Goal: Task Accomplishment & Management: Manage account settings

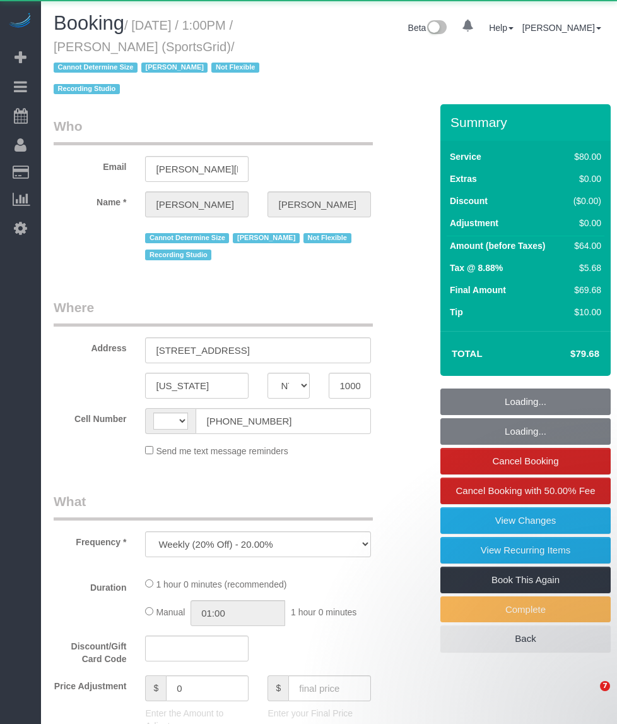
select select "NY"
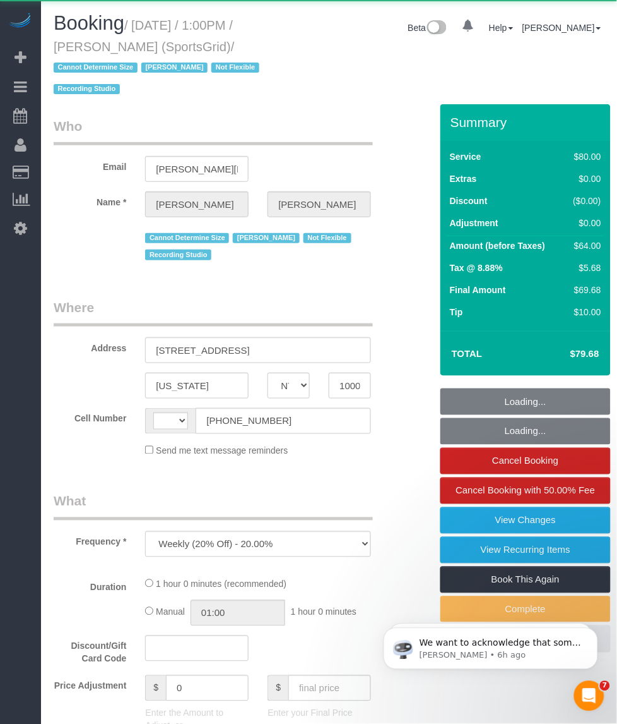
select select "string:[GEOGRAPHIC_DATA]"
select select "number:89"
select select "number:90"
select select "number:15"
select select "number:7"
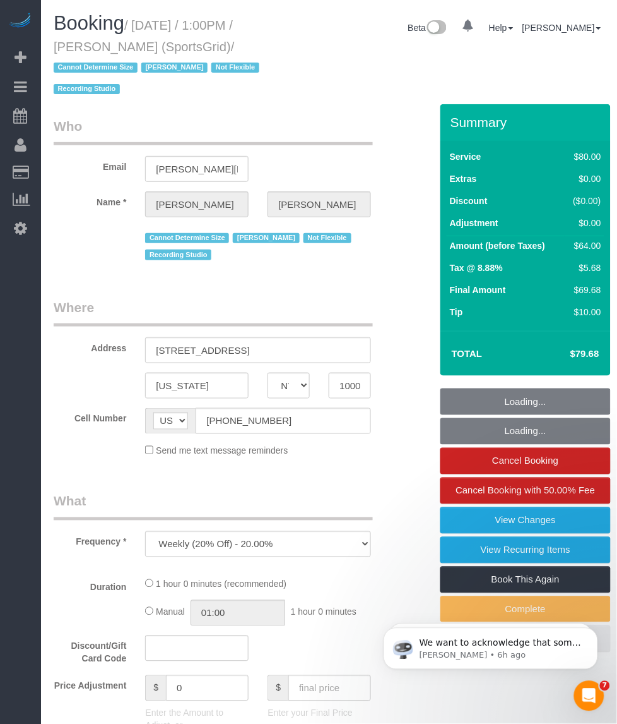
select select "number:21"
select select "string:stripe-pm_1QoRfo4VGloSiKo7CpkoBSCp"
select select "spot1"
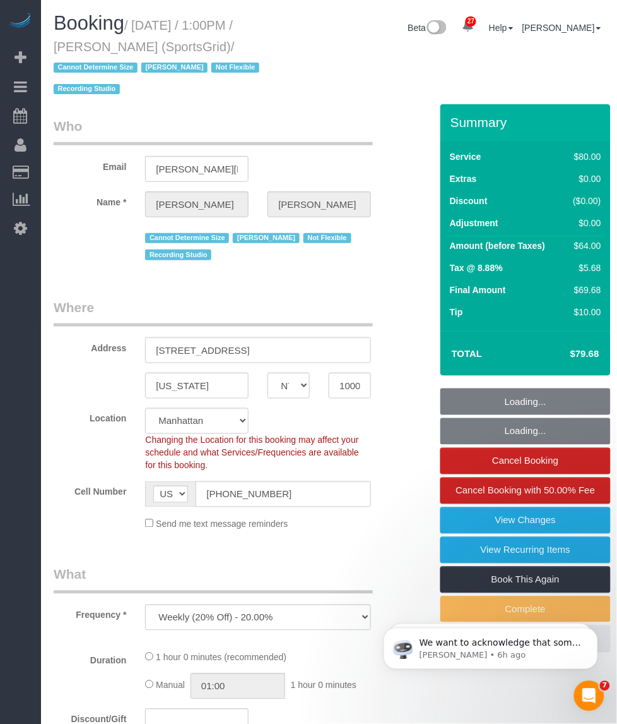
select select "object:1587"
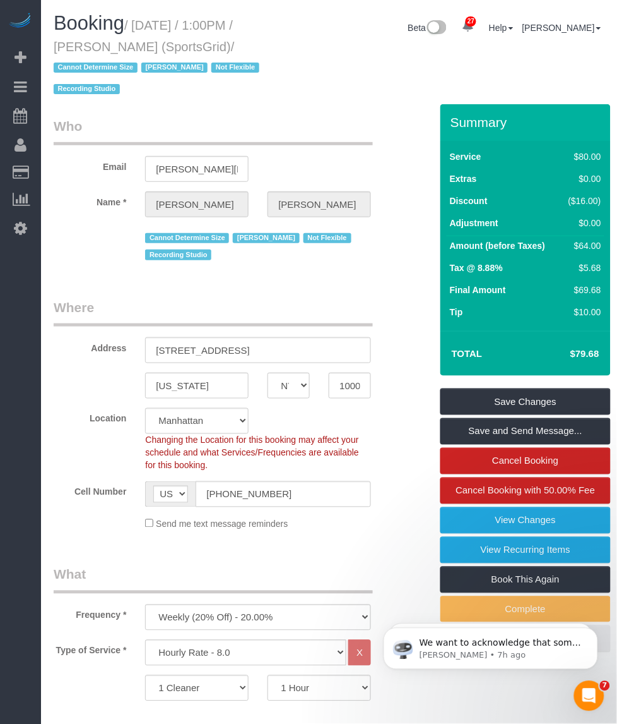
drag, startPoint x: 140, startPoint y: 47, endPoint x: 45, endPoint y: 49, distance: 94.7
click at [45, 49] on div "Booking / September 25, 2025 / 1:00PM / Gregg Sussman (SportsGrid) / Cannot Det…" at bounding box center [162, 59] width 237 height 92
copy small "Gregg Sussman"
click at [158, 24] on small "/ September 25, 2025 / 1:00PM / Gregg Sussman (SportsGrid) / Cannot Determine S…" at bounding box center [159, 57] width 210 height 78
drag, startPoint x: 136, startPoint y: 25, endPoint x: 222, endPoint y: 42, distance: 86.9
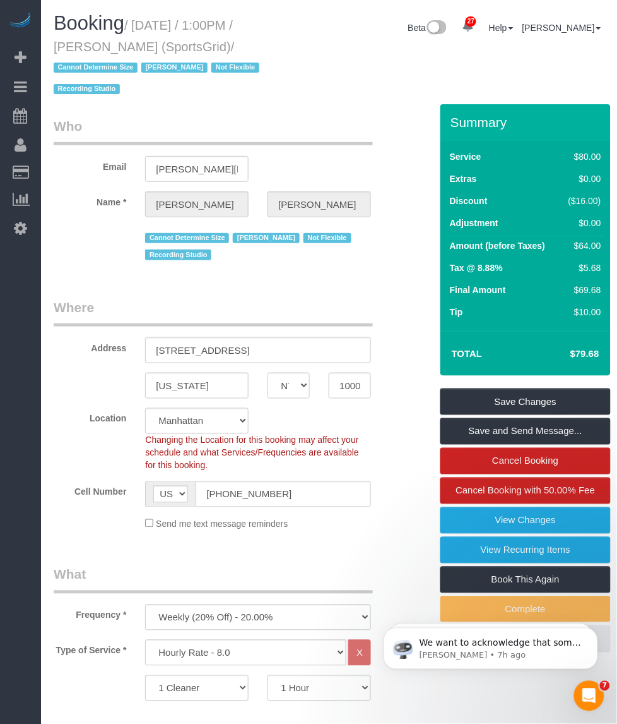
click at [222, 42] on small "/ September 25, 2025 / 1:00PM / Gregg Sussman (SportsGrid) / Cannot Determine S…" at bounding box center [159, 57] width 210 height 78
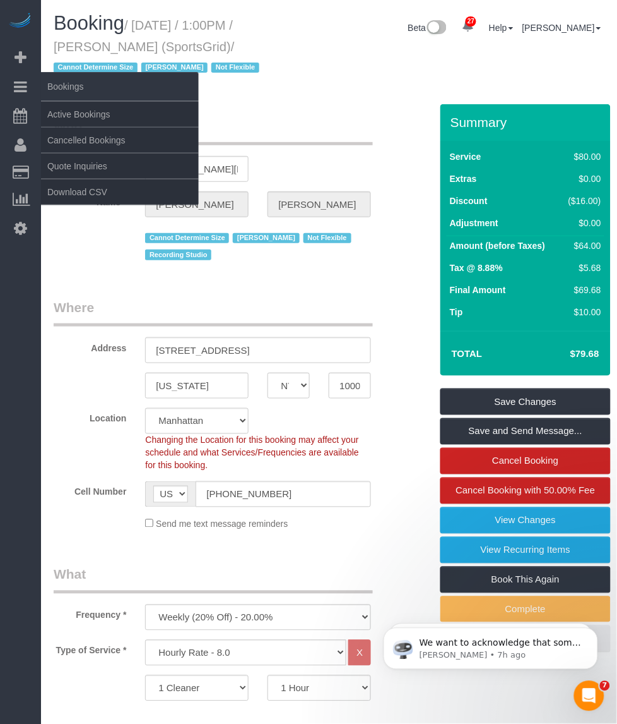
copy small "September 25, 2025 / 1:00PM / Gregg Sussman (SportsGrid)"
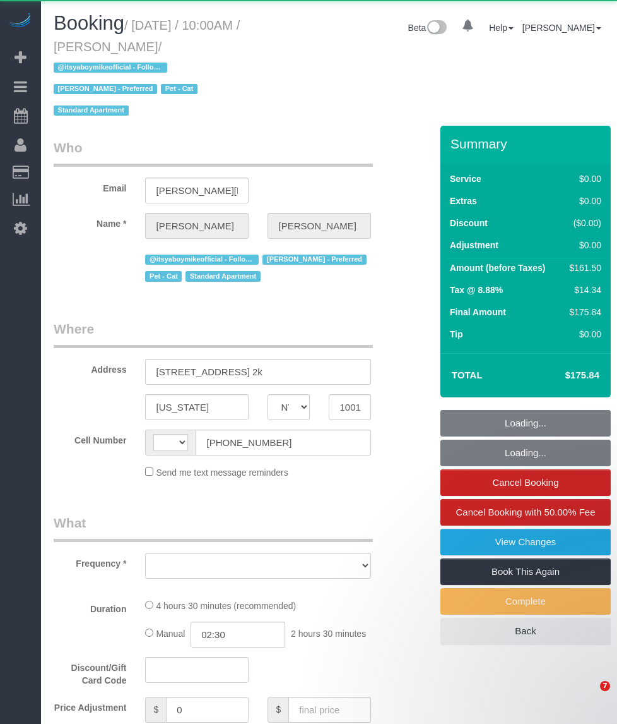
select select "NY"
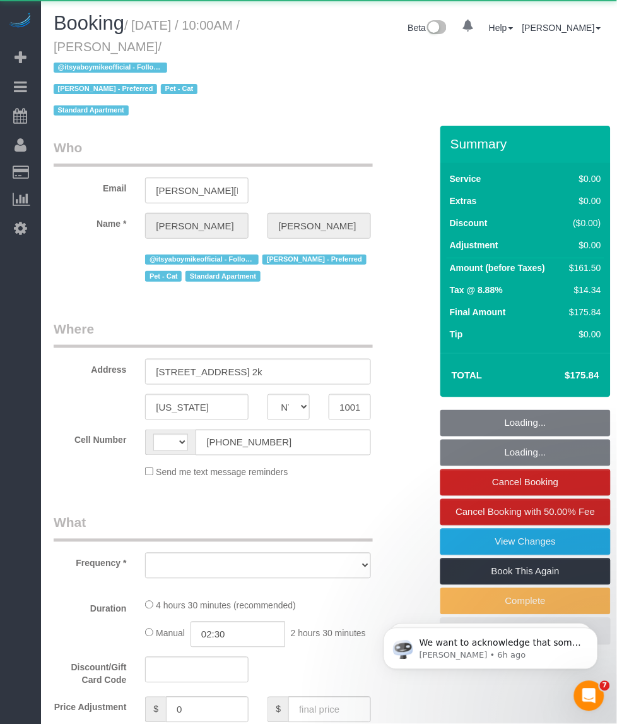
select select "string:[GEOGRAPHIC_DATA]"
select select "number:89"
select select "number:90"
select select "number:14"
select select "number:5"
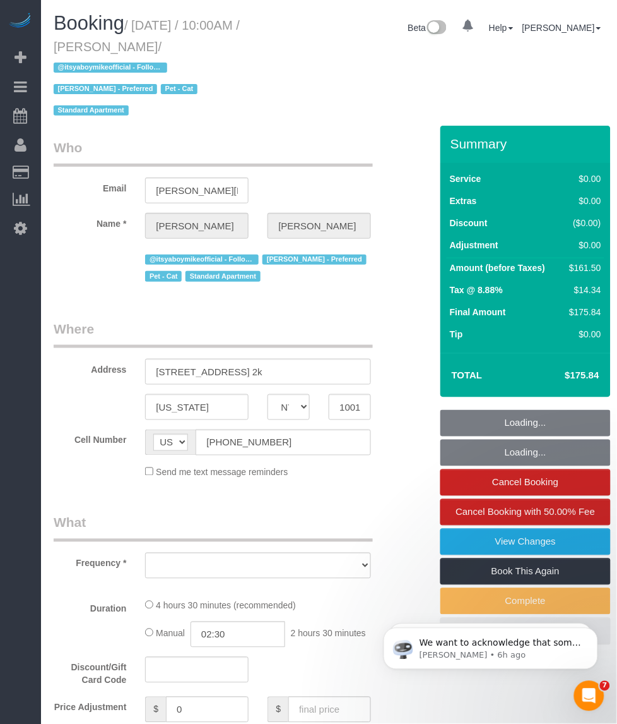
scroll to position [237, 0]
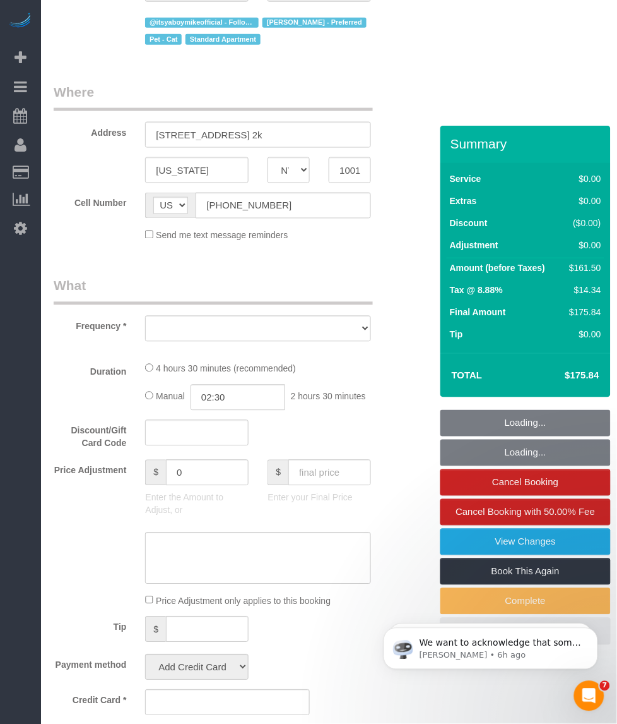
select select "spot1"
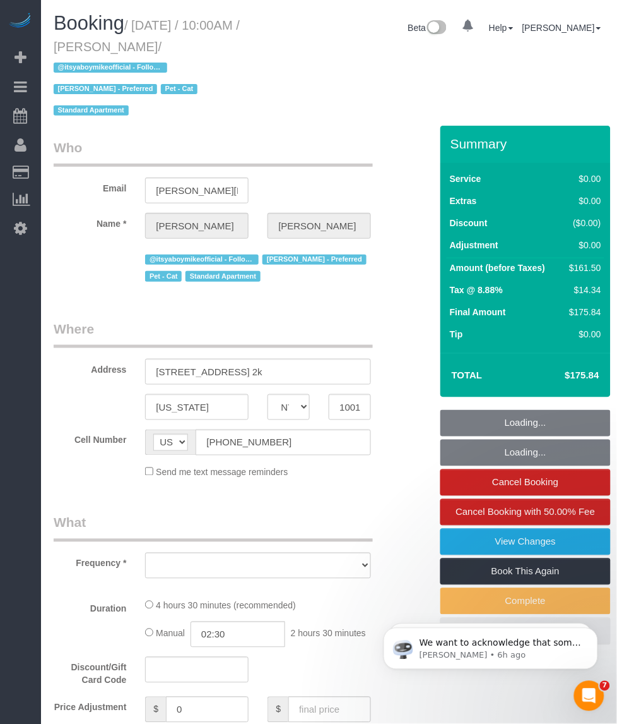
select select "string:stripe-pm_1PL45J4VGloSiKo7EdehRJpi"
select select "2"
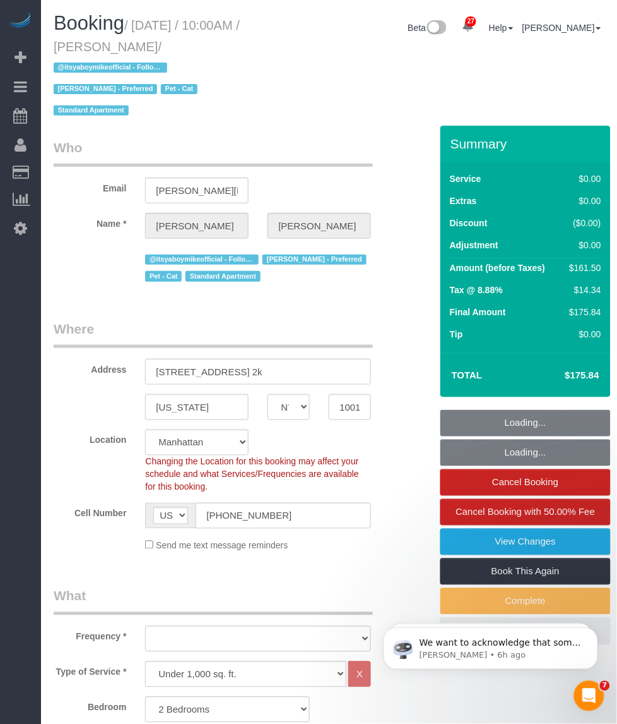
select select "spot42"
drag, startPoint x: 57, startPoint y: 45, endPoint x: 152, endPoint y: 49, distance: 94.1
click at [152, 49] on small "/ September 25, 2025 / 10:00AM / Craig Buckstein / @itsyaboymikeofficial - Foll…" at bounding box center [147, 68] width 186 height 100
select select "object:1522"
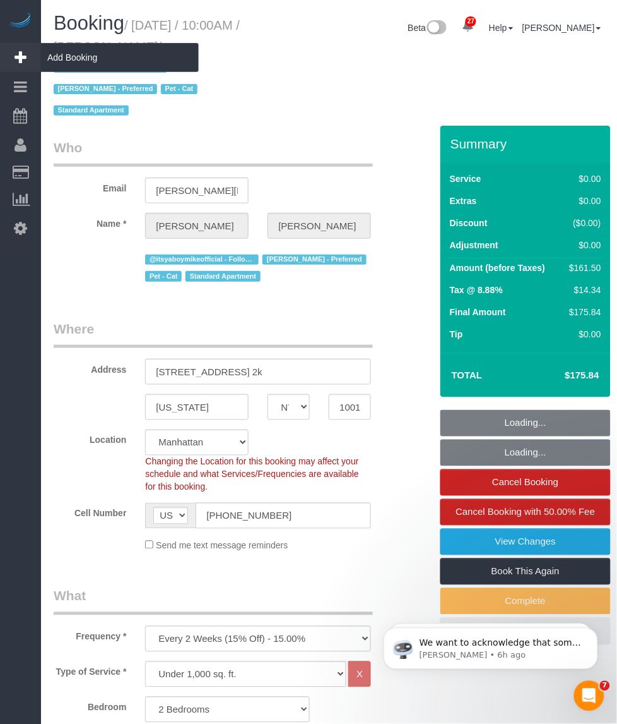
select select "2"
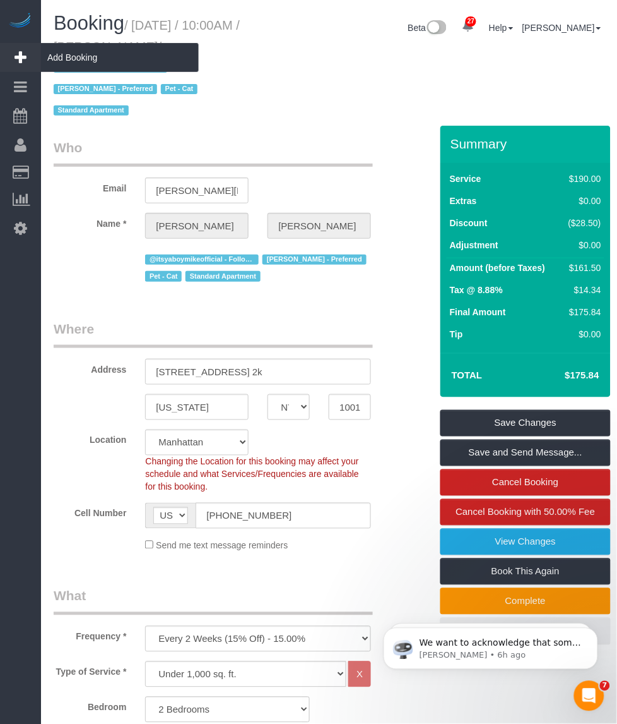
select select "object:2404"
click at [150, 23] on small "/ September 25, 2025 / 10:00AM / Craig Buckstein / @itsyaboymikeofficial - Foll…" at bounding box center [147, 68] width 186 height 100
drag, startPoint x: 136, startPoint y: 25, endPoint x: 148, endPoint y: 41, distance: 19.8
click at [148, 41] on small "/ September 25, 2025 / 10:00AM / Craig Buckstein / @itsyaboymikeofficial - Foll…" at bounding box center [147, 68] width 186 height 100
copy small "September 25, 2025 / 10:00AM / Craig Buckstein"
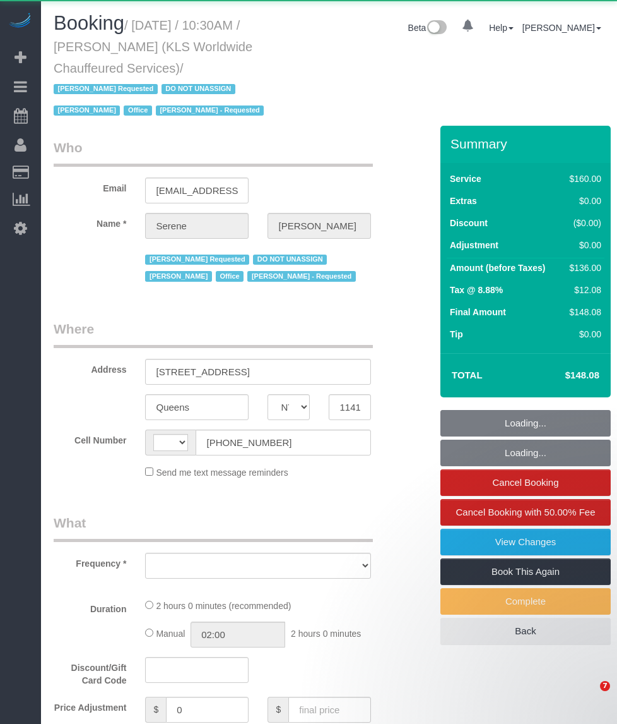
select select "NY"
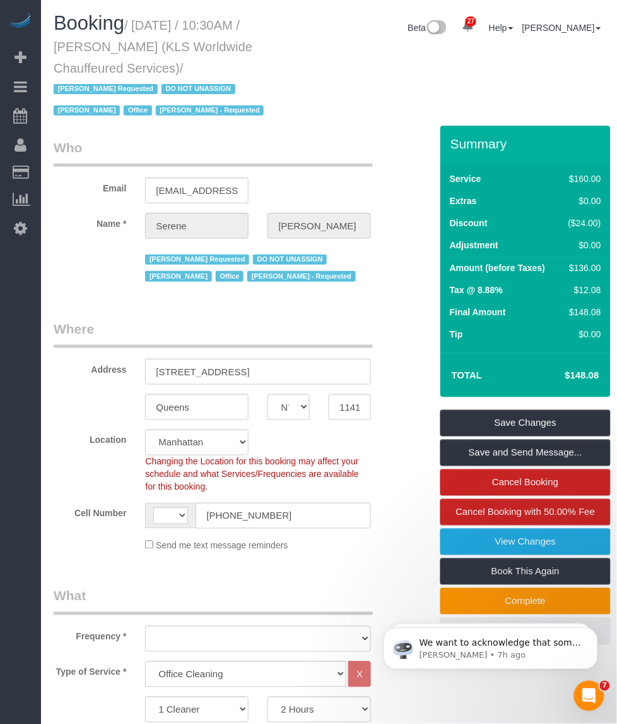
select select "string:[GEOGRAPHIC_DATA]"
select select "object:1068"
select select "string:stripe-pm_1PXm6E4VGloSiKo7uAD53iWk"
select select "number:89"
select select "number:90"
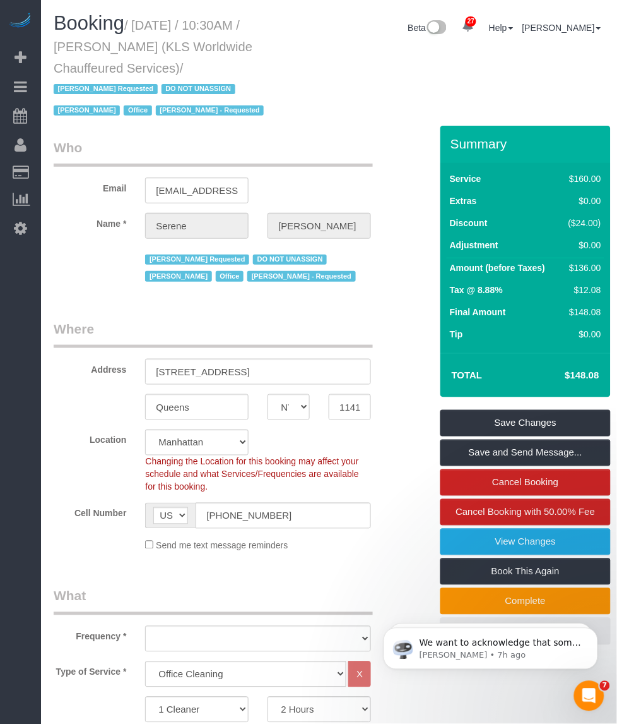
select select "number:15"
select select "number:7"
select select "object:1519"
drag, startPoint x: 156, startPoint y: 45, endPoint x: 64, endPoint y: 45, distance: 91.5
click at [64, 45] on small "/ September 25, 2025 / 10:30AM / Serene Sanchez (KLS Worldwide Chauffeured Serv…" at bounding box center [161, 68] width 214 height 100
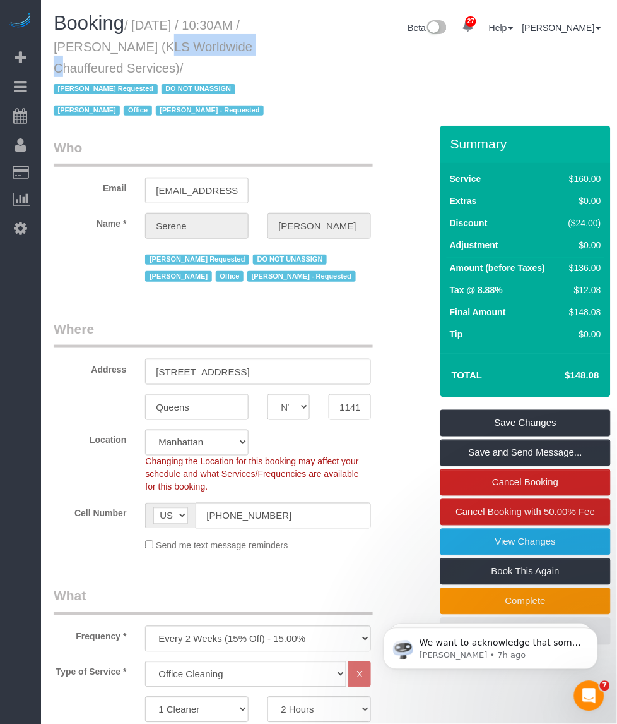
copy small "Serene Sanchez"
click at [169, 32] on h1 "Booking / September 25, 2025 / 10:30AM / Serene Sanchez (KLS Worldwide Chauffeu…" at bounding box center [163, 66] width 218 height 107
drag, startPoint x: 138, startPoint y: 27, endPoint x: 181, endPoint y: 61, distance: 54.8
click at [181, 61] on small "/ September 25, 2025 / 10:30AM / Serene Sanchez (KLS Worldwide Chauffeured Serv…" at bounding box center [161, 68] width 214 height 100
copy small "September 25, 2025 / 10:30AM / Serene Sanchez (KLS Worldwide Chauffeured Servic…"
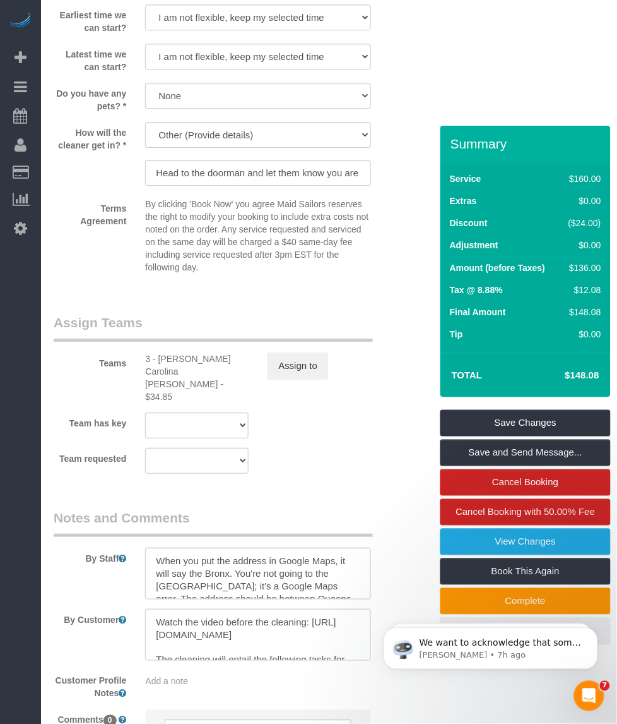
scroll to position [1513, 0]
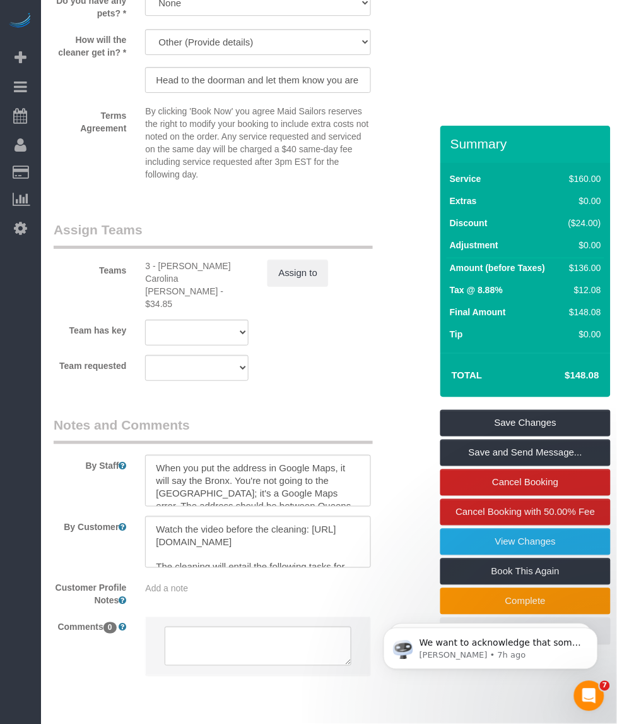
click at [177, 259] on div "3 - Andreina Carolina Manrique Lopez - $34.85" at bounding box center [197, 284] width 104 height 51
copy div "Andreina"
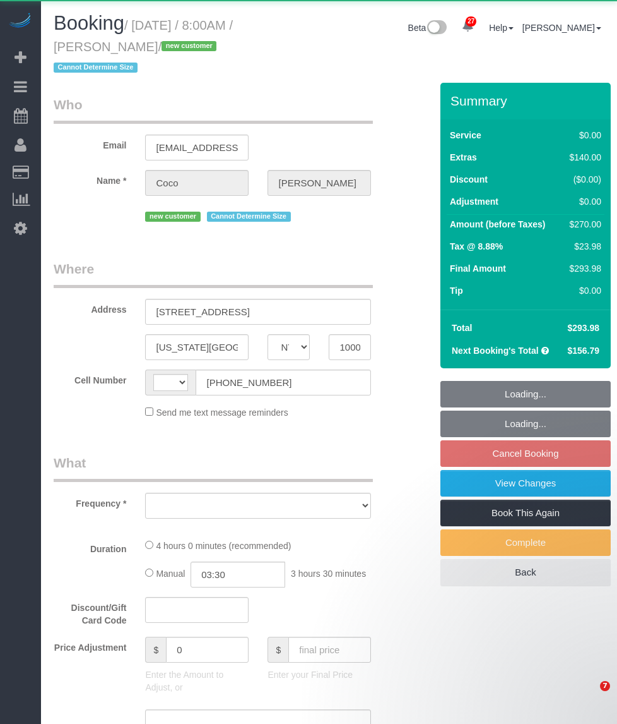
select select "NY"
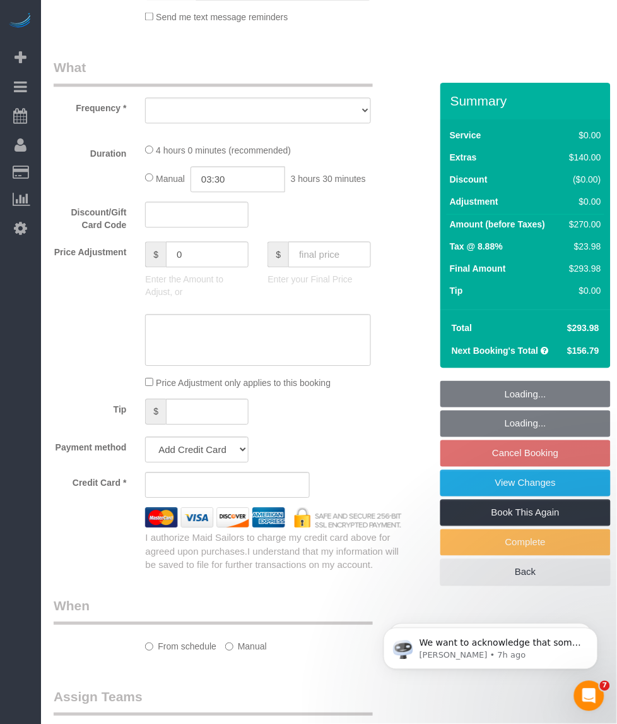
scroll to position [474, 0]
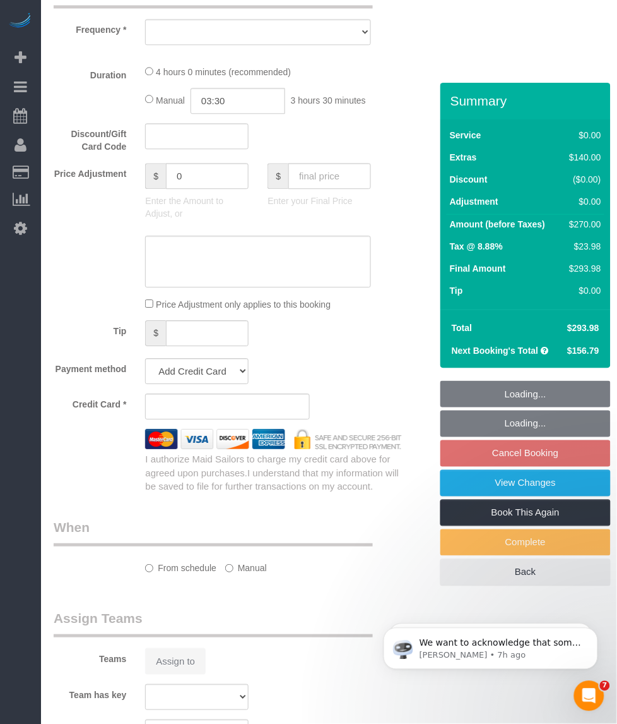
select select "1"
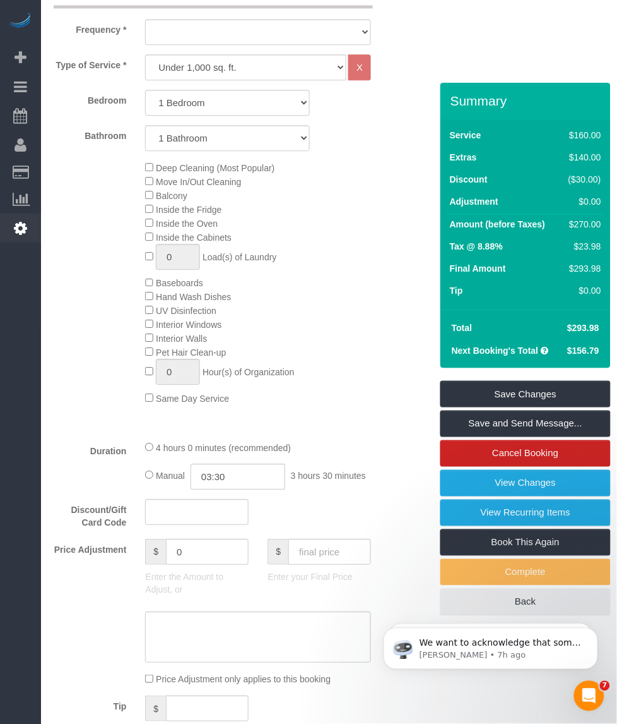
select select "string:[GEOGRAPHIC_DATA]"
select select "number:57"
select select "number:70"
select select "number:15"
select select "number:5"
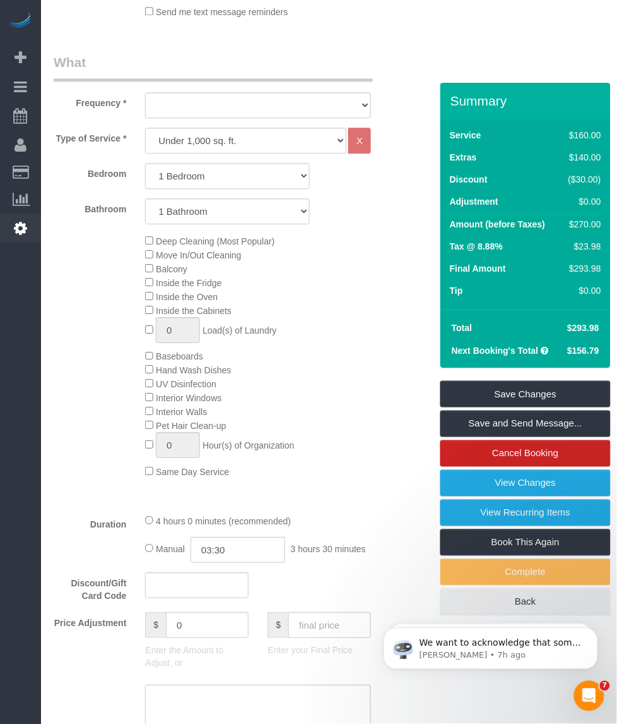
select select "string:stripe-pm_1SBGpc4VGloSiKo732MhN9H8"
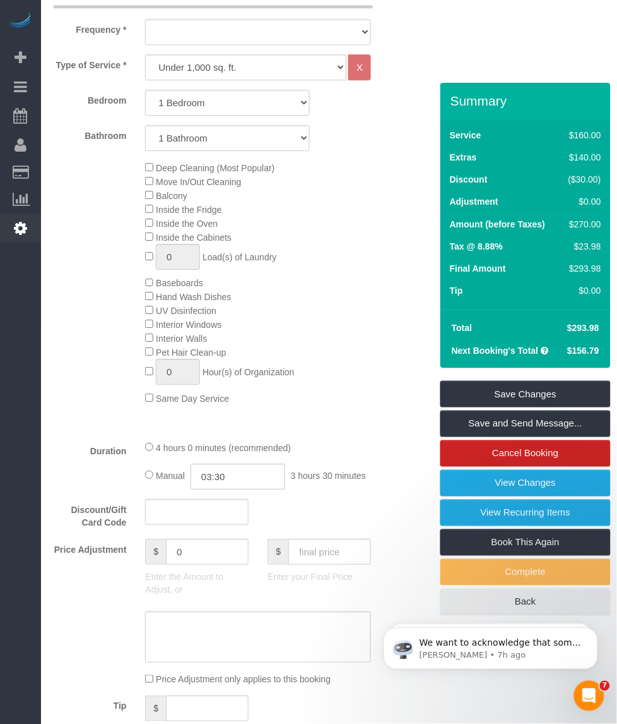
select select "1"
select select "object:1106"
select select "spot1"
select select "object:1971"
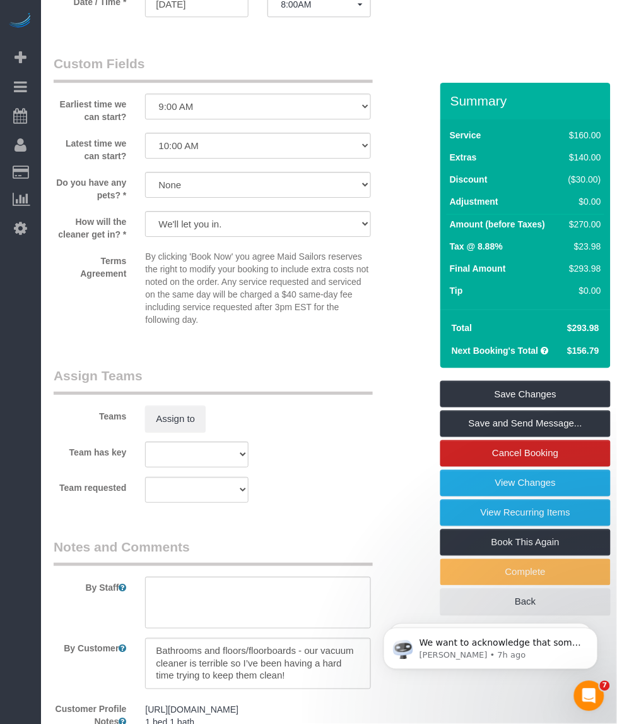
scroll to position [1580, 0]
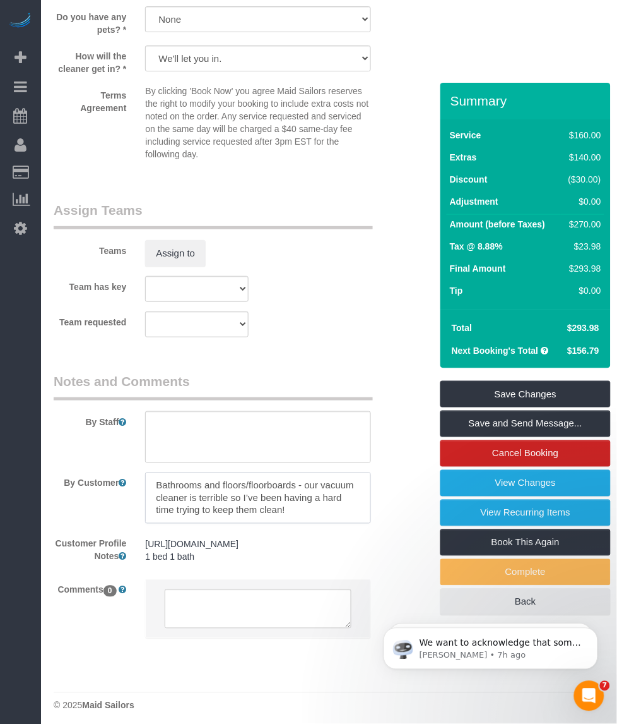
click at [248, 486] on textarea at bounding box center [258, 498] width 226 height 52
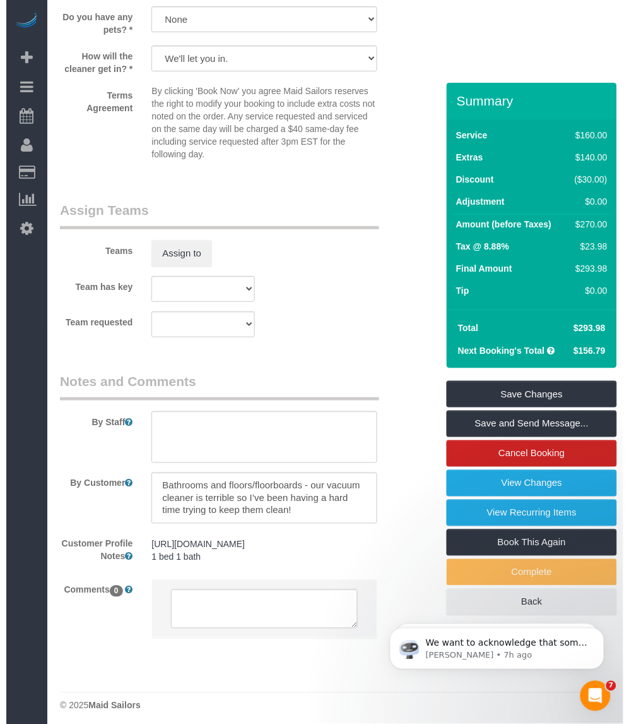
scroll to position [1422, 0]
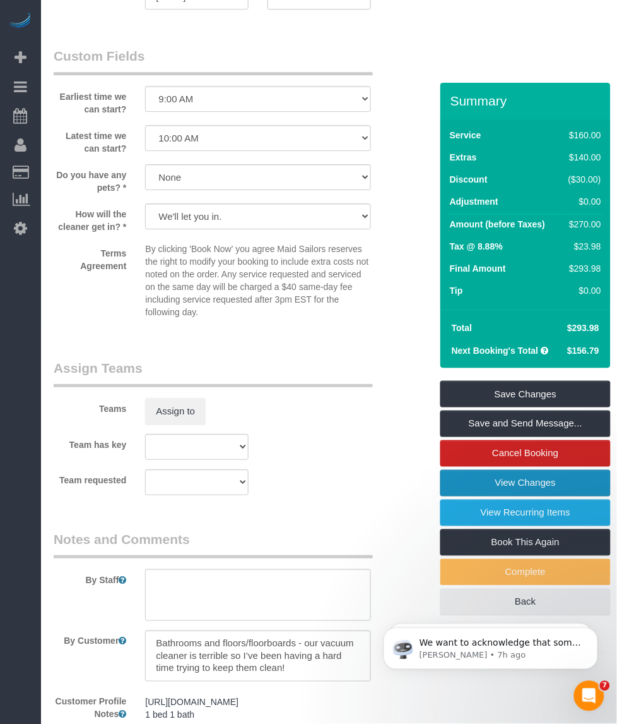
click at [478, 470] on link "View Changes" at bounding box center [526, 483] width 170 height 27
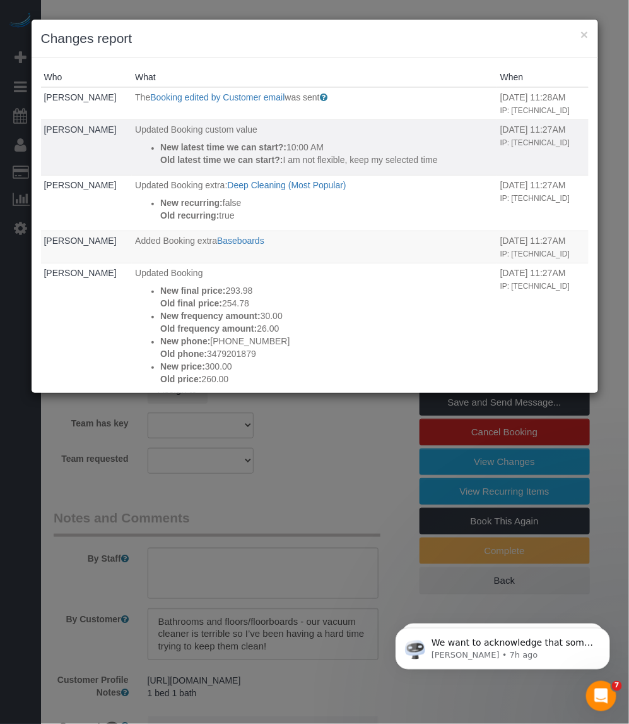
drag, startPoint x: 286, startPoint y: 174, endPoint x: 378, endPoint y: 169, distance: 91.7
click at [378, 166] on p "Old latest time we can start?: I am not flexible, keep my selected time" at bounding box center [327, 159] width 334 height 13
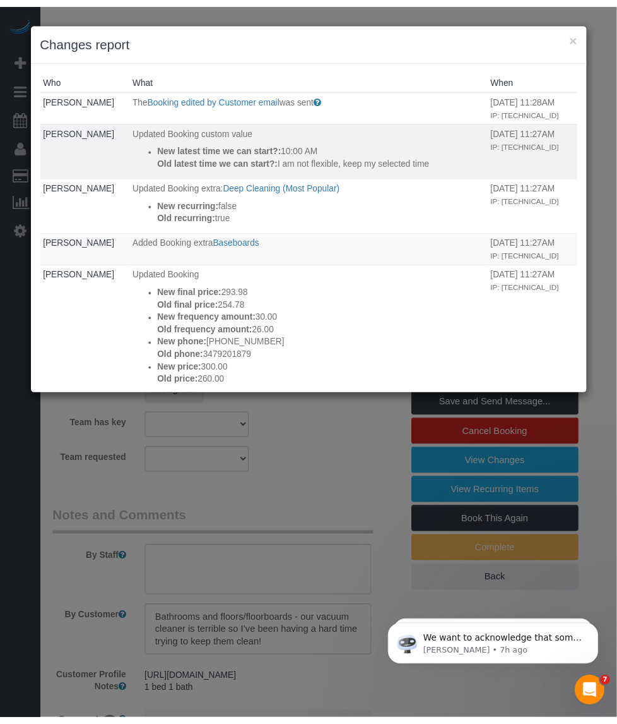
scroll to position [79, 0]
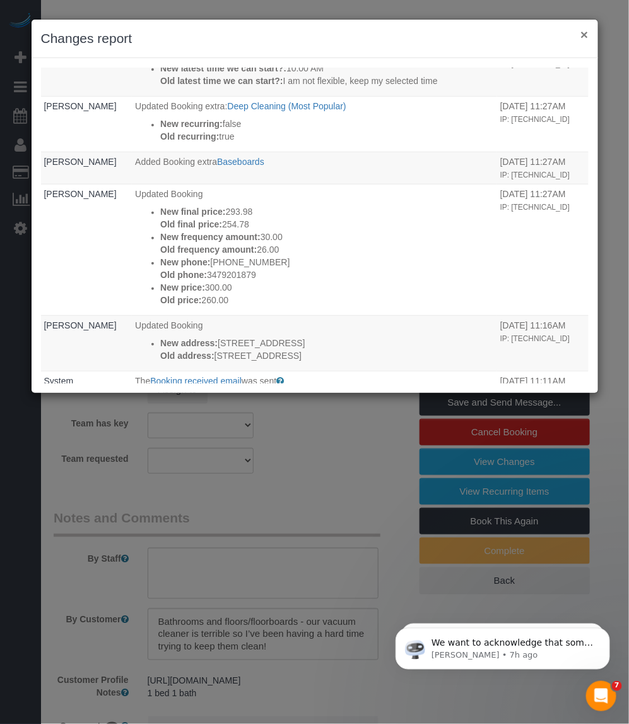
click at [585, 32] on button "×" at bounding box center [585, 34] width 8 height 13
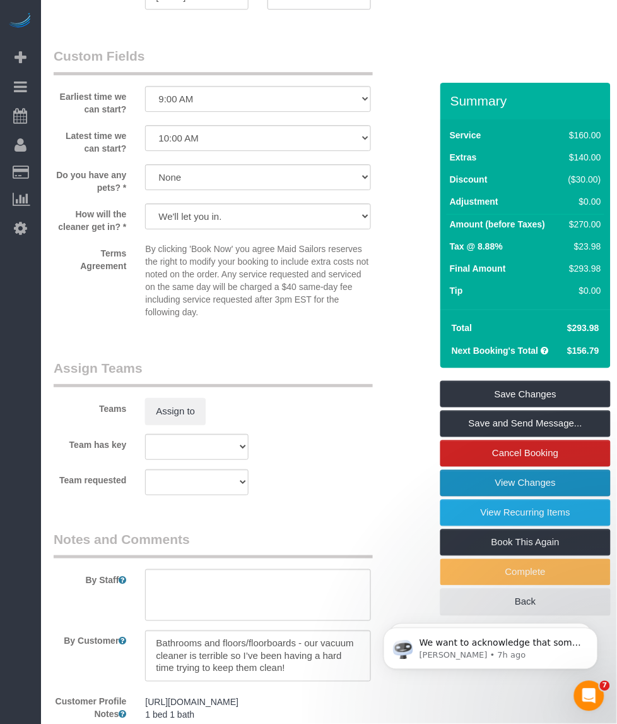
scroll to position [1580, 0]
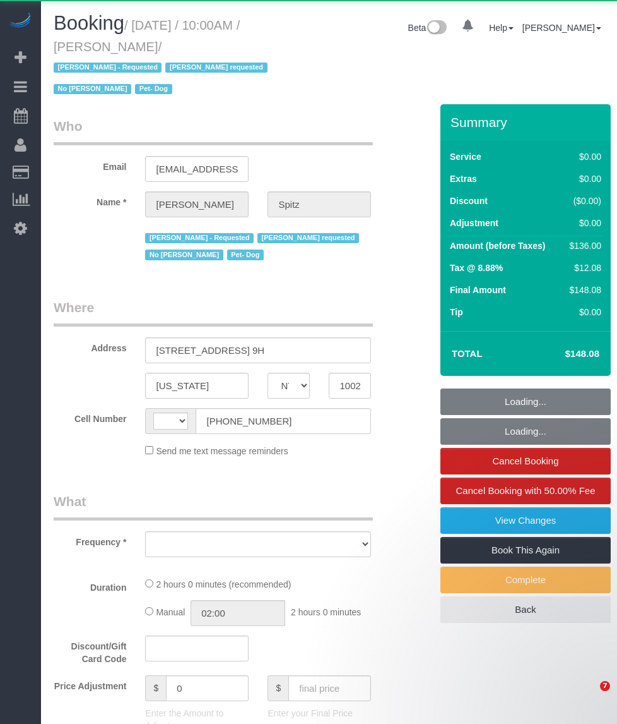
select select "NY"
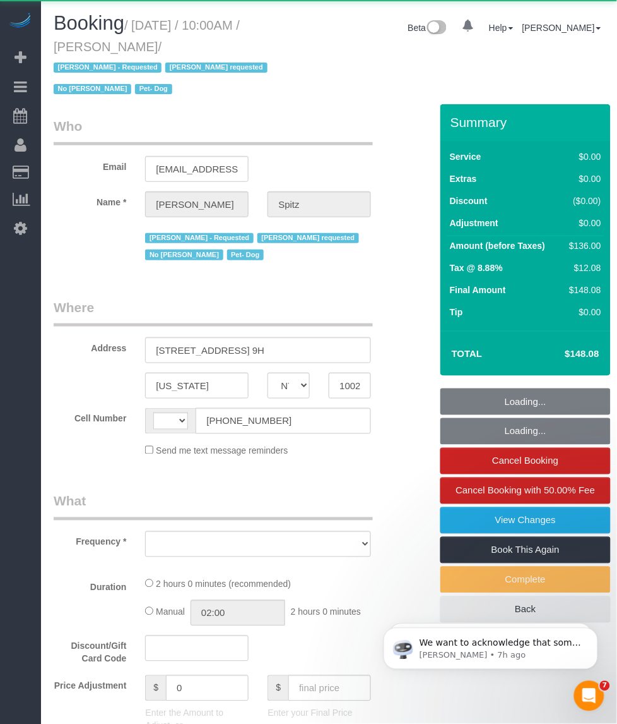
select select "string:stripe-pm_1RpvFu4VGloSiKo7rcufCRjl"
select select "1"
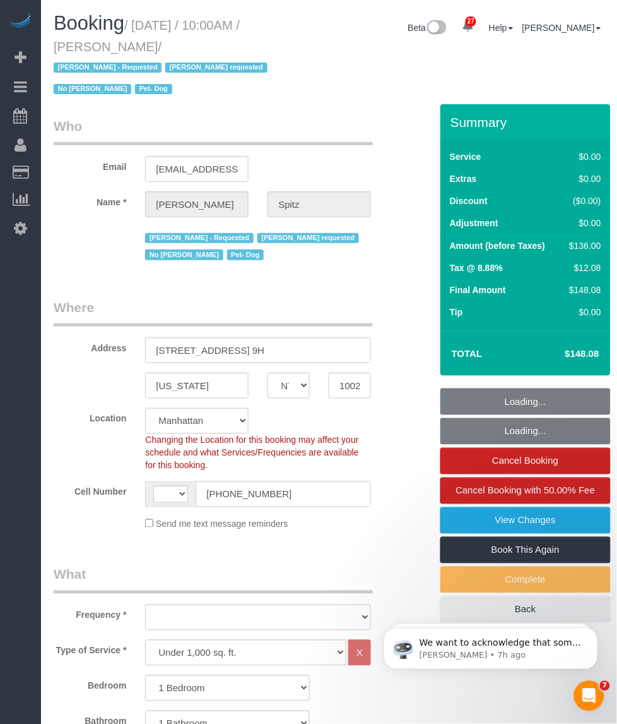
select select "string:[GEOGRAPHIC_DATA]"
select select "number:57"
select select "number:74"
select select "number:13"
select select "number:5"
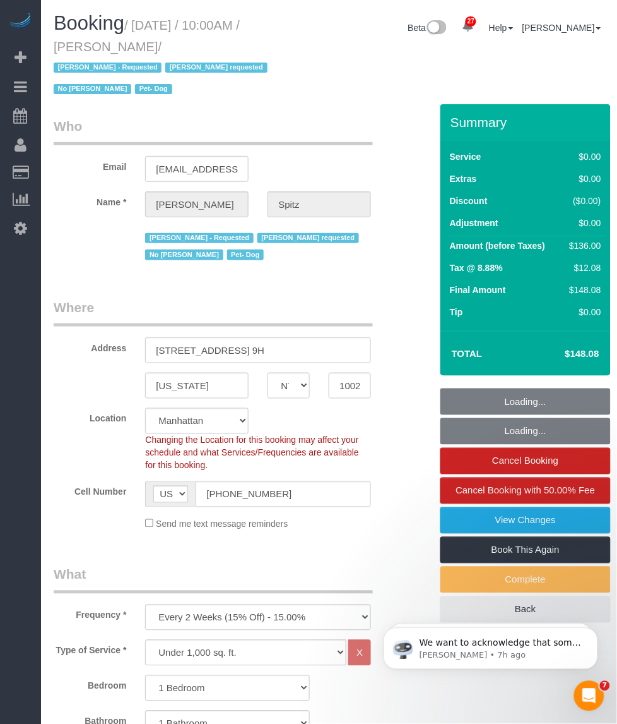
select select "object:1526"
select select "spot1"
select select "1"
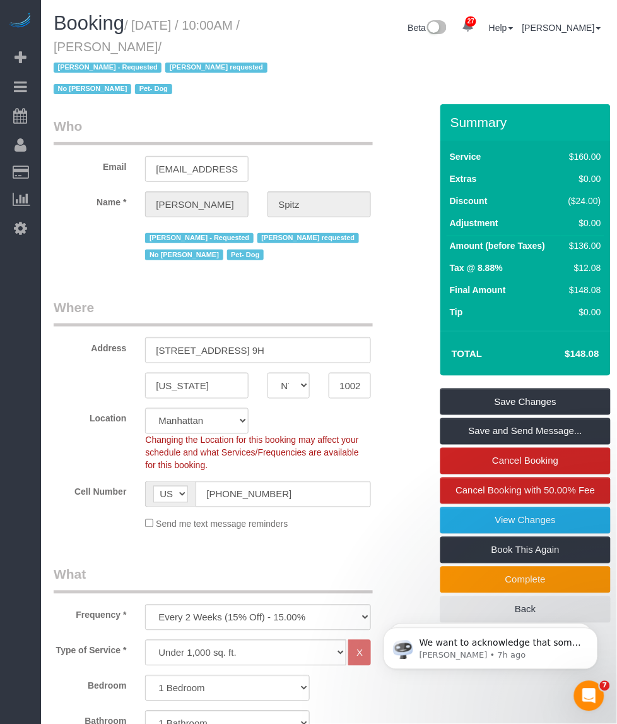
drag, startPoint x: 152, startPoint y: 41, endPoint x: 63, endPoint y: 41, distance: 88.4
click at [63, 41] on small "/ [DATE] / 10:00AM / [PERSON_NAME] / [PERSON_NAME] - Requested [PERSON_NAME] re…" at bounding box center [163, 57] width 218 height 78
copy small "[PERSON_NAME]"
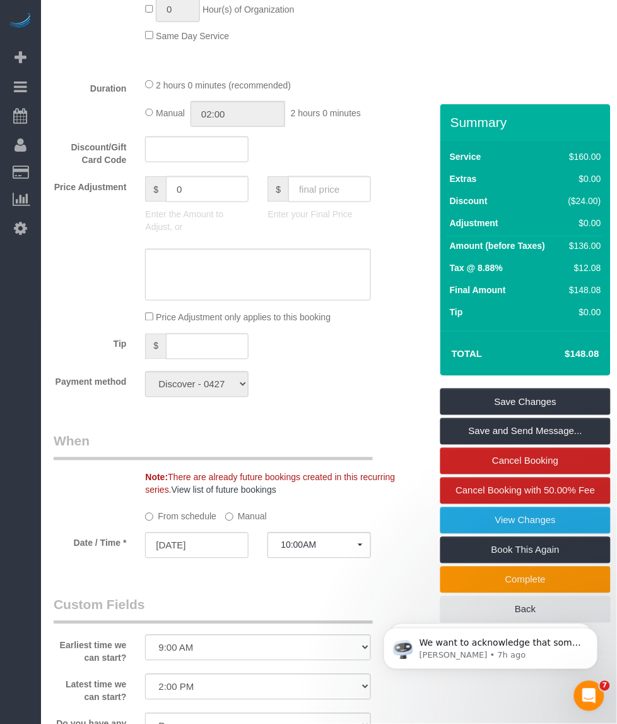
scroll to position [1421, 0]
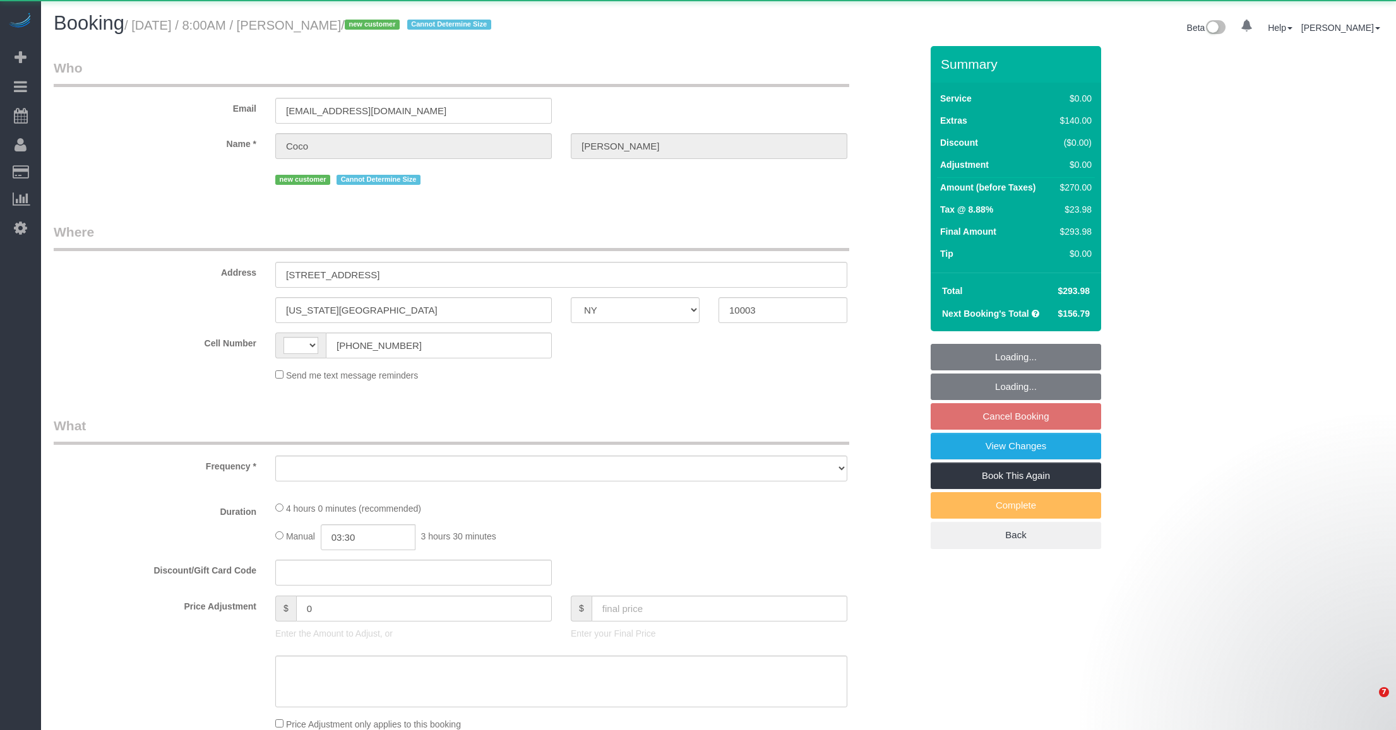
select select "NY"
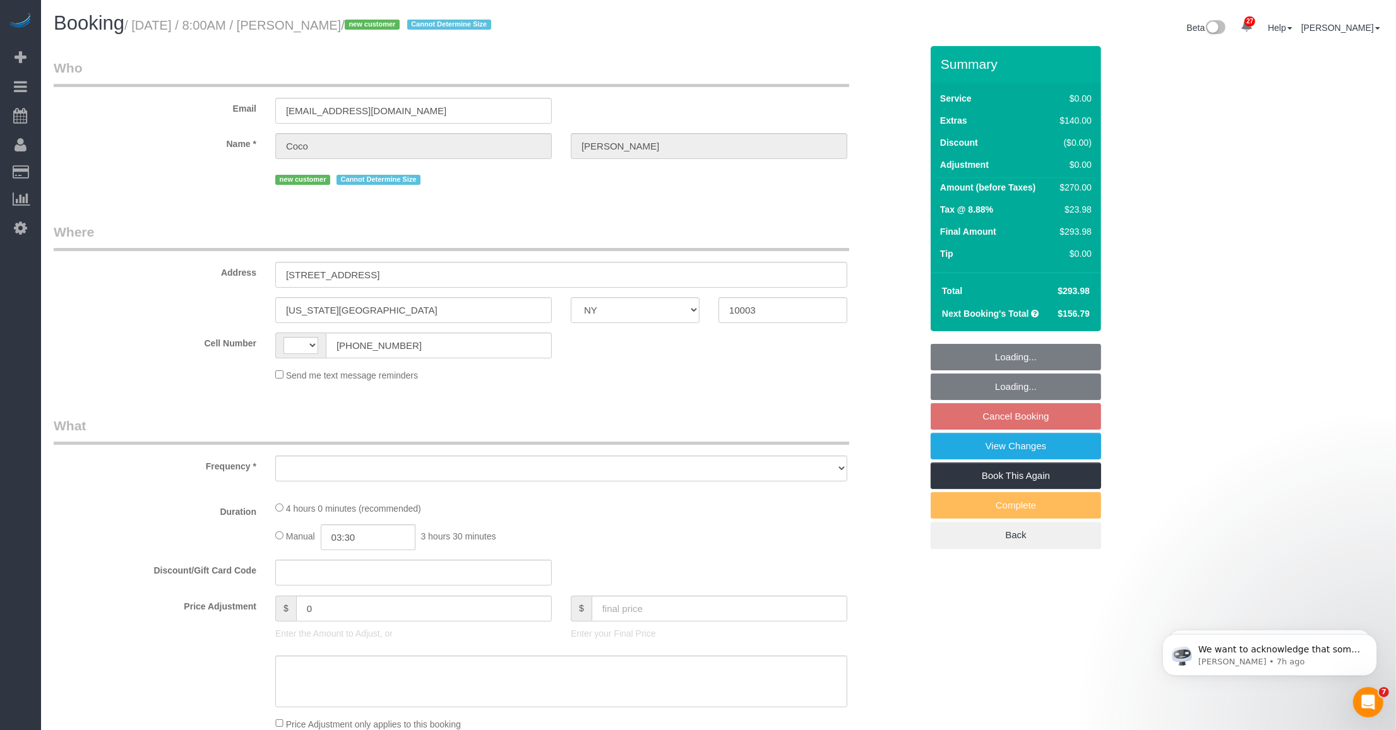
select select "1"
select select "number:57"
select select "number:70"
select select "number:15"
select select "number:5"
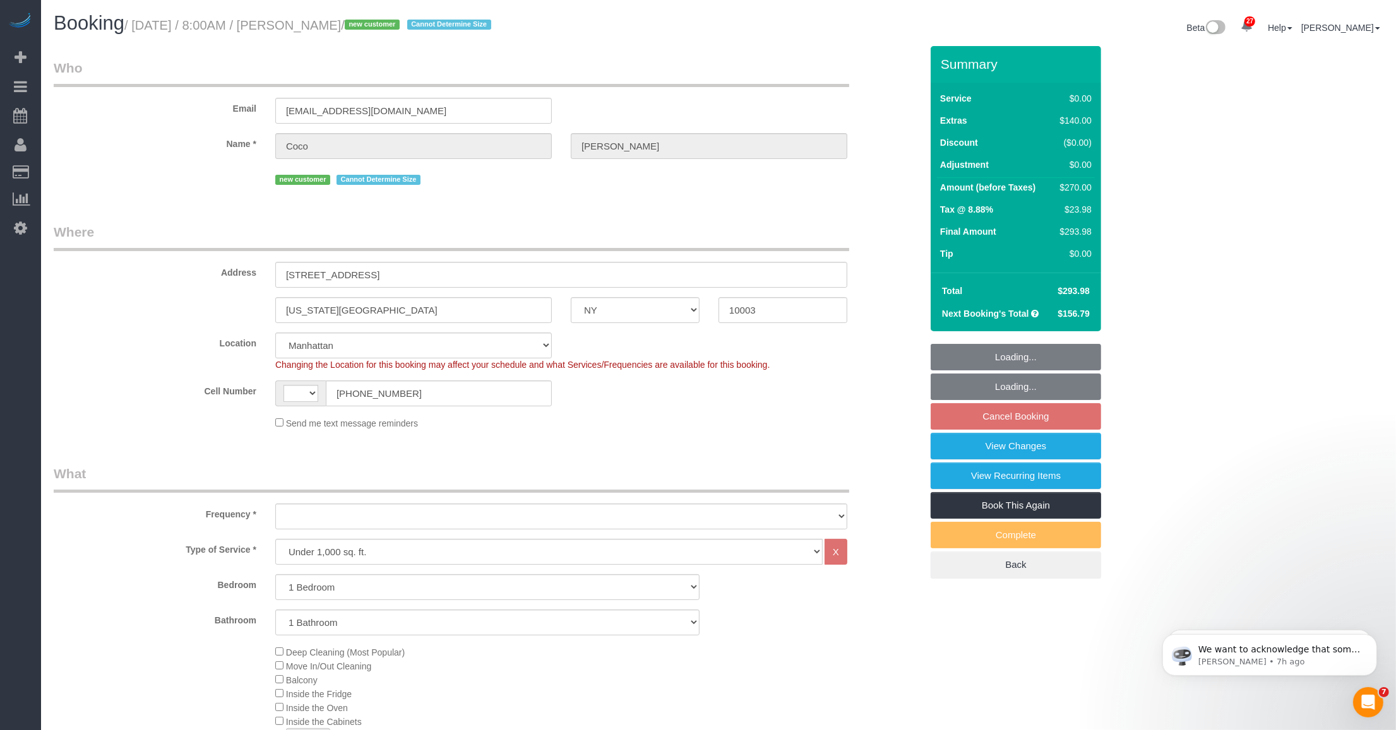
select select "string:stripe-pm_1SBGpc4VGloSiKo732MhN9H8"
select select "string:[GEOGRAPHIC_DATA]"
select select "1"
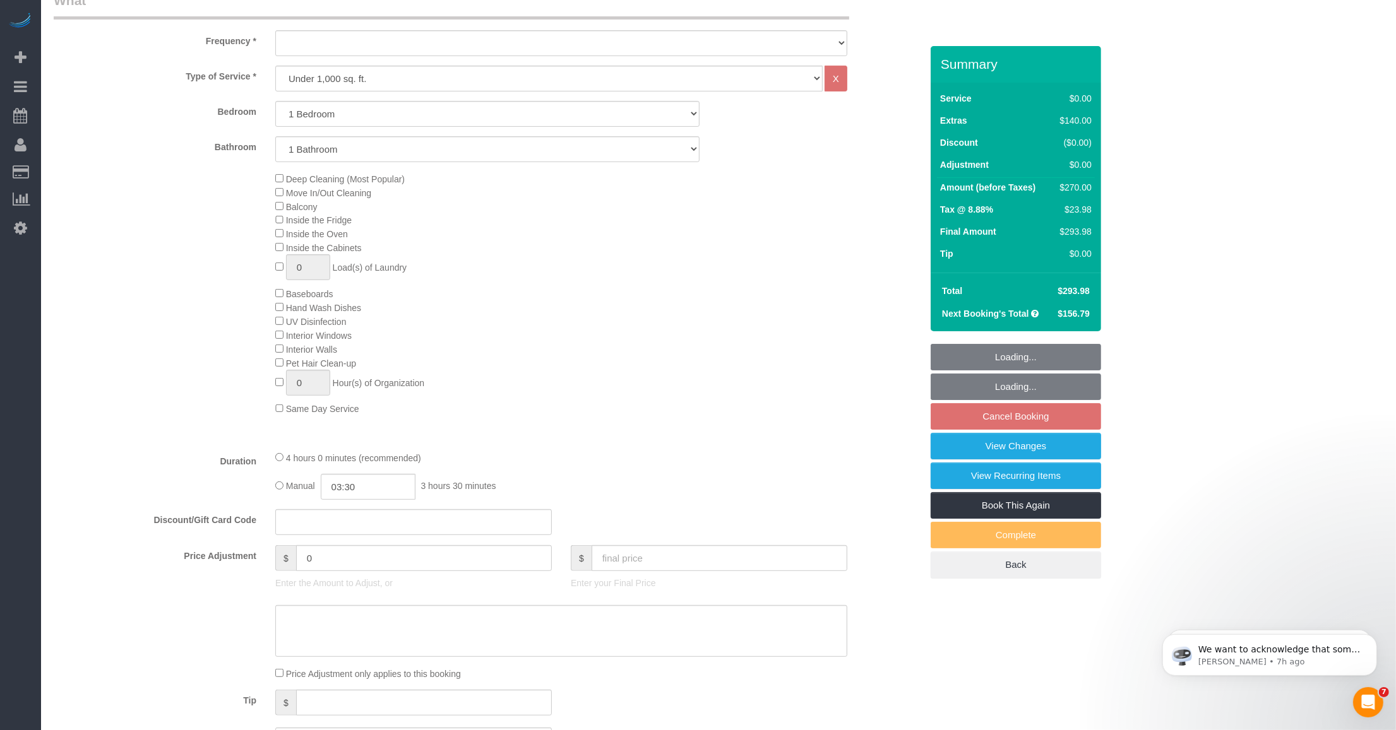
select select "object:1535"
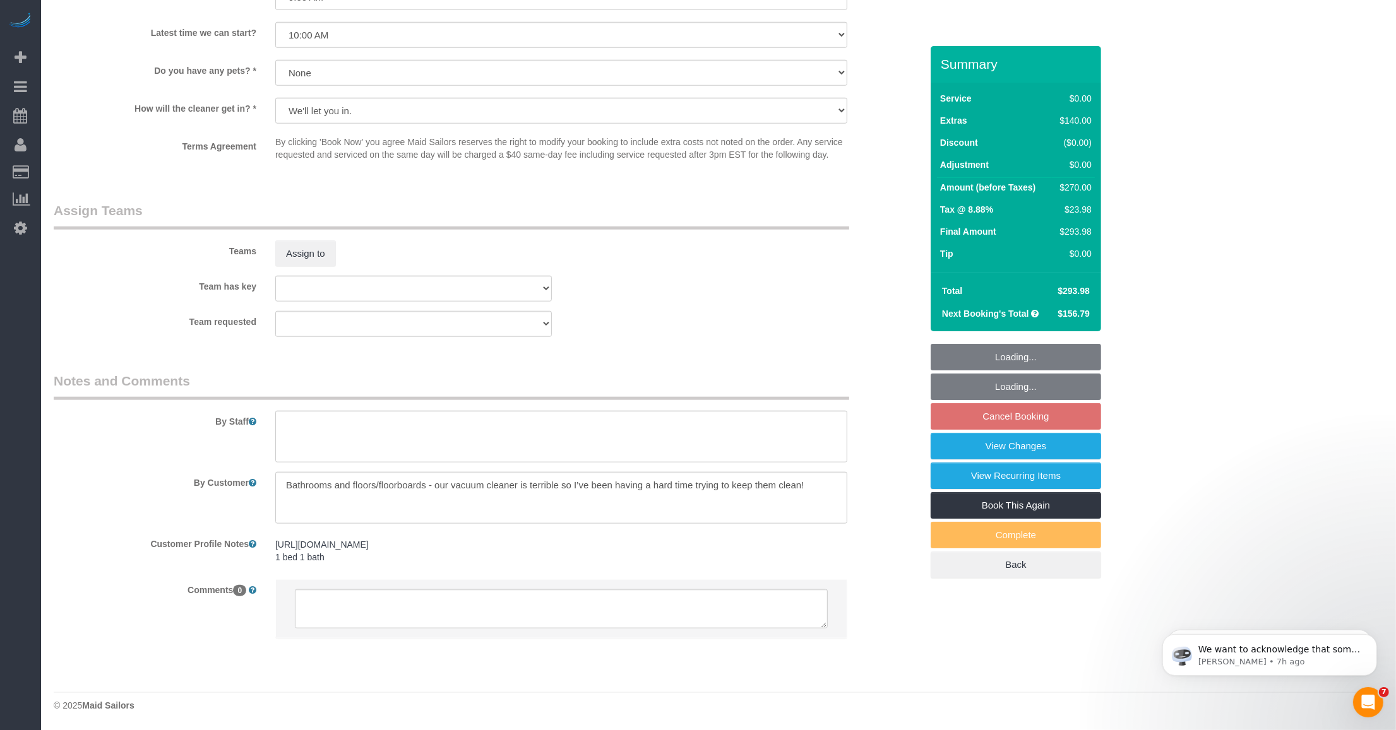
scroll to position [1447, 0]
select select "spot1"
select select "object:1544"
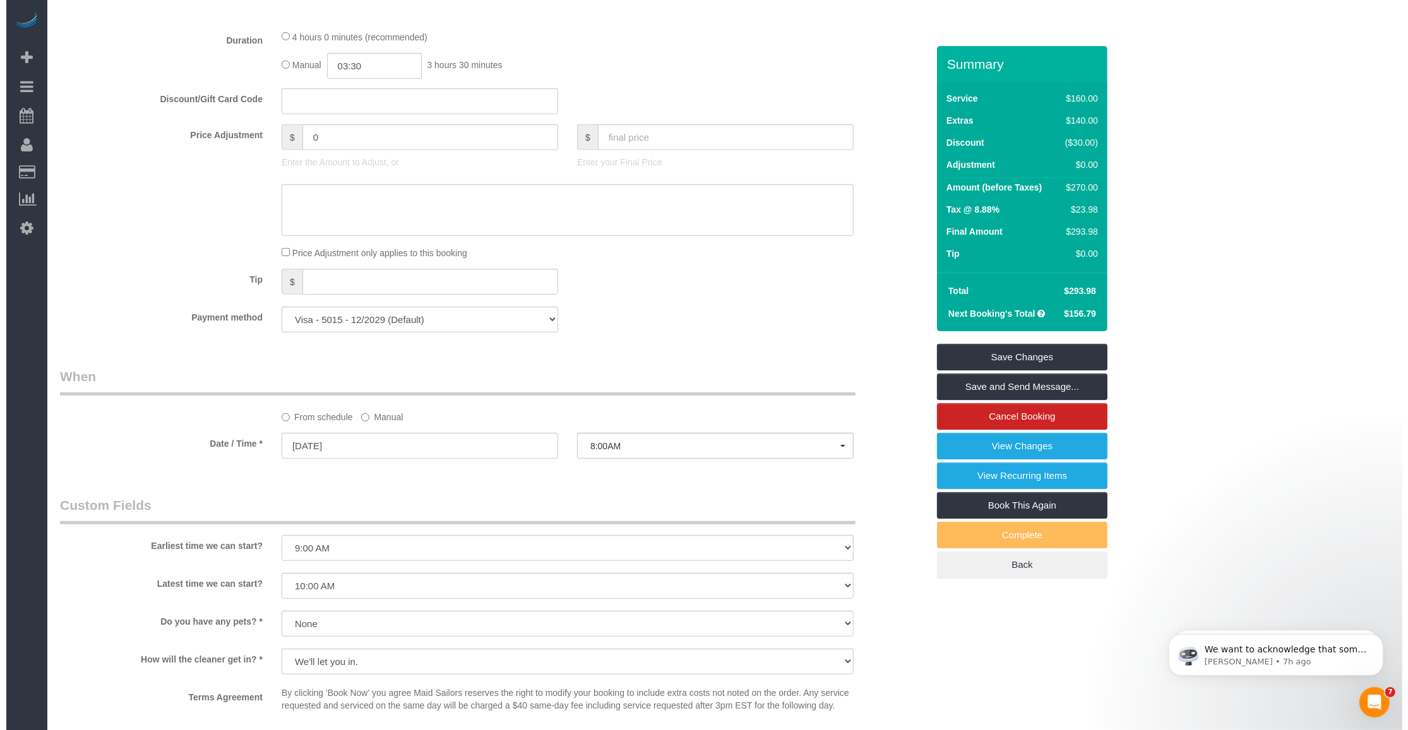
scroll to position [737, 0]
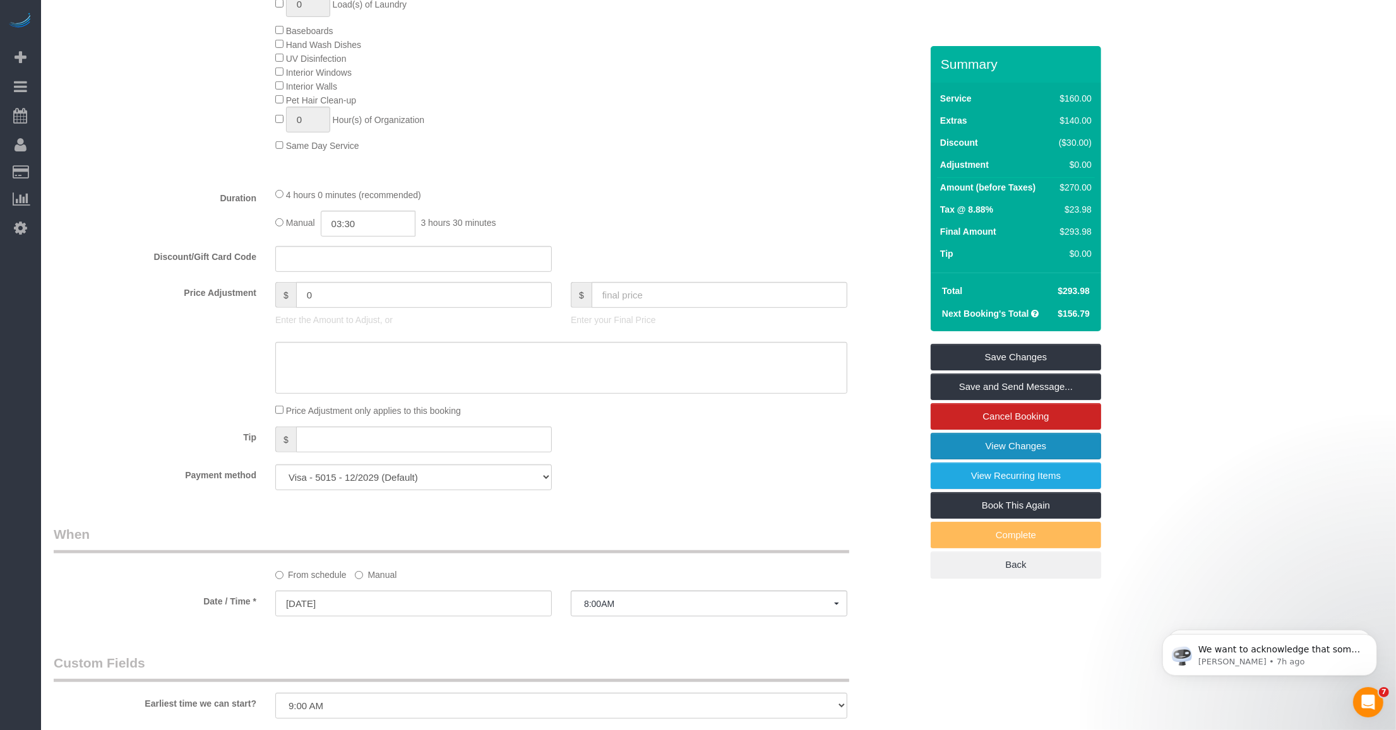
click at [976, 446] on link "View Changes" at bounding box center [1016, 446] width 170 height 27
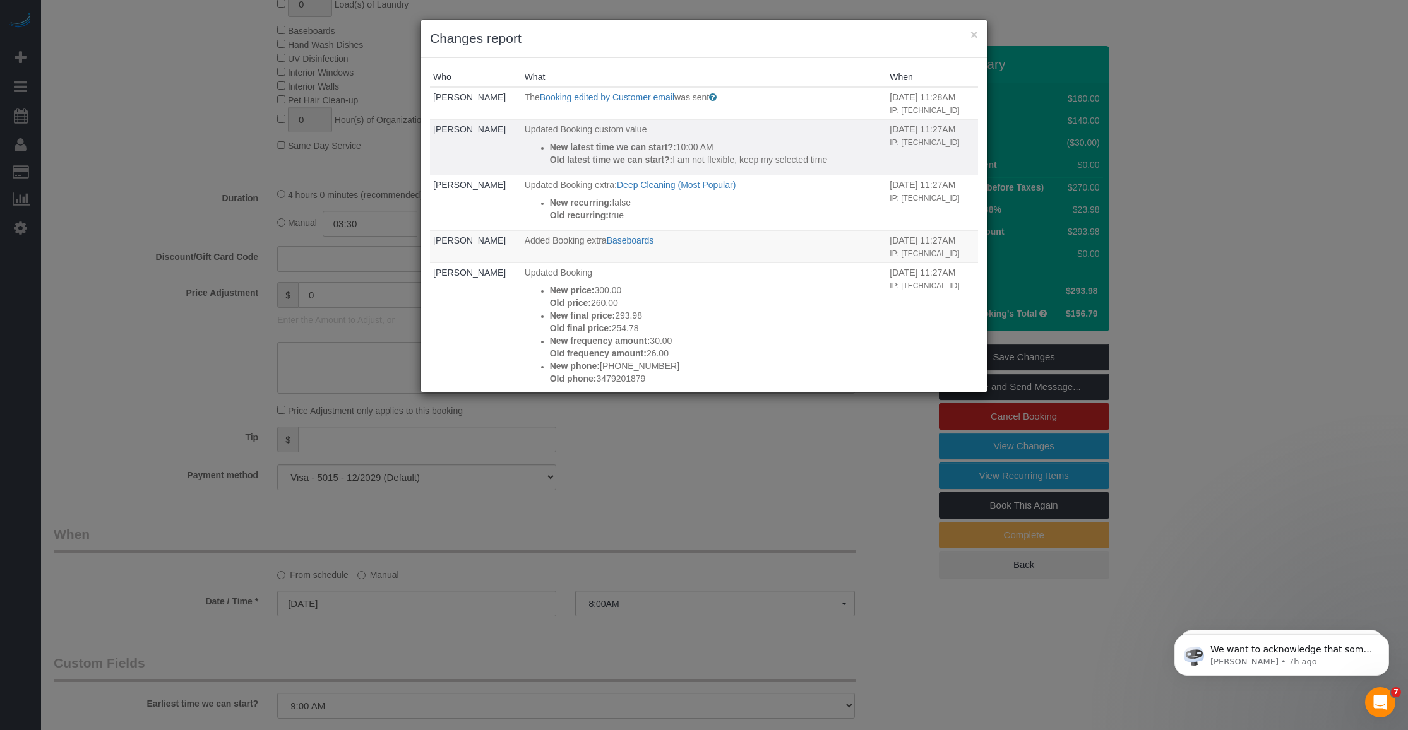
scroll to position [79, 0]
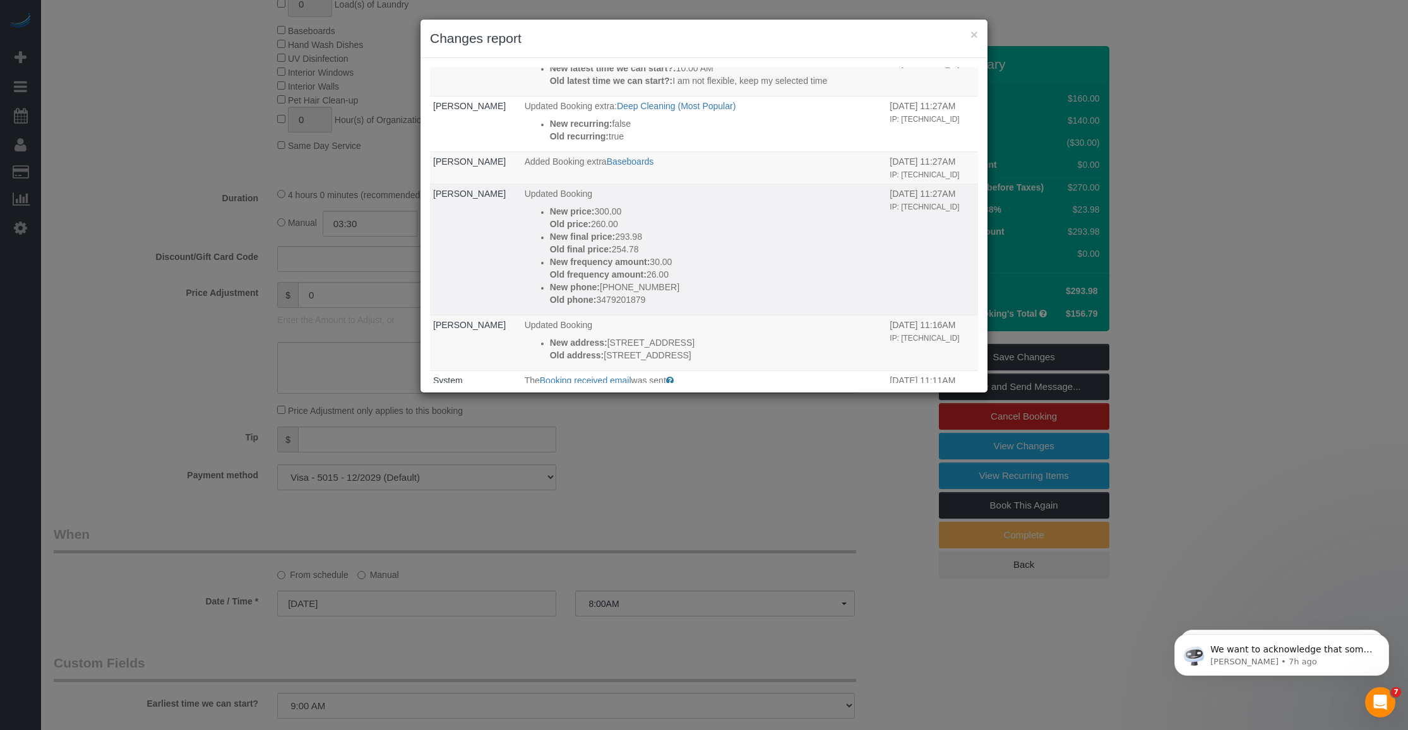
drag, startPoint x: 585, startPoint y: 259, endPoint x: 595, endPoint y: 262, distance: 10.6
click at [595, 230] on p "Old price: 260.00" at bounding box center [717, 224] width 334 height 13
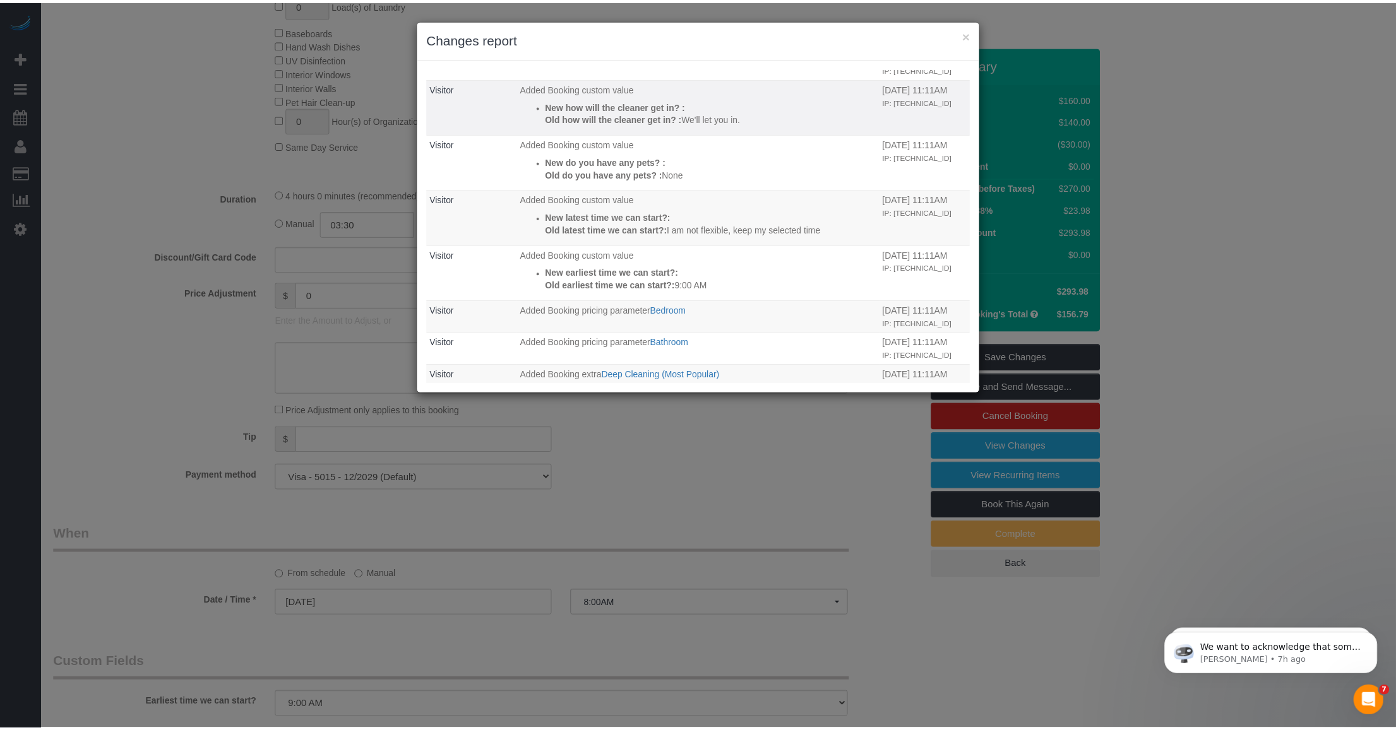
scroll to position [325, 0]
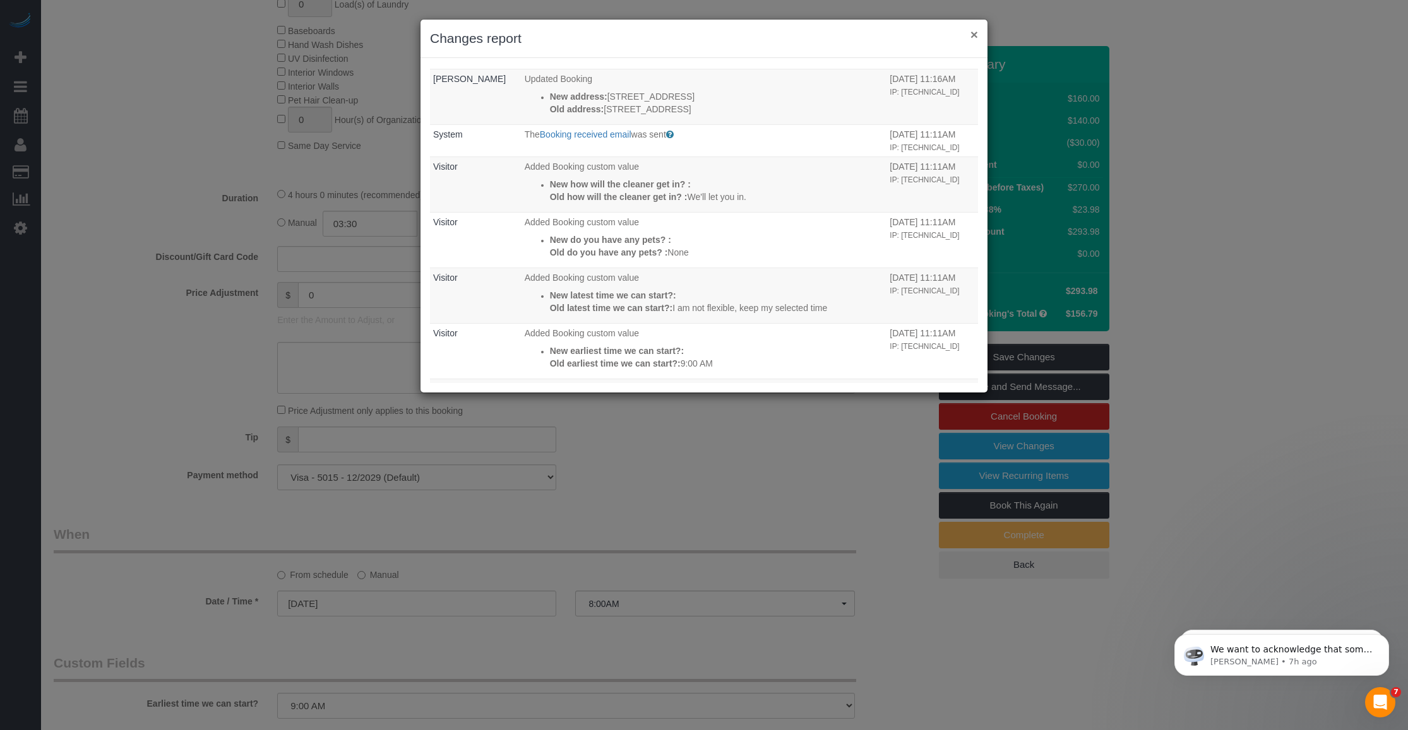
click at [975, 33] on button "×" at bounding box center [974, 34] width 8 height 13
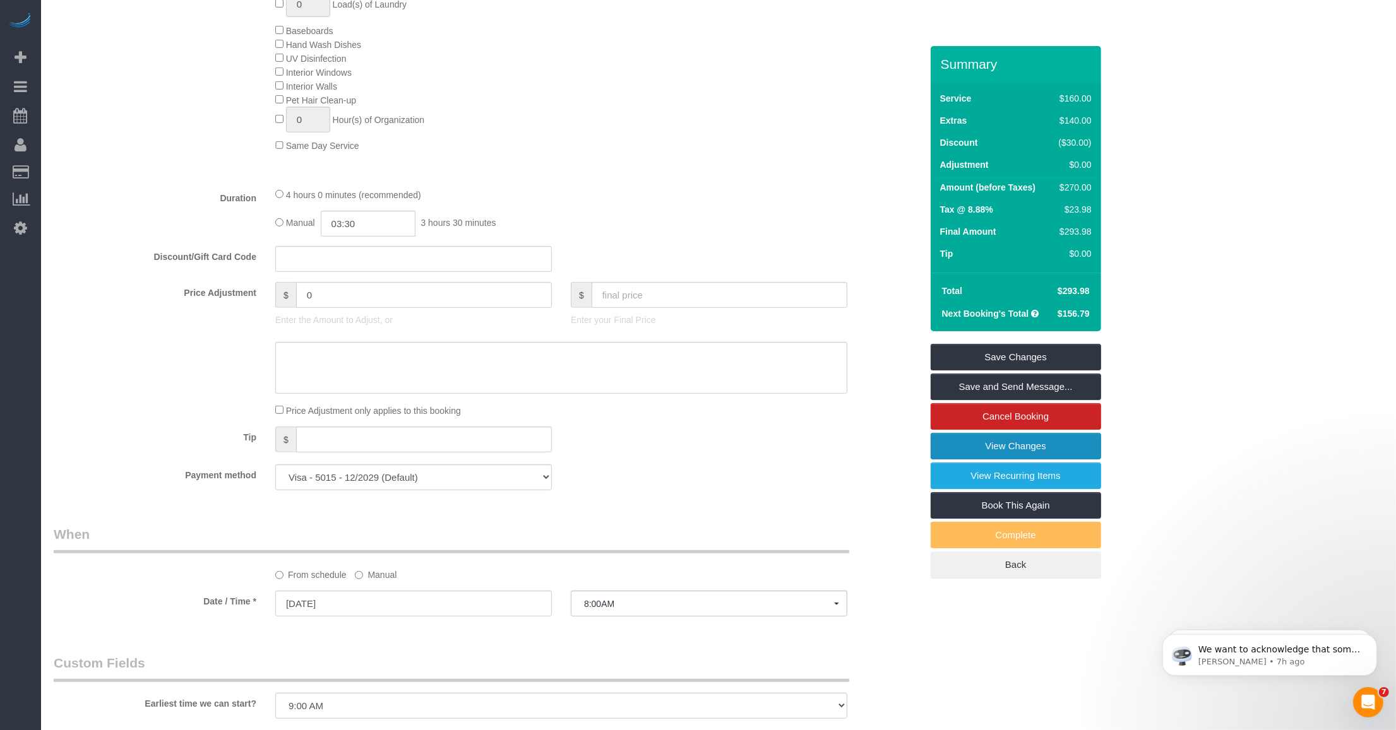
scroll to position [579, 0]
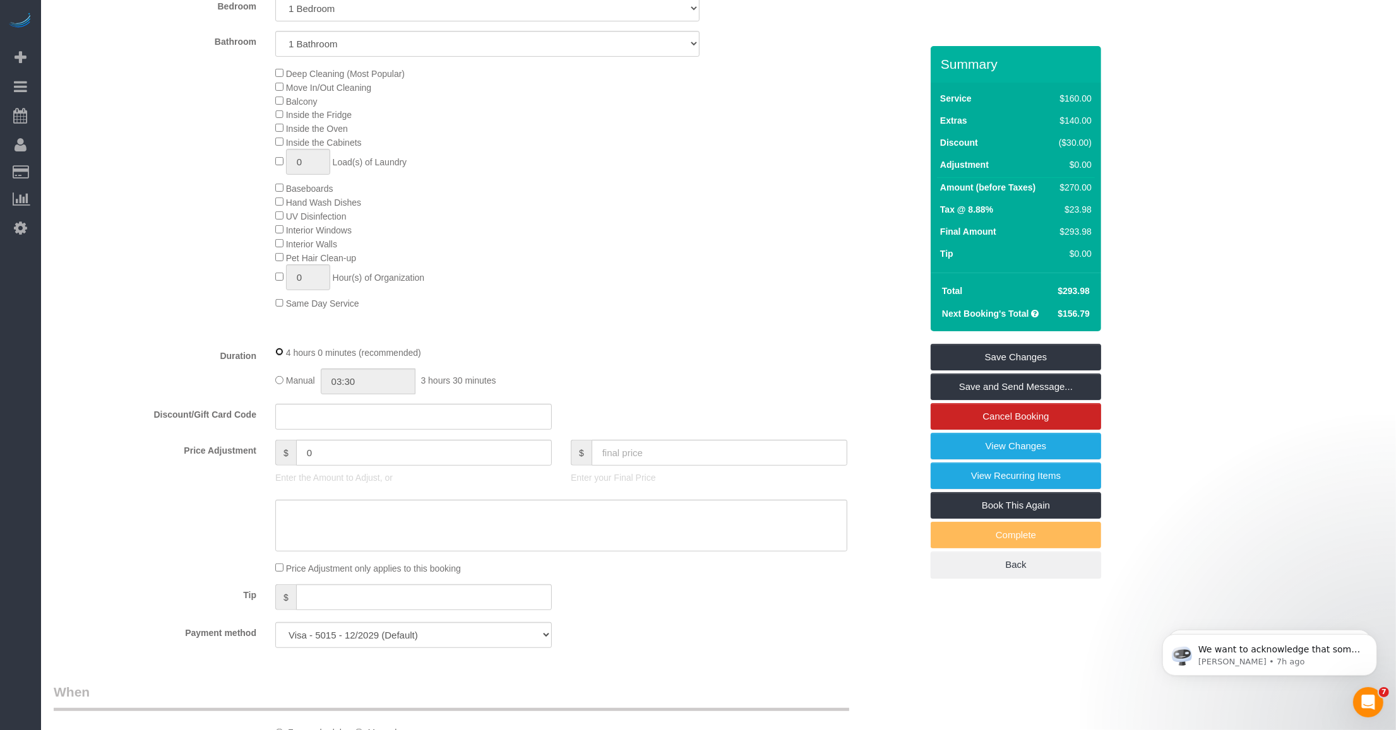
select select "spot56"
click at [556, 352] on div "4 hours 0 minutes (recommended)" at bounding box center [561, 352] width 572 height 14
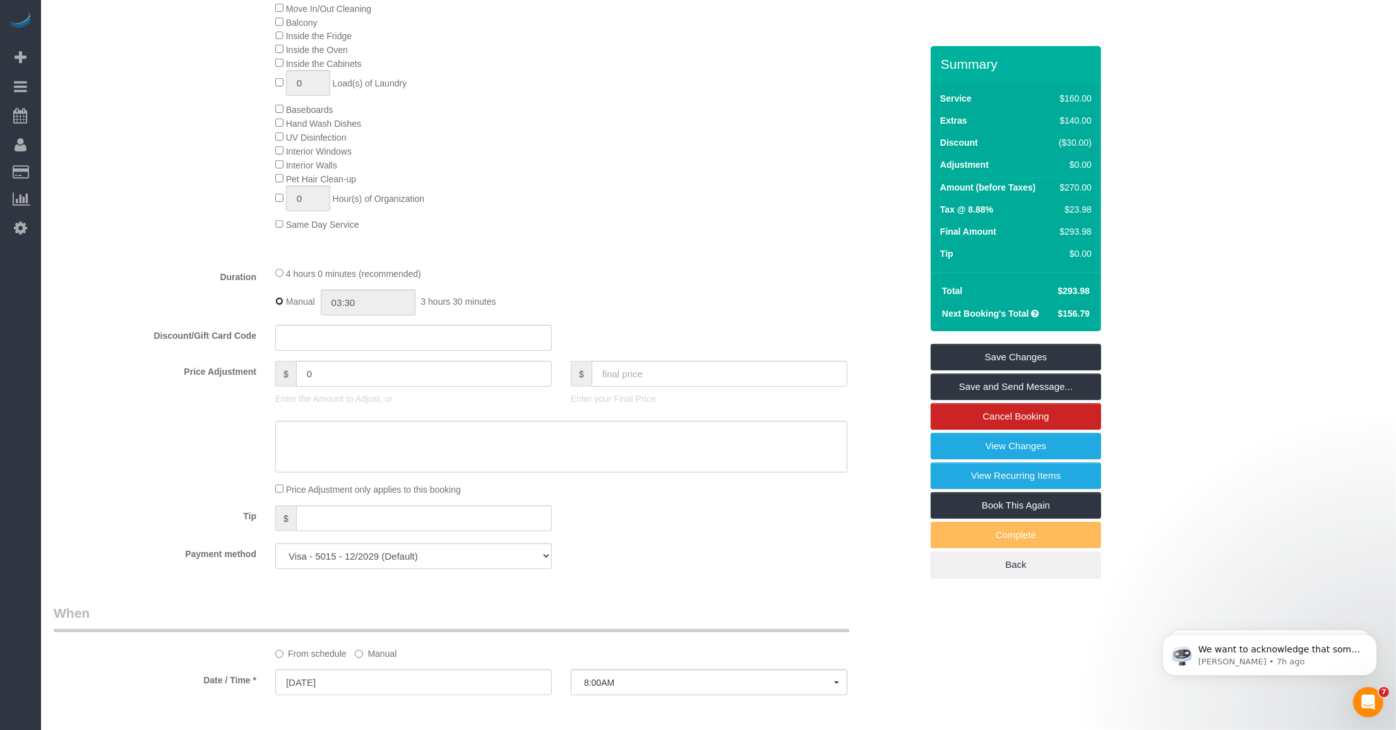
type input "04:00"
click at [523, 273] on div "4 hours 0 minutes (recommended)" at bounding box center [561, 273] width 572 height 14
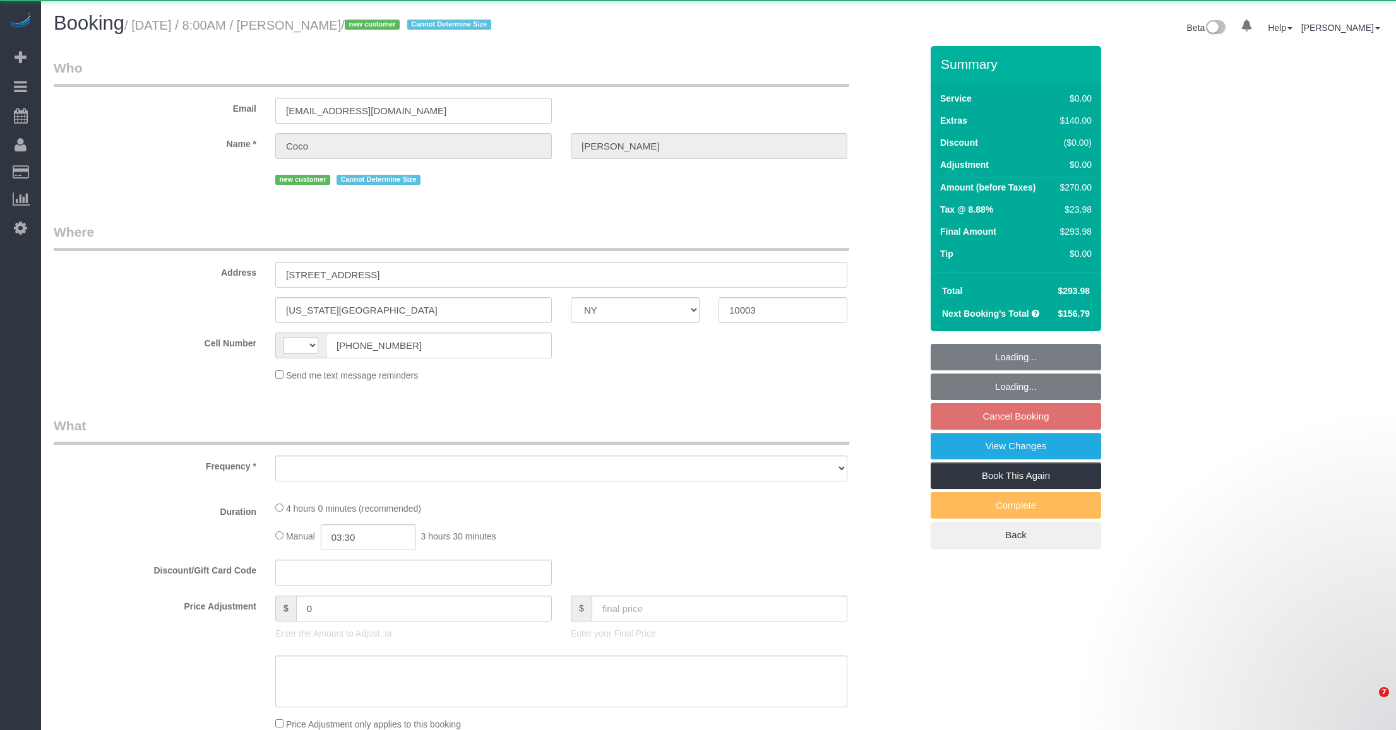
select select "NY"
select select "number:57"
select select "number:70"
select select "number:15"
select select "number:5"
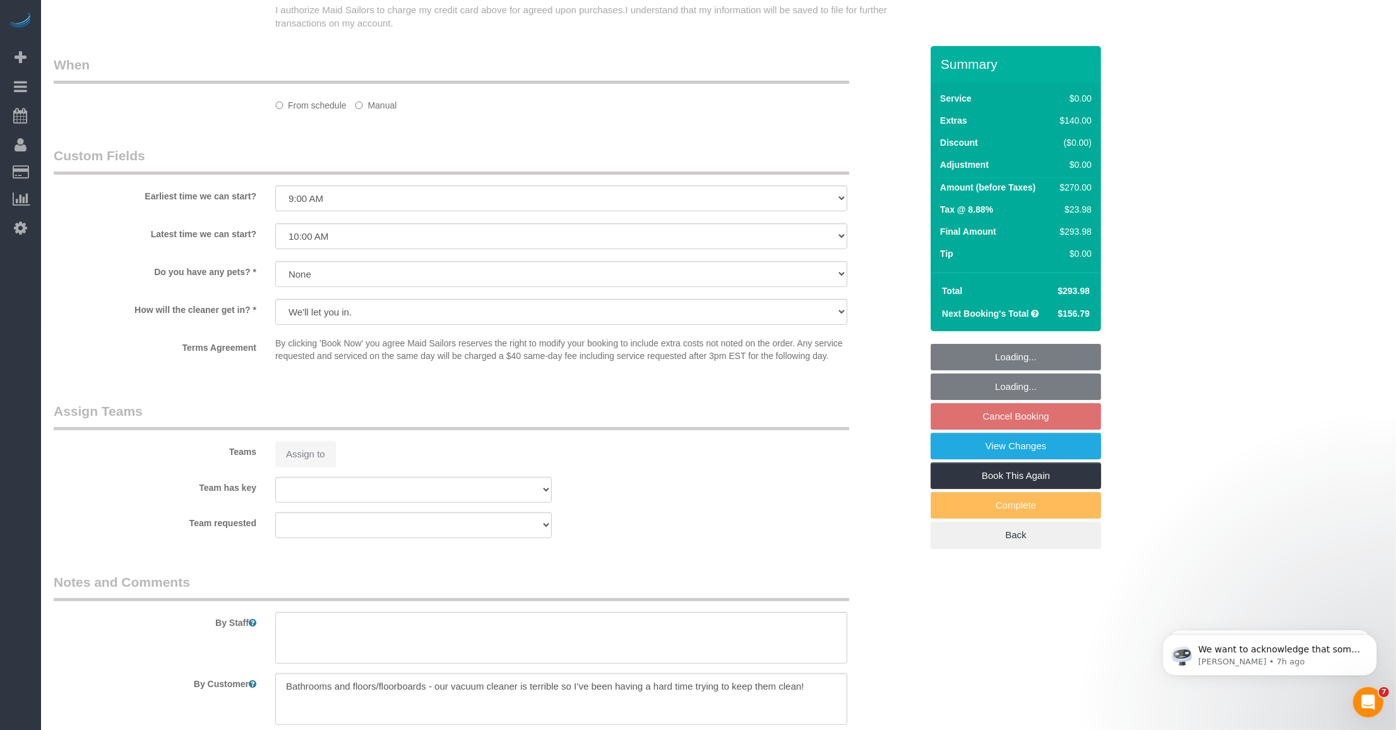
select select "string:[GEOGRAPHIC_DATA]"
select select "string:stripe-pm_1SBGpc4VGloSiKo732MhN9H8"
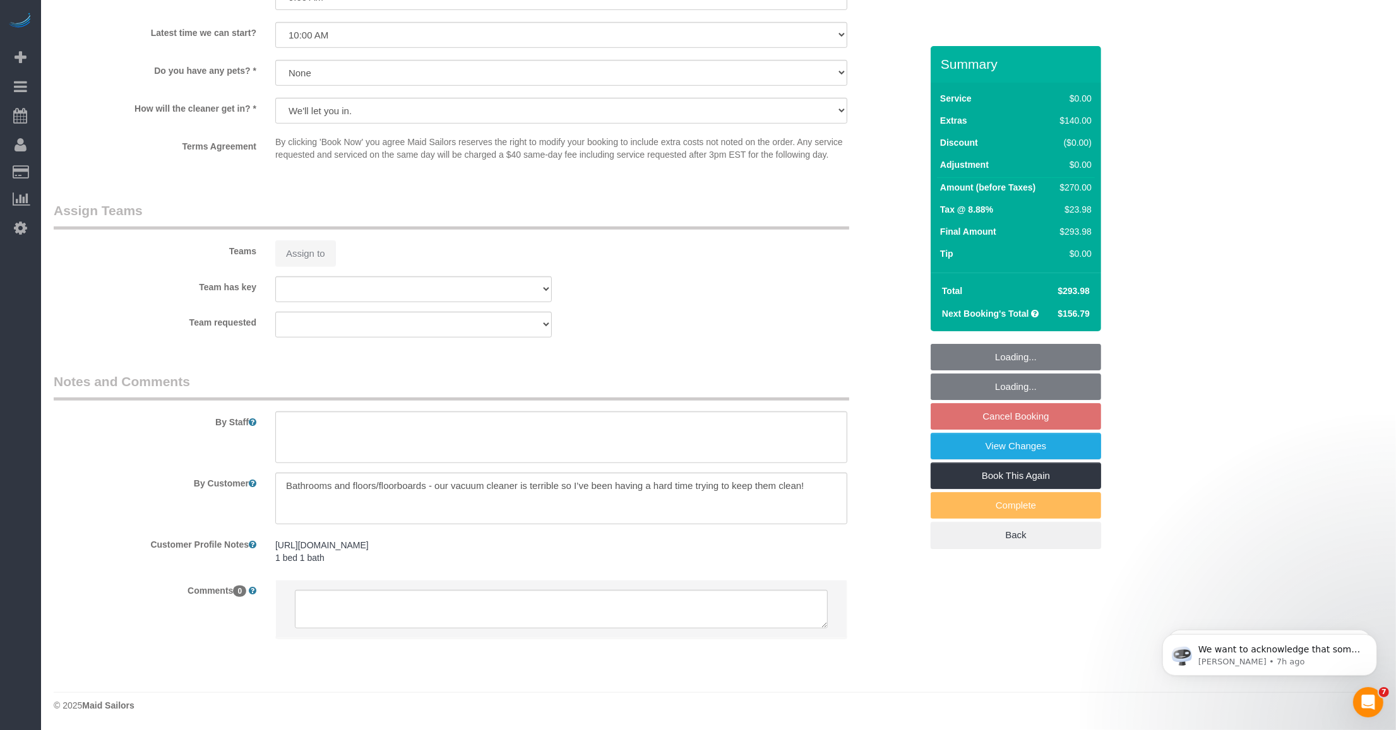
select select "object:968"
select select "spot1"
select select "1"
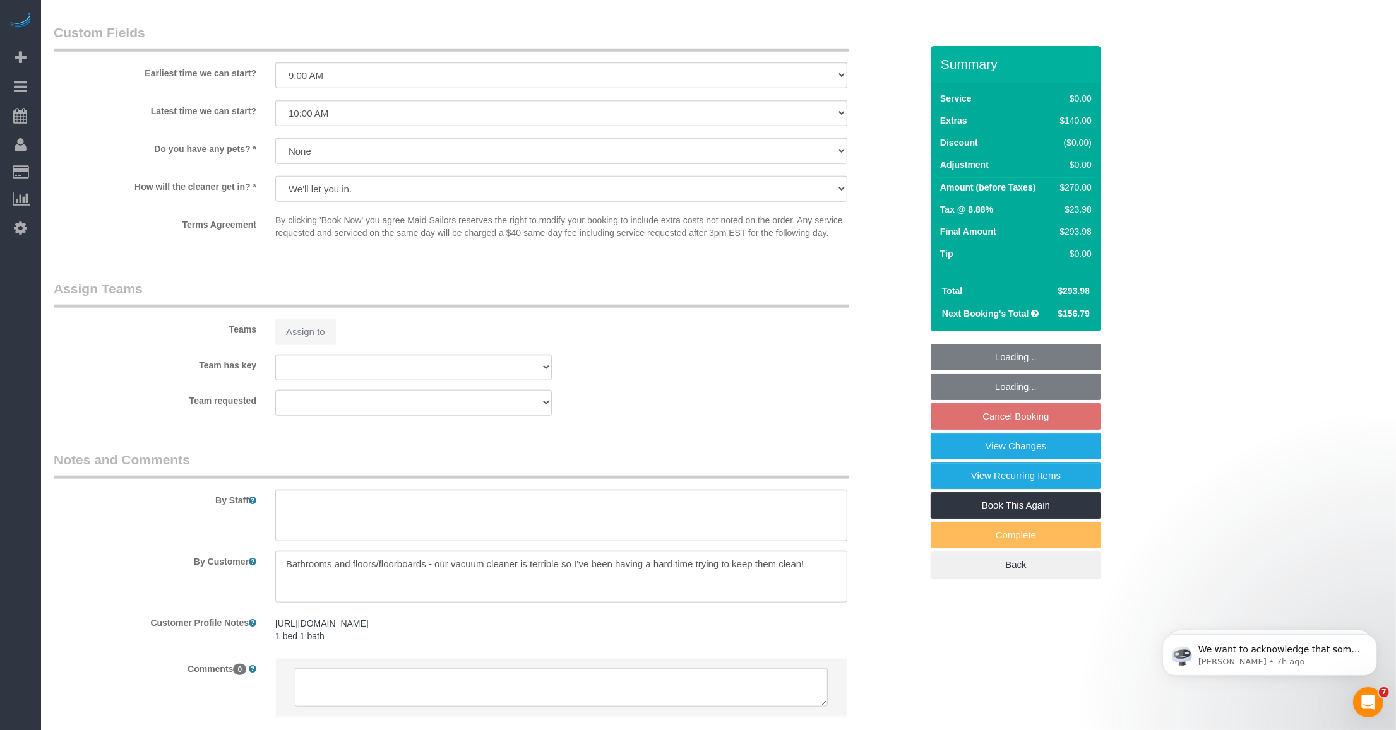
select select "object:1077"
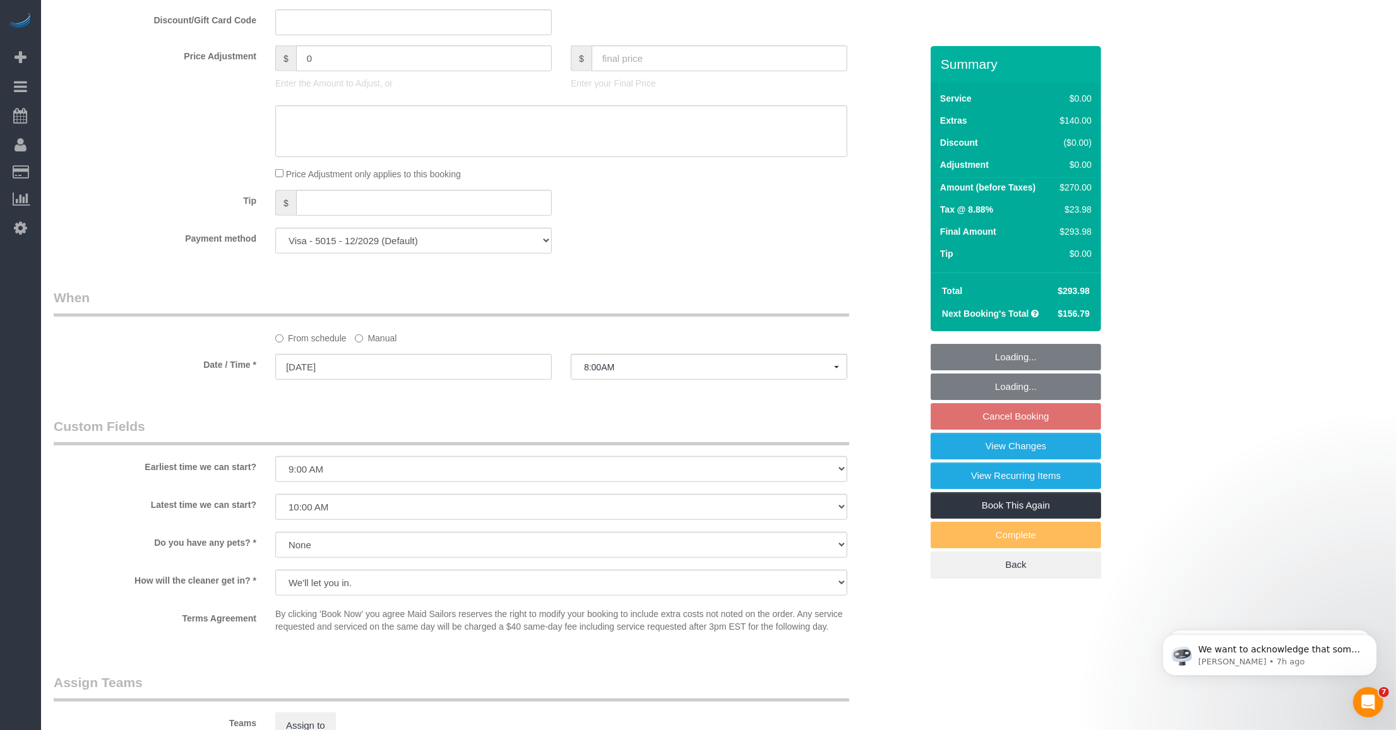
scroll to position [737, 0]
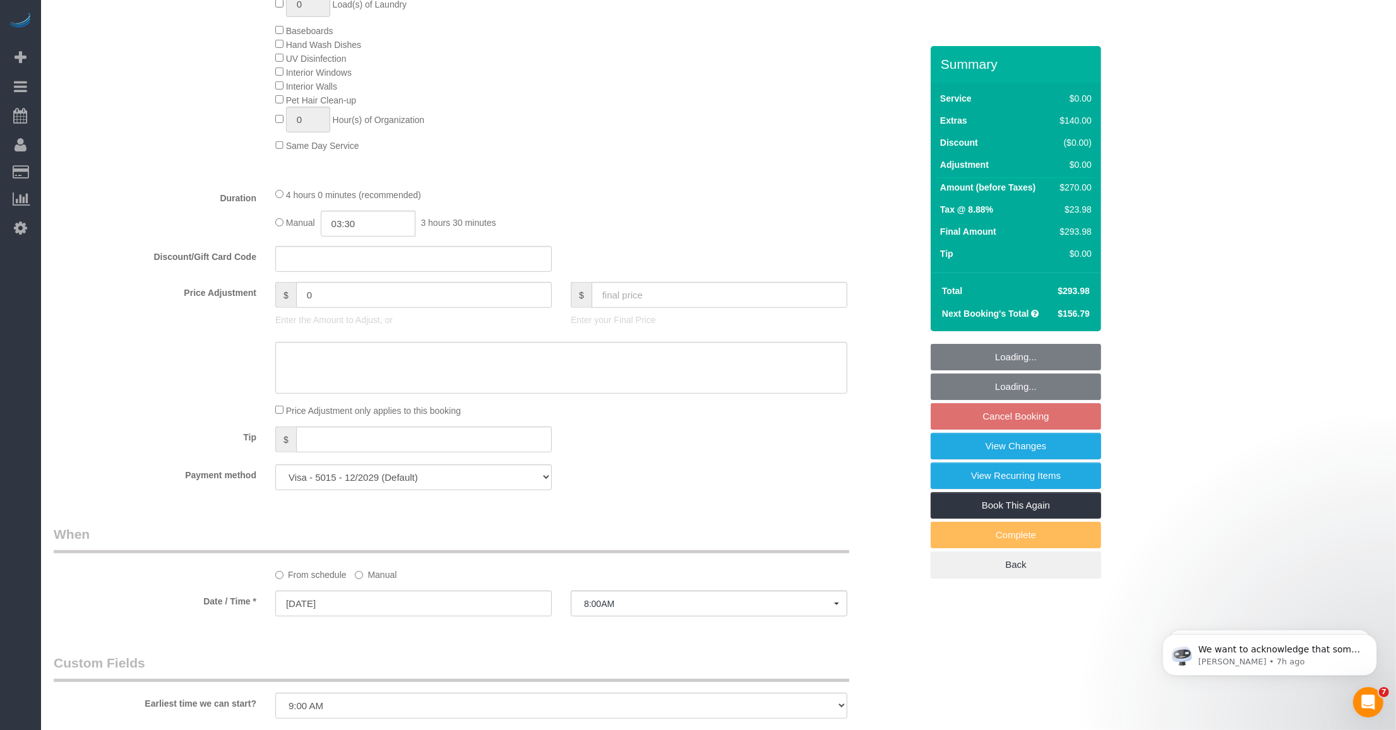
select select "1"
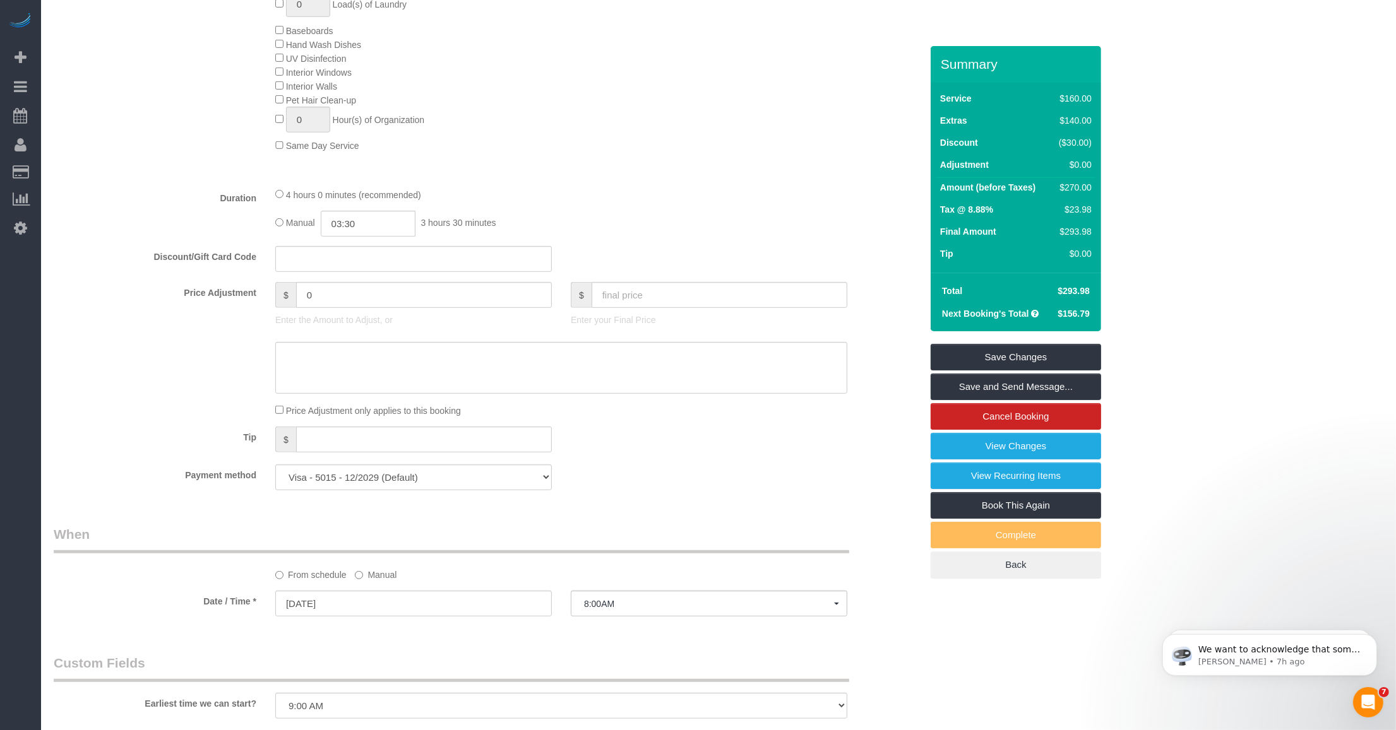
scroll to position [579, 0]
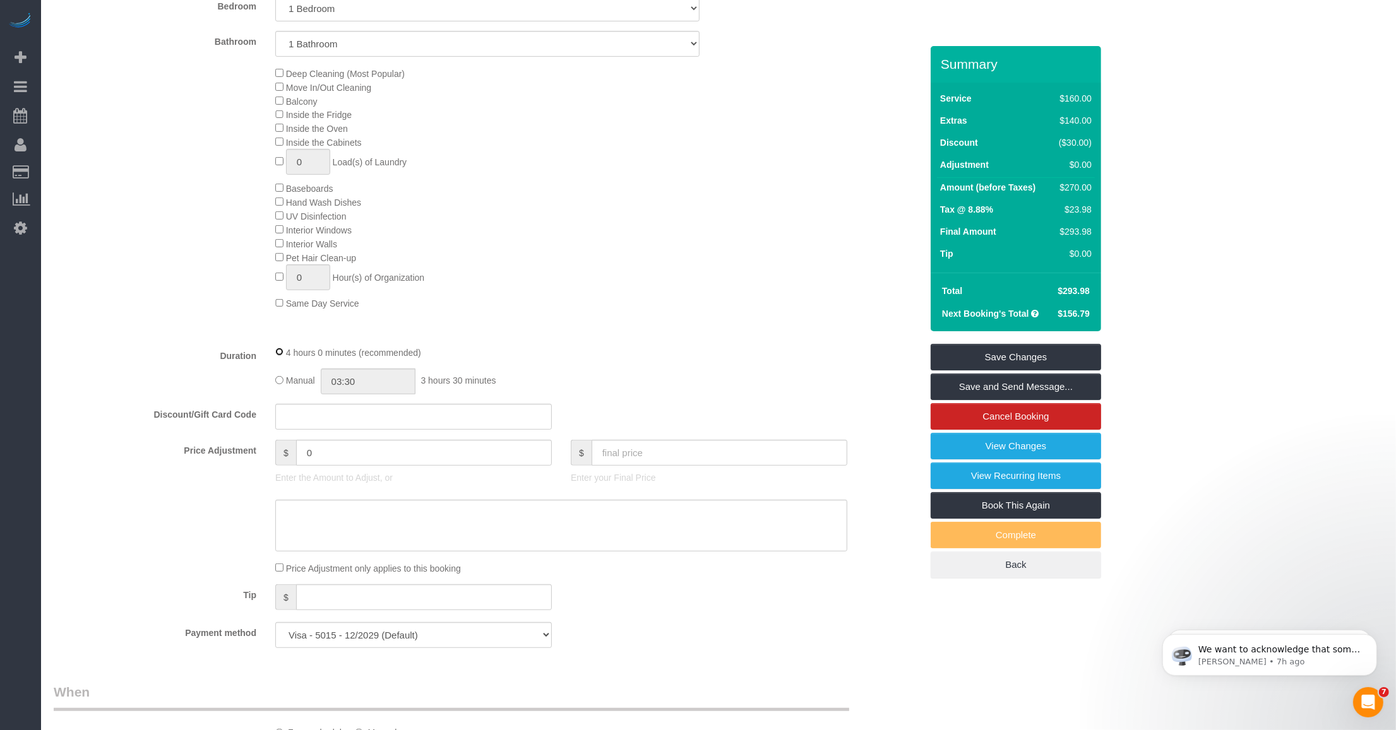
select select "spot56"
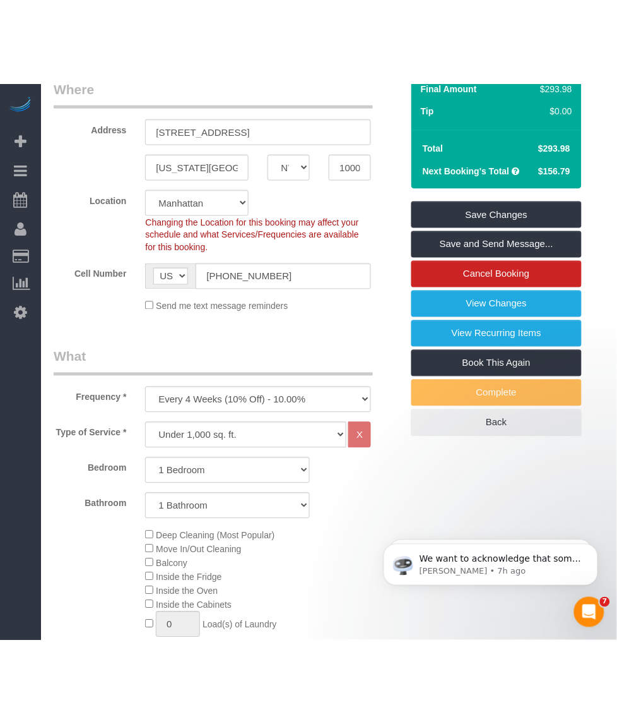
scroll to position [0, 0]
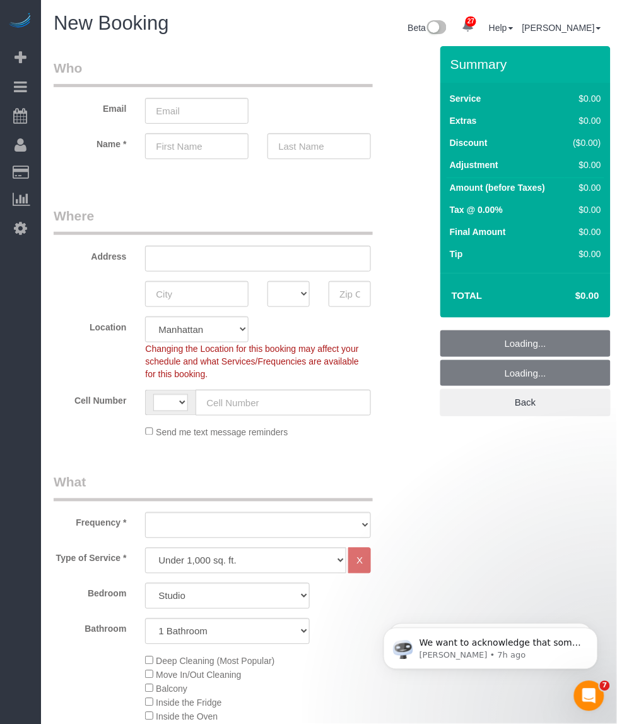
select select "string:US"
select select "number:89"
select select "number:90"
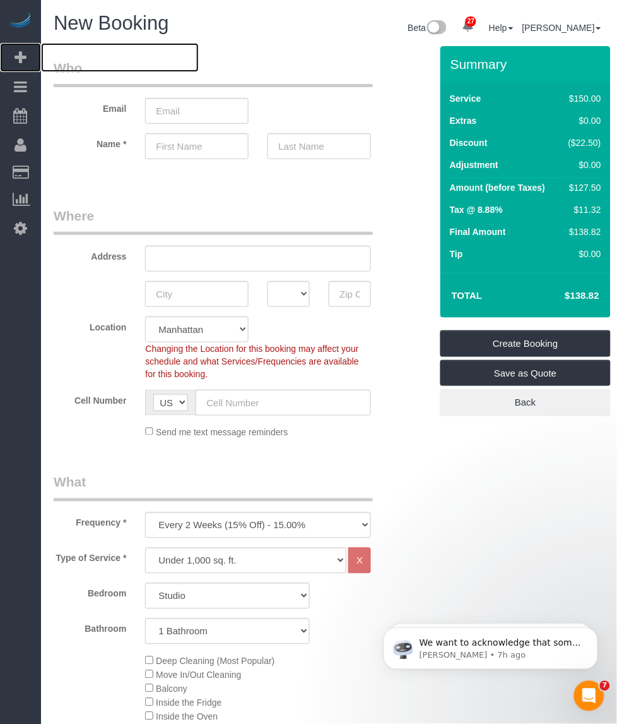
scroll to position [158, 0]
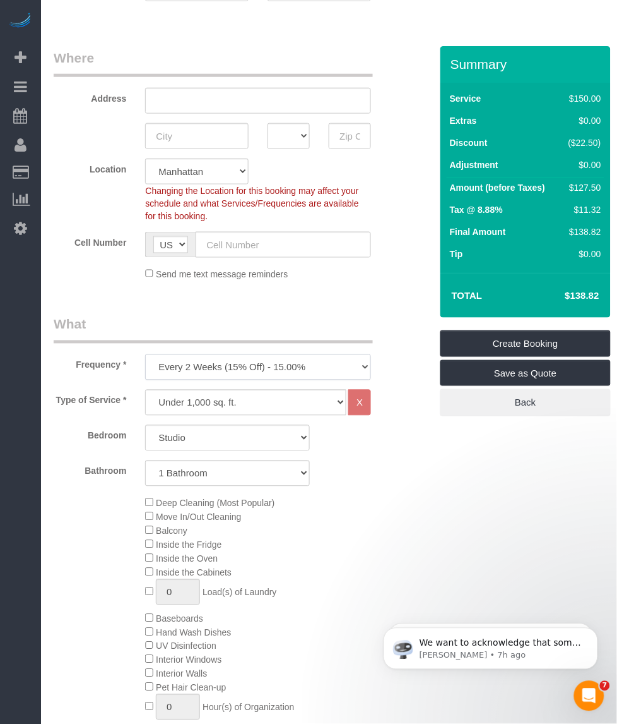
click at [235, 363] on select "One Time Weekly (20% Off) - 20.00% Every 2 Weeks (15% Off) - 15.00% Every 4 Wee…" at bounding box center [258, 367] width 226 height 26
select select "object:2676"
click at [145, 354] on select "One Time Weekly (20% Off) - 20.00% Every 2 Weeks (15% Off) - 15.00% Every 4 Wee…" at bounding box center [258, 367] width 226 height 26
click at [245, 390] on select "Under 1,000 sq. ft. 1,001 - 1,500 sq. ft. 1,500+ sq. ft. Custom Cleaning Office…" at bounding box center [245, 403] width 201 height 26
select select "213"
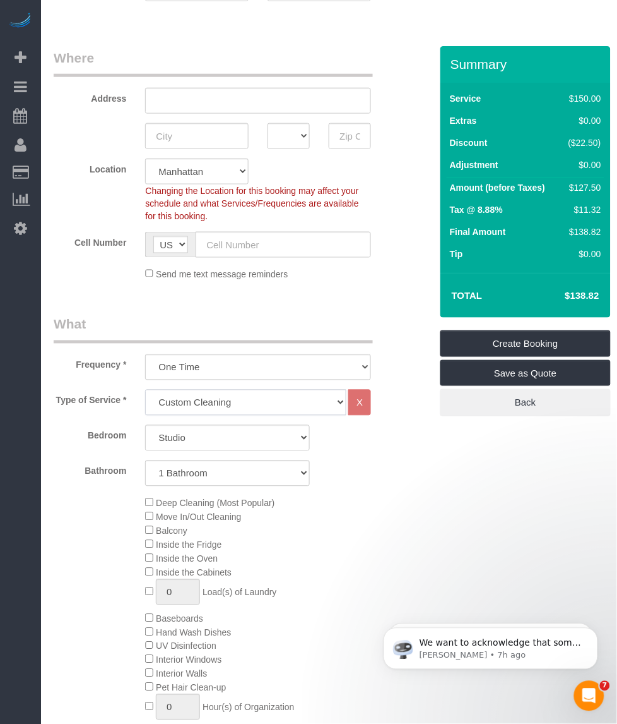
click at [145, 390] on select "Under 1,000 sq. ft. 1,001 - 1,500 sq. ft. 1,500+ sq. ft. Custom Cleaning Office…" at bounding box center [245, 403] width 201 height 26
select select "1"
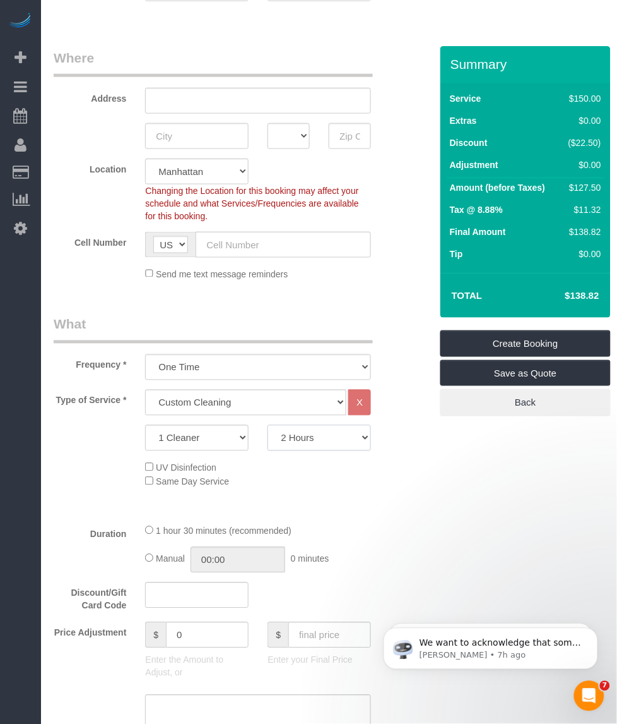
drag, startPoint x: 352, startPoint y: 443, endPoint x: 343, endPoint y: 443, distance: 8.8
click at [352, 443] on select "2 Hours 2.5 Hours 3 Hours 3.5 Hours 4 Hours 4.5 Hours 5 Hours 5.5 Hours 6 Hours…" at bounding box center [320, 438] width 104 height 26
select select "180"
click at [268, 425] on select "2 Hours 2.5 Hours 3 Hours 3.5 Hours 4 Hours 4.5 Hours 5 Hours 5.5 Hours 6 Hours…" at bounding box center [320, 438] width 104 height 26
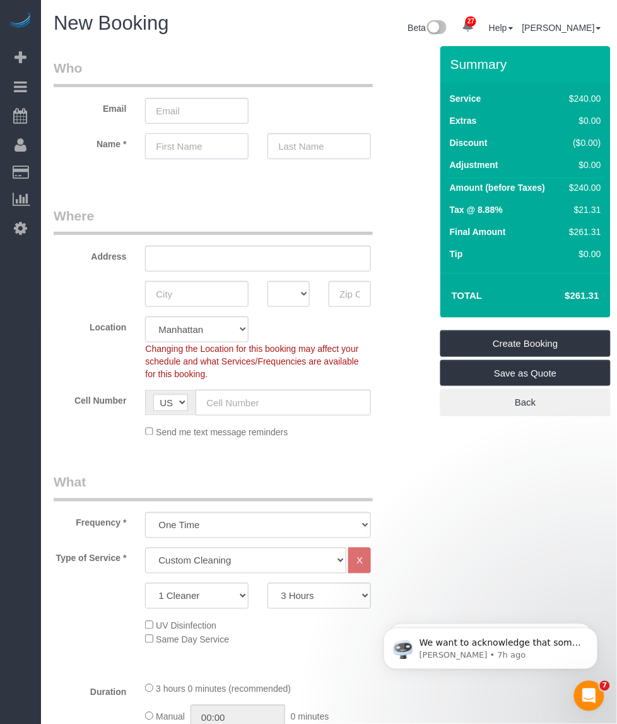
click at [180, 141] on input "text" at bounding box center [197, 146] width 104 height 26
paste input "Alex"
type input "Alex"
click at [314, 147] on input "text" at bounding box center [320, 146] width 104 height 26
type input "B"
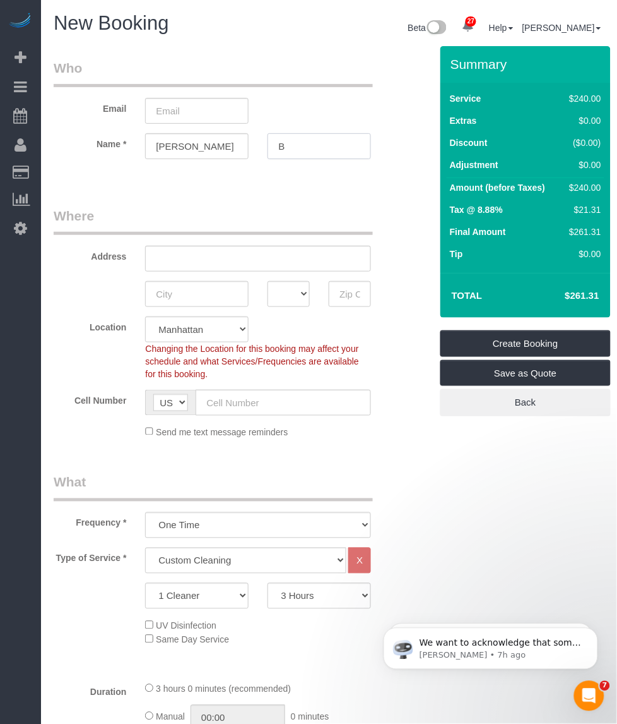
type input "B"
click at [219, 110] on input "email" at bounding box center [197, 111] width 104 height 26
paste input "happygoluckyhunterjumper@gmail.com"
type input "happygoluckyhunterjumper@gmail.com"
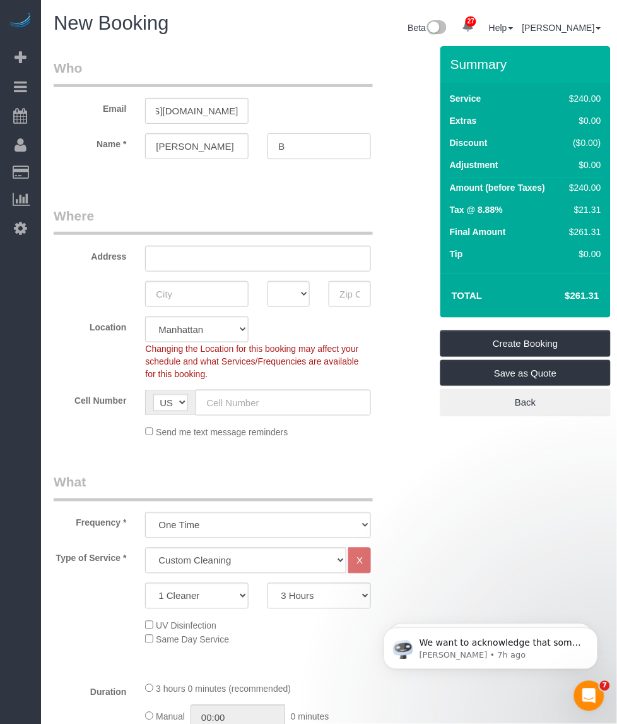
click at [332, 145] on input "B" at bounding box center [320, 146] width 104 height 26
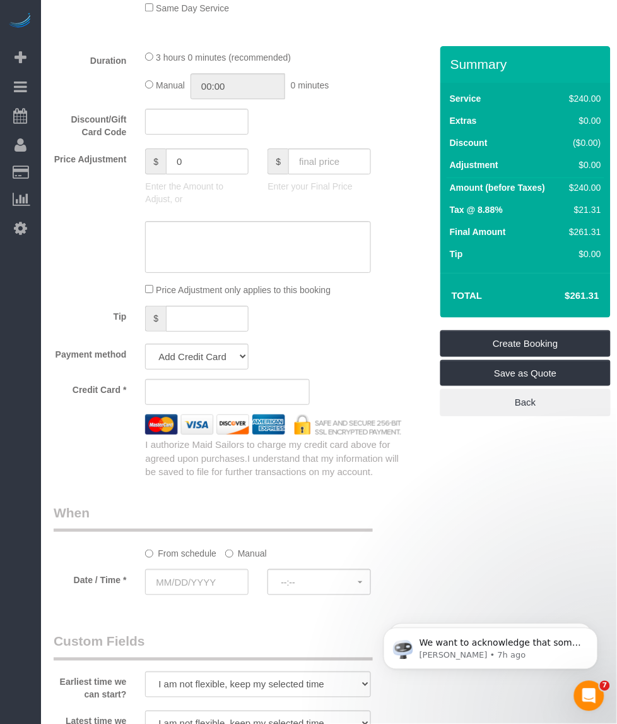
scroll to position [868, 0]
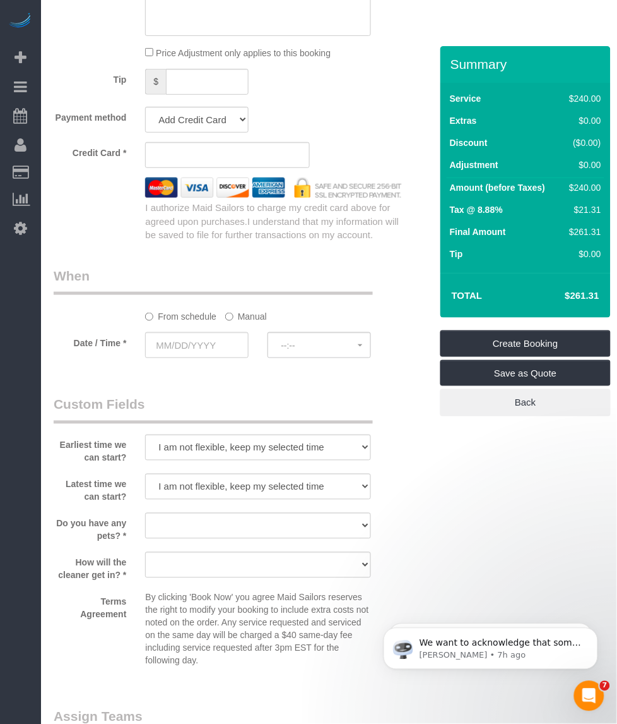
type input "Pope"
click at [256, 439] on select "I am not flexible, keep my selected time 8:00 AM 9:00 AM 10:00 AM 11:00 AM 12:0…" at bounding box center [258, 447] width 226 height 26
click at [145, 434] on select "I am not flexible, keep my selected time 8:00 AM 9:00 AM 10:00 AM 11:00 AM 12:0…" at bounding box center [258, 447] width 226 height 26
drag, startPoint x: 273, startPoint y: 479, endPoint x: 272, endPoint y: 468, distance: 10.8
click at [273, 479] on select "I am not flexible, keep my selected time 8:00 AM 9:00 AM 10:00 AM 11:00 AM 12:0…" at bounding box center [258, 487] width 226 height 26
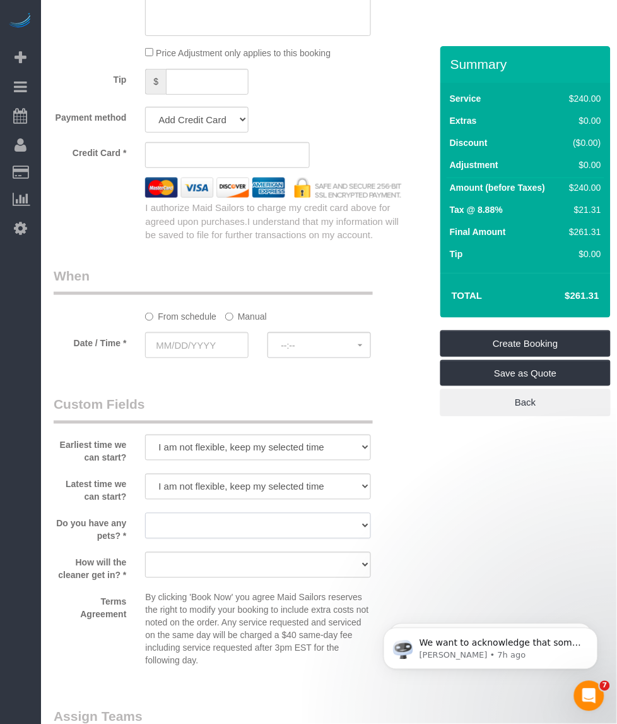
click at [221, 528] on select "Dog Cat None" at bounding box center [258, 526] width 226 height 26
select select "number:15"
click at [145, 513] on select "Dog Cat None" at bounding box center [258, 526] width 226 height 26
click at [212, 569] on select "We'll let you in. Doorman/Front Desk has the key. Other (Provide details)" at bounding box center [258, 565] width 226 height 26
select select "number:5"
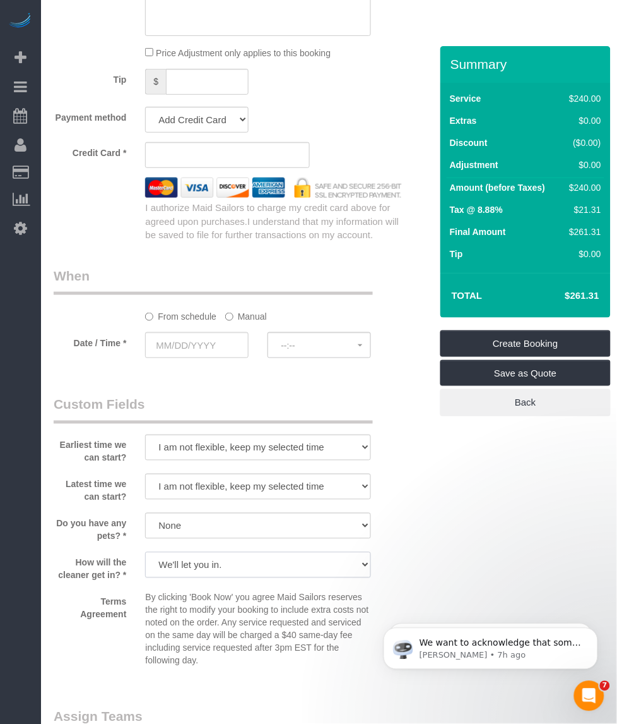
click at [145, 552] on select "We'll let you in. Doorman/Front Desk has the key. Other (Provide details)" at bounding box center [258, 565] width 226 height 26
click at [459, 551] on div "Who Email happygoluckyhunterjumper@gmail.com Name * Alex Pope Where Address AK …" at bounding box center [329, 121] width 551 height 1887
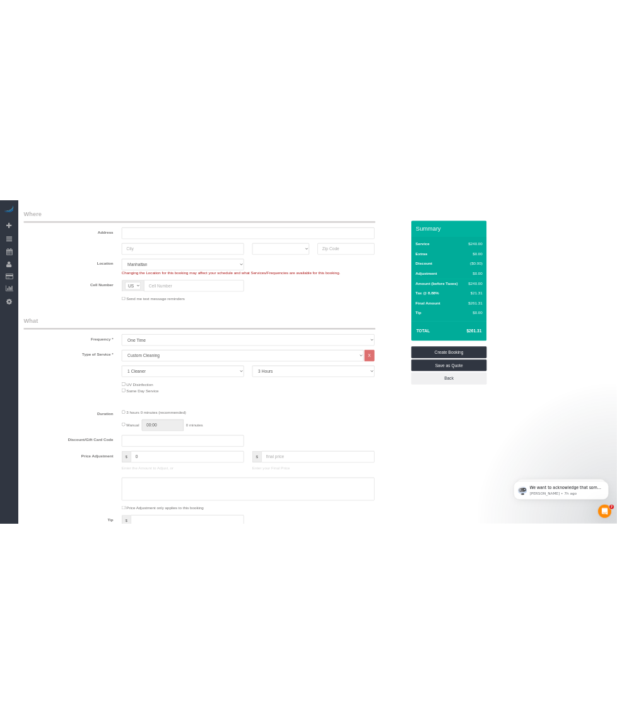
scroll to position [0, 0]
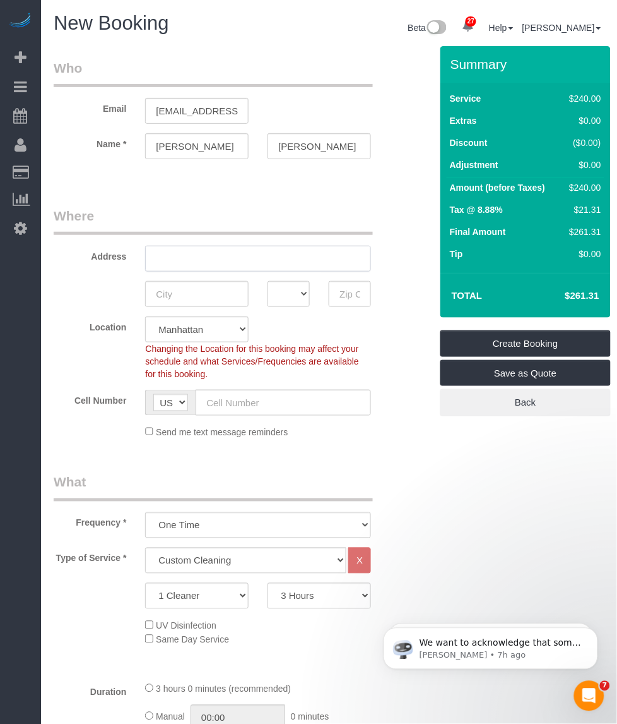
drag, startPoint x: 234, startPoint y: 247, endPoint x: 217, endPoint y: 256, distance: 19.8
click at [226, 251] on input "text" at bounding box center [258, 259] width 226 height 26
click at [235, 256] on input "text" at bounding box center [258, 259] width 226 height 26
paste input "6 East 12th Street, Apt. 1 Greenwhich Village"
type input "6 East 12th Street, Apt. 1 Greenwich Village"
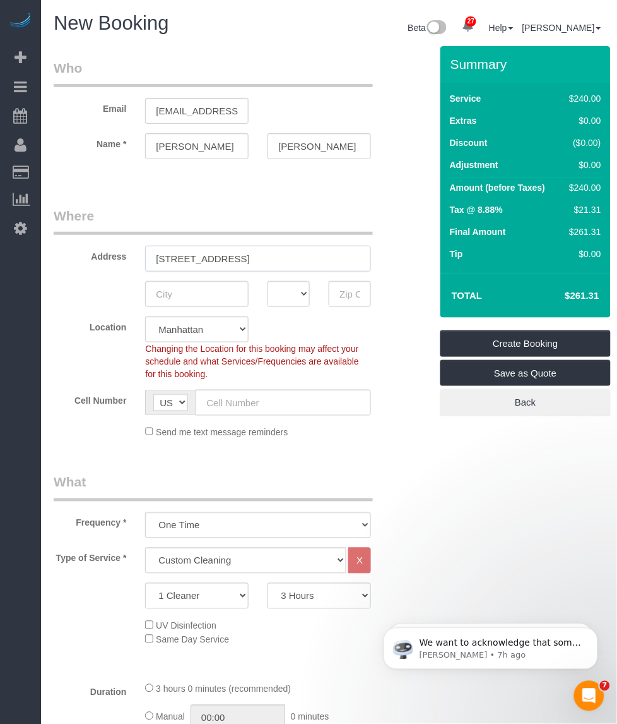
click at [299, 256] on input "6 East 12th Street, Apt. 1 Greenwich Village" at bounding box center [258, 259] width 226 height 26
click at [210, 305] on input "text" at bounding box center [197, 294] width 104 height 26
type input "New York"
click at [263, 286] on div "AK AL AR AZ CA CO CT DC DE FL GA HI IA ID IL IN KS KY LA MA MD ME MI MN MO MS M…" at bounding box center [288, 294] width 61 height 26
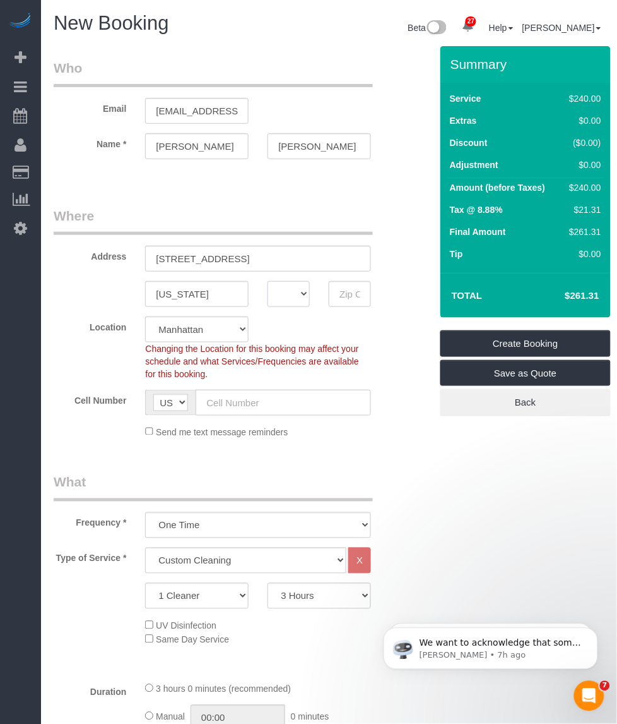
click at [278, 286] on select "AK AL AR AZ CA CO CT DC DE FL GA HI IA ID IL IN KS KY LA MA MD ME MI MN MO MS M…" at bounding box center [289, 294] width 42 height 26
select select "NY"
click at [268, 281] on select "AK AL AR AZ CA CO CT DC DE FL GA HI IA ID IL IN KS KY LA MA MD ME MI MN MO MS M…" at bounding box center [289, 294] width 42 height 26
click at [351, 289] on input "text" at bounding box center [350, 294] width 42 height 26
paste input "10003"
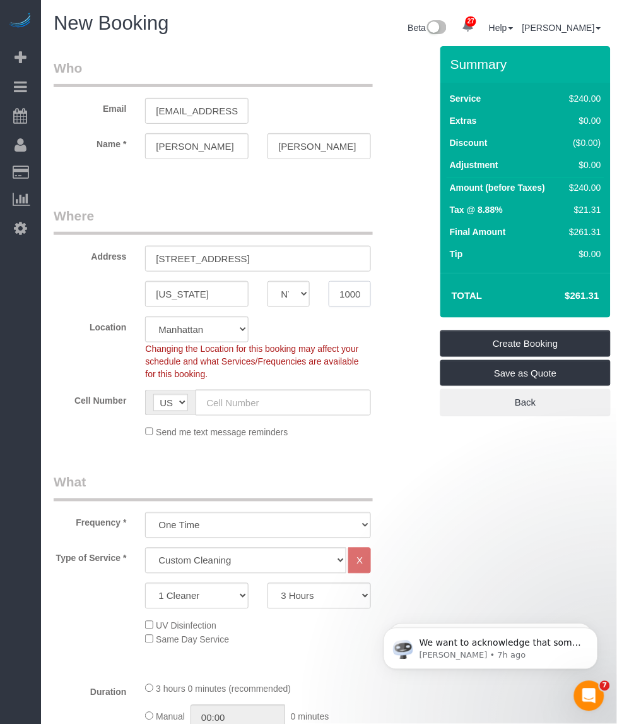
scroll to position [0, 5]
type input "10003"
click at [335, 208] on legend "Where" at bounding box center [213, 220] width 319 height 28
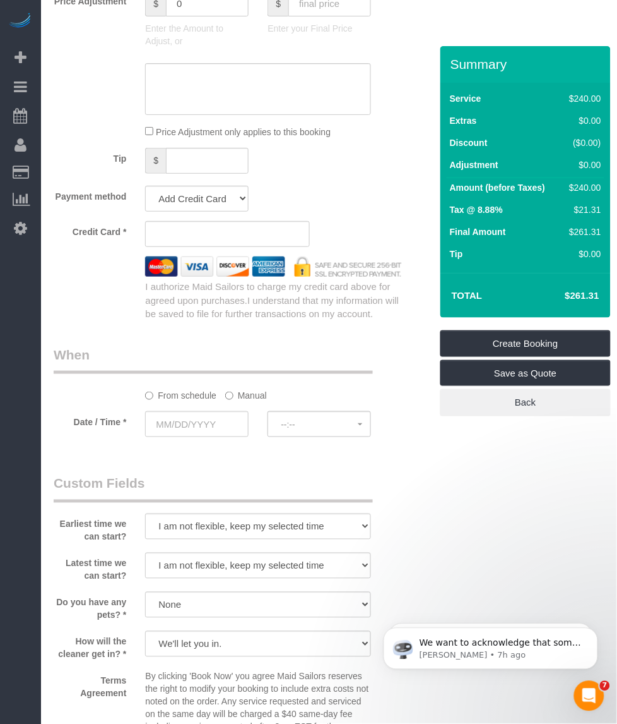
scroll to position [947, 0]
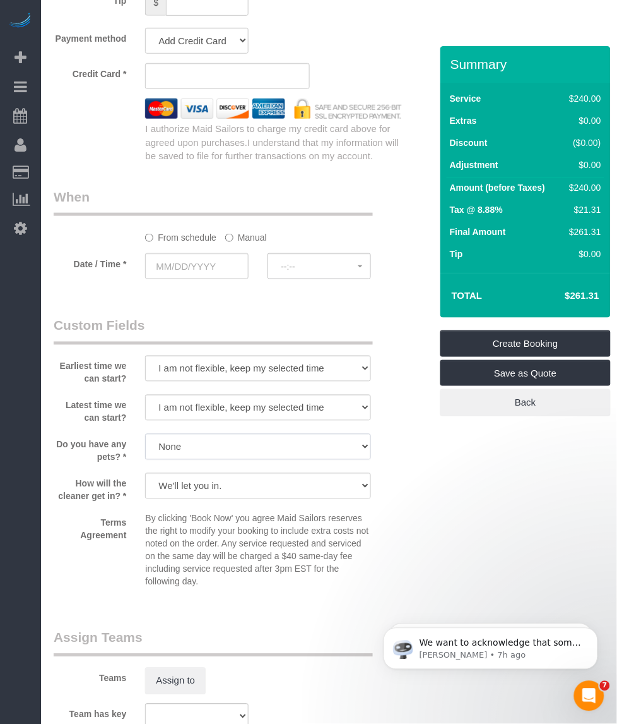
click at [246, 437] on select "Dog Cat None" at bounding box center [258, 447] width 226 height 26
click at [145, 434] on select "Dog Cat None" at bounding box center [258, 447] width 226 height 26
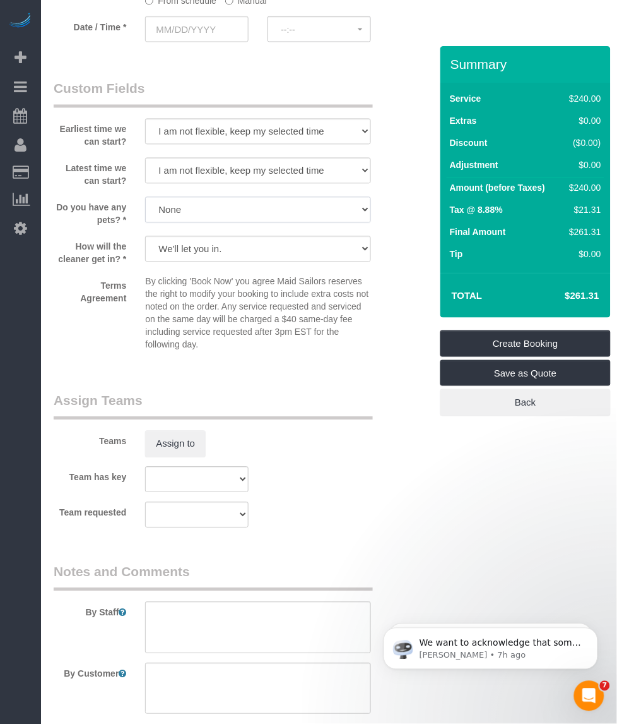
scroll to position [1251, 0]
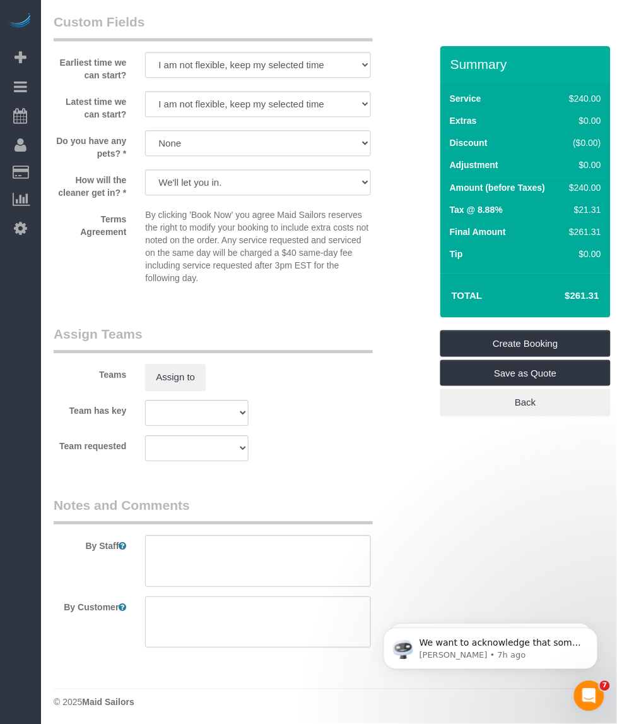
click at [218, 605] on textarea at bounding box center [258, 622] width 226 height 52
paste textarea "Customer’s Cleaning Priorities (in order): Do 1 load of laundry for the sheets,…"
click at [201, 623] on textarea at bounding box center [258, 622] width 226 height 52
drag, startPoint x: 206, startPoint y: 601, endPoint x: 276, endPoint y: 601, distance: 70.1
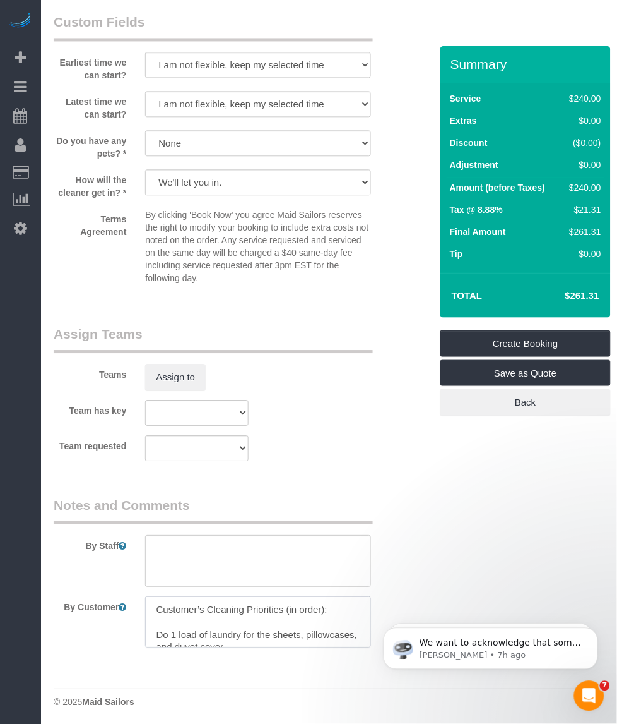
click at [276, 601] on textarea at bounding box center [258, 622] width 226 height 52
drag, startPoint x: 288, startPoint y: 604, endPoint x: 330, endPoint y: 607, distance: 41.7
click at [330, 607] on textarea at bounding box center [258, 622] width 226 height 52
click at [314, 604] on textarea at bounding box center [258, 622] width 226 height 52
click at [172, 626] on textarea at bounding box center [258, 622] width 226 height 52
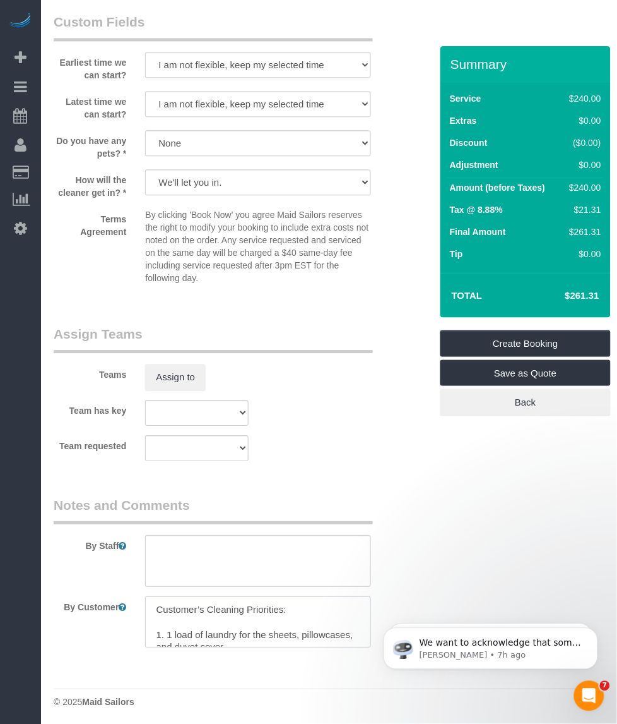
scroll to position [32, 0]
click at [212, 623] on textarea at bounding box center [258, 622] width 226 height 52
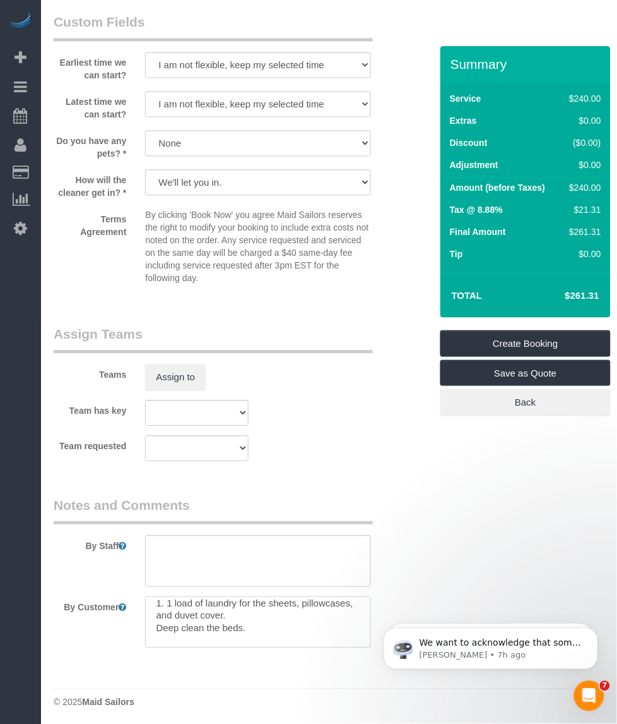
scroll to position [19, 0]
click at [158, 631] on textarea at bounding box center [258, 622] width 226 height 52
click at [157, 626] on textarea at bounding box center [258, 622] width 226 height 52
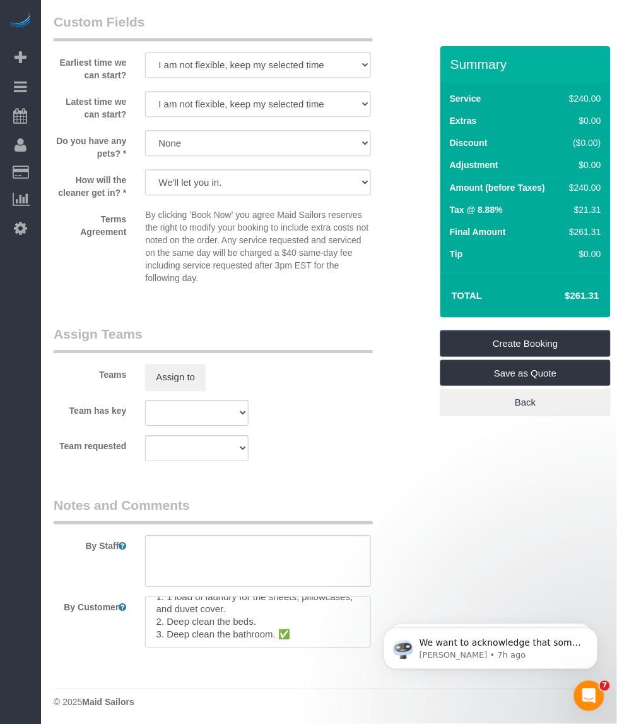
click at [302, 626] on textarea at bounding box center [258, 622] width 226 height 52
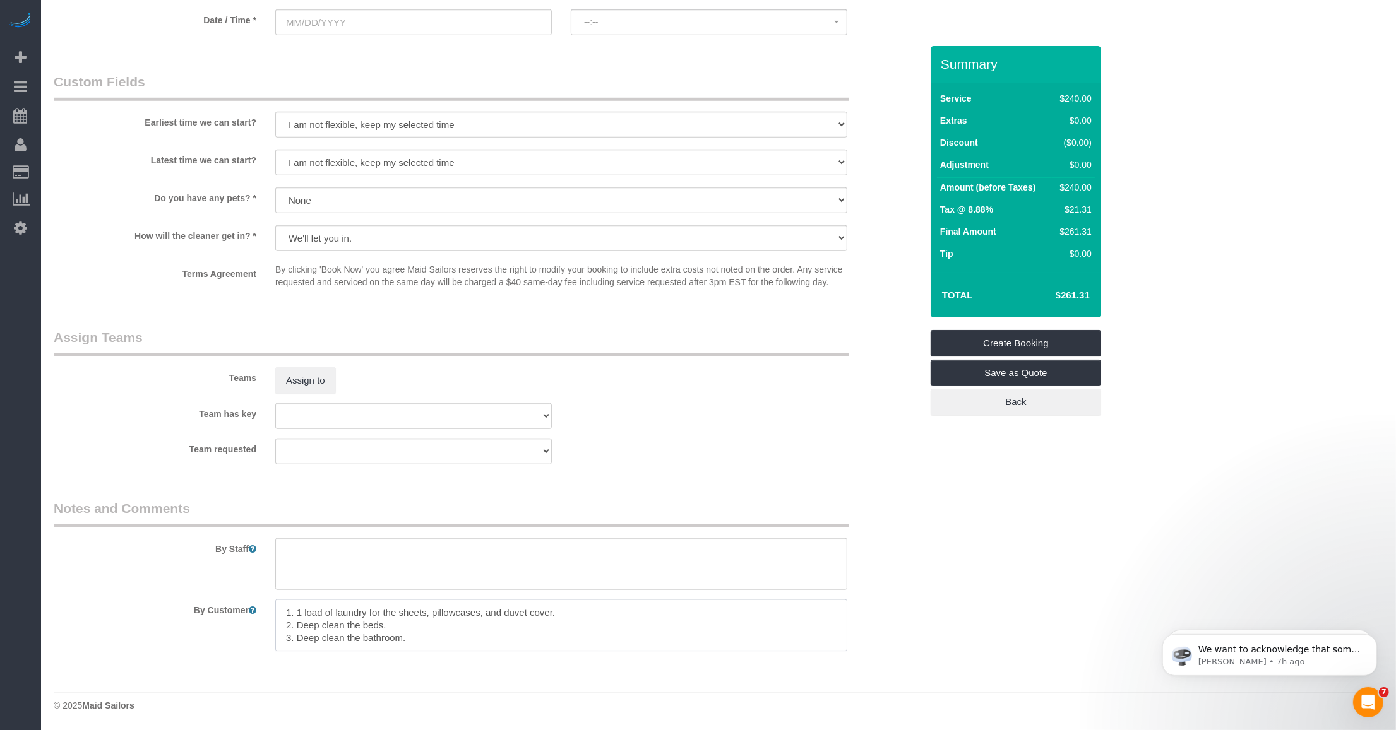
scroll to position [0, 0]
click at [400, 635] on textarea at bounding box center [561, 626] width 572 height 52
click at [414, 633] on textarea at bounding box center [561, 626] width 572 height 52
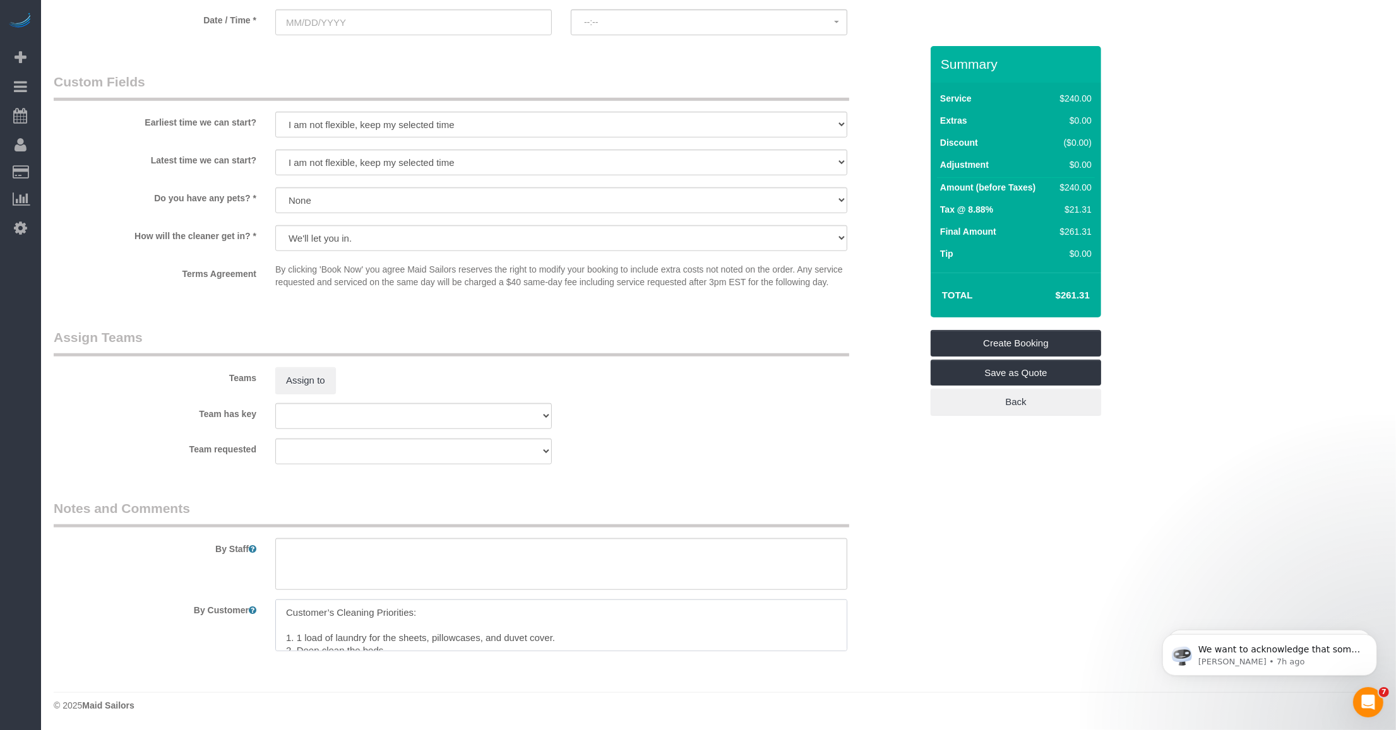
drag, startPoint x: 420, startPoint y: 638, endPoint x: 266, endPoint y: 614, distance: 155.9
click at [266, 614] on div at bounding box center [561, 626] width 591 height 52
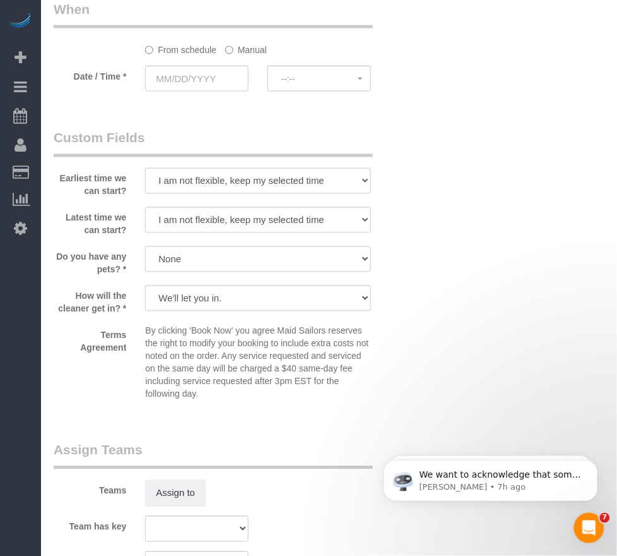
type textarea "Customer’s Cleaning Priorities: 1. 1 load of laundry for the sheets, pillowcase…"
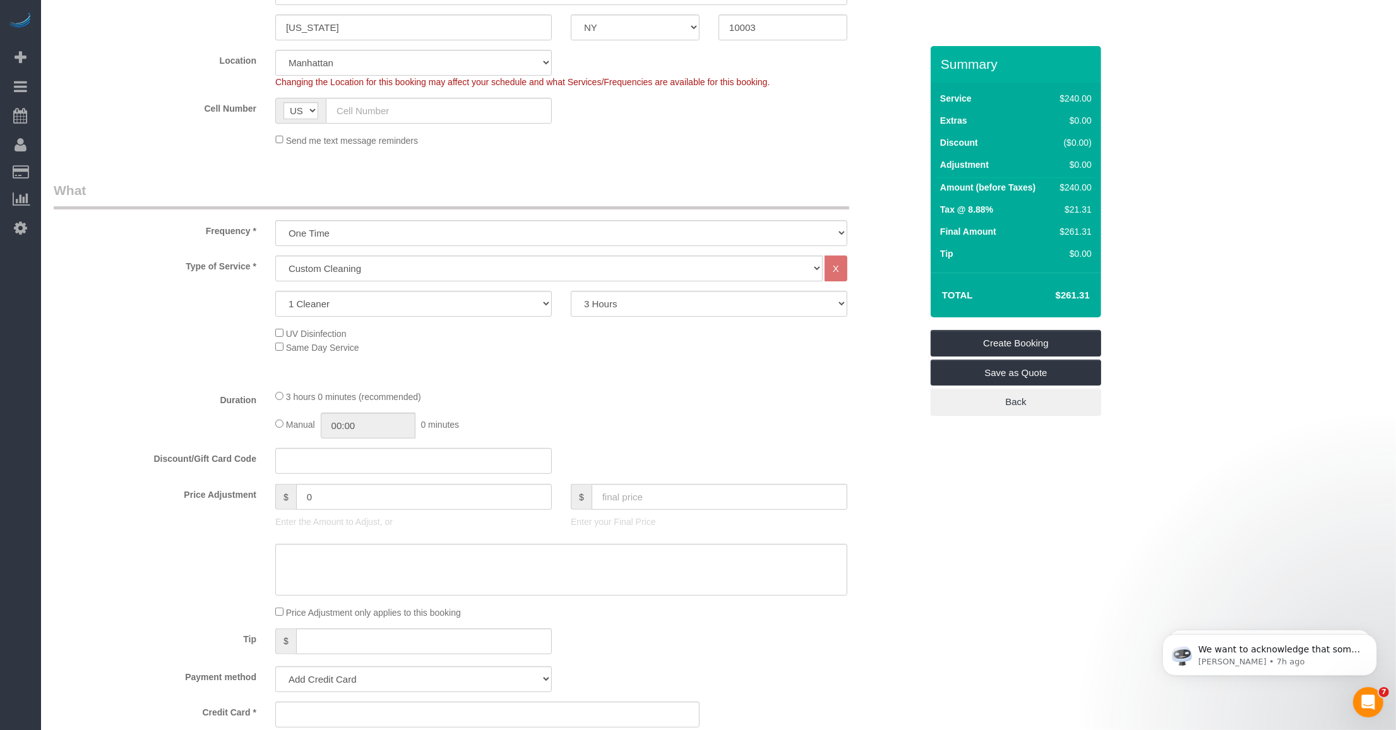
scroll to position [30, 0]
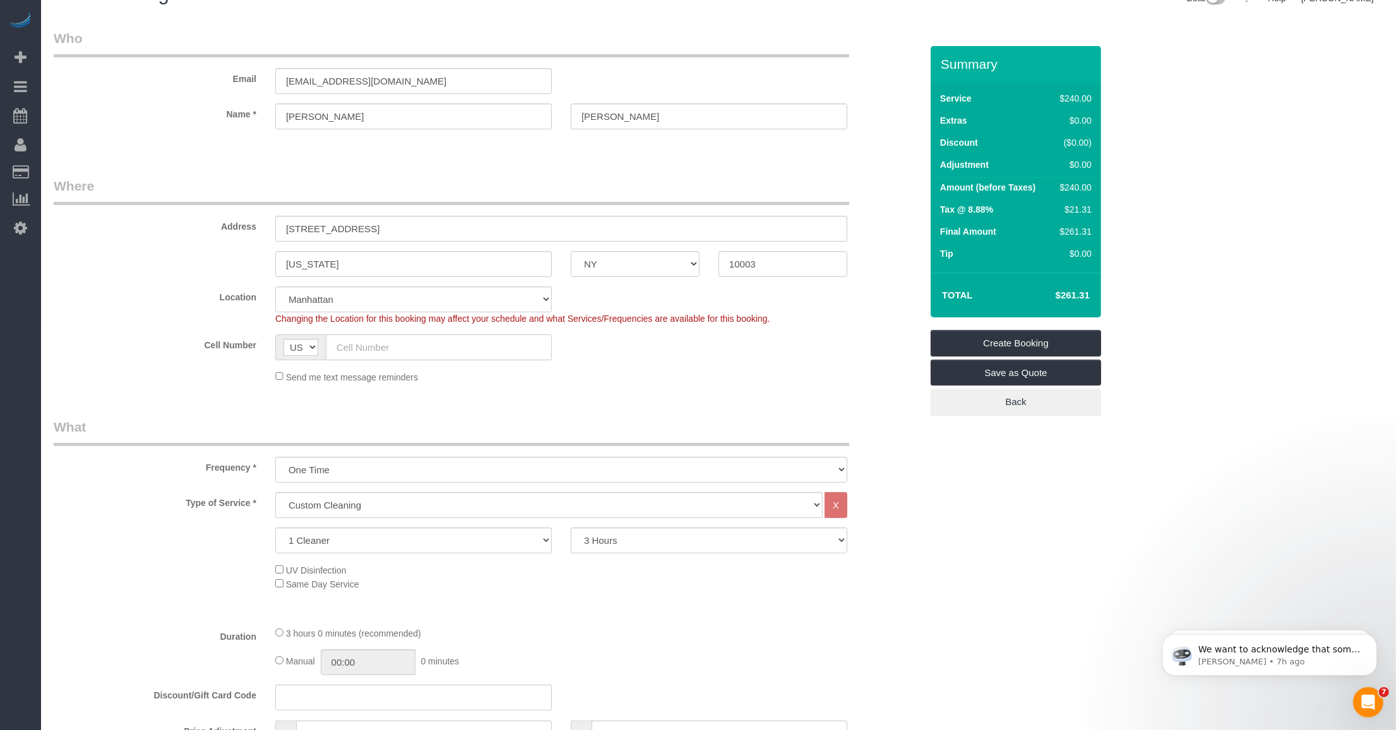
click at [395, 358] on input "text" at bounding box center [439, 348] width 226 height 26
paste input "(503) 888-0063"
type input "(503) 888-0063"
click at [617, 373] on div "Send me text message reminders" at bounding box center [561, 377] width 591 height 14
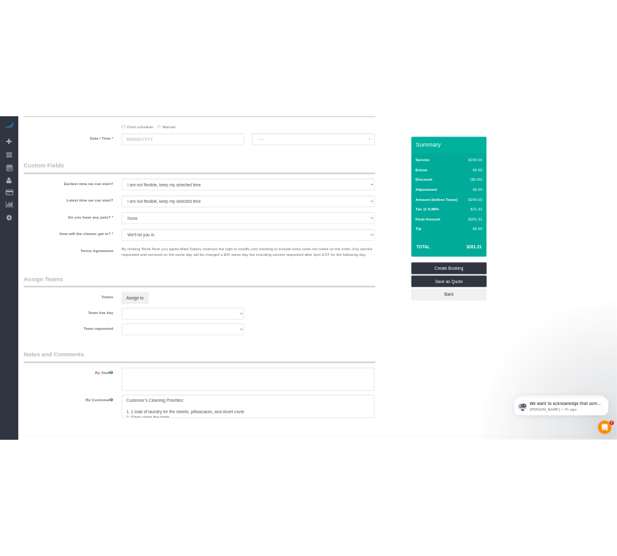
scroll to position [1135, 0]
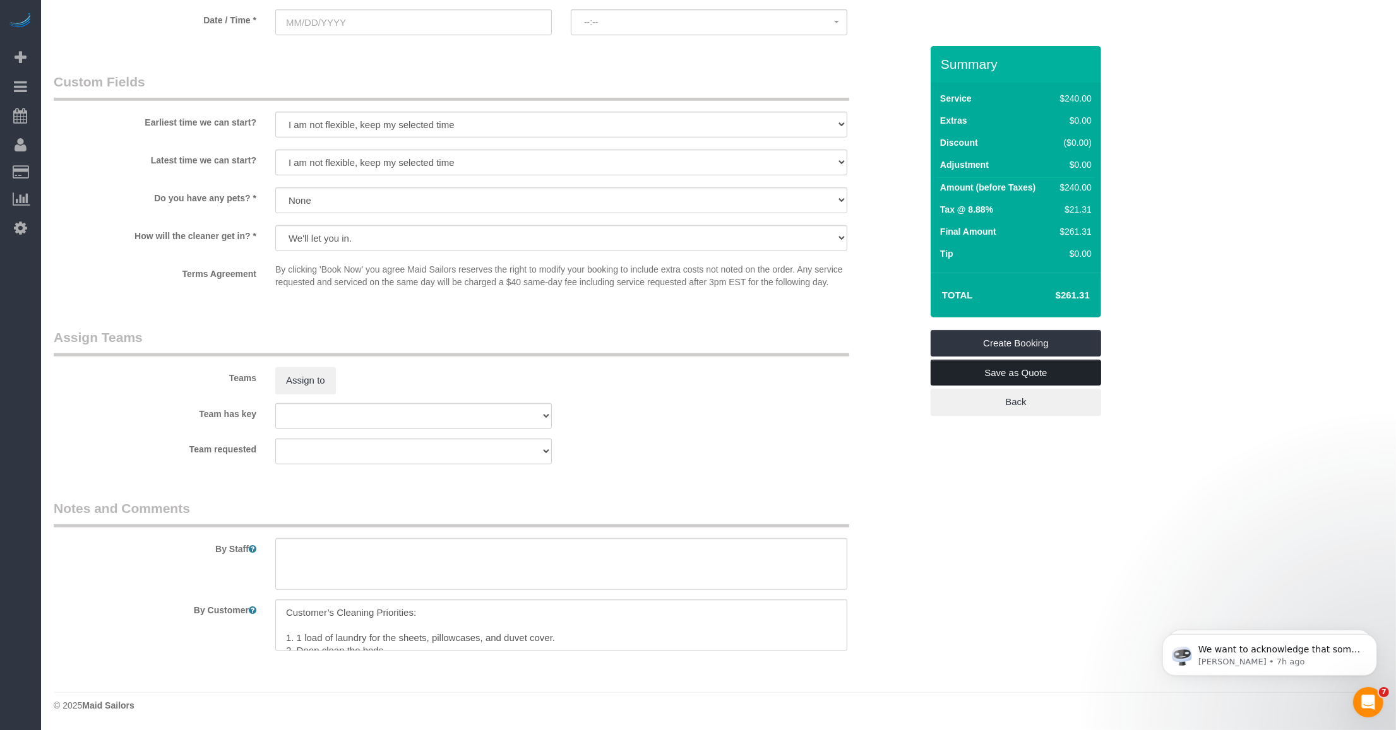
click at [617, 369] on link "Save as Quote" at bounding box center [1016, 373] width 170 height 27
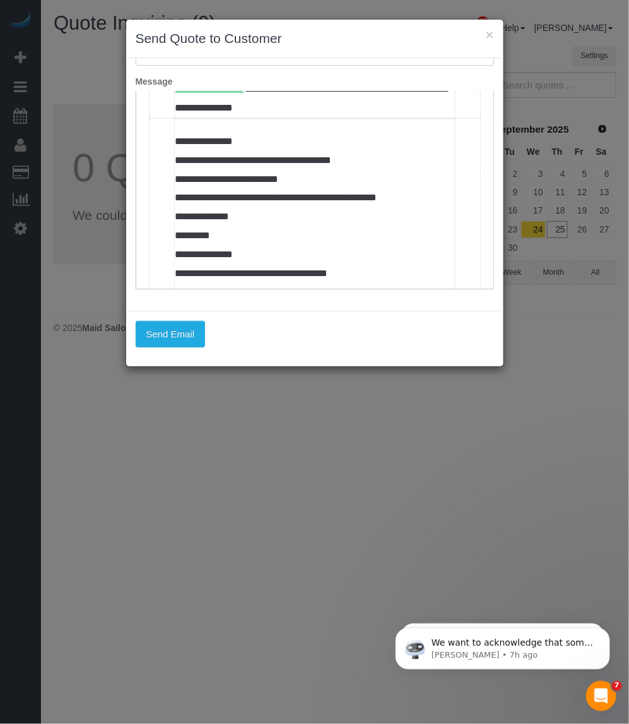
scroll to position [474, 0]
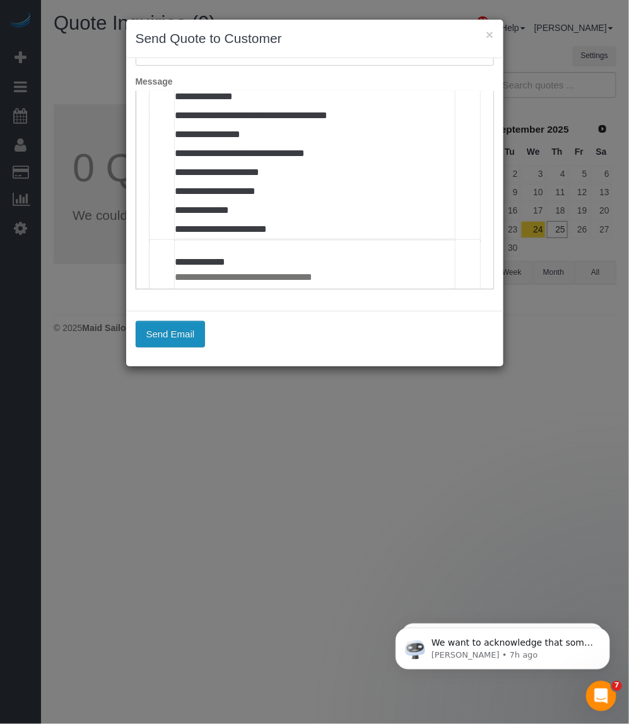
click at [174, 331] on button "Send Email" at bounding box center [171, 334] width 70 height 27
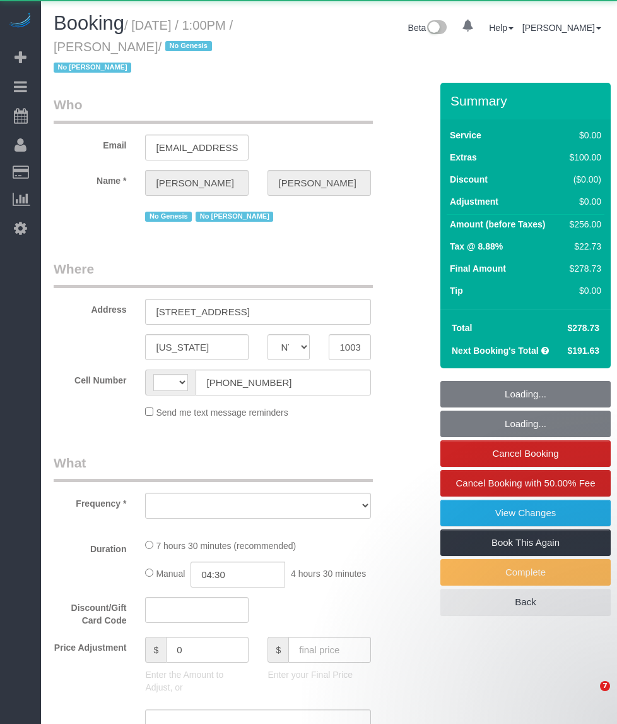
select select "NY"
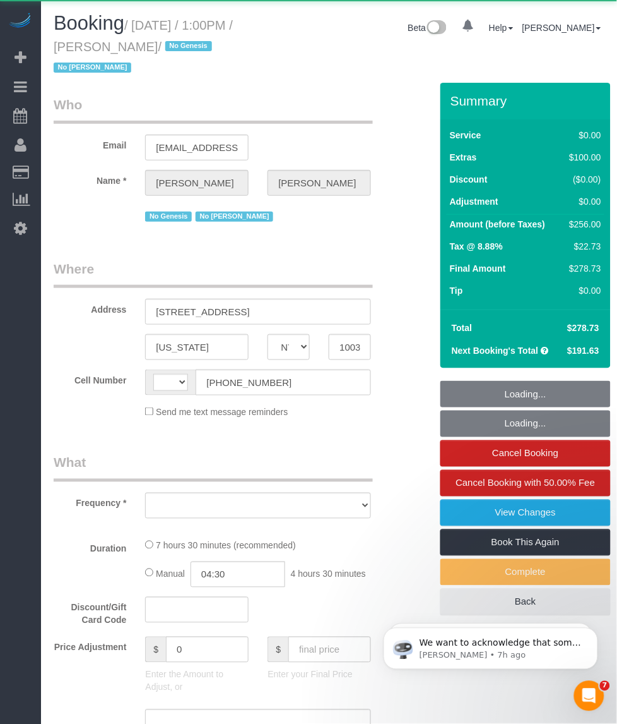
click at [138, 30] on small "/ [DATE] / 1:00PM / [PERSON_NAME] / No Genesis No [PERSON_NAME]" at bounding box center [143, 46] width 179 height 57
select select "string:[GEOGRAPHIC_DATA]"
drag, startPoint x: 69, startPoint y: 54, endPoint x: 77, endPoint y: 54, distance: 7.6
click at [69, 54] on h1 "Booking / [DATE] / 1:00PM / [PERSON_NAME] / No Genesis No [PERSON_NAME]" at bounding box center [163, 45] width 218 height 64
select select "object:1259"
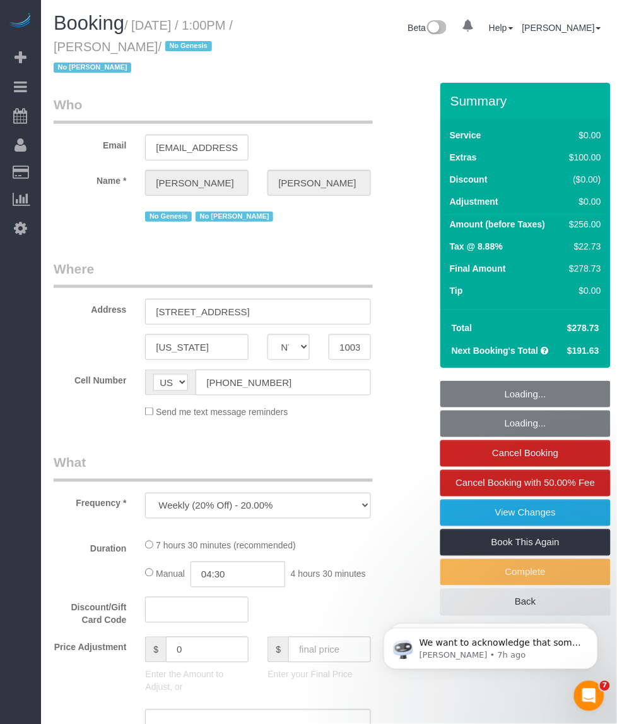
select select "string:stripe-pm_1O5ggA4VGloSiKo7XsdfJGFe"
select select "spot1"
select select "number:89"
select select "number:90"
select select "number:15"
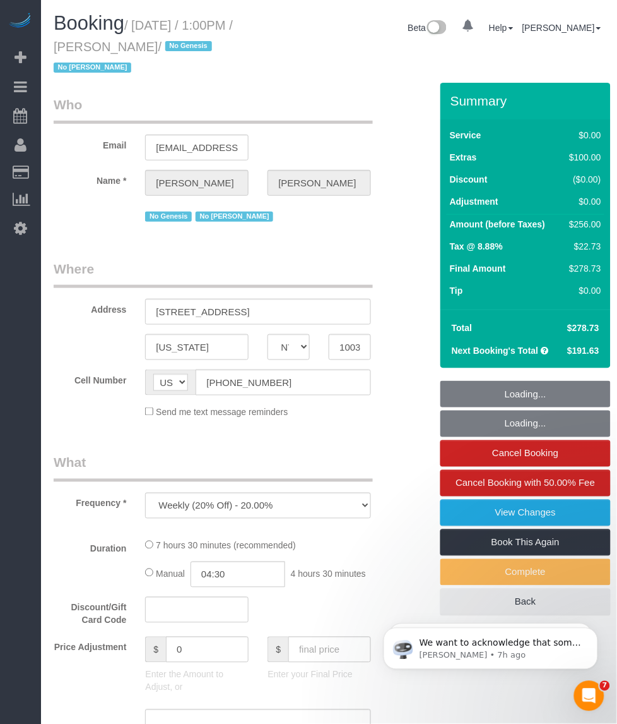
select select "number:6"
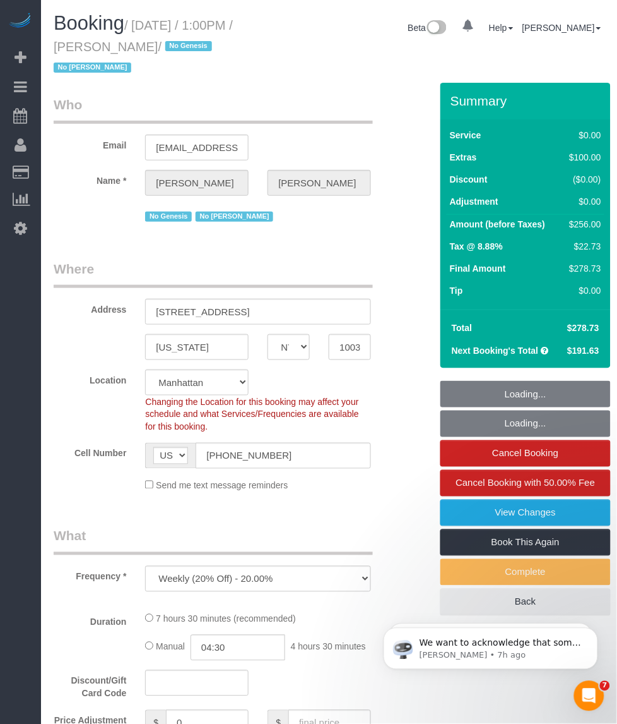
select select "object:1418"
drag, startPoint x: 107, startPoint y: 45, endPoint x: 54, endPoint y: 44, distance: 53.7
click at [54, 44] on small "/ [DATE] / 1:00PM / [PERSON_NAME] / No Genesis No [PERSON_NAME]" at bounding box center [143, 46] width 179 height 57
copy small "[PERSON_NAME]"
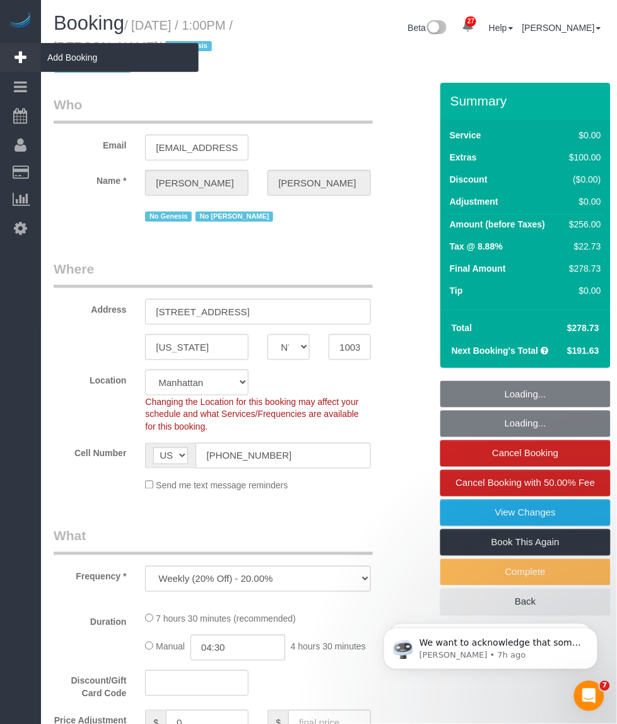
select select "2"
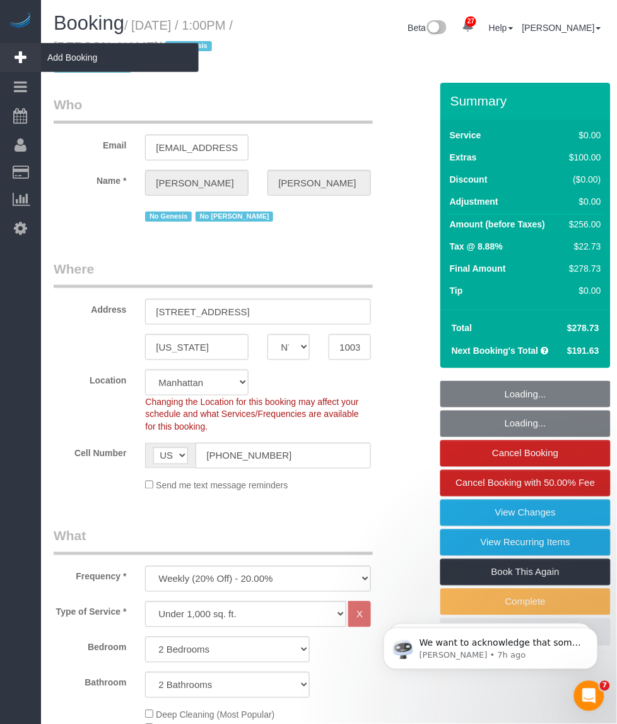
select select "2"
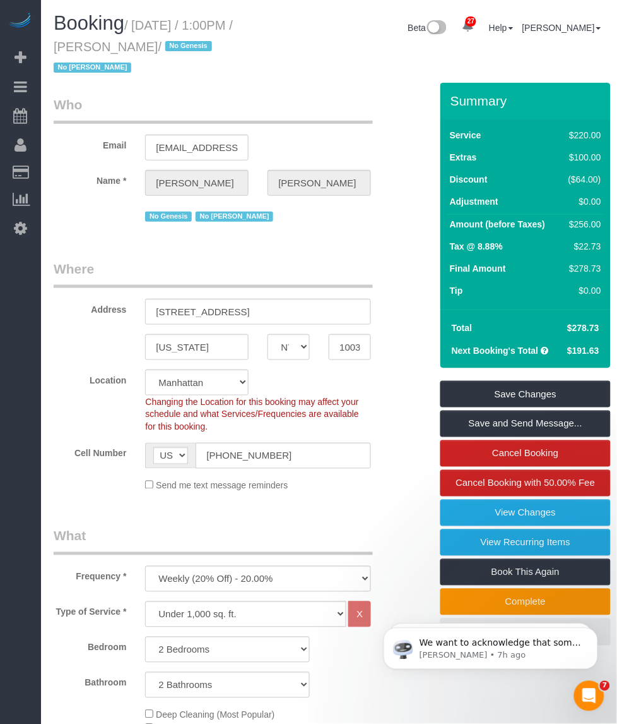
drag, startPoint x: 121, startPoint y: 24, endPoint x: 114, endPoint y: 35, distance: 13.3
click at [121, 25] on span "Booking" at bounding box center [89, 23] width 71 height 22
drag, startPoint x: 109, startPoint y: 45, endPoint x: 138, endPoint y: 23, distance: 36.0
click at [138, 23] on small "/ [DATE] / 1:00PM / [PERSON_NAME] / No Genesis No [PERSON_NAME]" at bounding box center [143, 46] width 179 height 57
copy small "[DATE] / 1:00PM / [PERSON_NAME]"
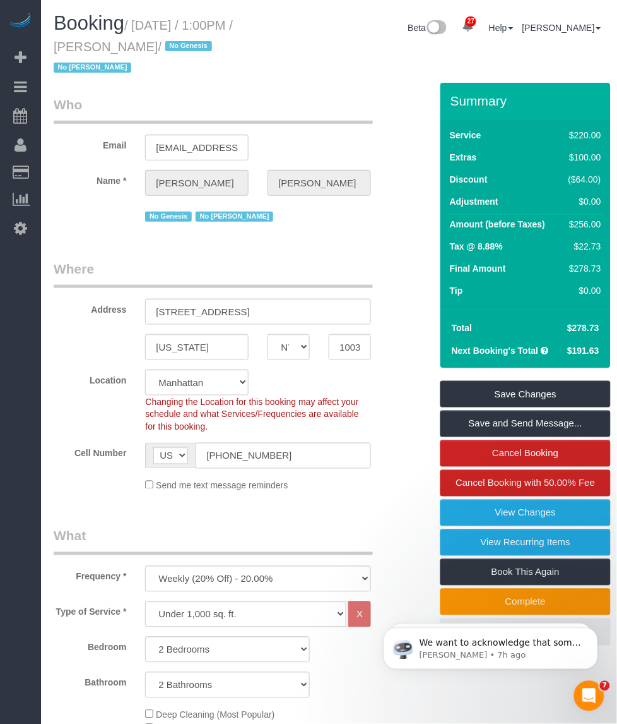
drag, startPoint x: 57, startPoint y: 326, endPoint x: 278, endPoint y: 270, distance: 227.2
click at [57, 326] on link "Time Tracking Logs" at bounding box center [120, 328] width 158 height 25
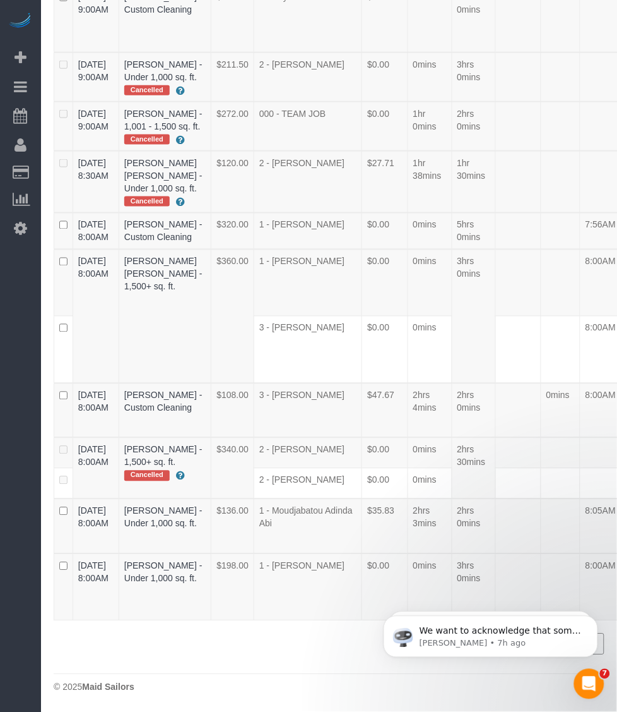
scroll to position [575, 0]
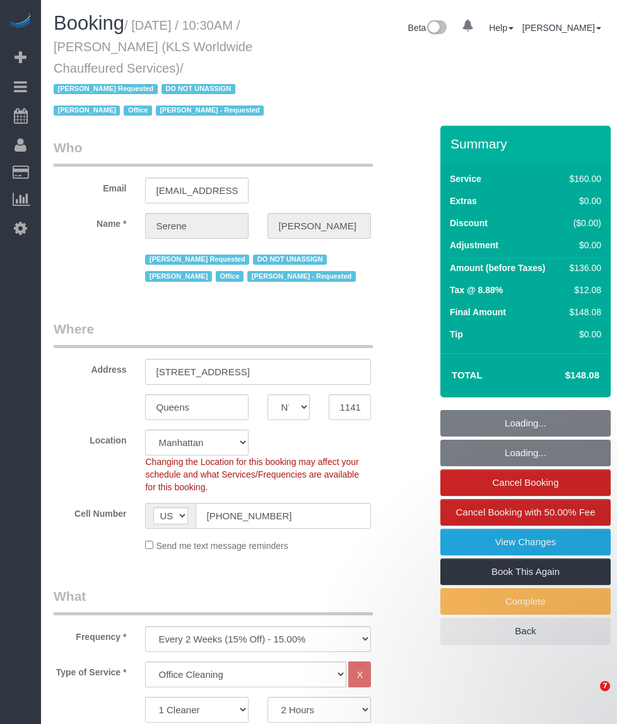
select select "NY"
select select "number:89"
select select "number:90"
select select "number:15"
select select "number:7"
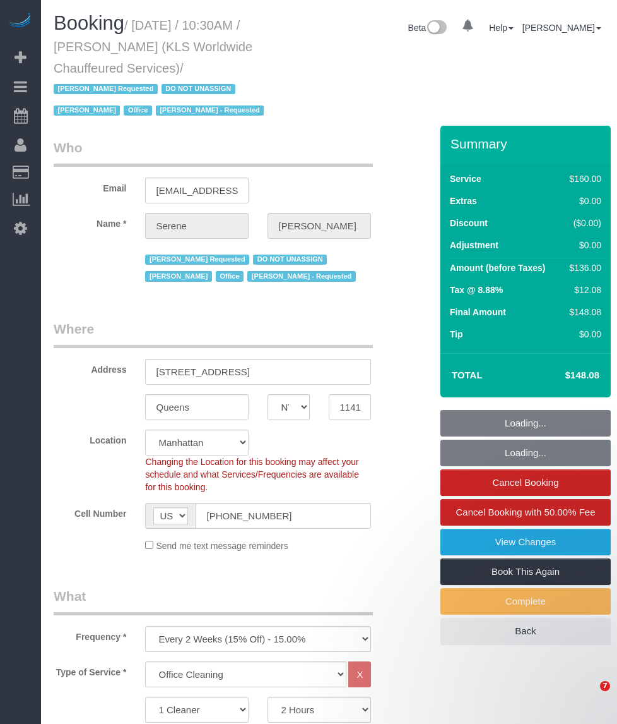
select select "object:1517"
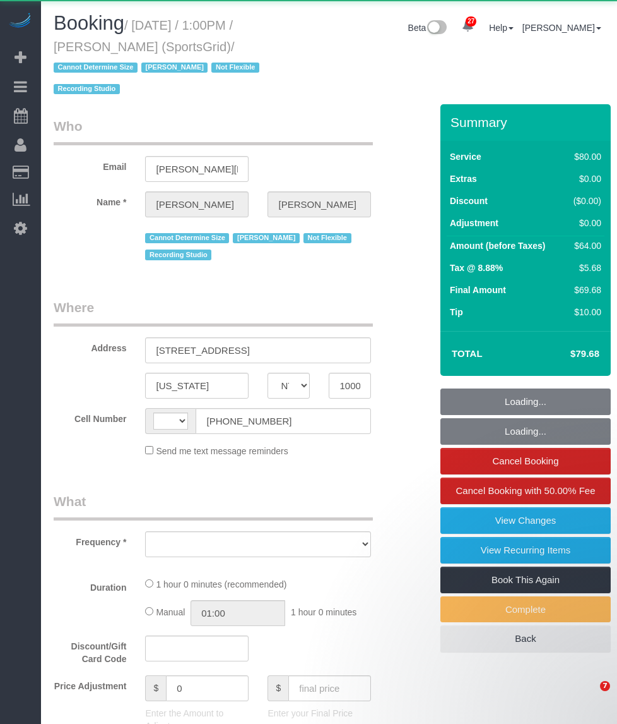
select select "NY"
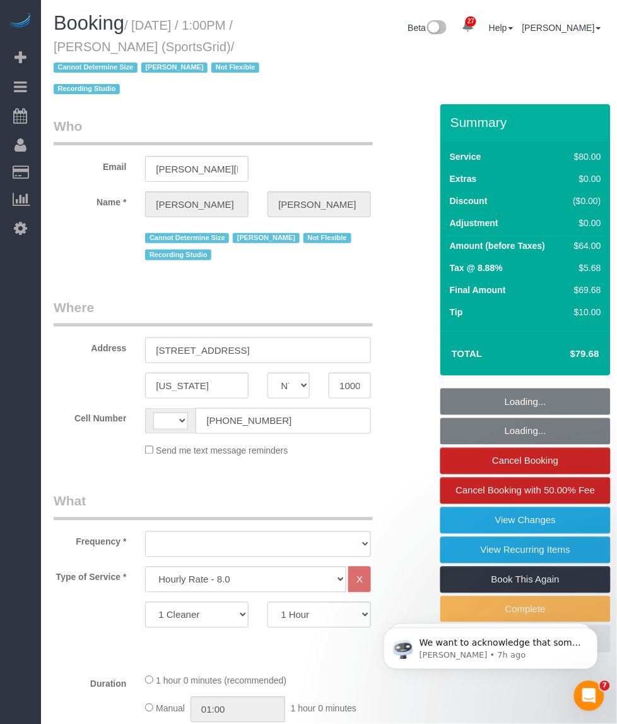
select select "spot1"
select select "string:[GEOGRAPHIC_DATA]"
select select "object:985"
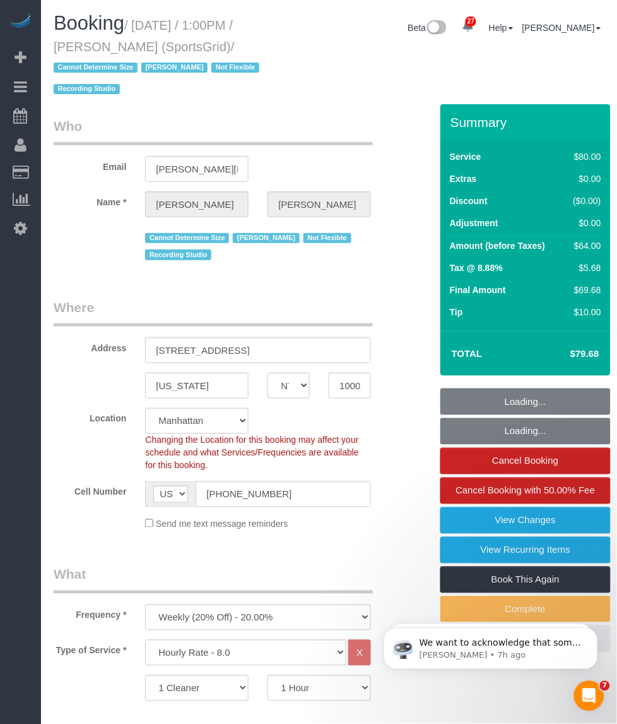
select select "string:stripe-pm_1QoRfo4VGloSiKo7CpkoBSCp"
select select "number:89"
select select "number:90"
select select "number:15"
select select "number:7"
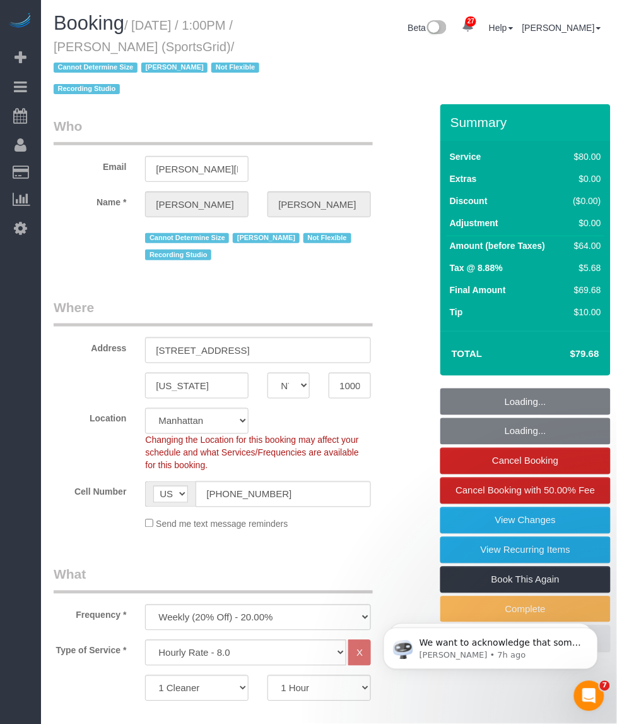
select select "number:21"
select select "spot41"
select select "object:1590"
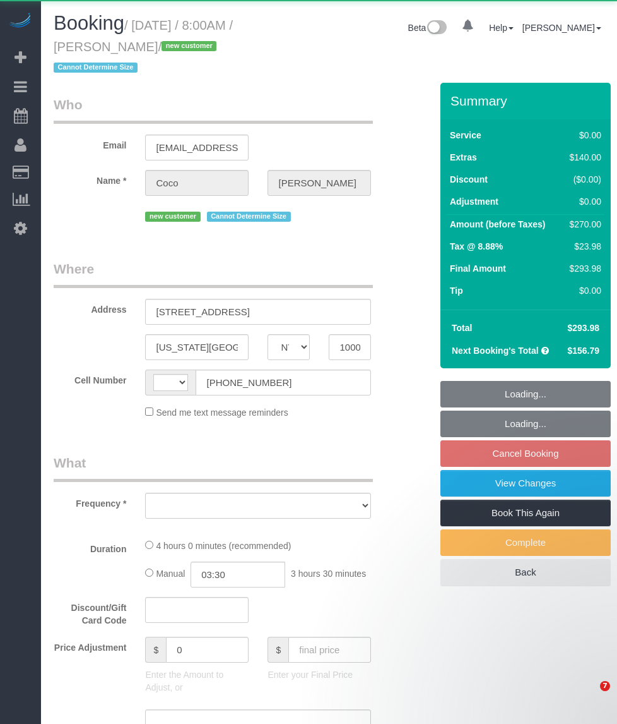
select select "NY"
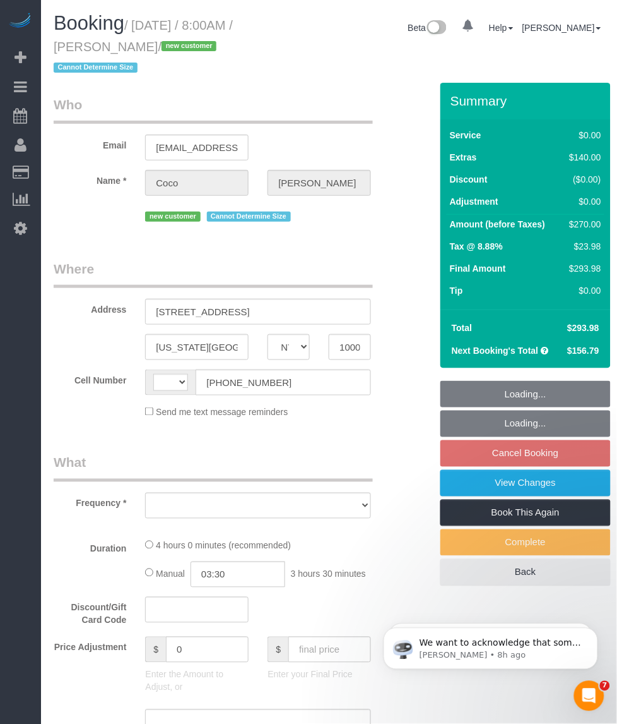
select select "string:[GEOGRAPHIC_DATA]"
select select "spot1"
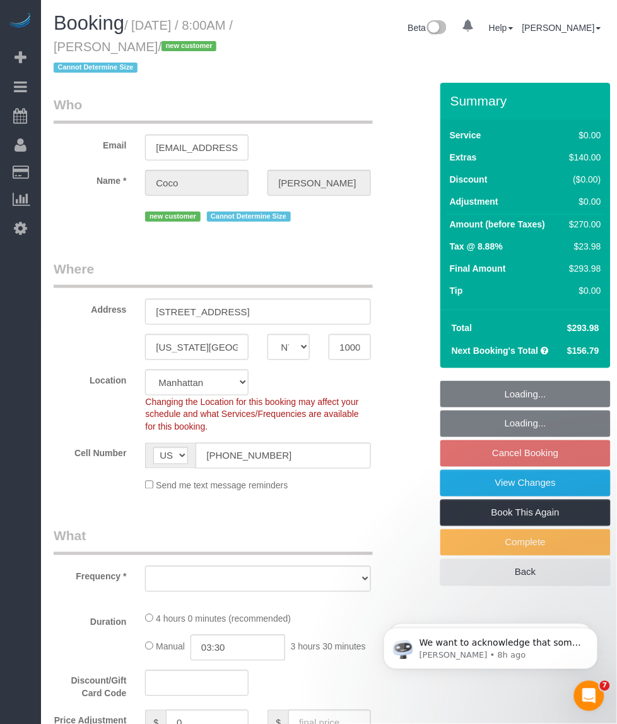
select select "string:stripe-pm_1SBGpc4VGloSiKo732MhN9H8"
select select "number:57"
select select "number:70"
select select "number:15"
select select "number:5"
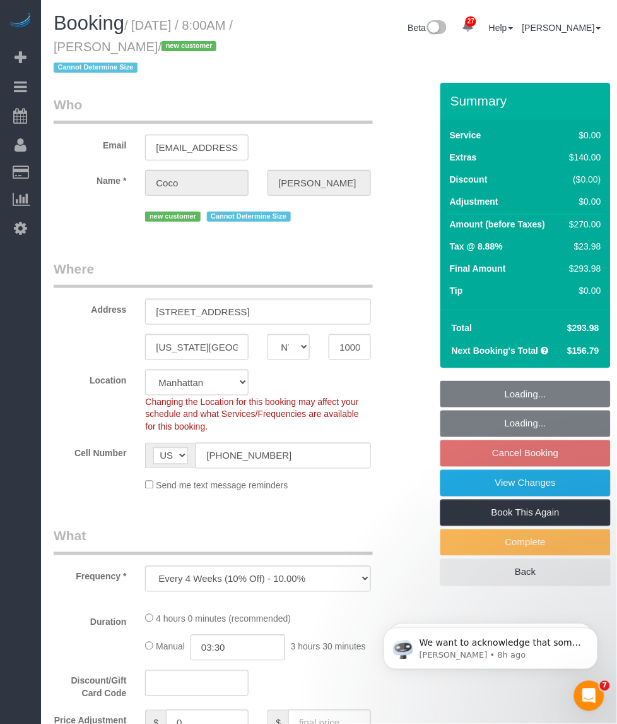
select select "object:1403"
select select "1"
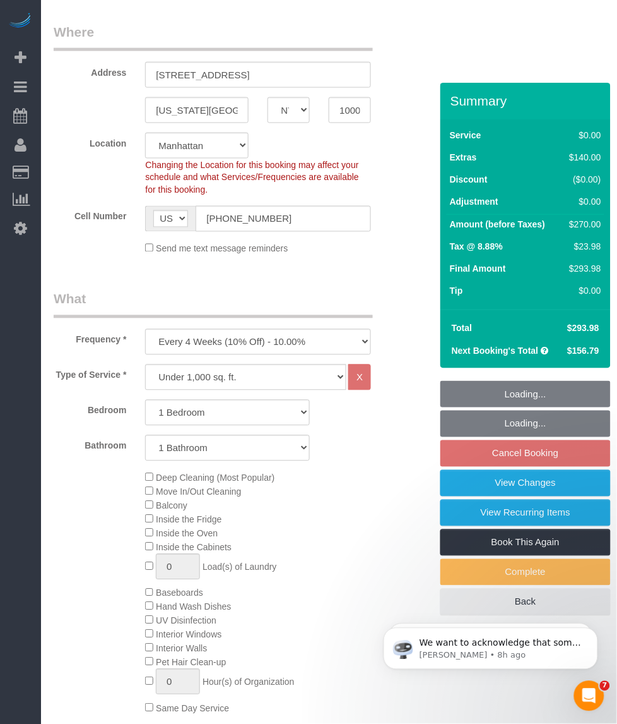
select select "1"
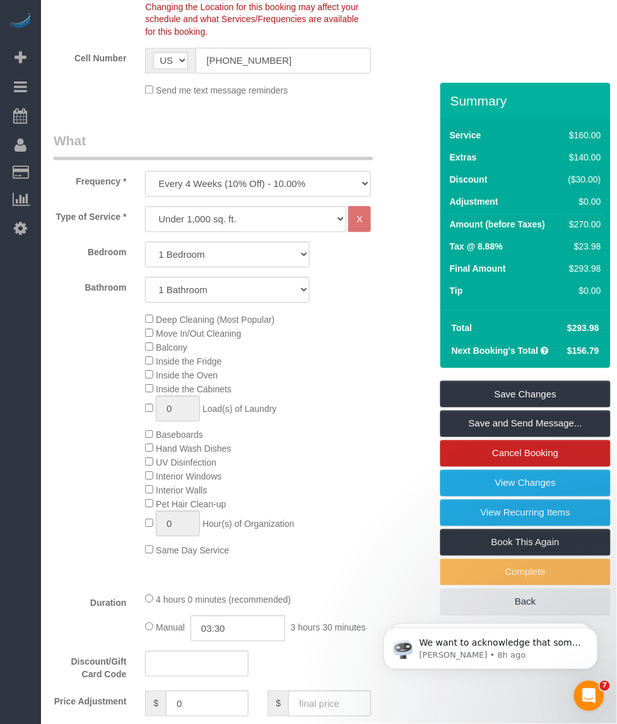
scroll to position [474, 0]
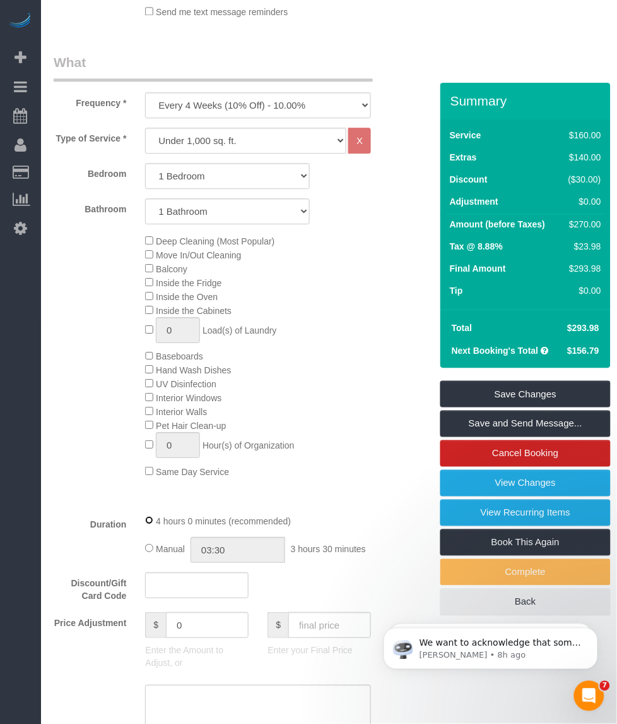
select select "spot56"
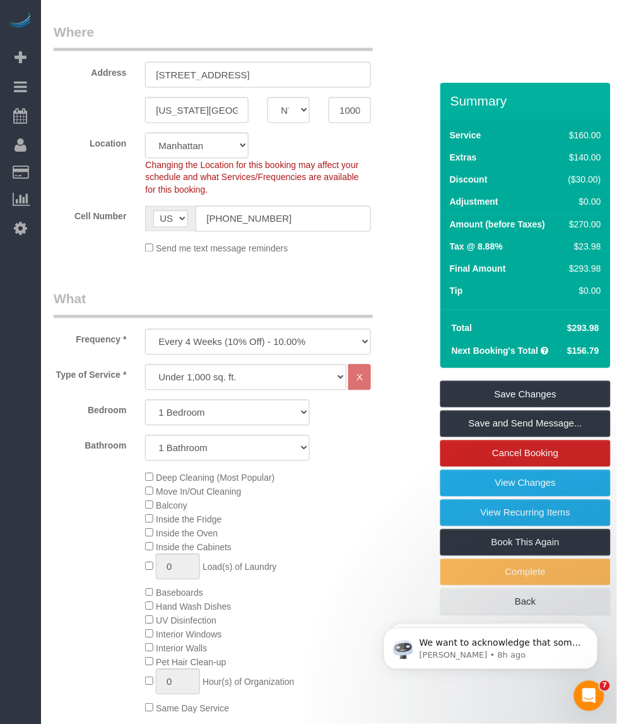
scroll to position [0, 0]
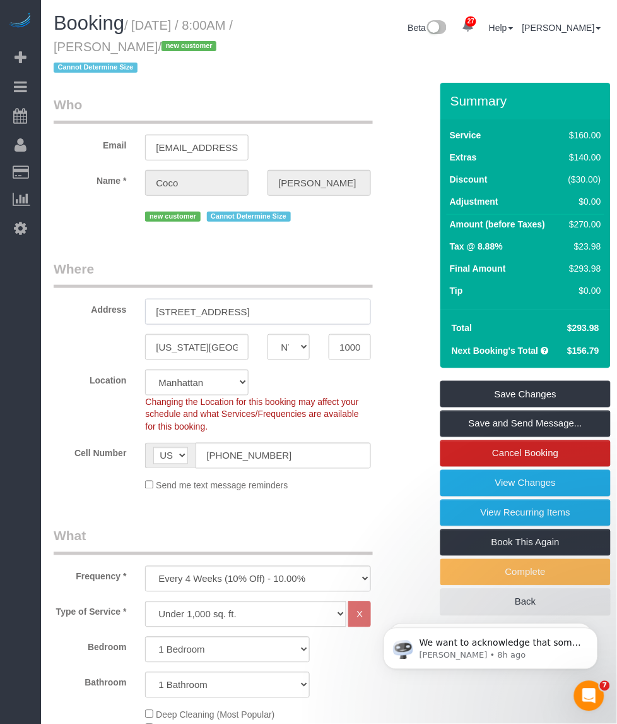
click at [257, 299] on input "[STREET_ADDRESS]" at bounding box center [258, 312] width 226 height 26
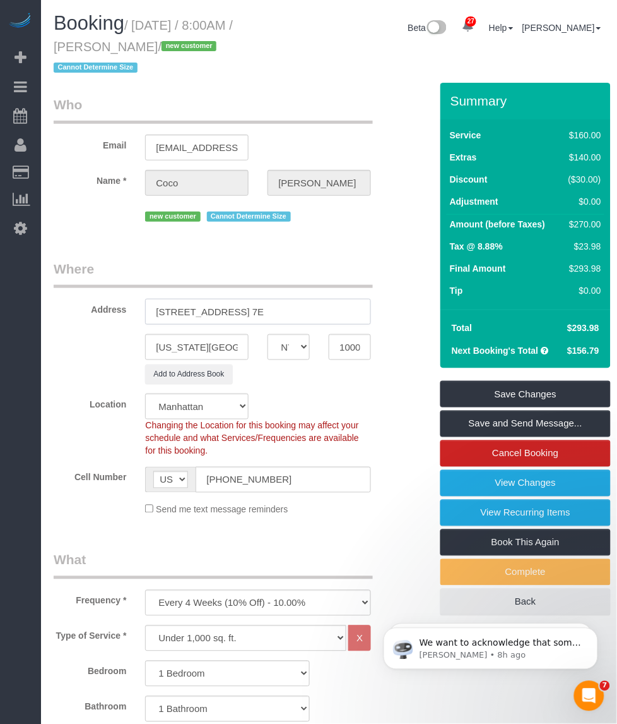
click at [248, 299] on input "[STREET_ADDRESS] 7E" at bounding box center [258, 312] width 226 height 26
type input "[STREET_ADDRESS] 7E"
click at [338, 334] on input "10003" at bounding box center [350, 347] width 42 height 26
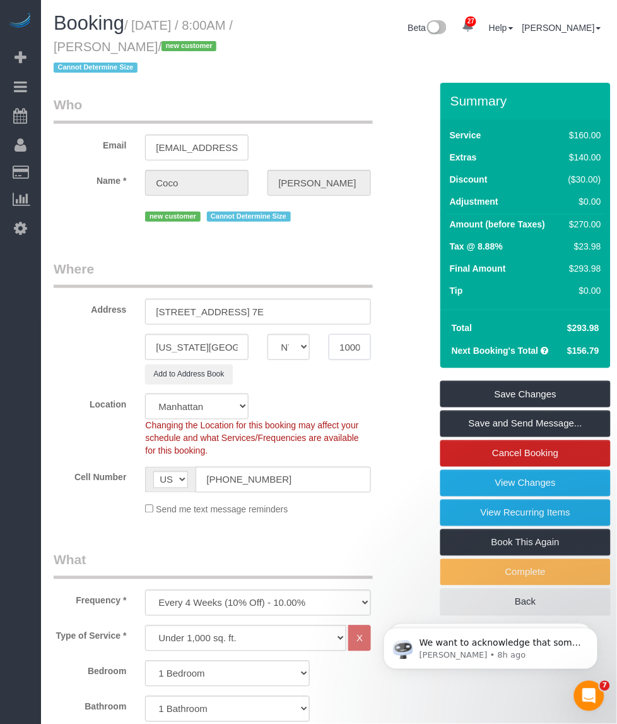
click at [338, 334] on input "10003" at bounding box center [350, 347] width 42 height 26
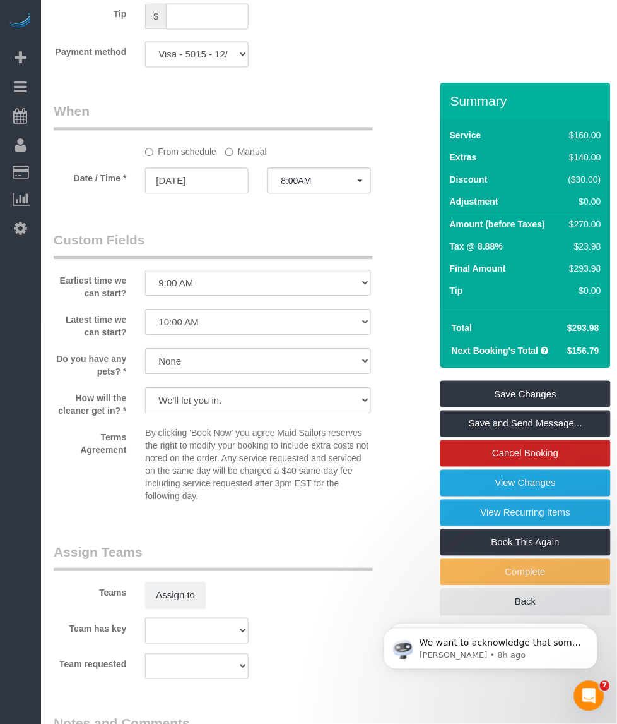
scroll to position [1605, 0]
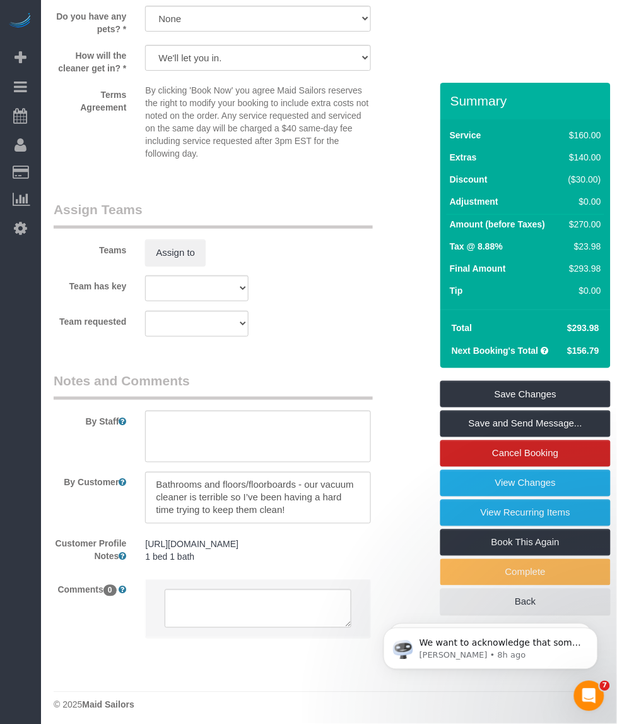
click at [206, 538] on pre "https://streeteasy.com/building/25-east-10-street-new_york/7e 1 bed 1 bath" at bounding box center [258, 550] width 226 height 25
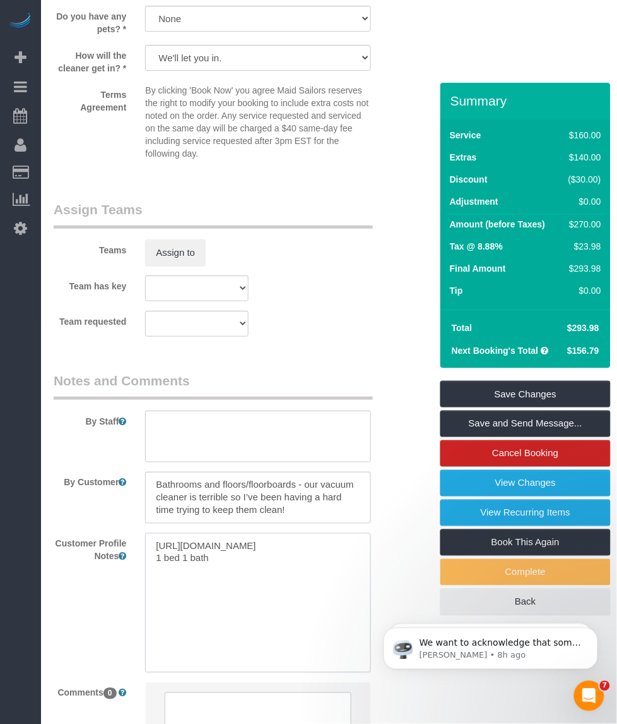
click at [254, 533] on textarea "https://streeteasy.com/building/25-east-10-street-new_york/7e 1 bed 1 bath" at bounding box center [258, 603] width 226 height 140
click at [254, 537] on textarea "https://streeteasy.com/building/25-east-10-street-new_york/7e 1 bed 1 bath" at bounding box center [258, 603] width 226 height 140
paste textarea "https://www.zillow.com/homedetails/25-E-10th-St-APT-7E-New-York-NY-10003/210880…"
type textarea "https://streeteasy.com/building/25-east-10-street-new_york/7e https://www.zillo…"
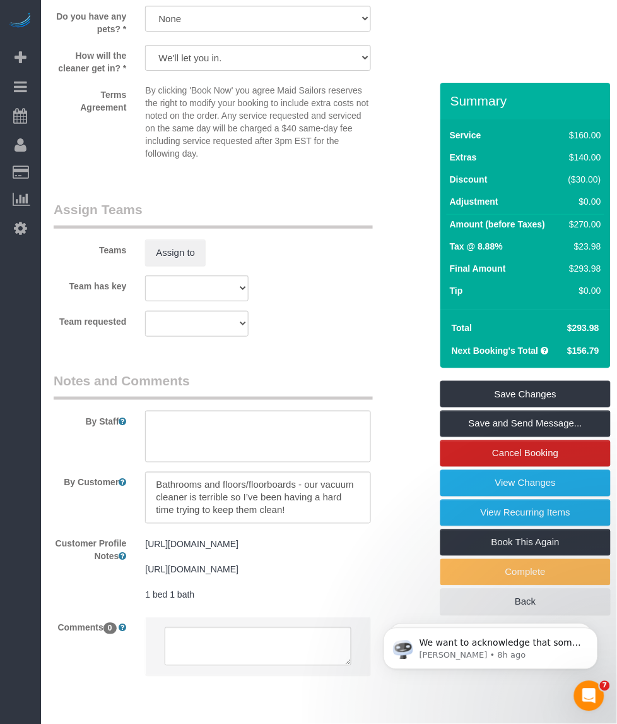
click at [86, 593] on div "Customer Profile Notes https://streeteasy.com/building/25-east-10-street-new_yo…" at bounding box center [227, 570] width 367 height 74
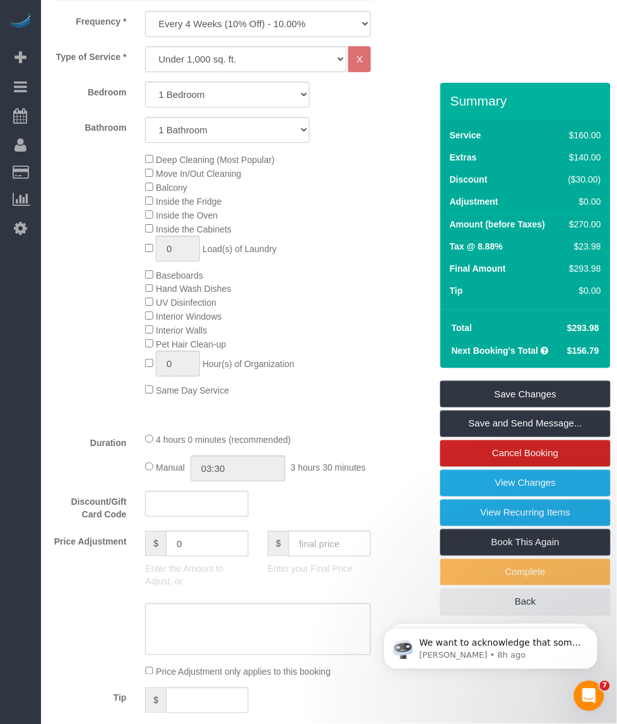
scroll to position [500, 0]
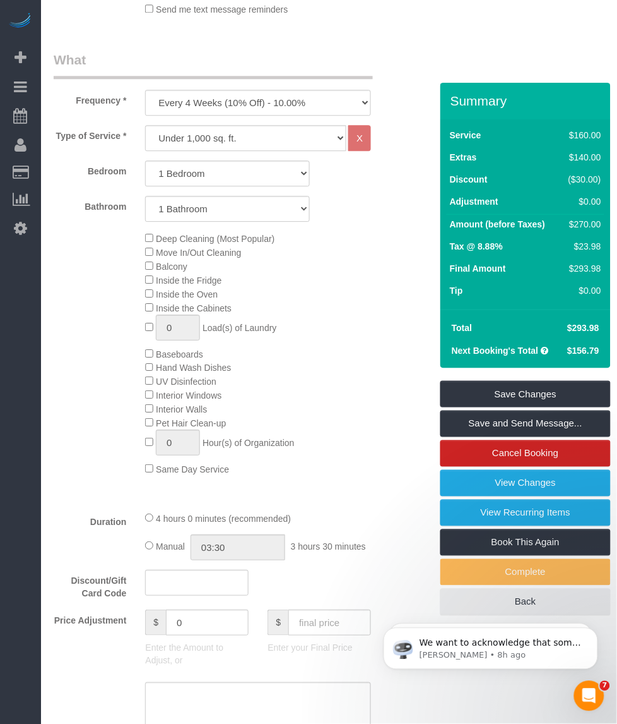
click at [309, 379] on div "Deep Cleaning (Most Popular) Move In/Out Cleaning Balcony Inside the Fridge Ins…" at bounding box center [273, 353] width 275 height 244
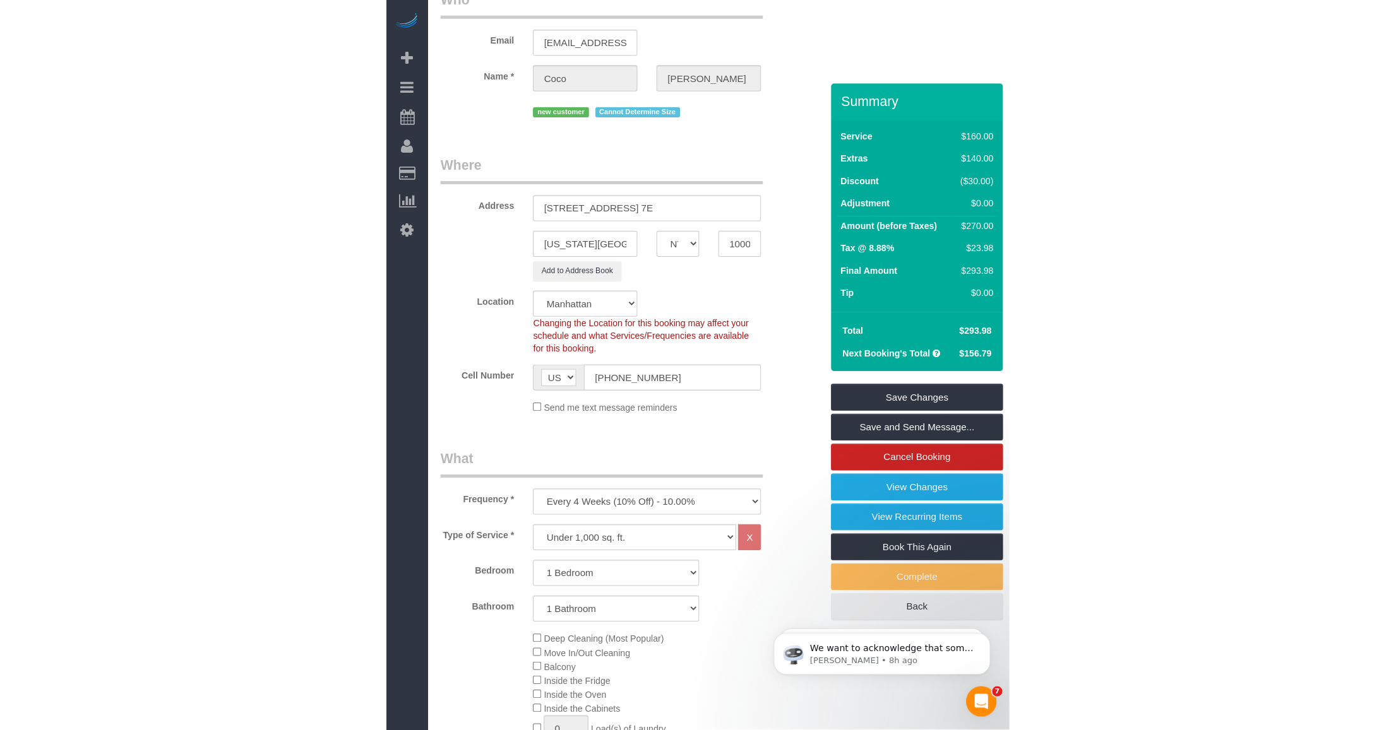
scroll to position [0, 0]
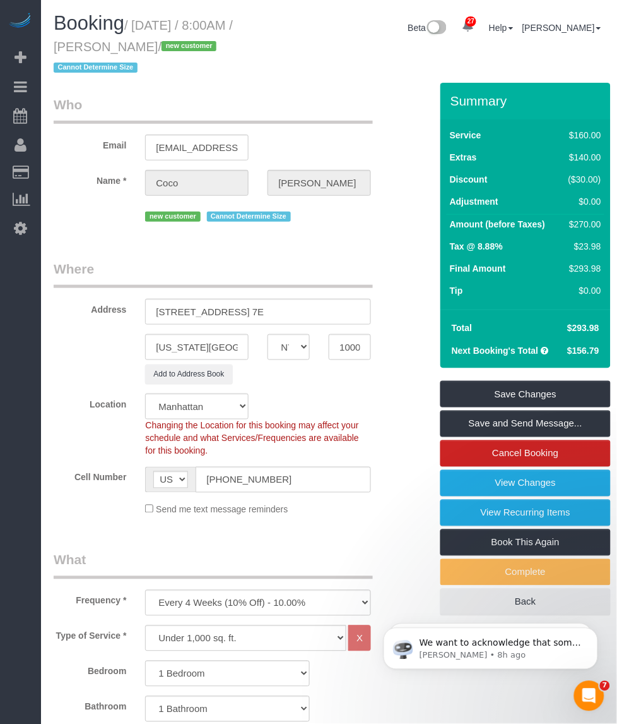
drag, startPoint x: 118, startPoint y: 44, endPoint x: 49, endPoint y: 44, distance: 68.8
click at [52, 44] on div "Booking / [DATE] / 8:00AM / [PERSON_NAME] / new customer Cannot Determine Size" at bounding box center [162, 48] width 237 height 70
copy small "[PERSON_NAME]"
click at [560, 339] on td "$156.79" at bounding box center [582, 350] width 45 height 23
click at [568, 345] on span "$156.79" at bounding box center [584, 350] width 32 height 10
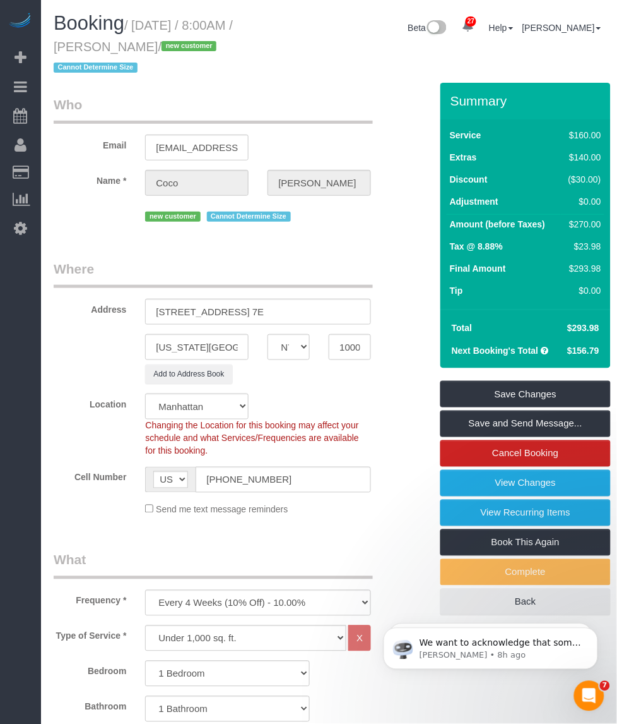
click at [568, 345] on span "$156.79" at bounding box center [584, 350] width 32 height 10
drag, startPoint x: 554, startPoint y: 330, endPoint x: 551, endPoint y: 304, distance: 25.4
click at [568, 323] on span "$293.98" at bounding box center [584, 328] width 32 height 10
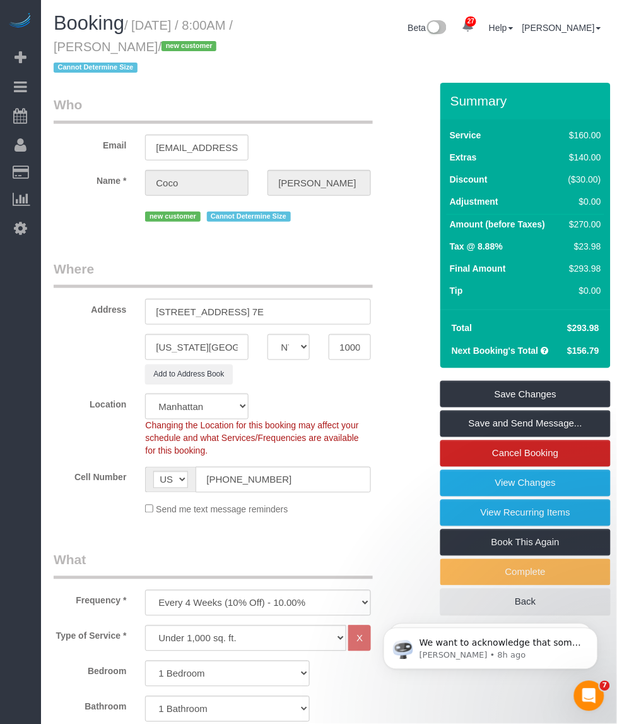
click at [568, 323] on span "$293.98" at bounding box center [584, 328] width 32 height 10
copy tbody "$293.98"
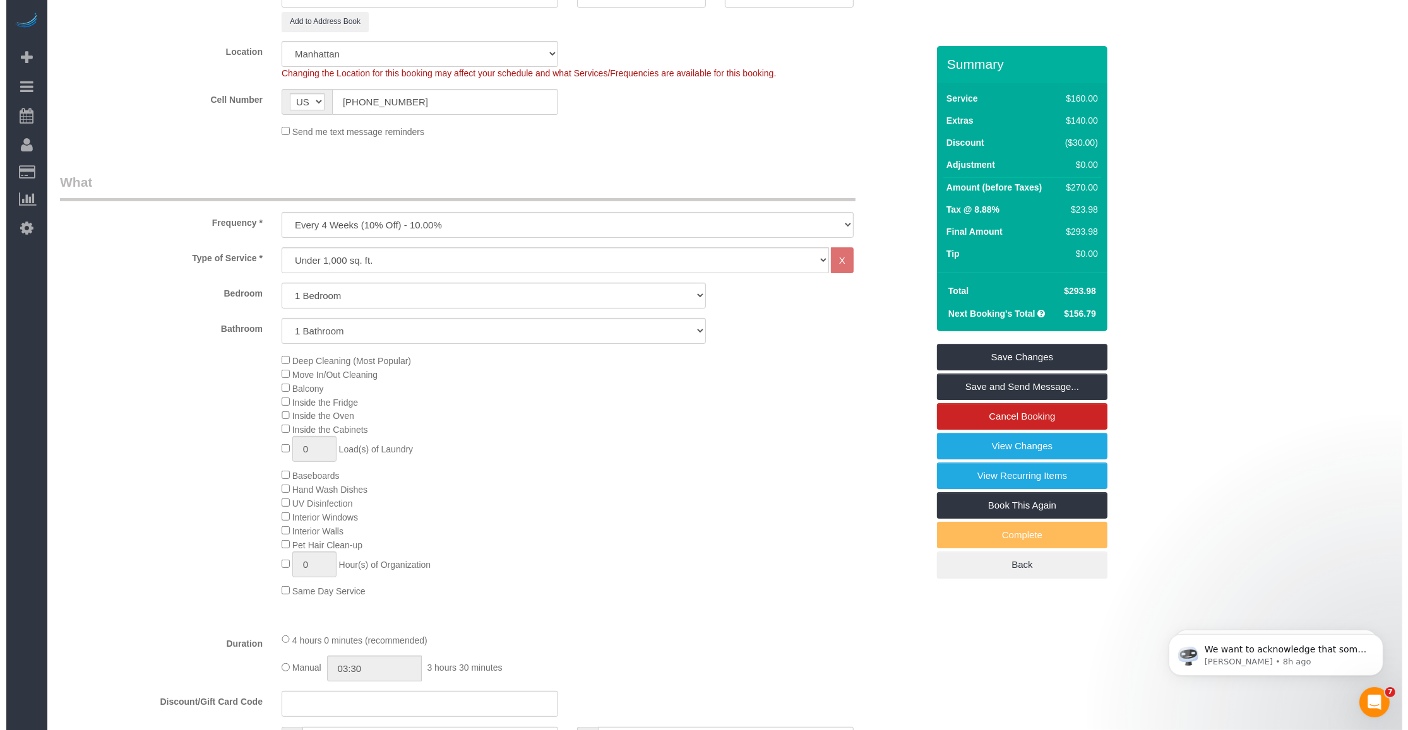
scroll to position [79, 0]
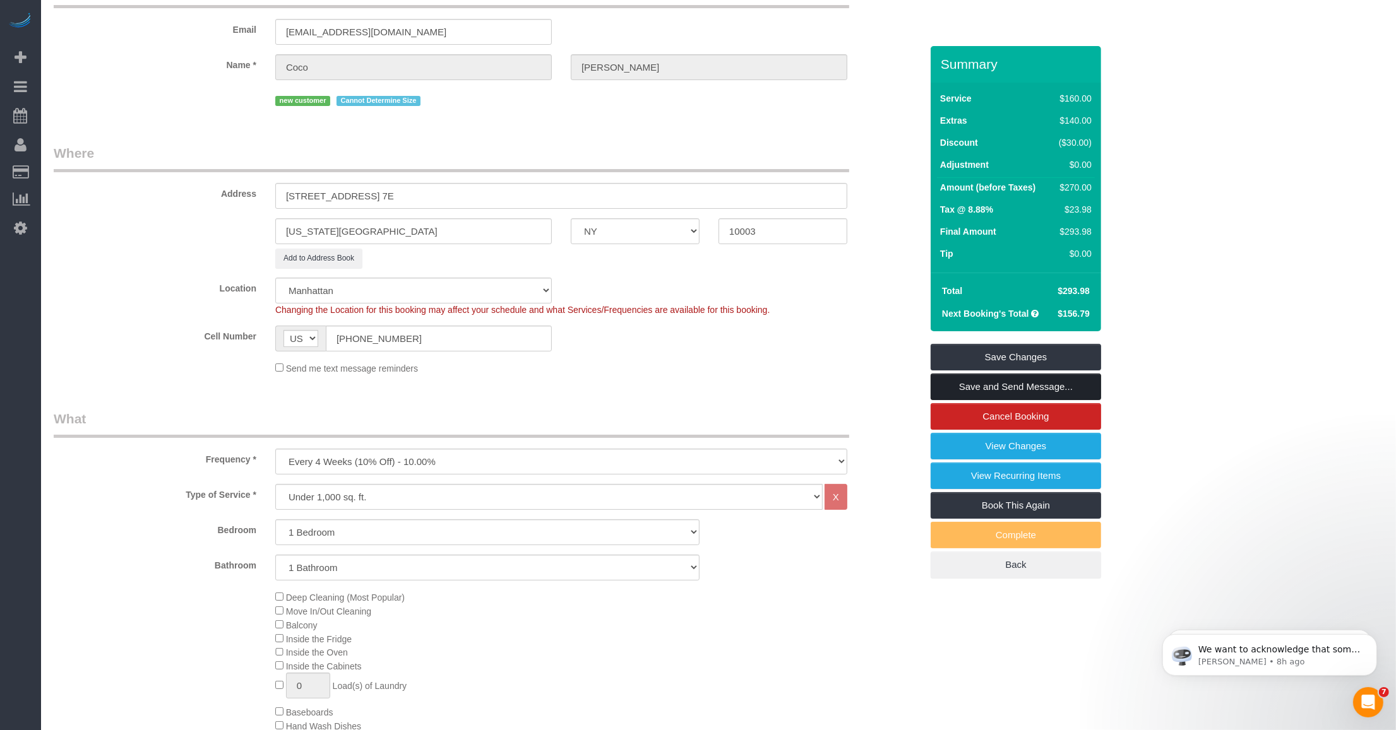
click at [617, 388] on link "Save and Send Message..." at bounding box center [1016, 387] width 170 height 27
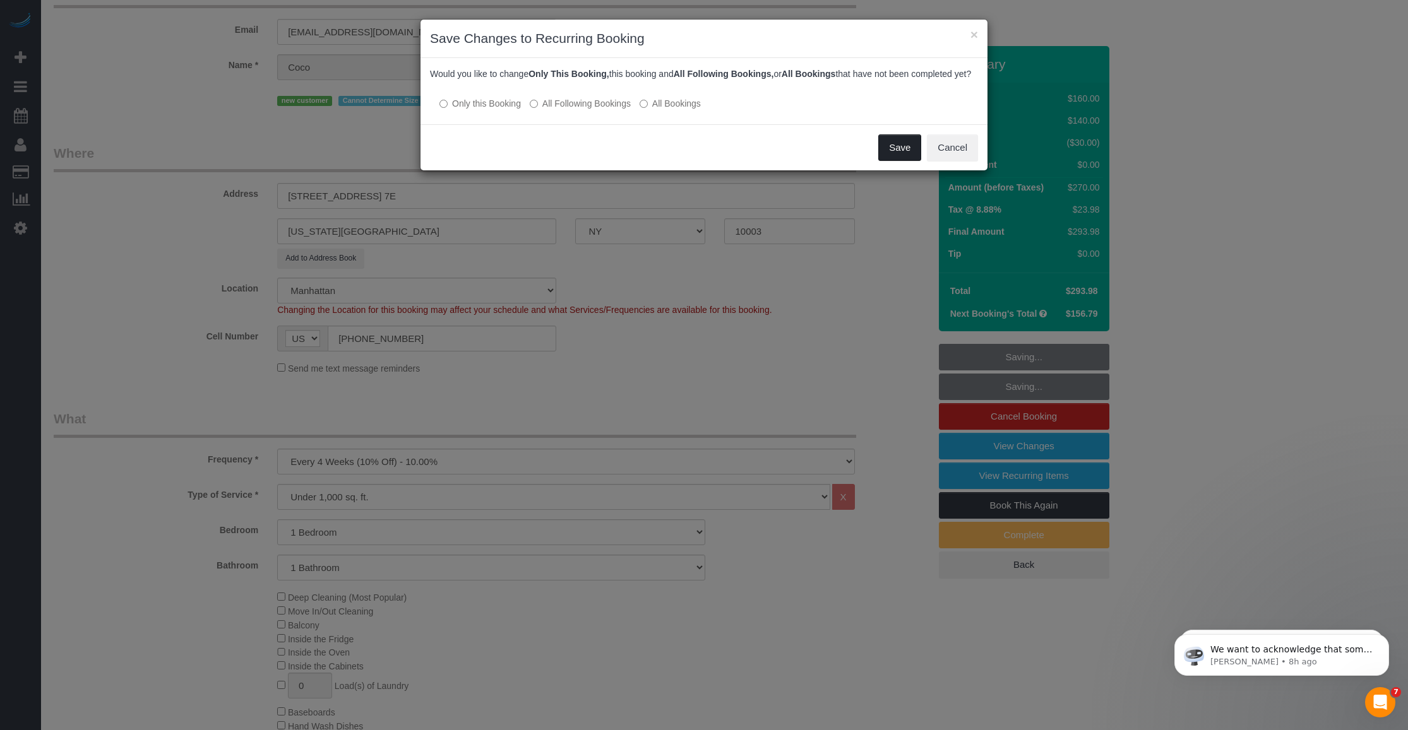
click at [617, 161] on button "Save" at bounding box center [899, 147] width 43 height 27
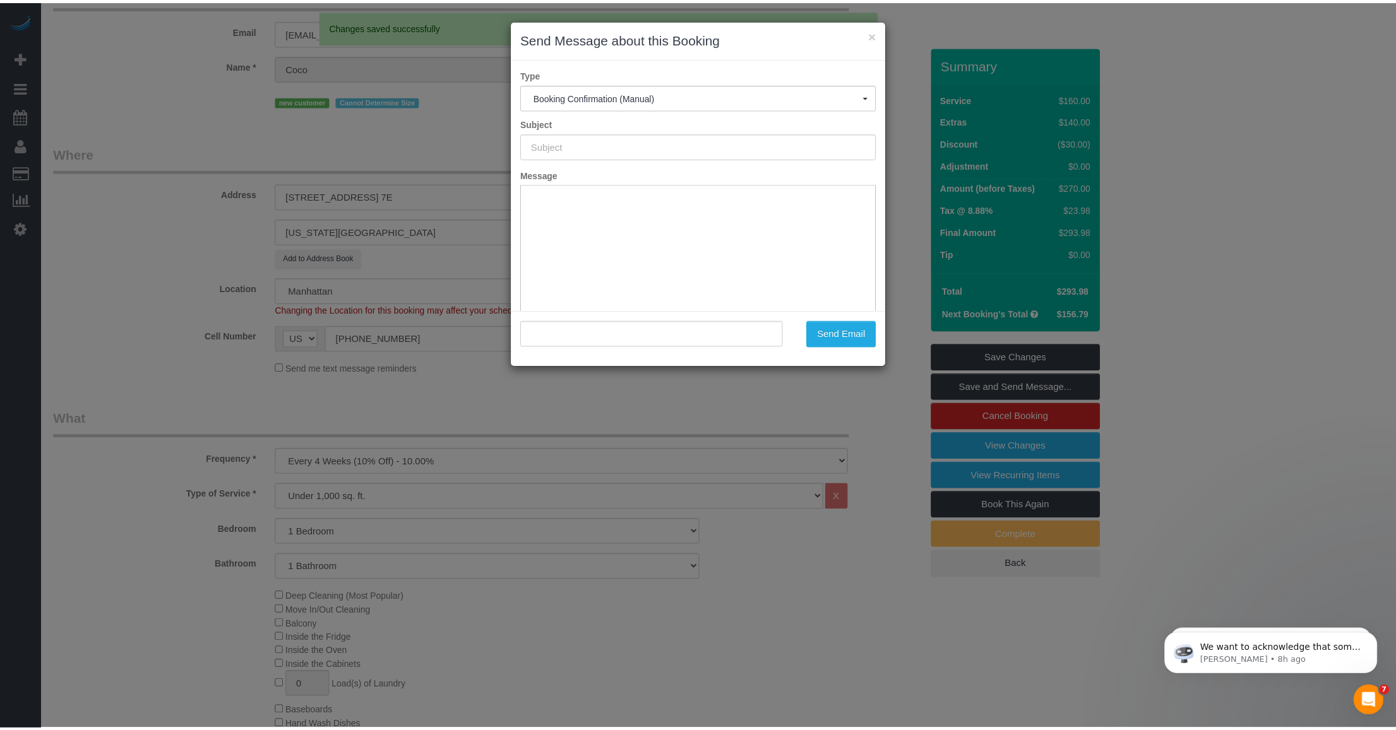
scroll to position [0, 0]
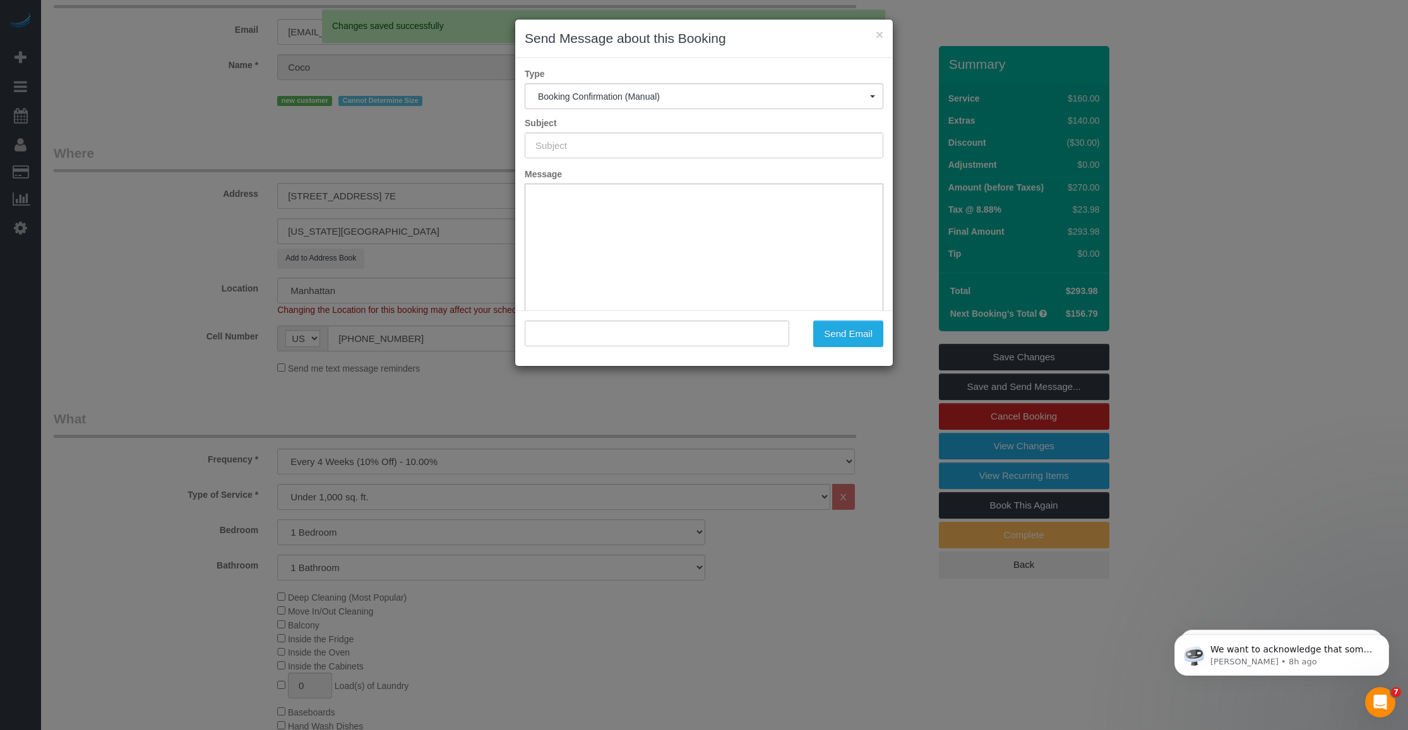
type input "Cleaning Confirmed for 09/29/2025 at 8:00am"
type input ""Coco Bryant" <cocopbryant@gmail.com>"
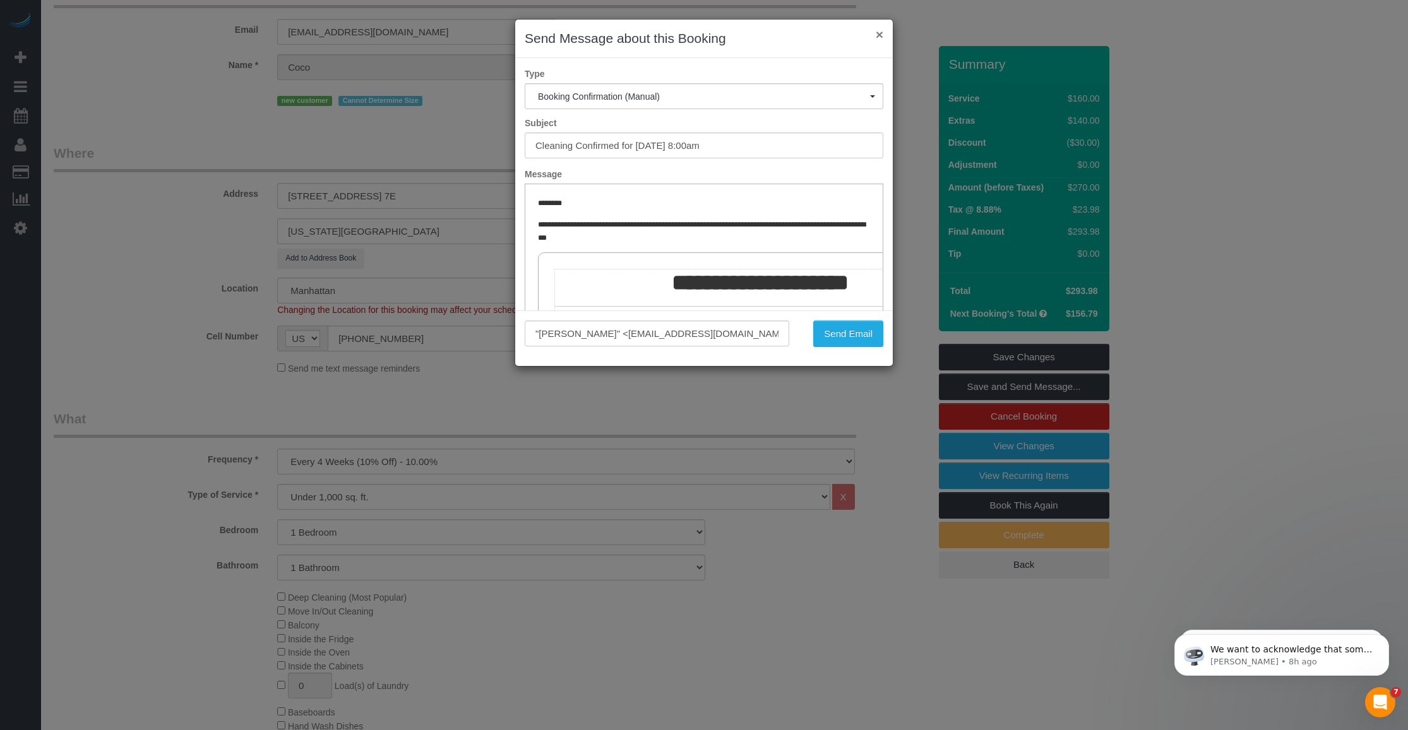
click at [617, 33] on button "×" at bounding box center [880, 34] width 8 height 13
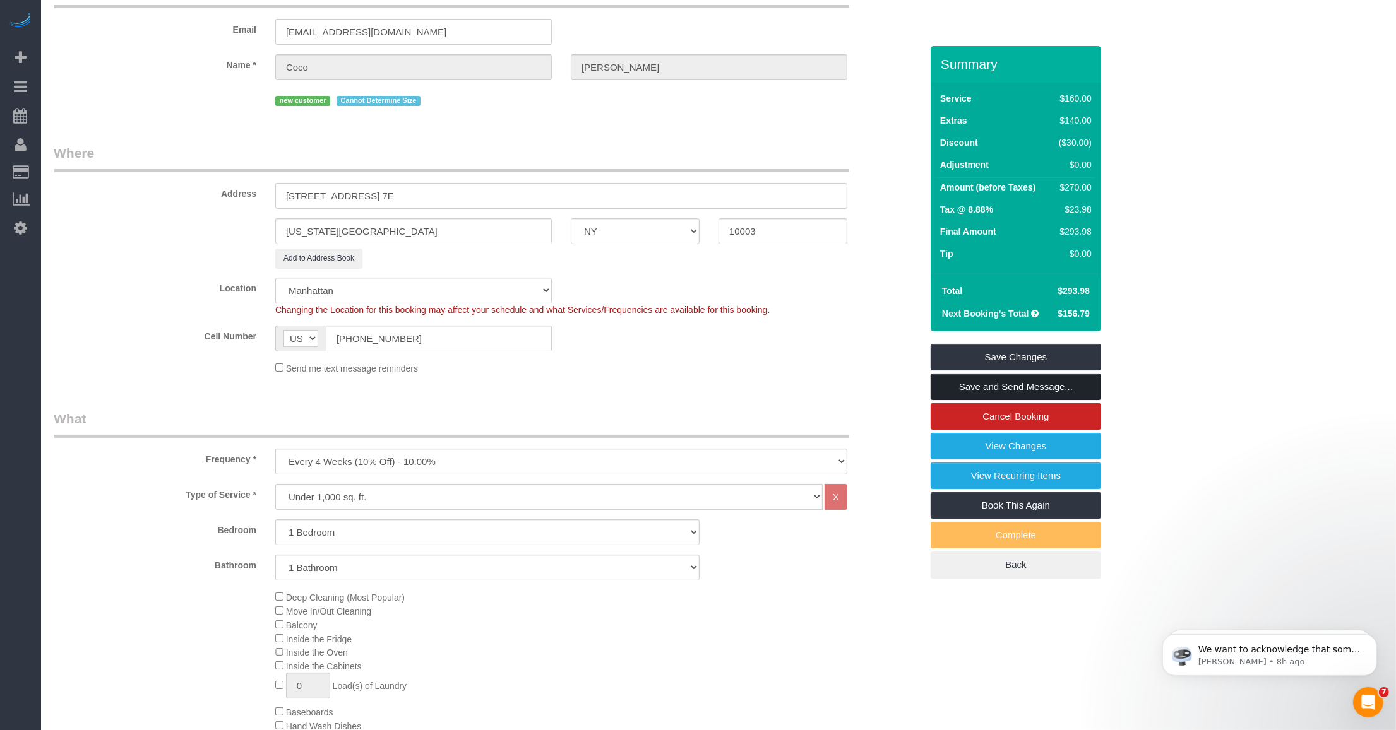
click at [617, 386] on link "Save and Send Message..." at bounding box center [1016, 387] width 170 height 27
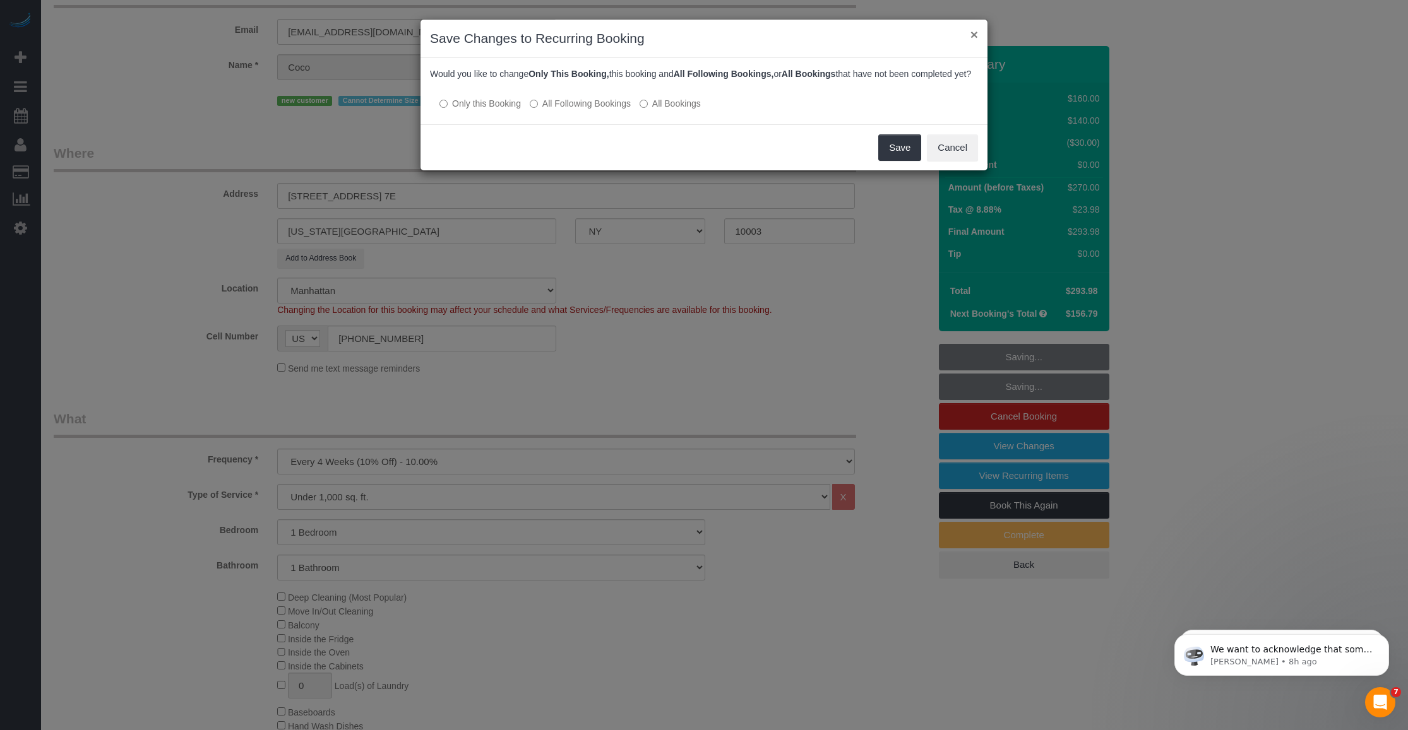
click at [617, 30] on button "×" at bounding box center [974, 34] width 8 height 13
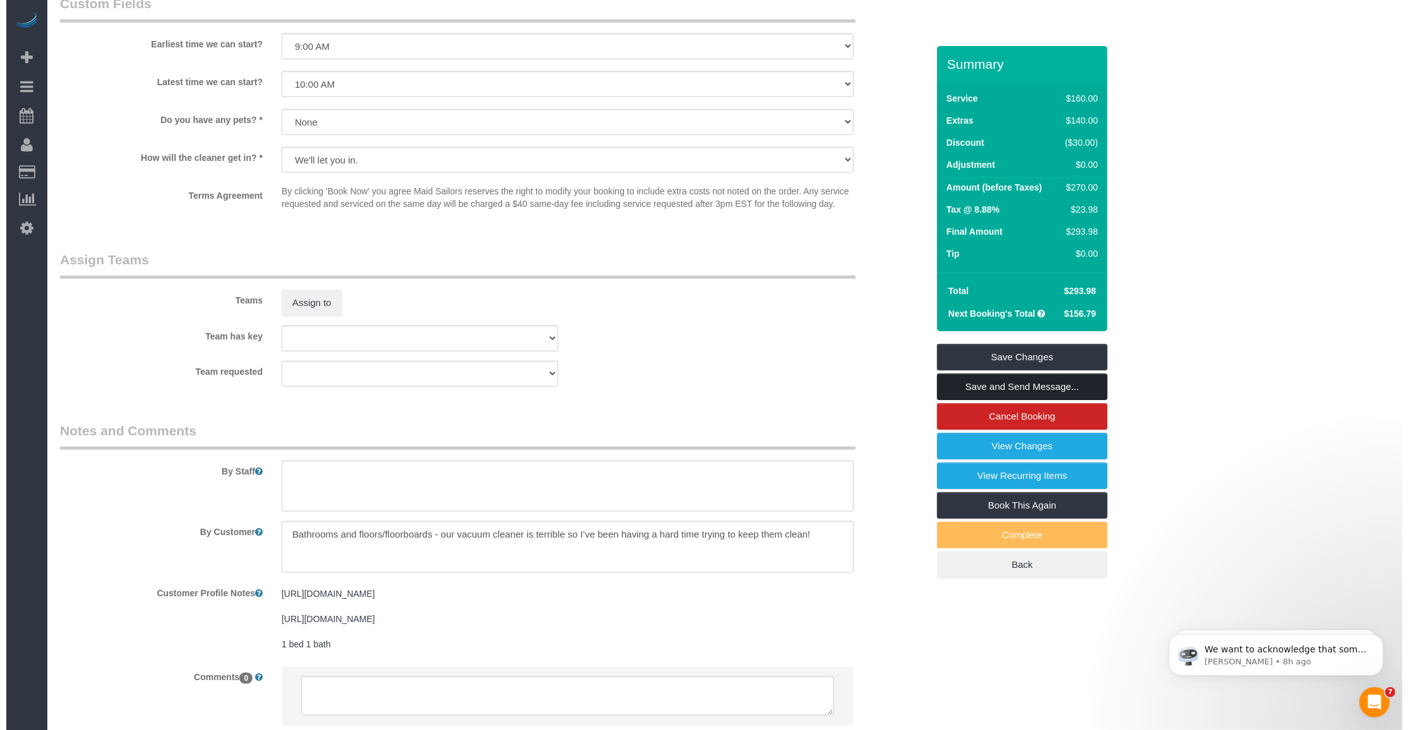
scroll to position [1522, 0]
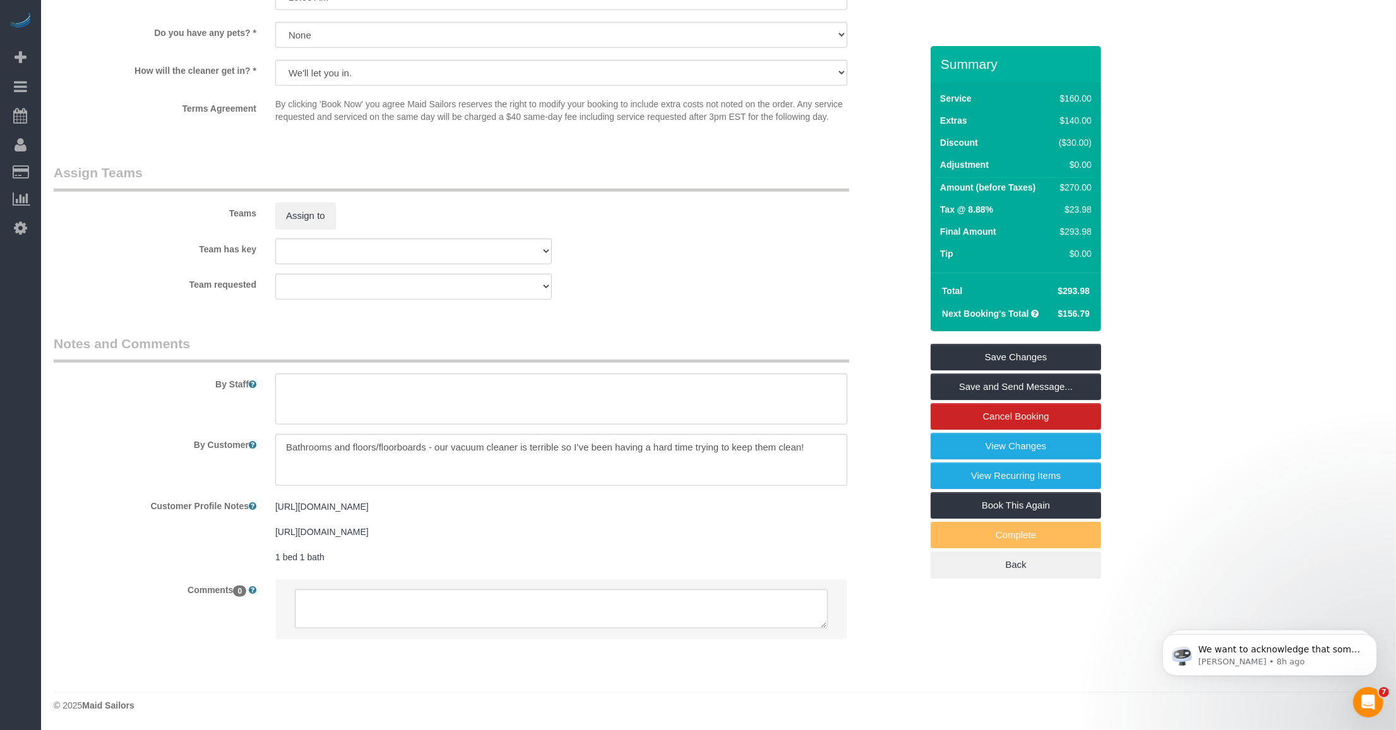
click at [547, 496] on div "https://streeteasy.com/building/25-east-10-street-new_york/7e https://www.zillo…" at bounding box center [561, 533] width 591 height 74
click at [531, 501] on pre "https://streeteasy.com/building/25-east-10-street-new_york/7e https://www.zillo…" at bounding box center [561, 532] width 572 height 63
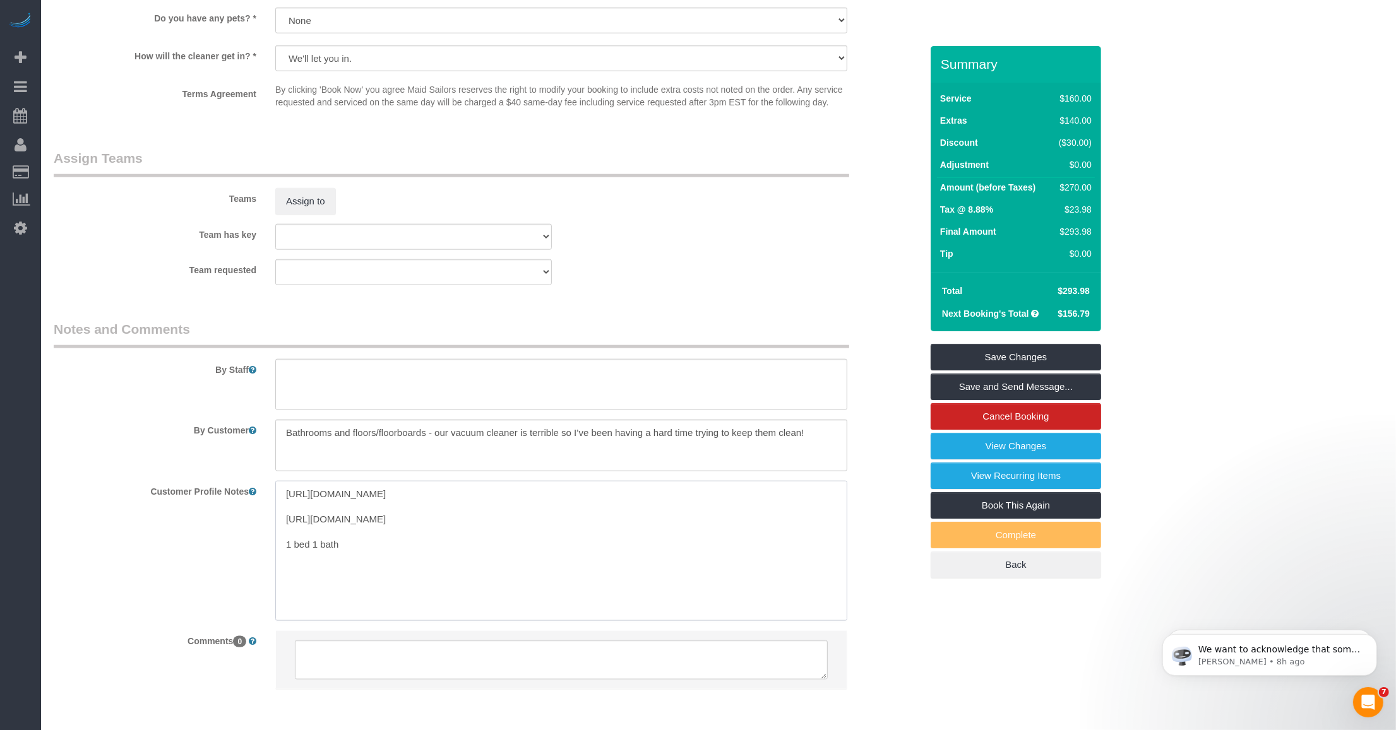
drag, startPoint x: 561, startPoint y: 491, endPoint x: 263, endPoint y: 491, distance: 298.0
click at [263, 491] on div "Customer Profile Notes https://streeteasy.com/building/25-east-10-street-new_yo…" at bounding box center [487, 551] width 886 height 140
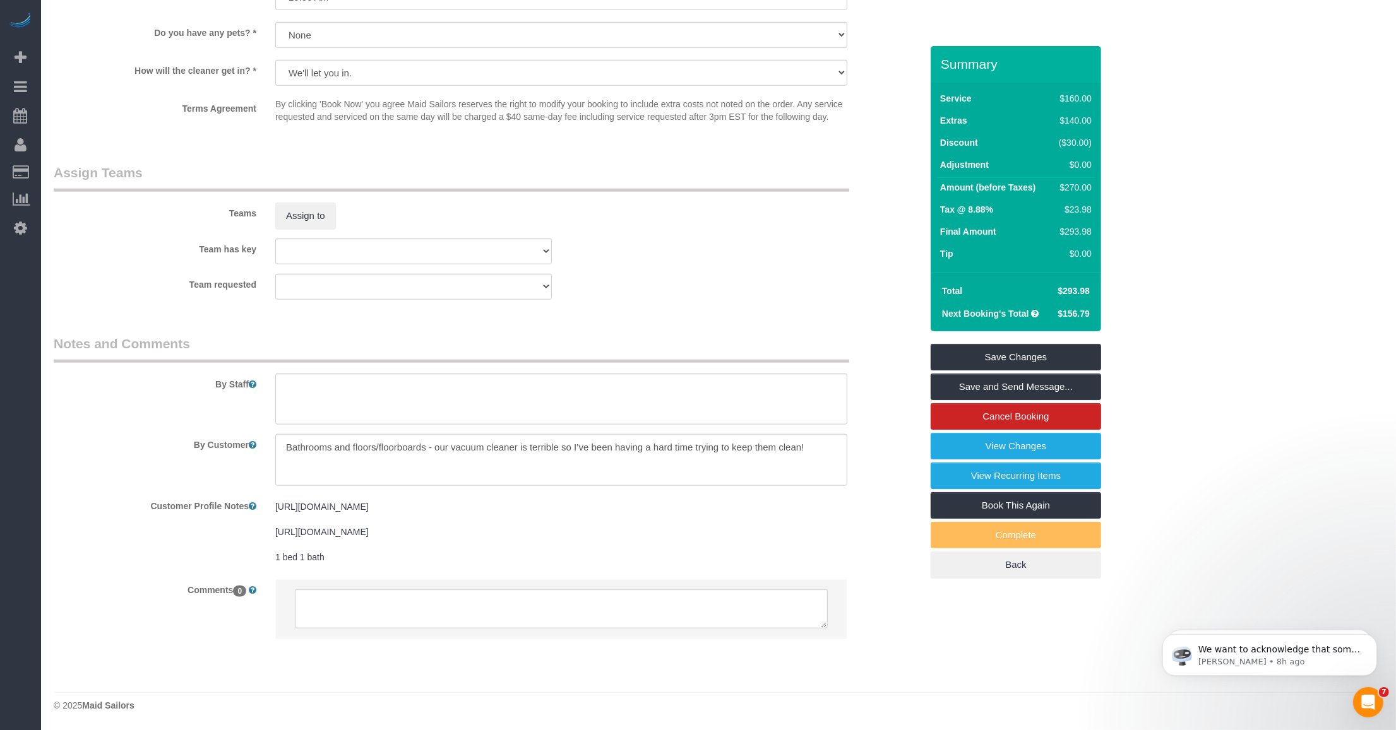
click at [355, 547] on pre "https://streeteasy.com/building/25-east-10-street-new_york/7e https://www.zillo…" at bounding box center [561, 532] width 572 height 63
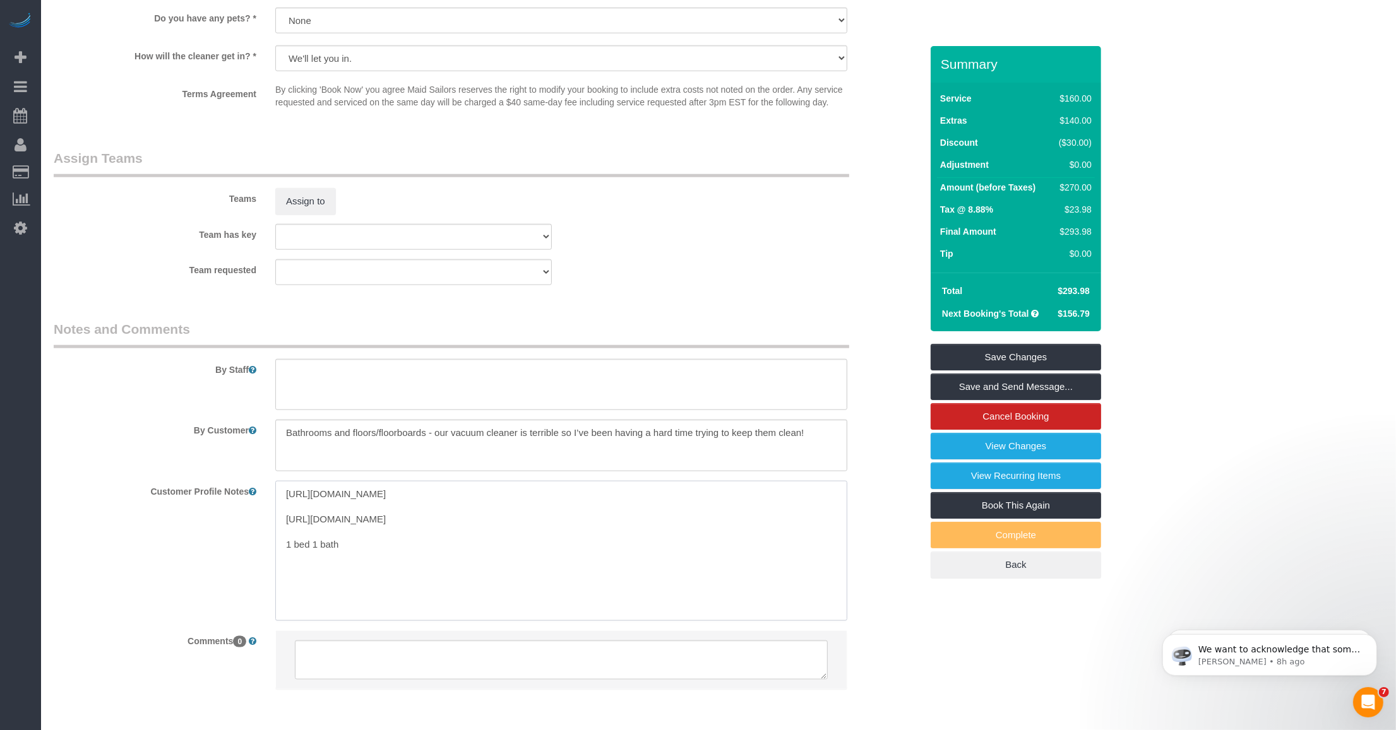
click at [355, 559] on textarea "https://streeteasy.com/building/25-east-10-street-new_york/7e https://www.zillo…" at bounding box center [561, 551] width 572 height 140
type textarea "[URL][DOMAIN_NAME] [URL][DOMAIN_NAME] 1 bed 1 bath 725 sqft"
click at [617, 388] on link "Save and Send Message..." at bounding box center [1016, 387] width 170 height 27
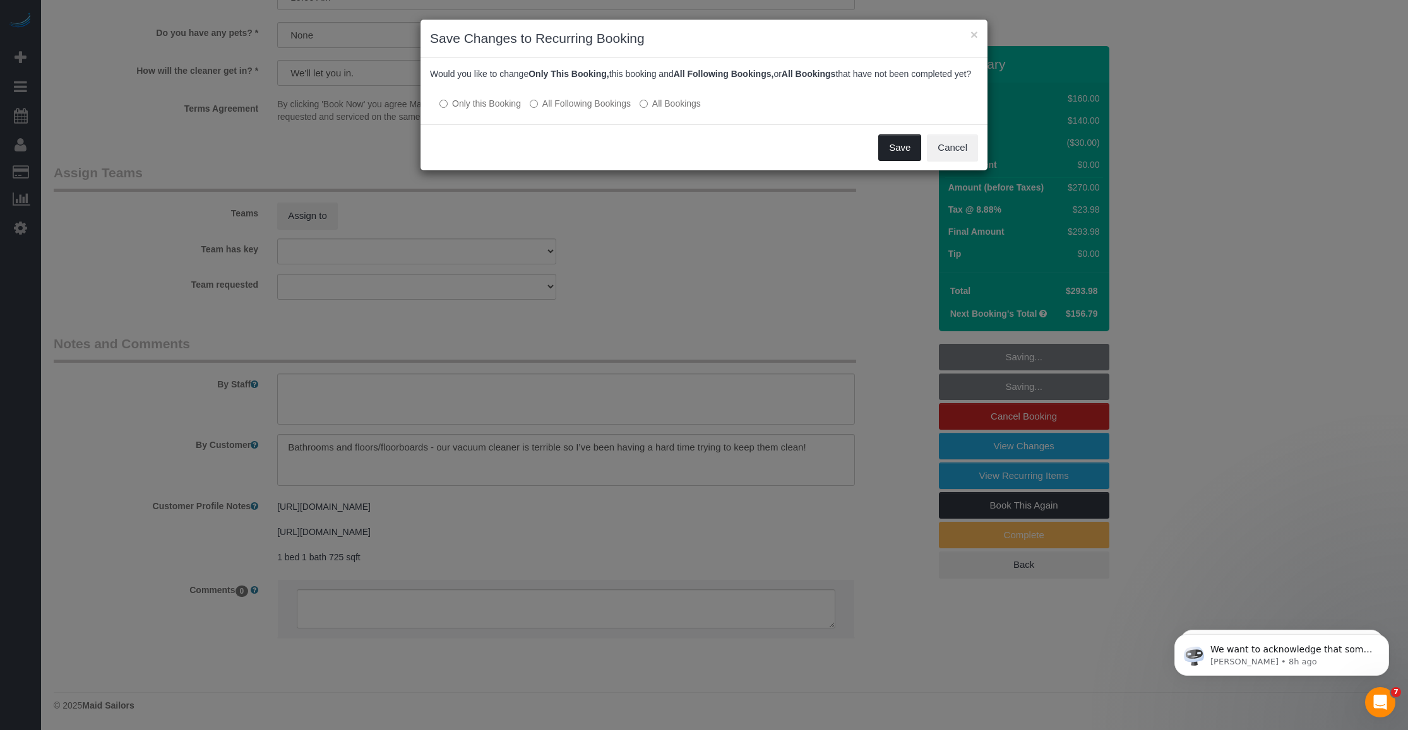
click at [617, 161] on button "Save" at bounding box center [899, 147] width 43 height 27
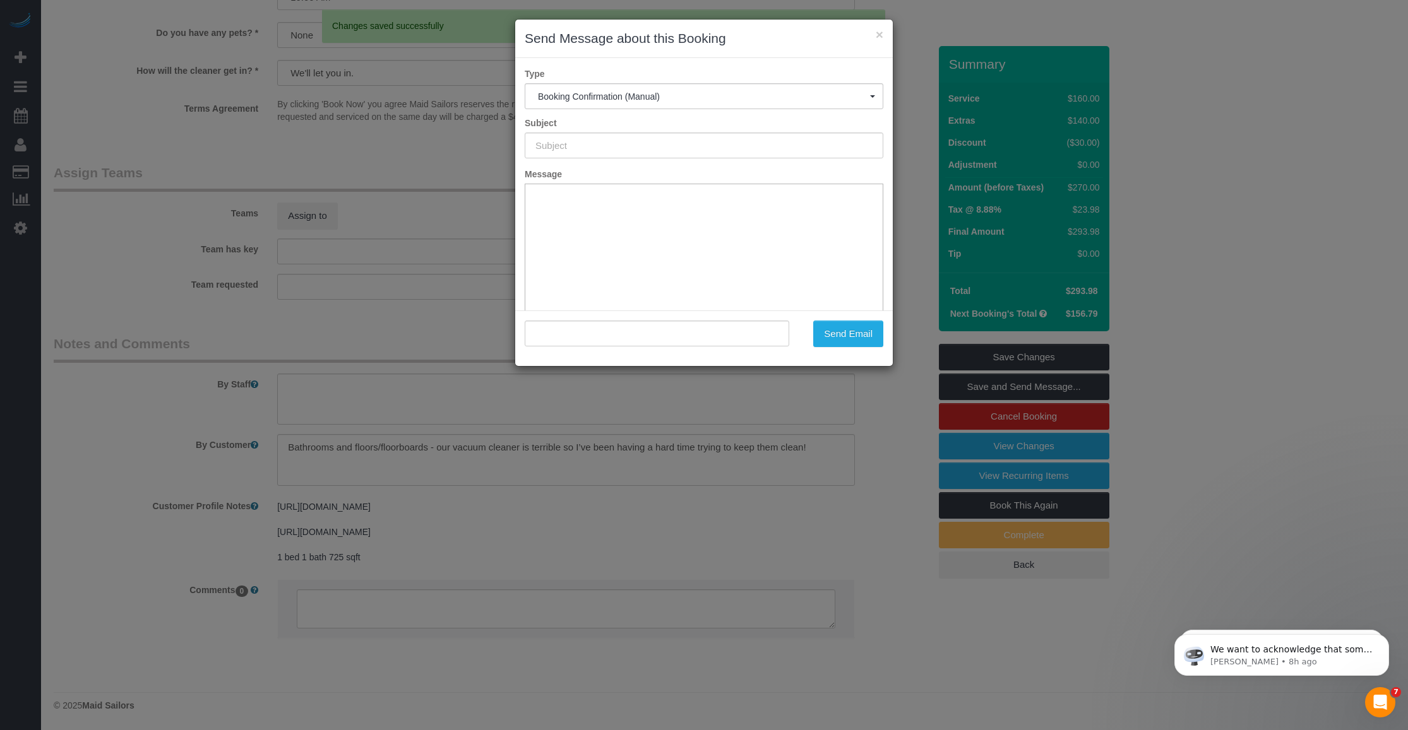
scroll to position [0, 0]
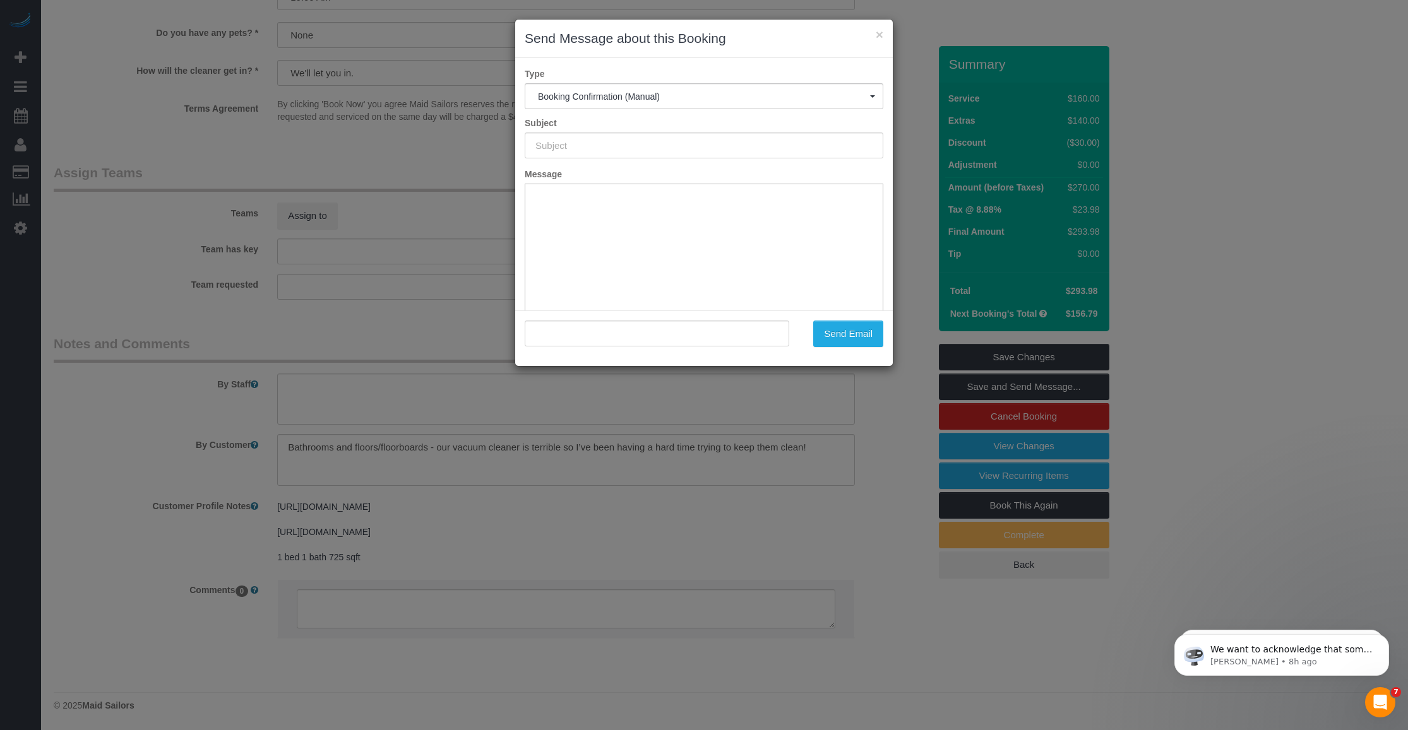
type input "Cleaning Confirmed for 09/29/2025 at 8:00am"
type input ""Coco Bryant" <cocopbryant@gmail.com>"
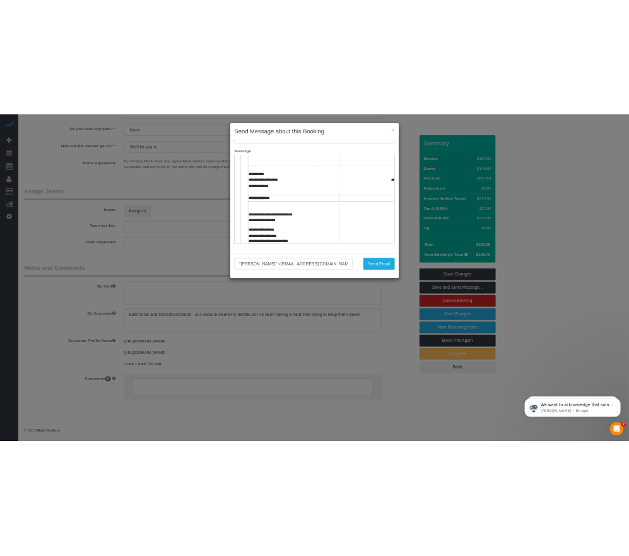
scroll to position [316, 0]
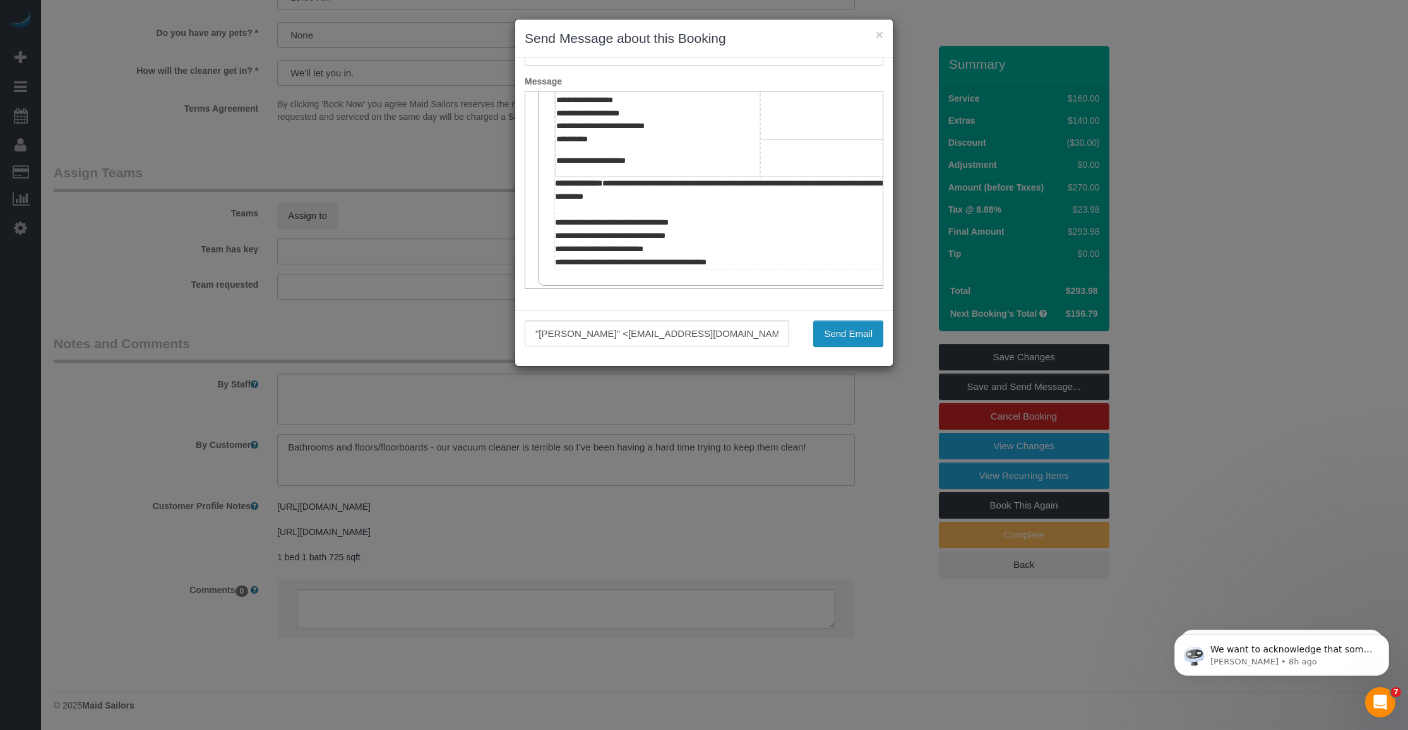
click at [617, 330] on button "Send Email" at bounding box center [848, 334] width 70 height 27
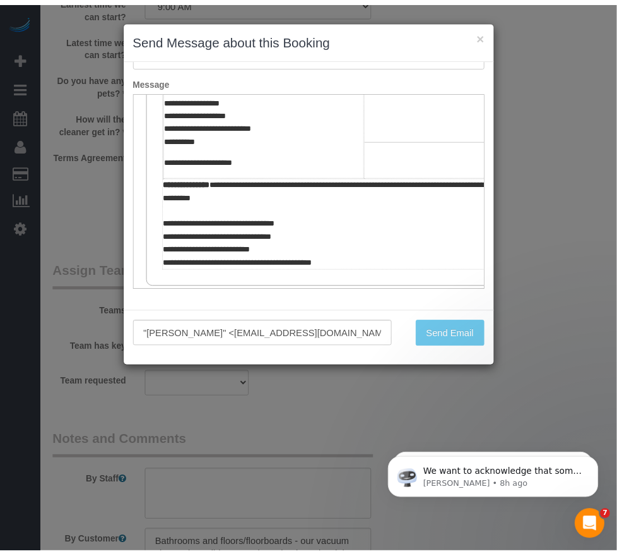
scroll to position [171, 0]
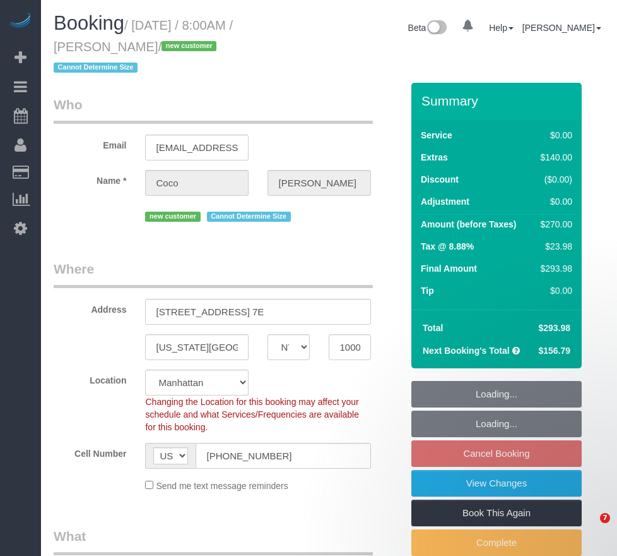
select select "NY"
select select "number:57"
select select "number:70"
select select "number:15"
select select "number:5"
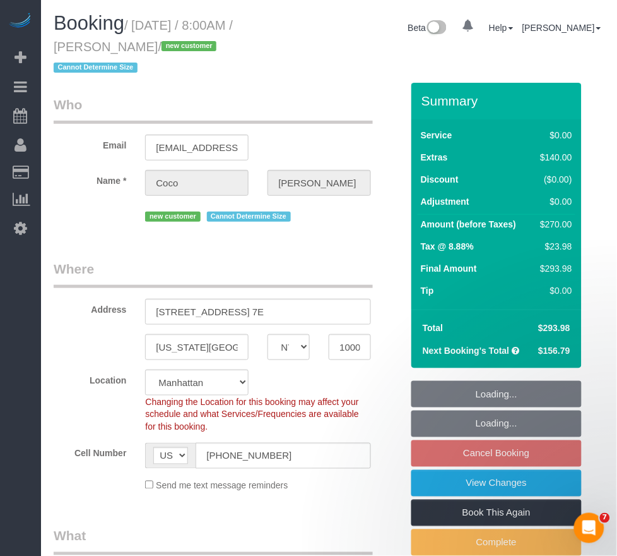
select select "string:stripe-pm_1SBGpc4VGloSiKo732MhN9H8"
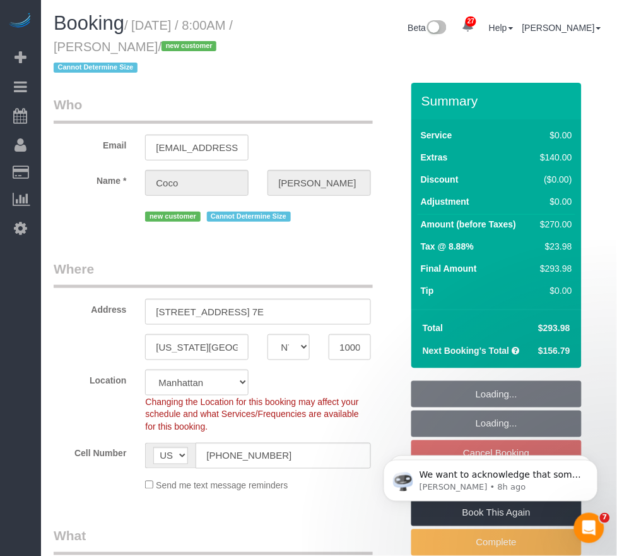
select select "object:971"
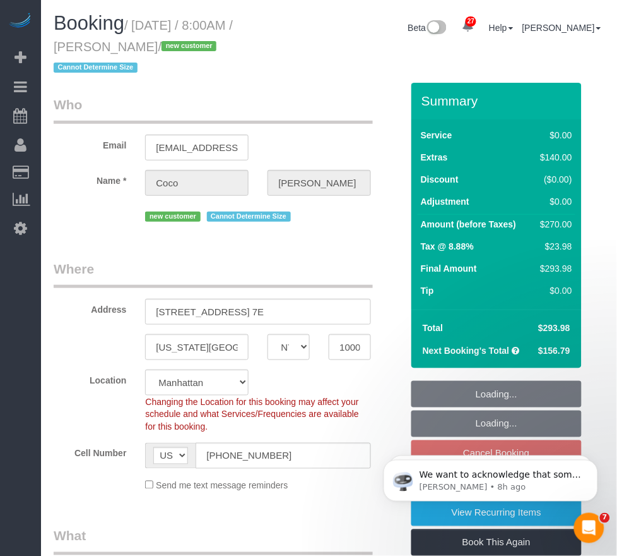
select select "spot1"
select select "1"
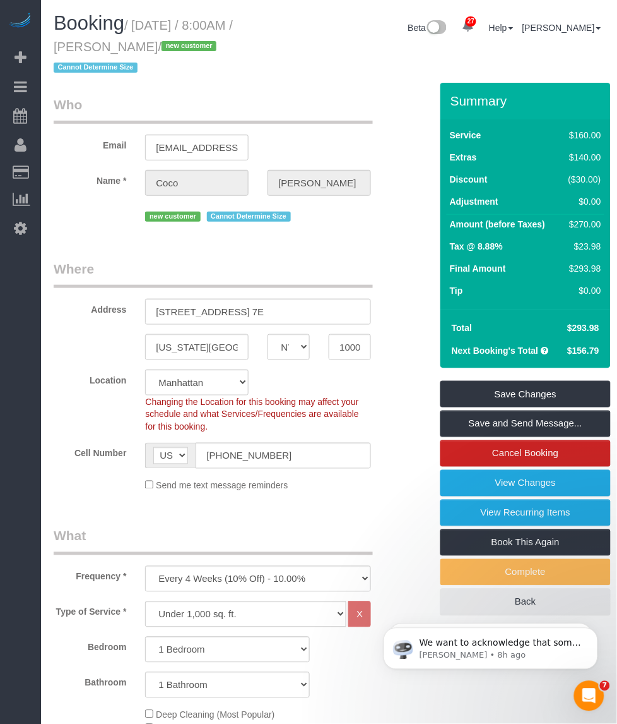
drag, startPoint x: 122, startPoint y: 42, endPoint x: 48, endPoint y: 48, distance: 74.1
click at [48, 48] on div "Booking / [DATE] / 8:00AM / [PERSON_NAME] / new customer Cannot Determine Size" at bounding box center [162, 48] width 237 height 70
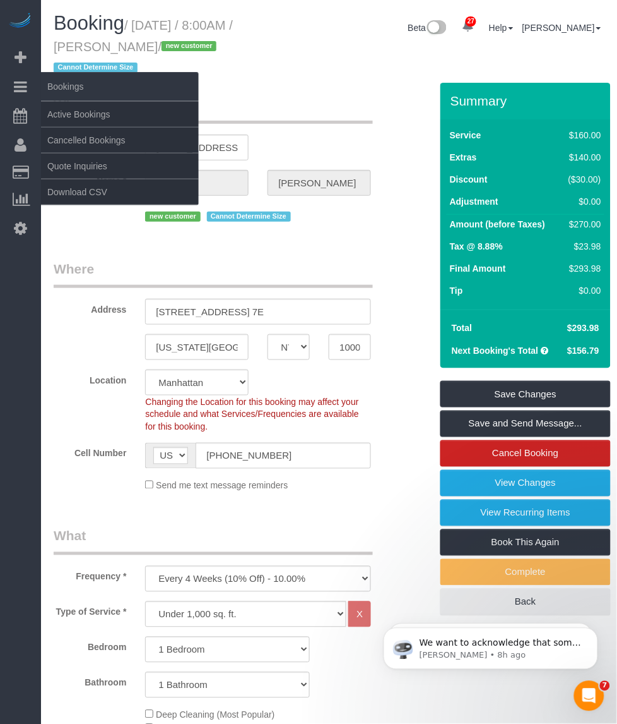
copy small "[PERSON_NAME]"
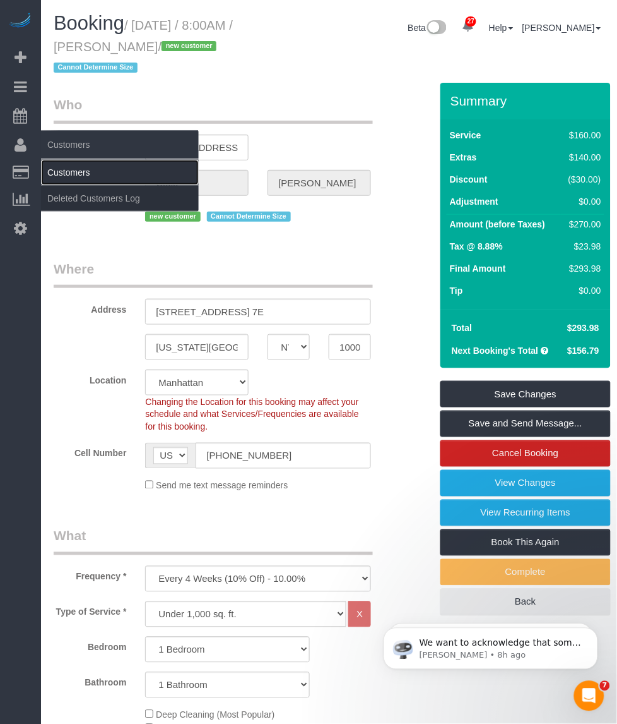
click at [58, 163] on link "Customers" at bounding box center [120, 172] width 158 height 25
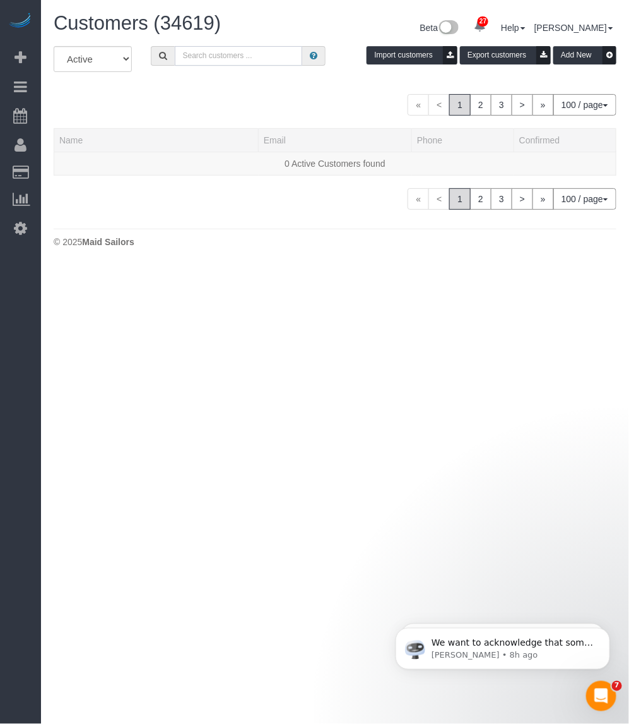
click at [216, 51] on input "text" at bounding box center [239, 56] width 128 height 20
paste input "[PERSON_NAME]"
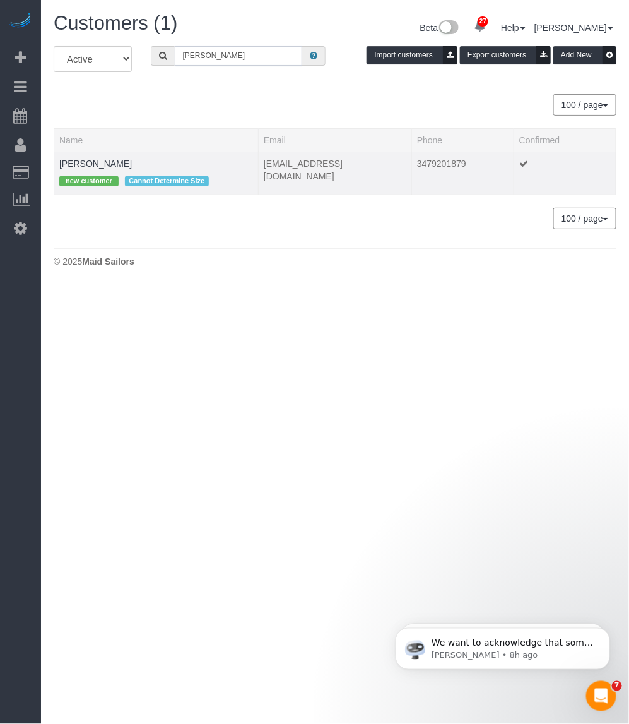
type input "[PERSON_NAME]"
click at [117, 155] on td "[PERSON_NAME] new customer Cannot Determine Size" at bounding box center [156, 173] width 205 height 43
click at [124, 159] on td "[PERSON_NAME] new customer Cannot Determine Size" at bounding box center [156, 173] width 205 height 43
click at [218, 161] on td "Coco Bryant new customer Cannot Determine Size" at bounding box center [156, 173] width 205 height 43
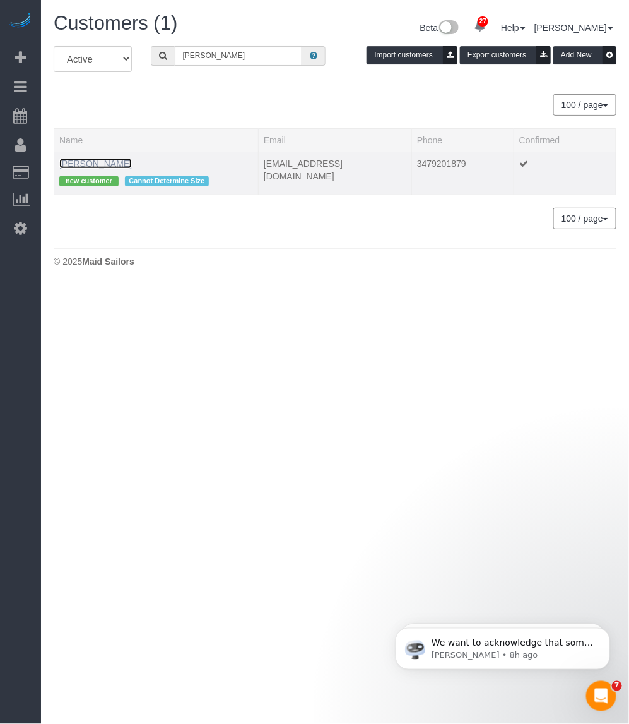
click at [78, 160] on link "Coco Bryant" at bounding box center [95, 163] width 73 height 10
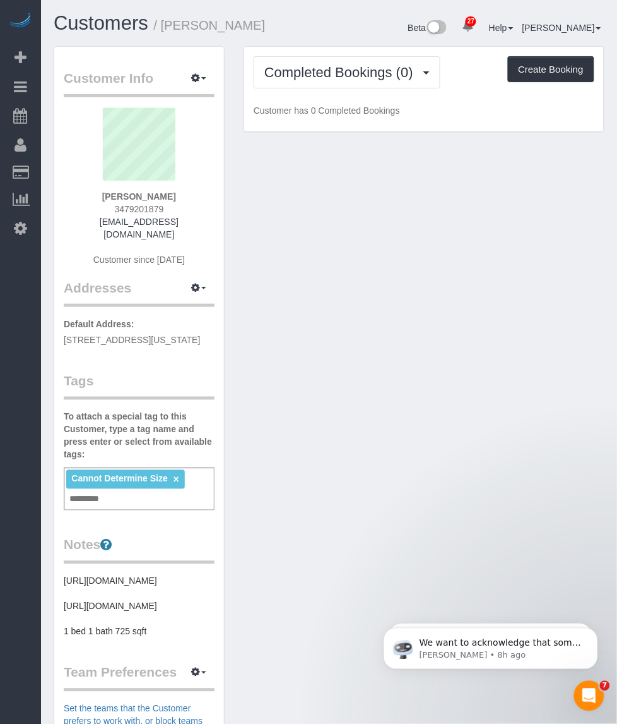
click at [178, 478] on link "×" at bounding box center [177, 479] width 6 height 11
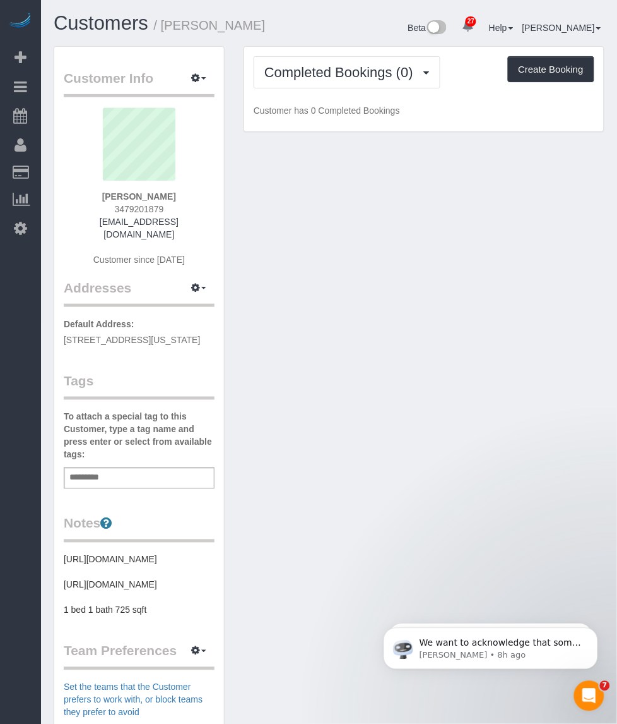
drag, startPoint x: 323, startPoint y: 331, endPoint x: 339, endPoint y: 128, distance: 203.9
click at [325, 327] on div "Customer Info Edit Contact Info Send Message Email Preferences Special Sales Ta…" at bounding box center [329, 513] width 570 height 934
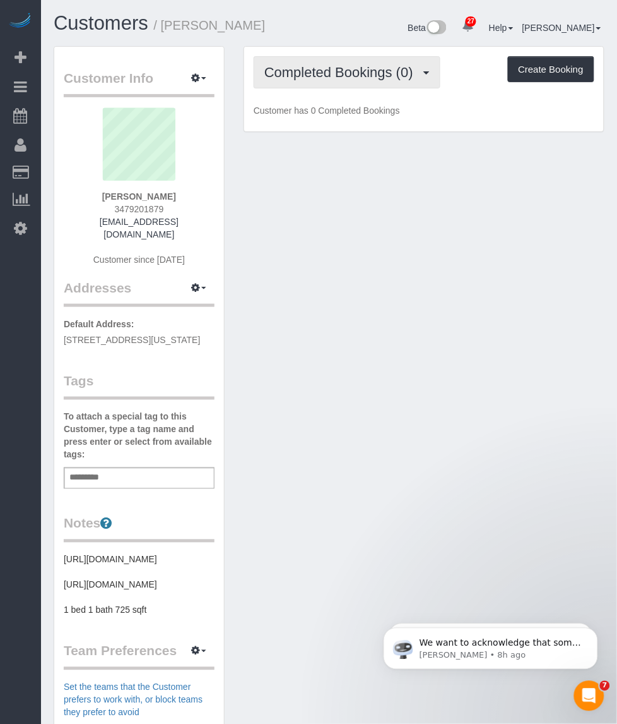
click at [336, 73] on span "Completed Bookings (0)" at bounding box center [342, 72] width 155 height 16
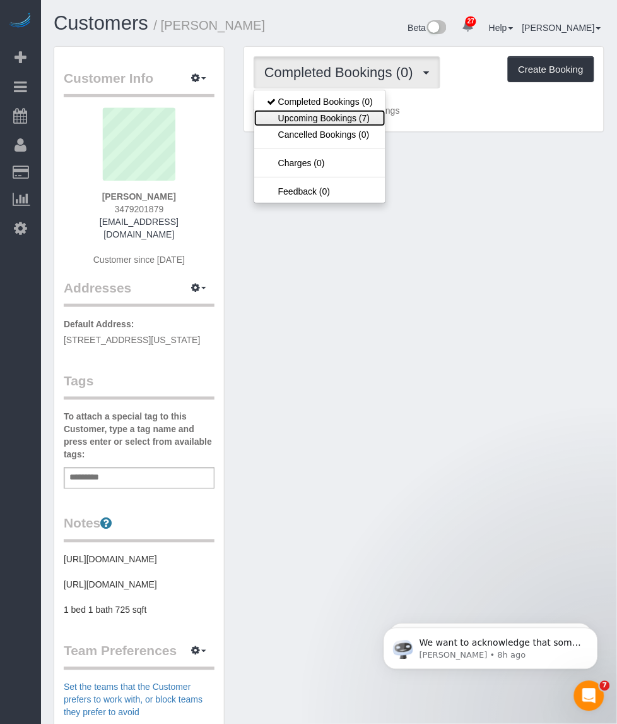
click at [316, 120] on link "Upcoming Bookings (7)" at bounding box center [319, 118] width 131 height 16
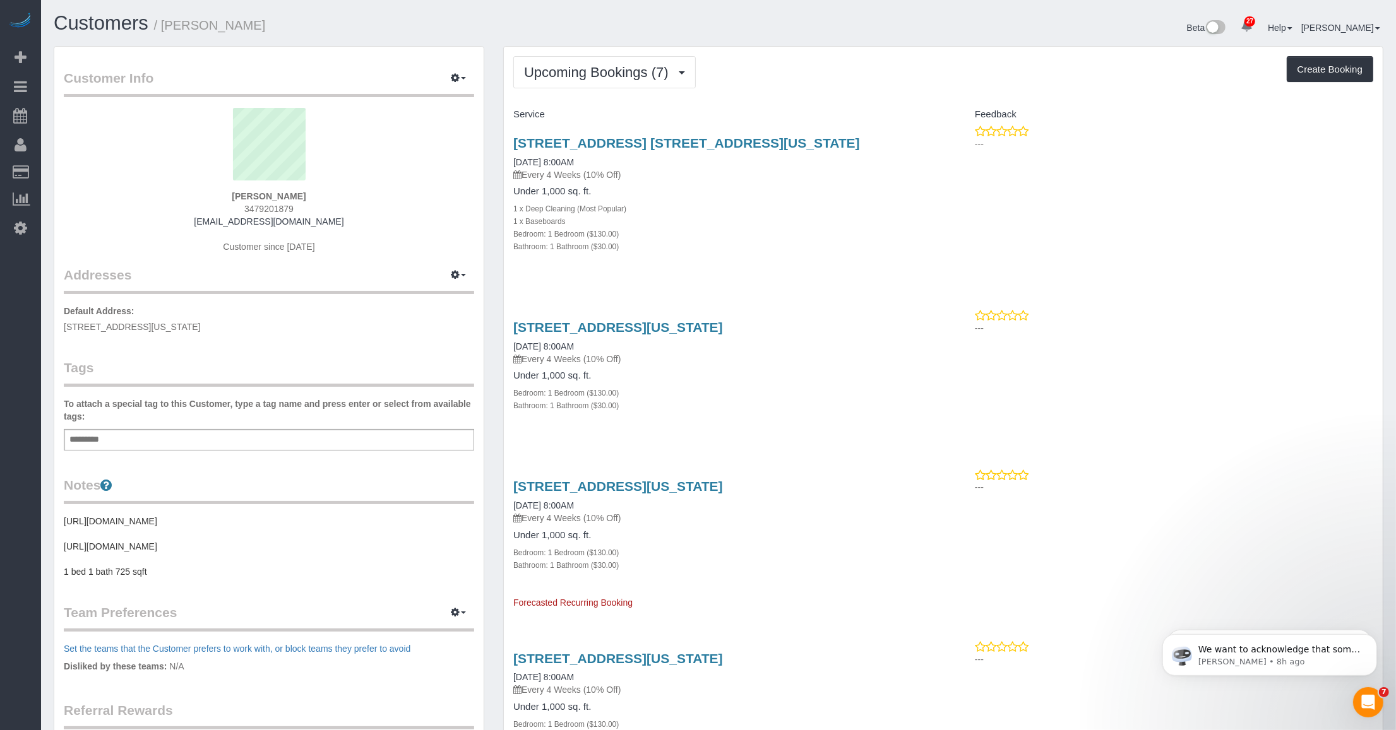
click at [169, 324] on span "25 East 10th Street, Apt 7E, New York City, NY 10003" at bounding box center [132, 327] width 137 height 10
click at [460, 266] on button "button" at bounding box center [459, 276] width 32 height 20
click at [433, 295] on button "Manage Addresses" at bounding box center [422, 299] width 102 height 18
select select "NY"
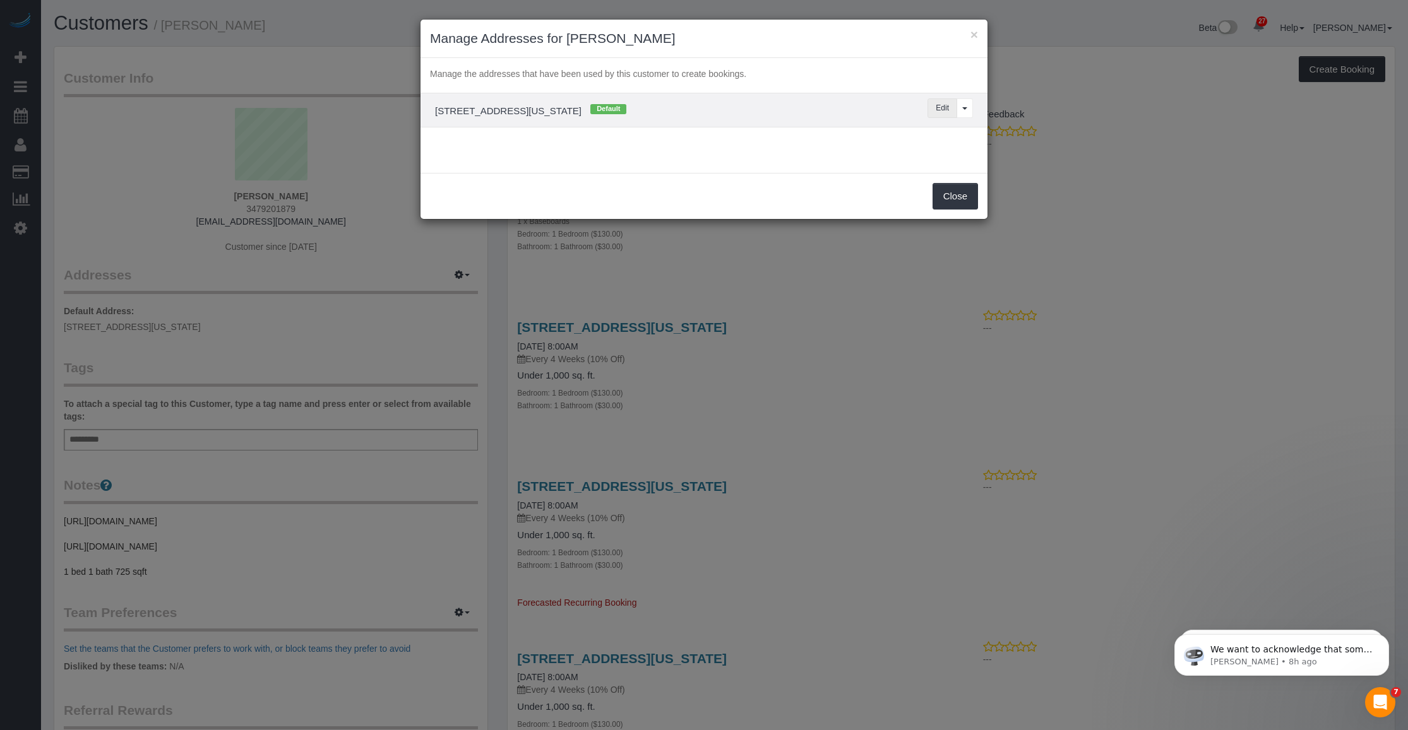
click at [617, 108] on button "Edit" at bounding box center [942, 108] width 30 height 20
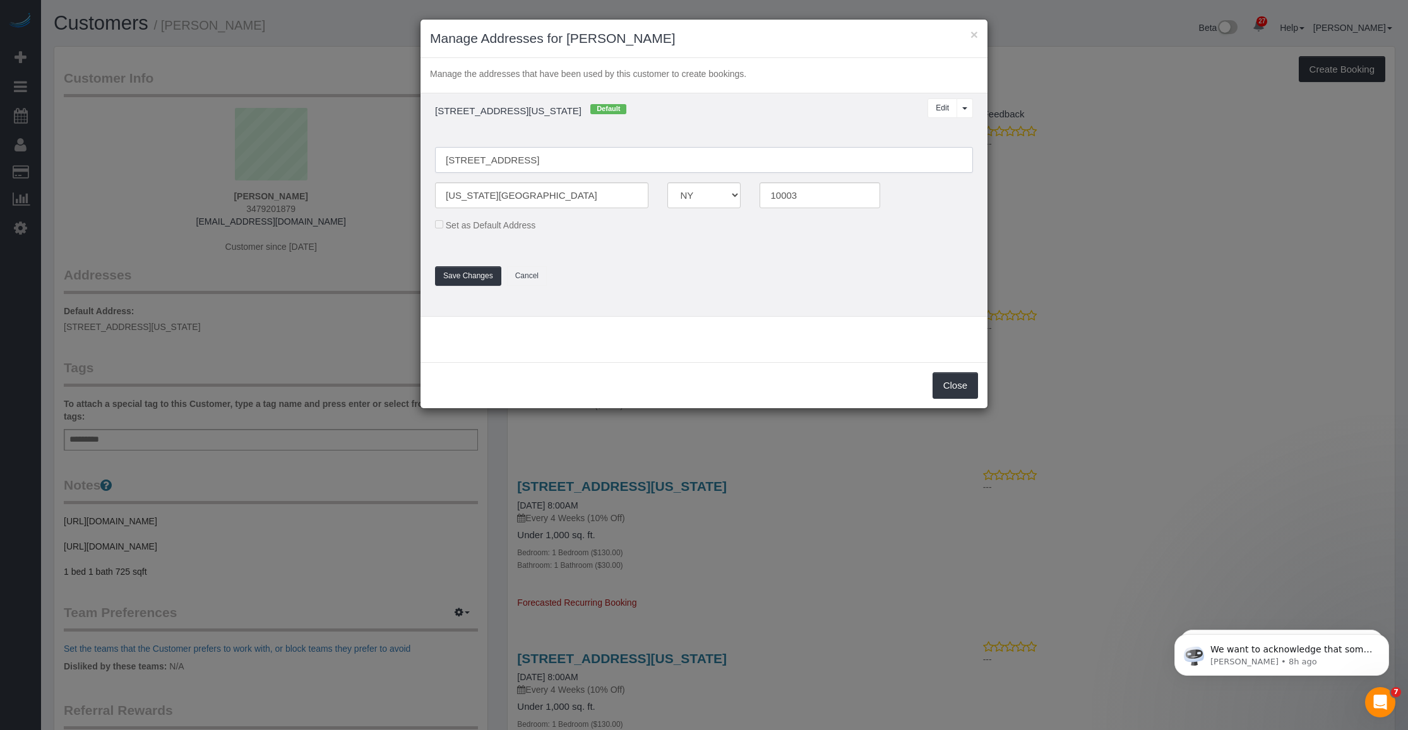
click at [540, 162] on input "[STREET_ADDRESS]" at bounding box center [704, 160] width 538 height 26
click at [545, 157] on input "[STREET_ADDRESS]" at bounding box center [704, 160] width 538 height 26
type input "[STREET_ADDRESS] 7E"
click at [600, 222] on div "Set as Default Address" at bounding box center [704, 225] width 557 height 14
click at [472, 278] on button "Save Changes" at bounding box center [468, 276] width 66 height 20
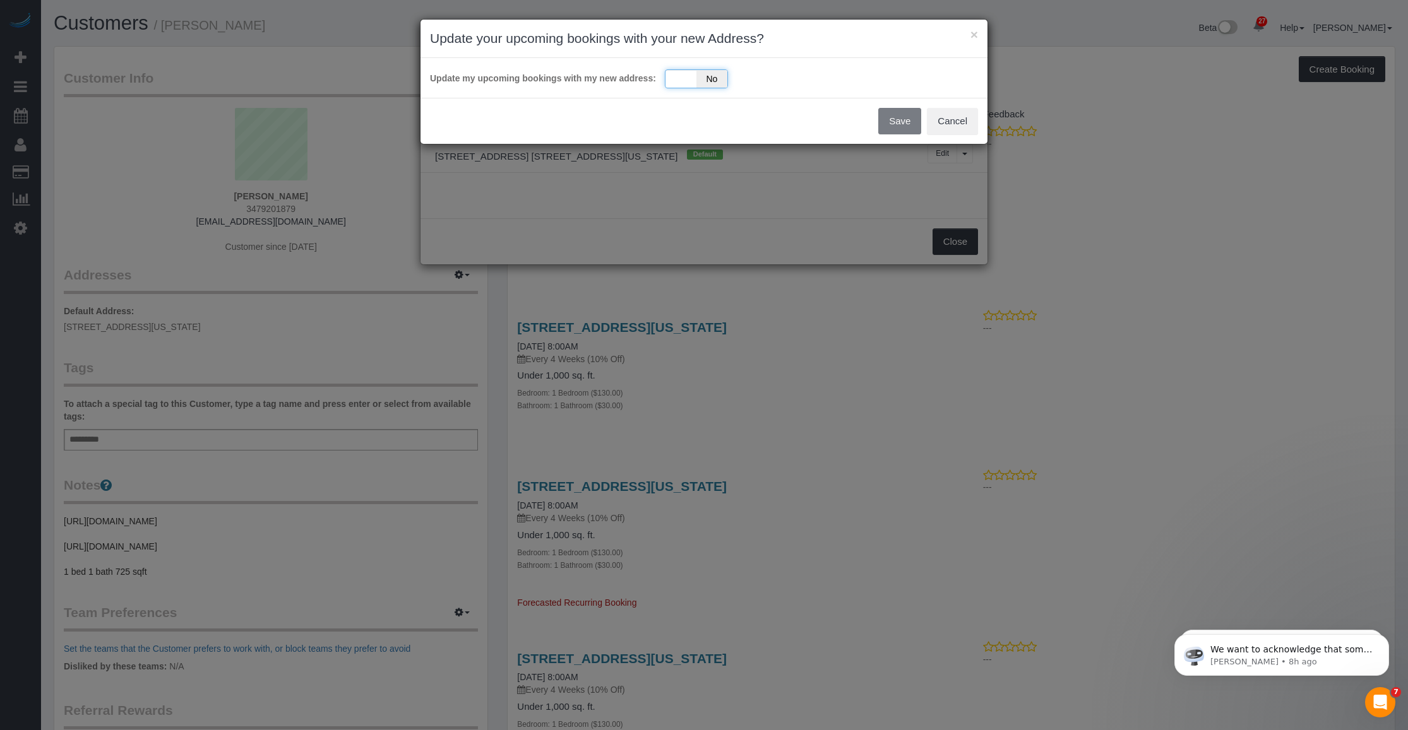
click at [617, 76] on span "No" at bounding box center [711, 79] width 31 height 18
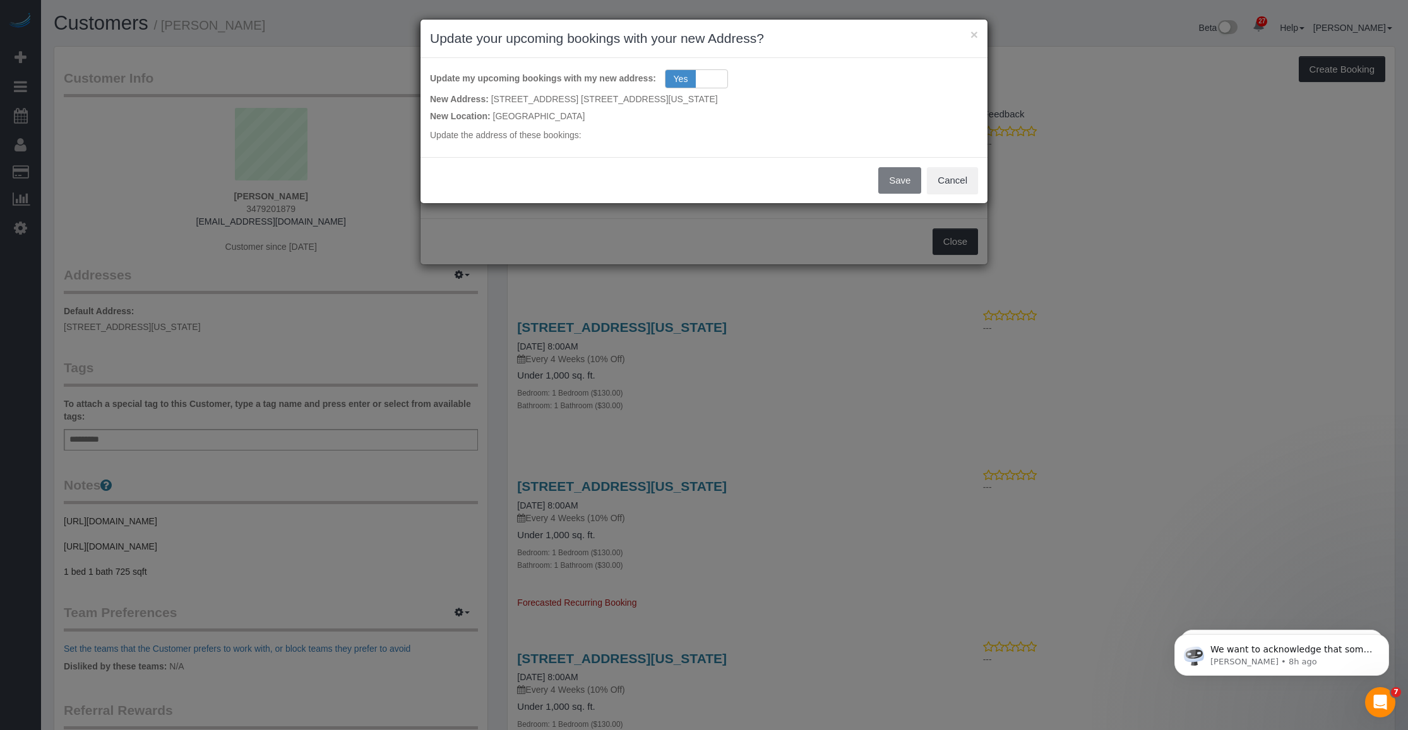
drag, startPoint x: 793, startPoint y: 124, endPoint x: 861, endPoint y: 139, distance: 69.2
click at [617, 124] on div "New Address: 25 East 10th Street, Apt. 7E, New York City, NY 10003 New Location…" at bounding box center [704, 117] width 548 height 59
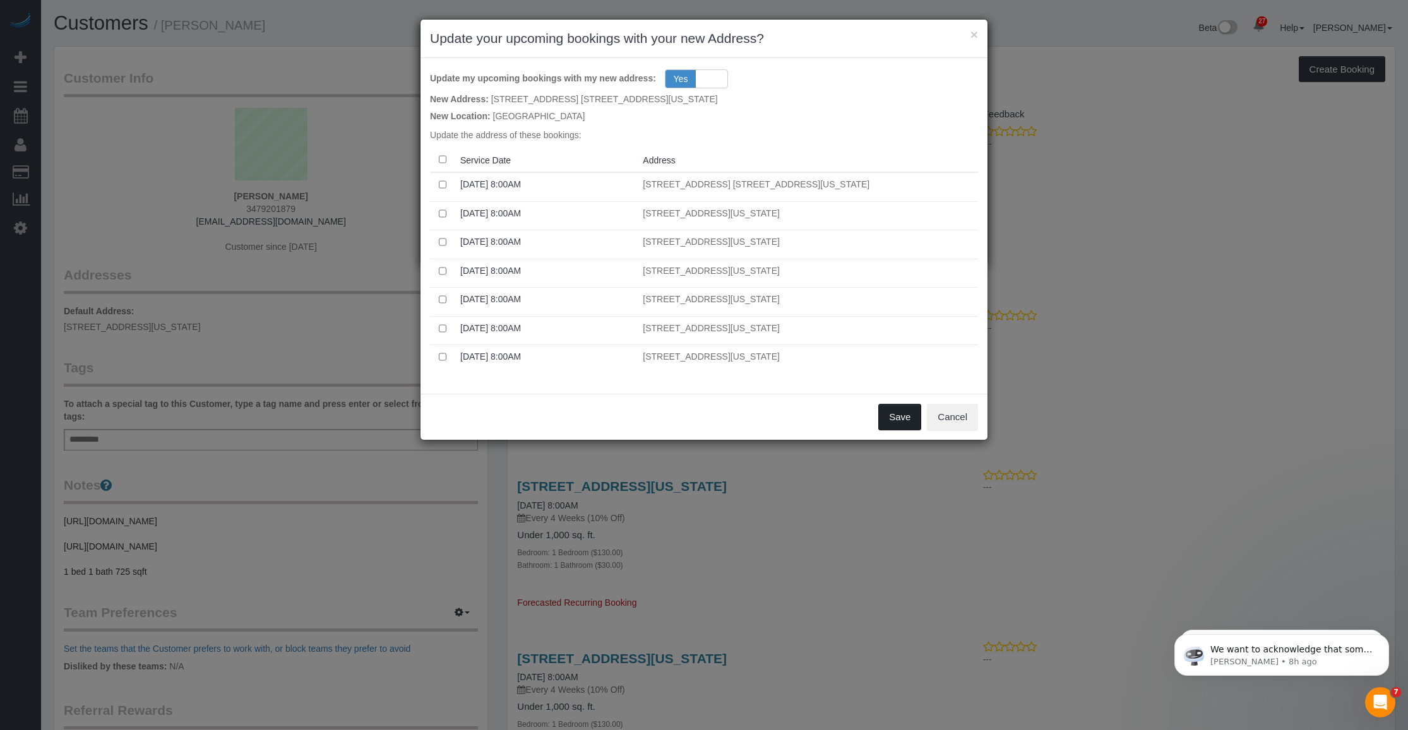
click at [617, 421] on button "Save" at bounding box center [899, 417] width 43 height 27
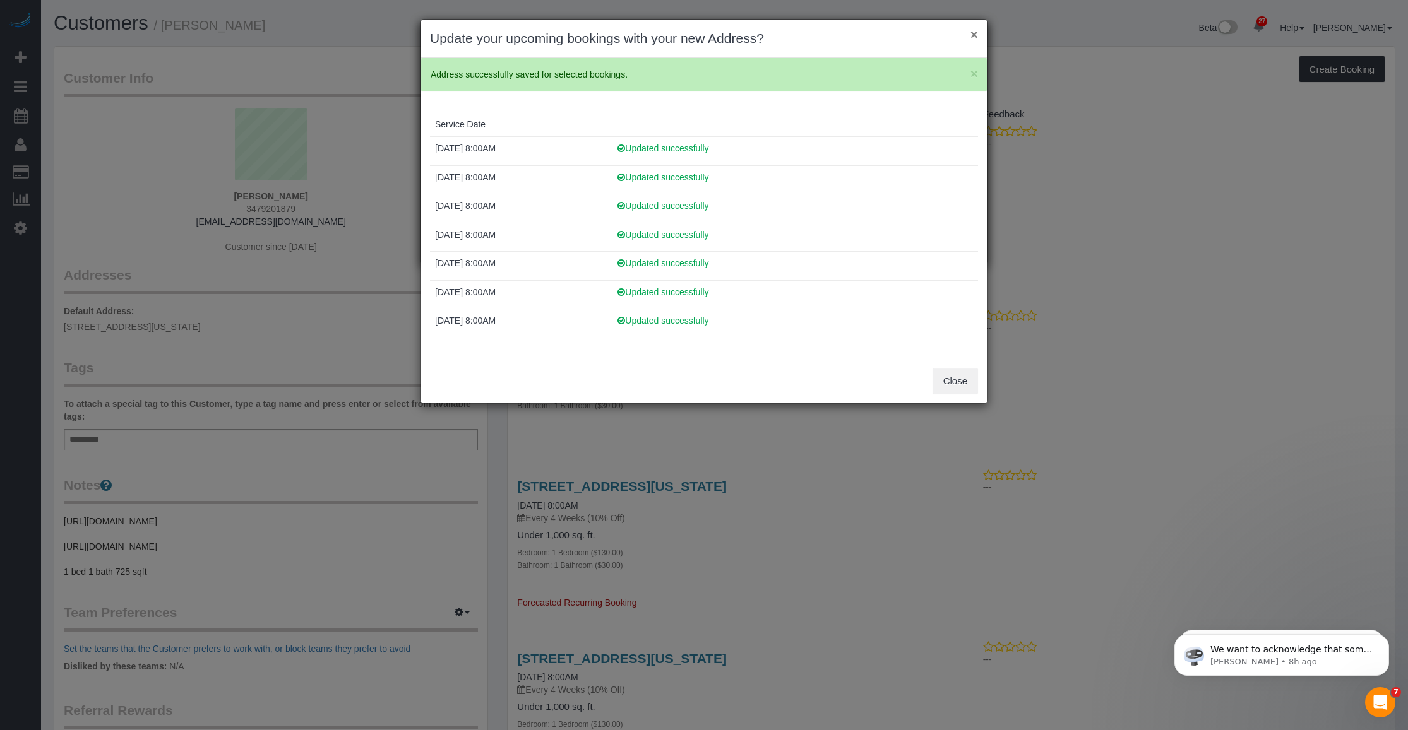
click at [617, 32] on button "×" at bounding box center [974, 34] width 8 height 13
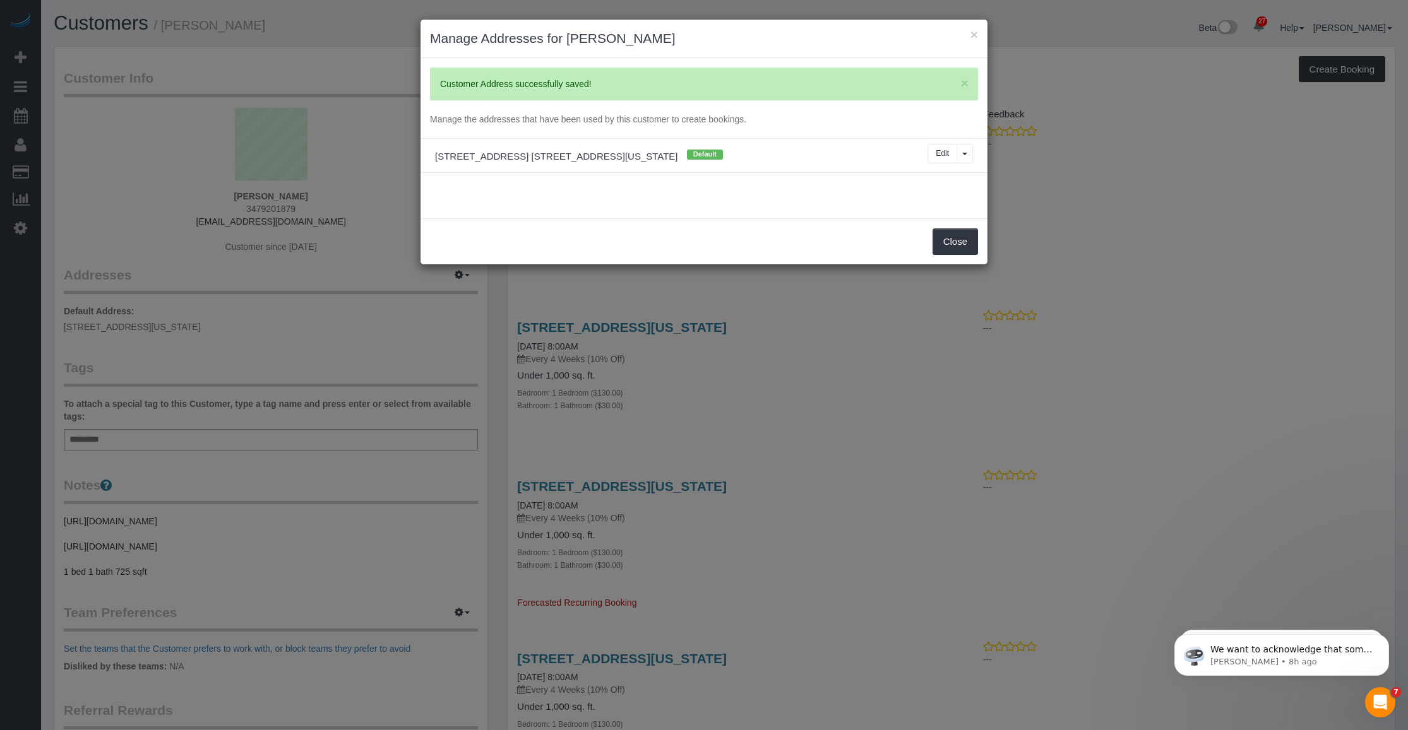
click at [617, 32] on div "× Manage Addresses for Coco Bryant" at bounding box center [703, 39] width 567 height 39
click at [617, 32] on button "×" at bounding box center [974, 34] width 8 height 13
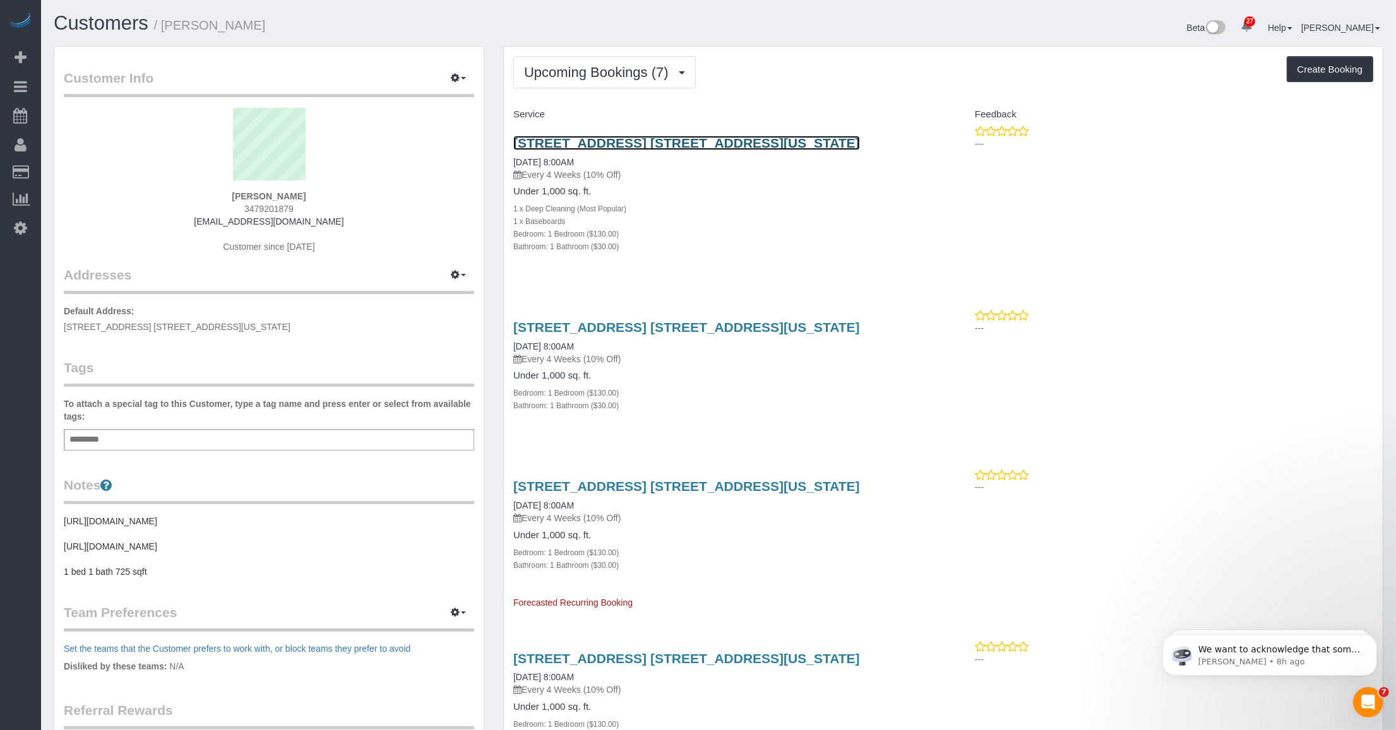
click at [617, 140] on link "25 East 10th Street, Apt. 7e, New York City, NY 10003" at bounding box center [686, 143] width 347 height 15
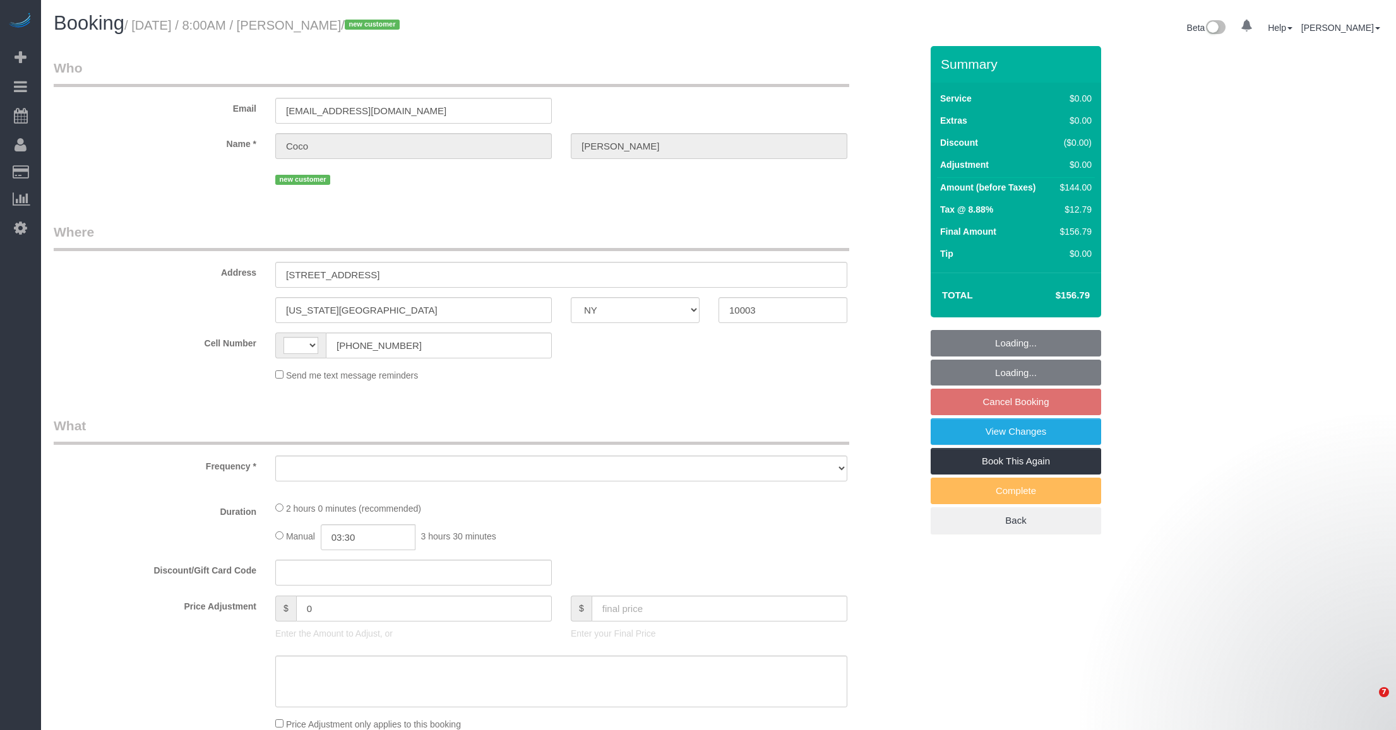
select select "NY"
select select "object:562"
select select "string:[GEOGRAPHIC_DATA]"
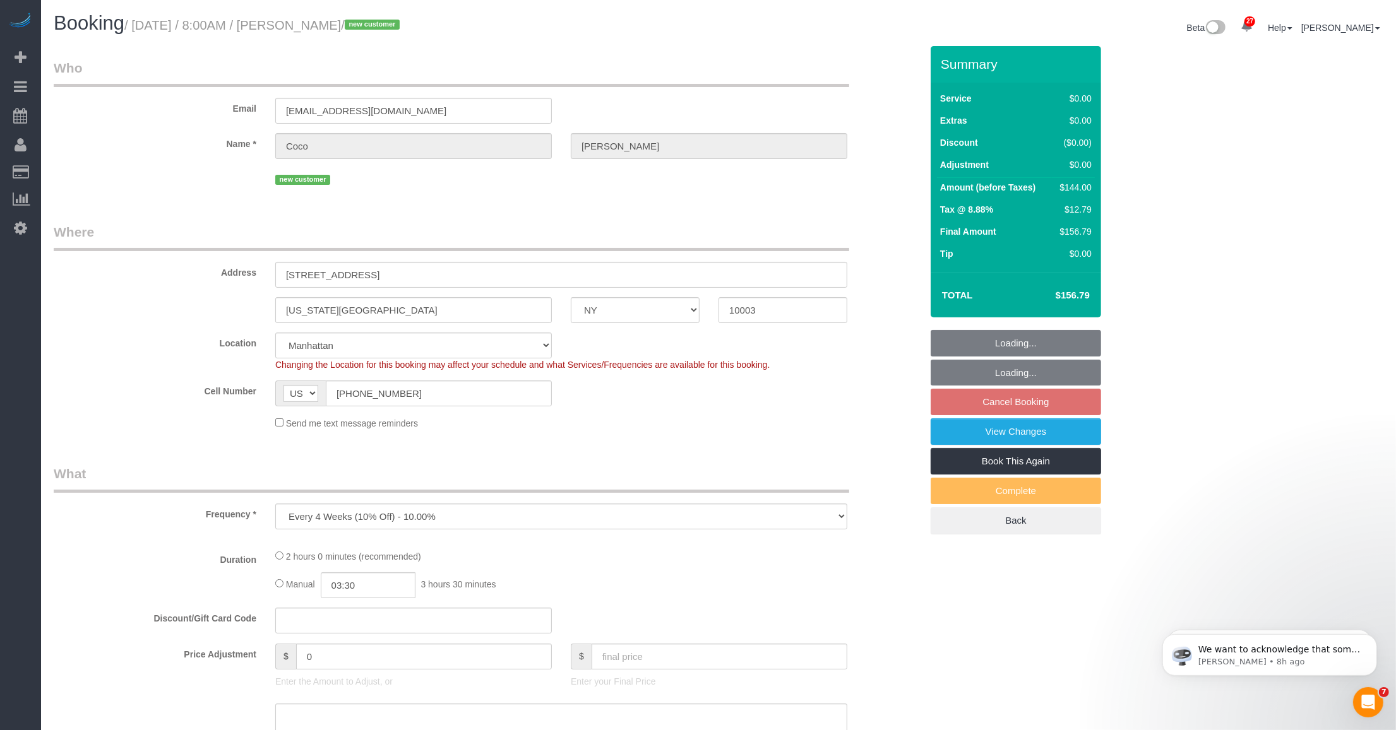
select select "number:57"
select select "number:70"
select select "number:15"
select select "number:5"
select select "string:stripe-pm_1SBGpc4VGloSiKo732MhN9H8"
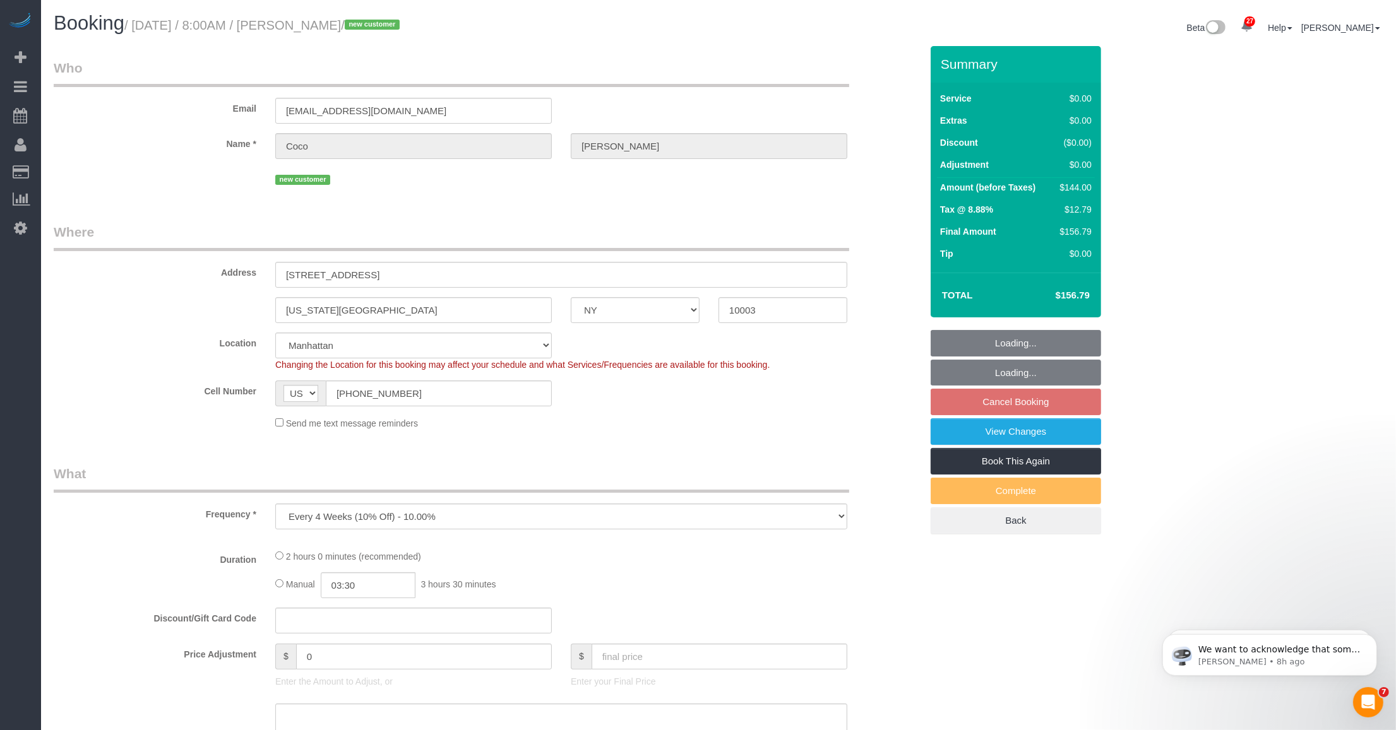
select select "1"
select select "spot1"
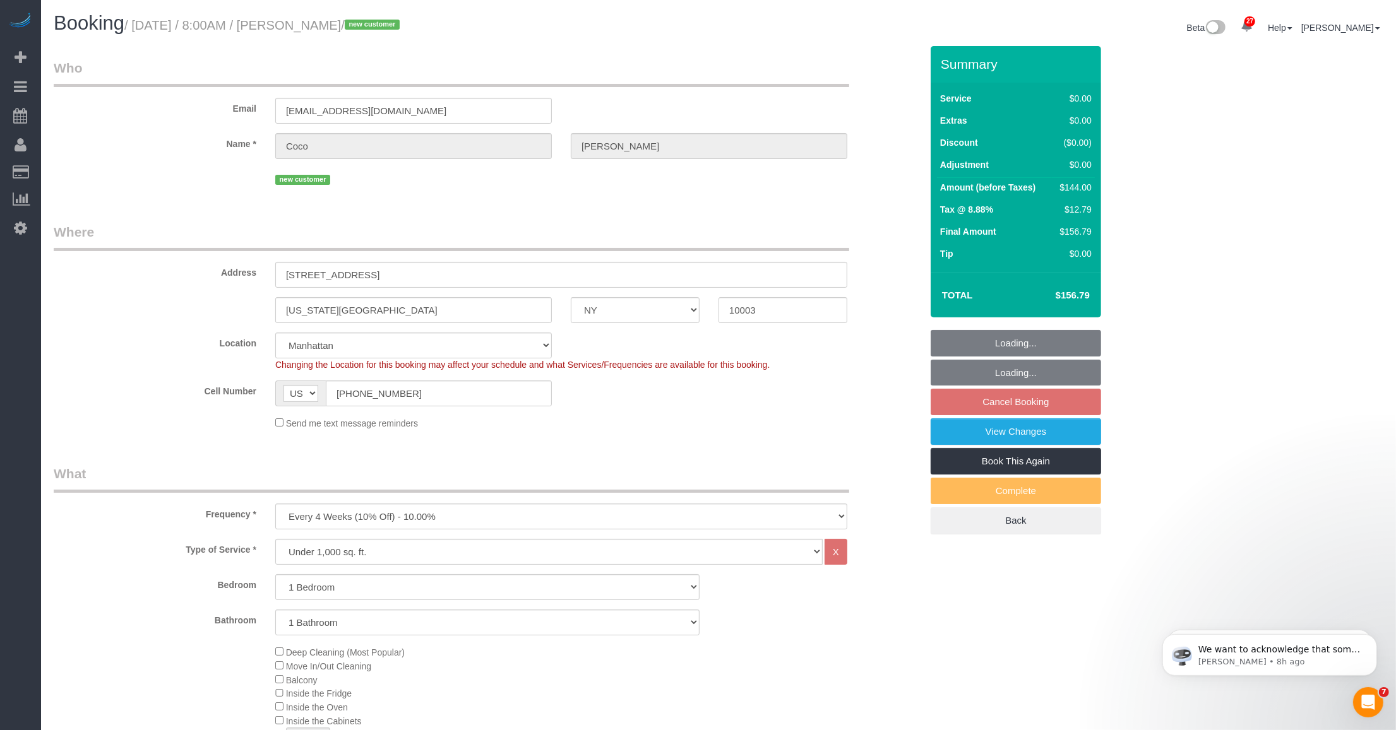
select select "object:1499"
select select "1"
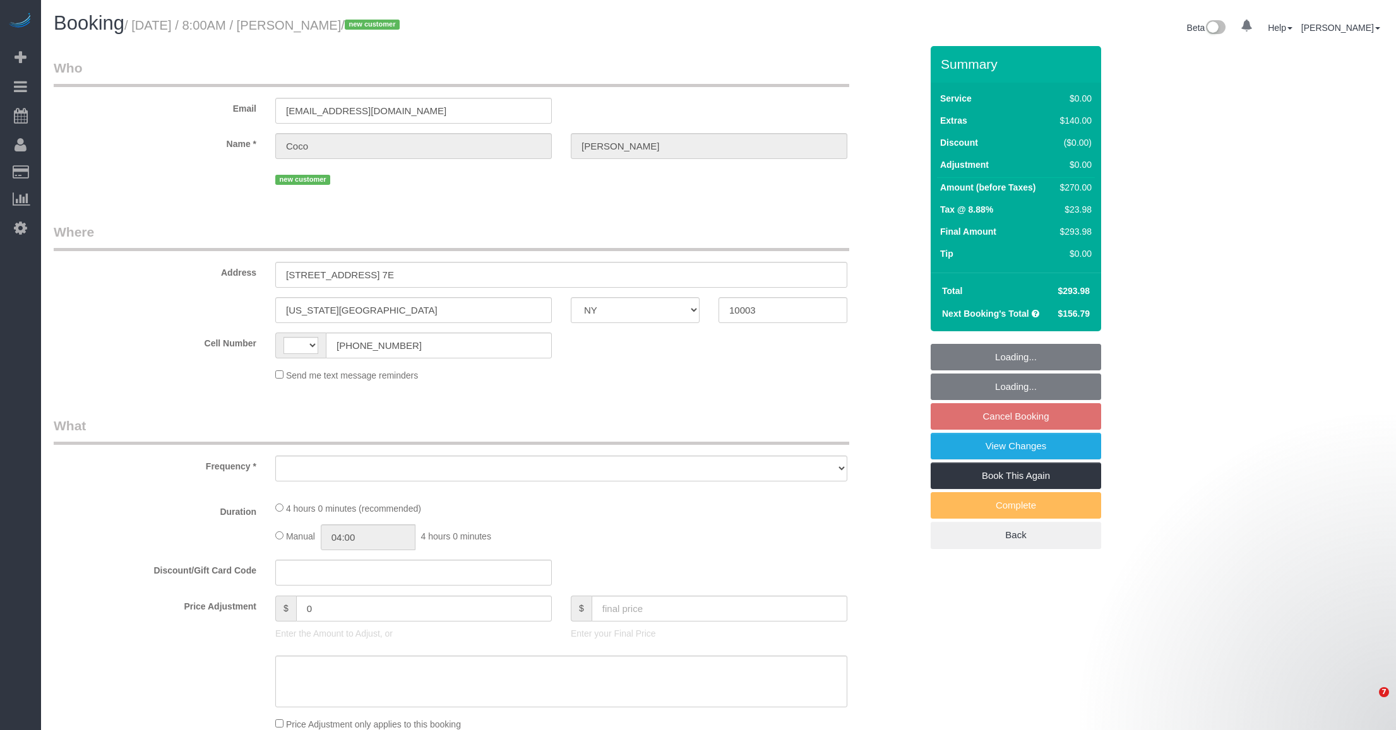
select select "NY"
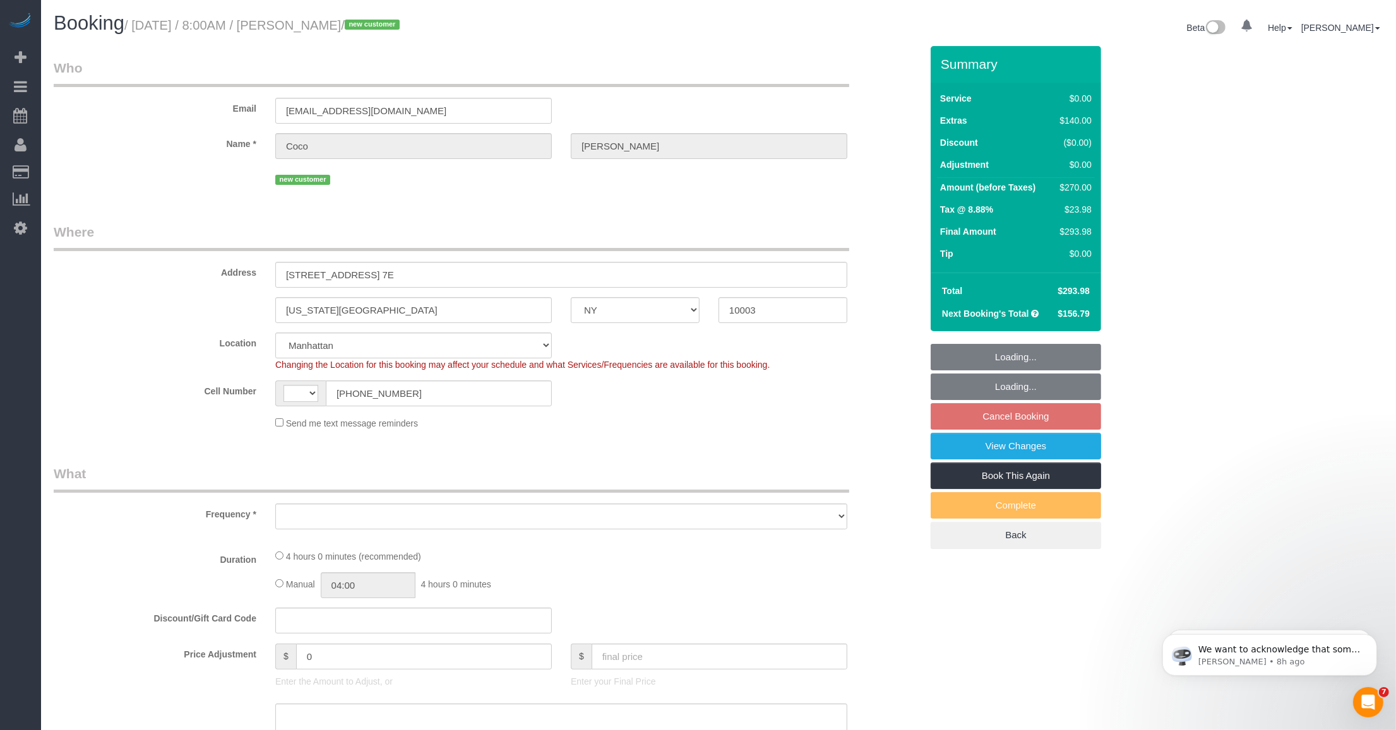
select select "string:stripe-pm_1SBGpc4VGloSiKo732MhN9H8"
select select "string:[GEOGRAPHIC_DATA]"
select select "spot1"
select select "1"
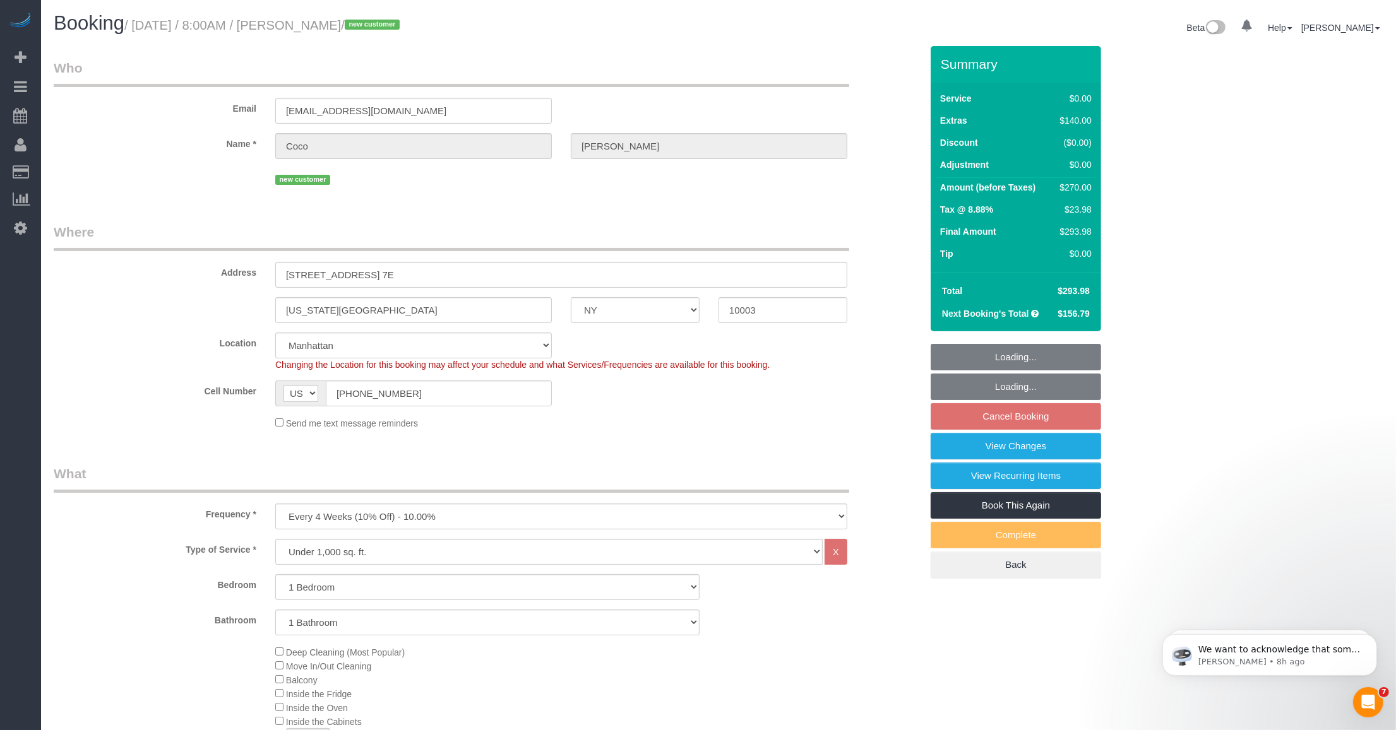
select select "object:963"
select select "number:57"
select select "number:70"
select select "number:15"
select select "number:5"
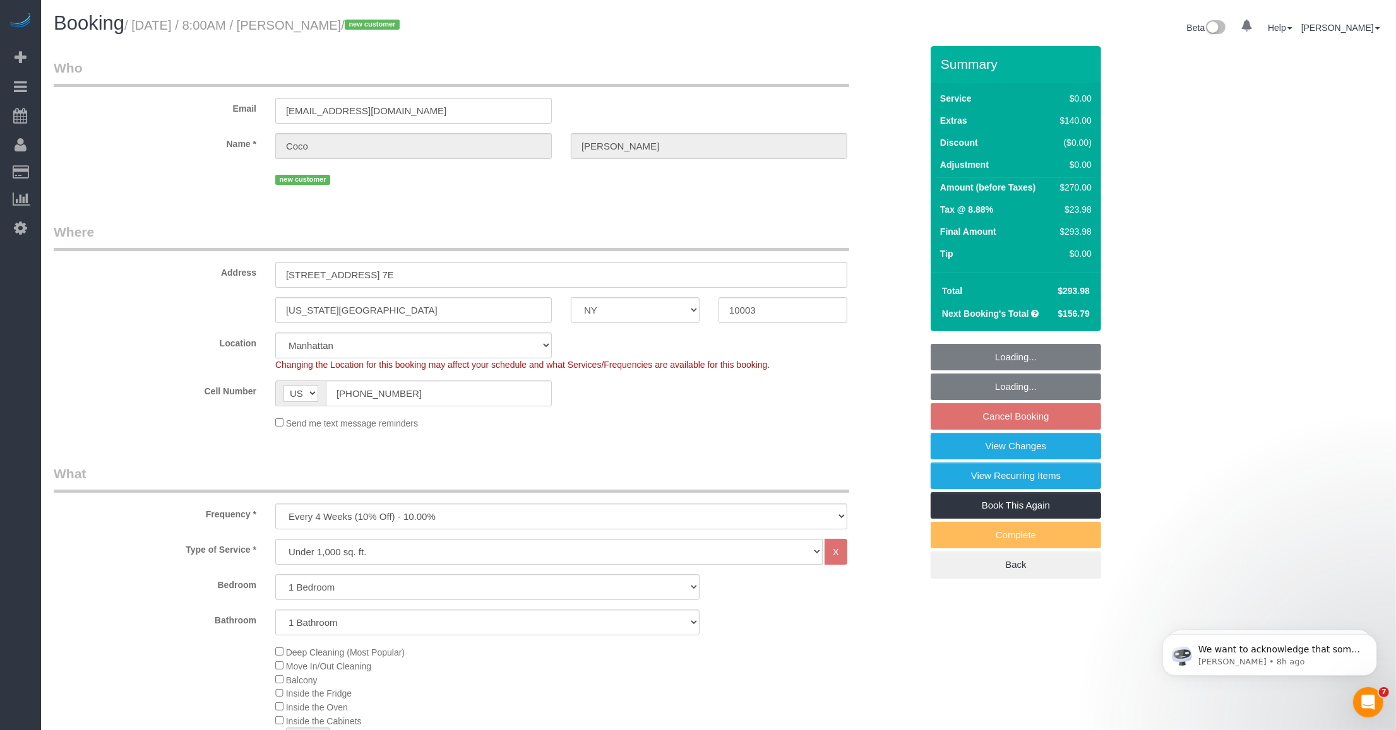
select select "object:1543"
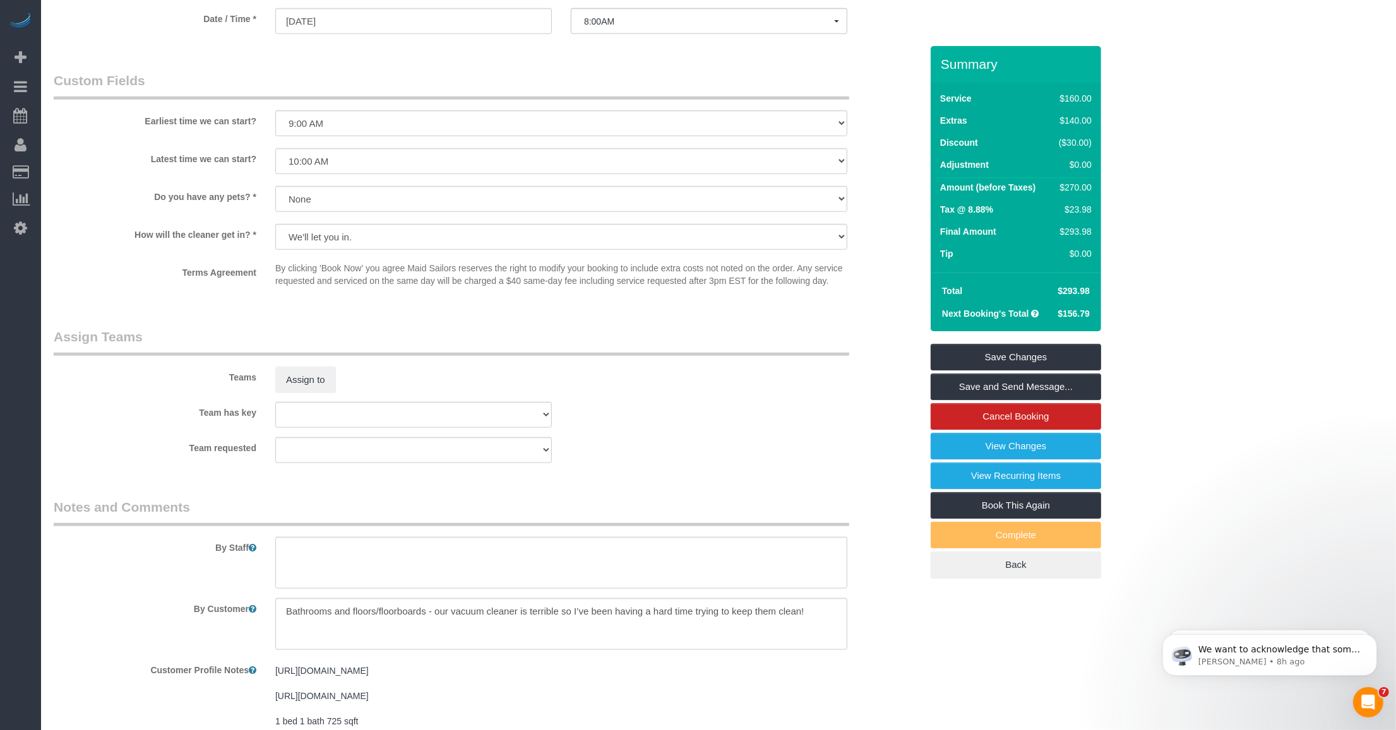
scroll to position [1499, 0]
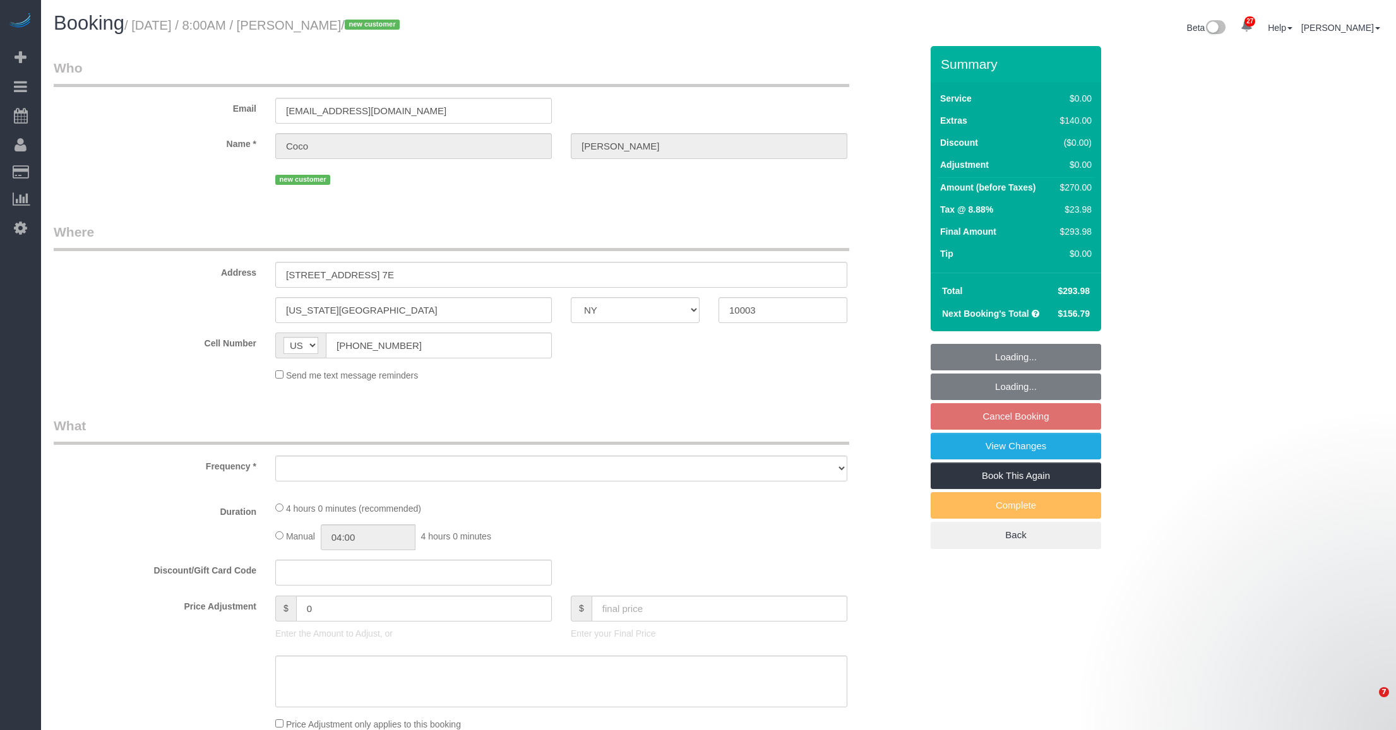
select select "NY"
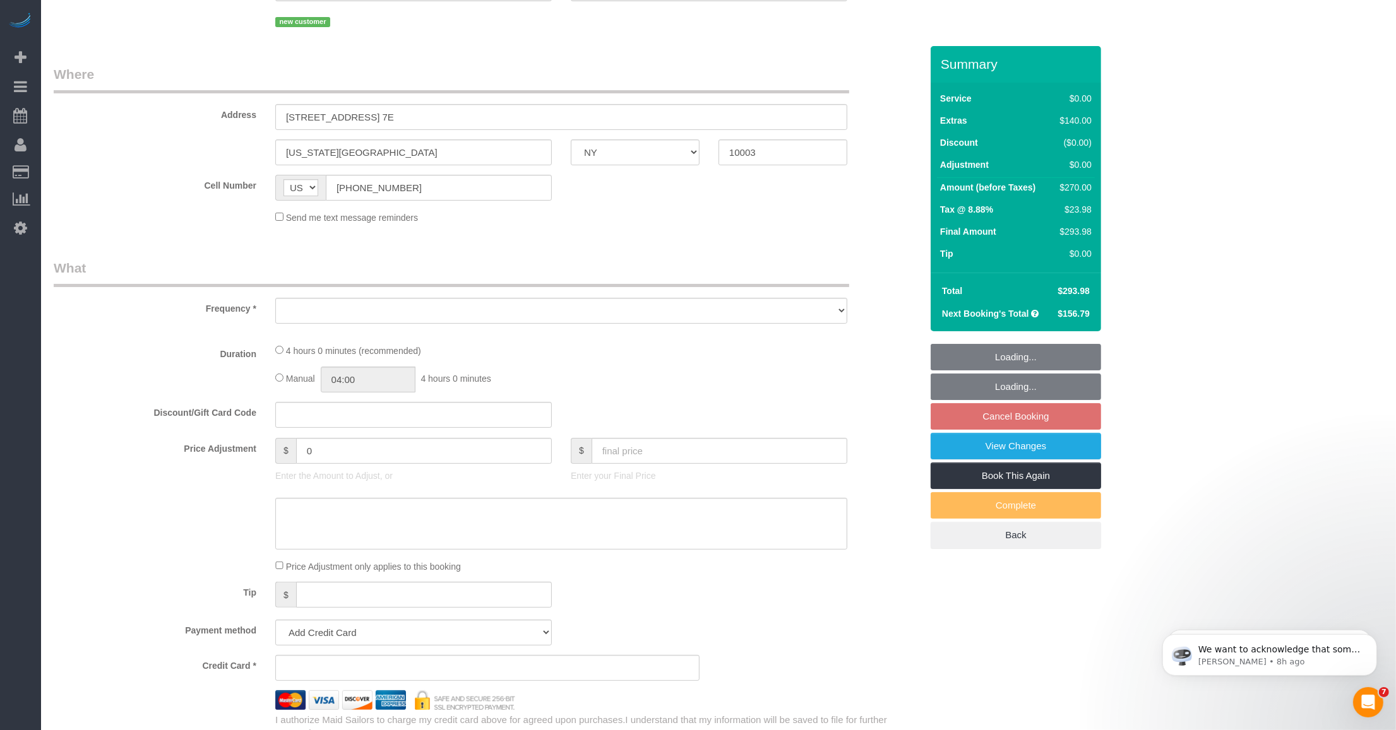
scroll to position [158, 0]
select select "object:814"
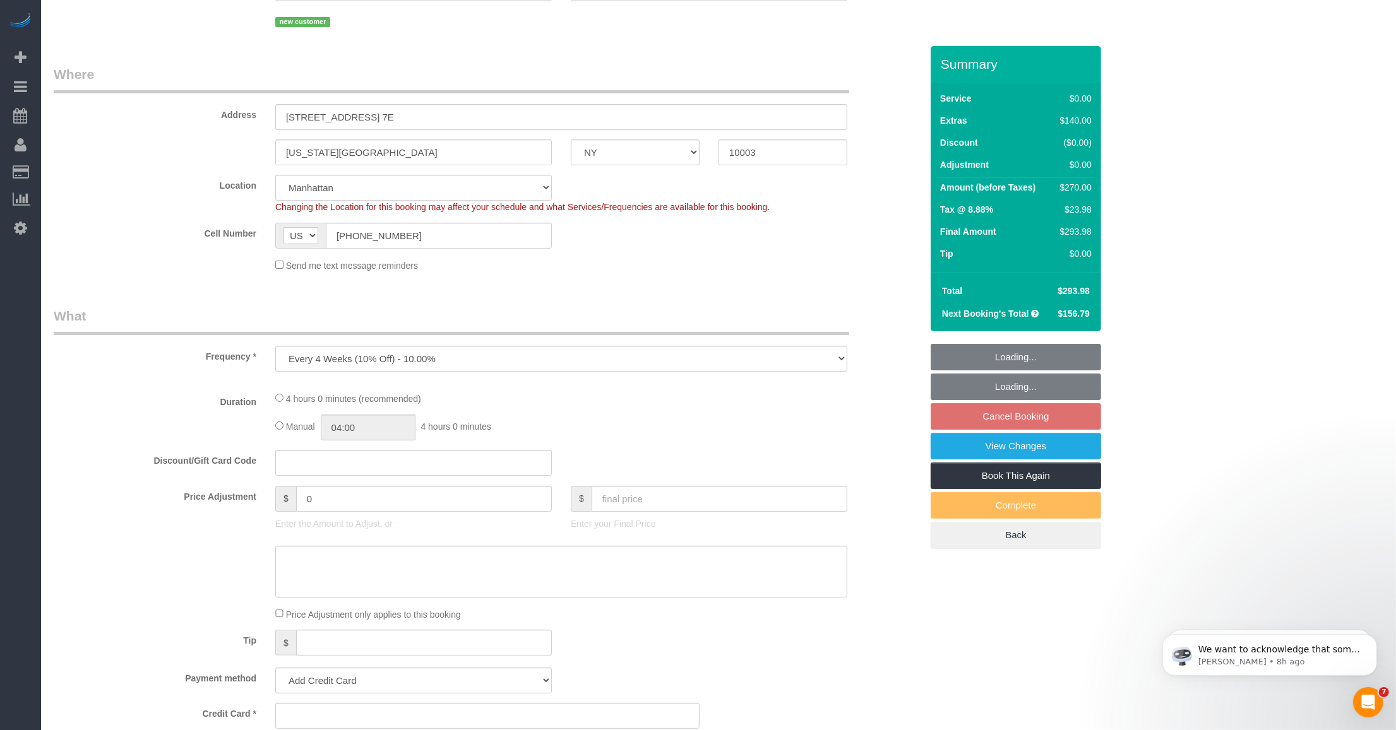
select select "string:stripe-pm_1SBGpc4VGloSiKo732MhN9H8"
select select "number:57"
select select "number:70"
select select "number:15"
select select "number:5"
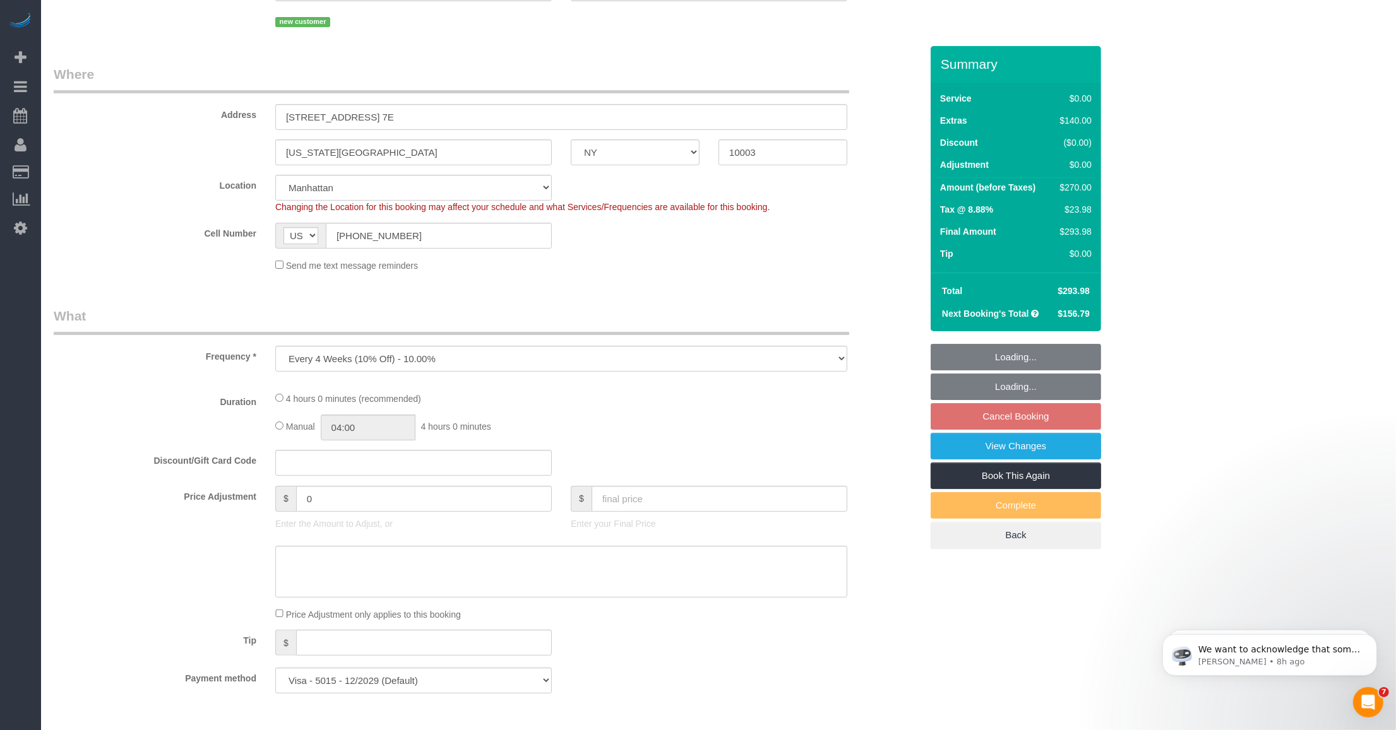
select select "1"
select select "spot1"
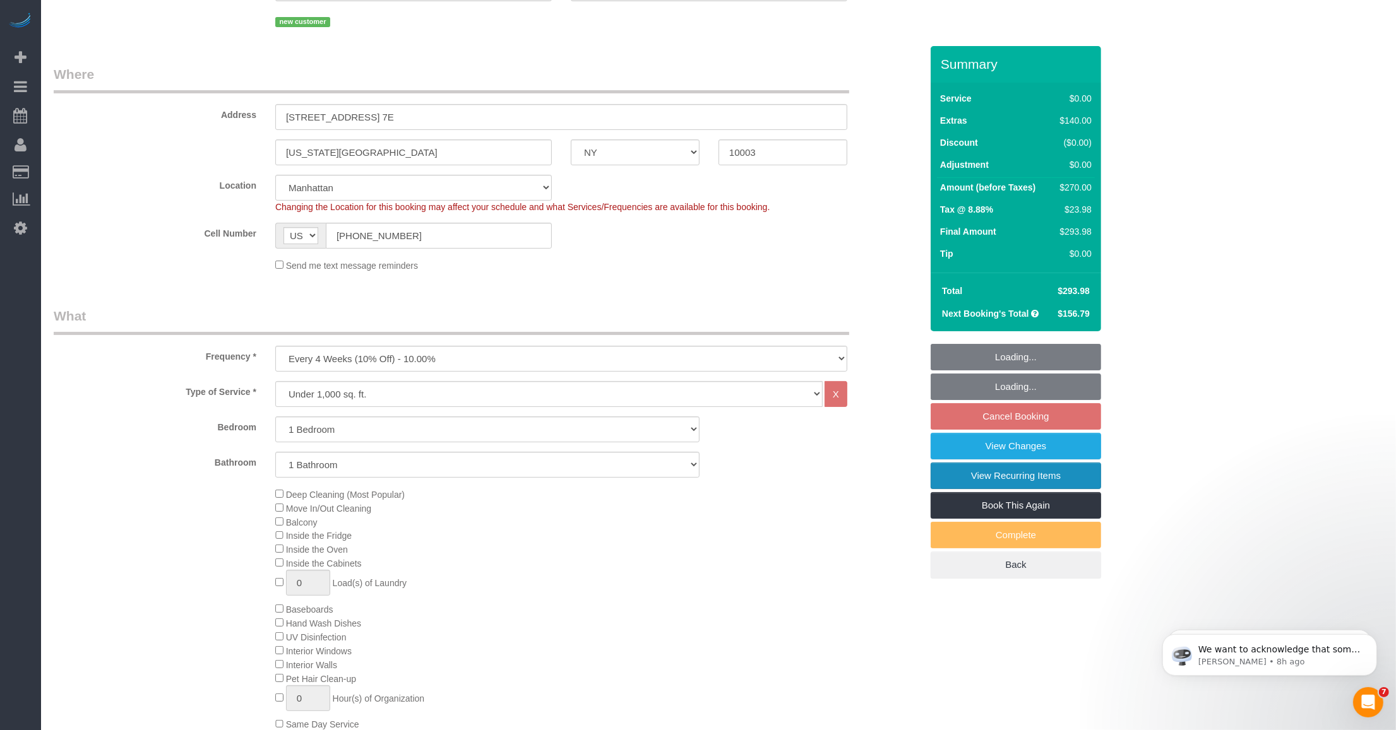
select select "object:1076"
select select "1"
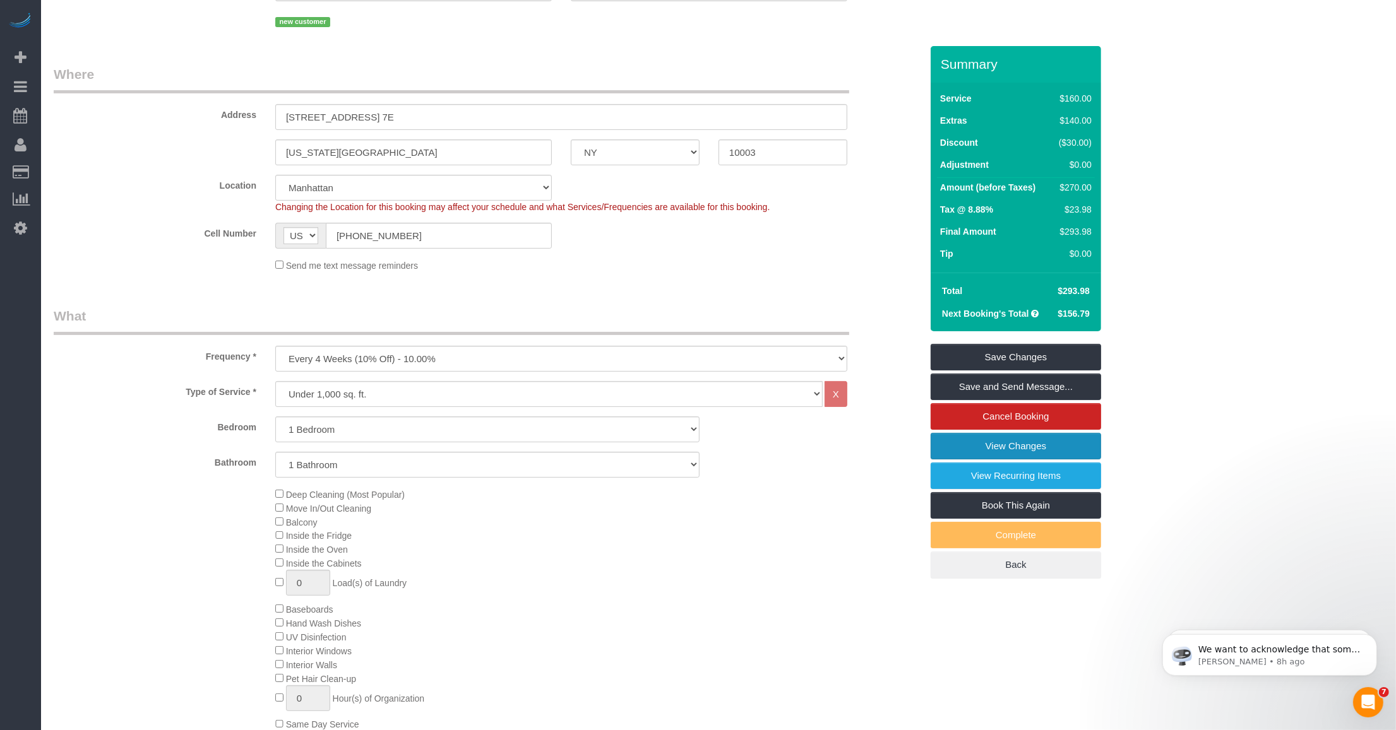
click at [1004, 443] on link "View Changes" at bounding box center [1016, 446] width 170 height 27
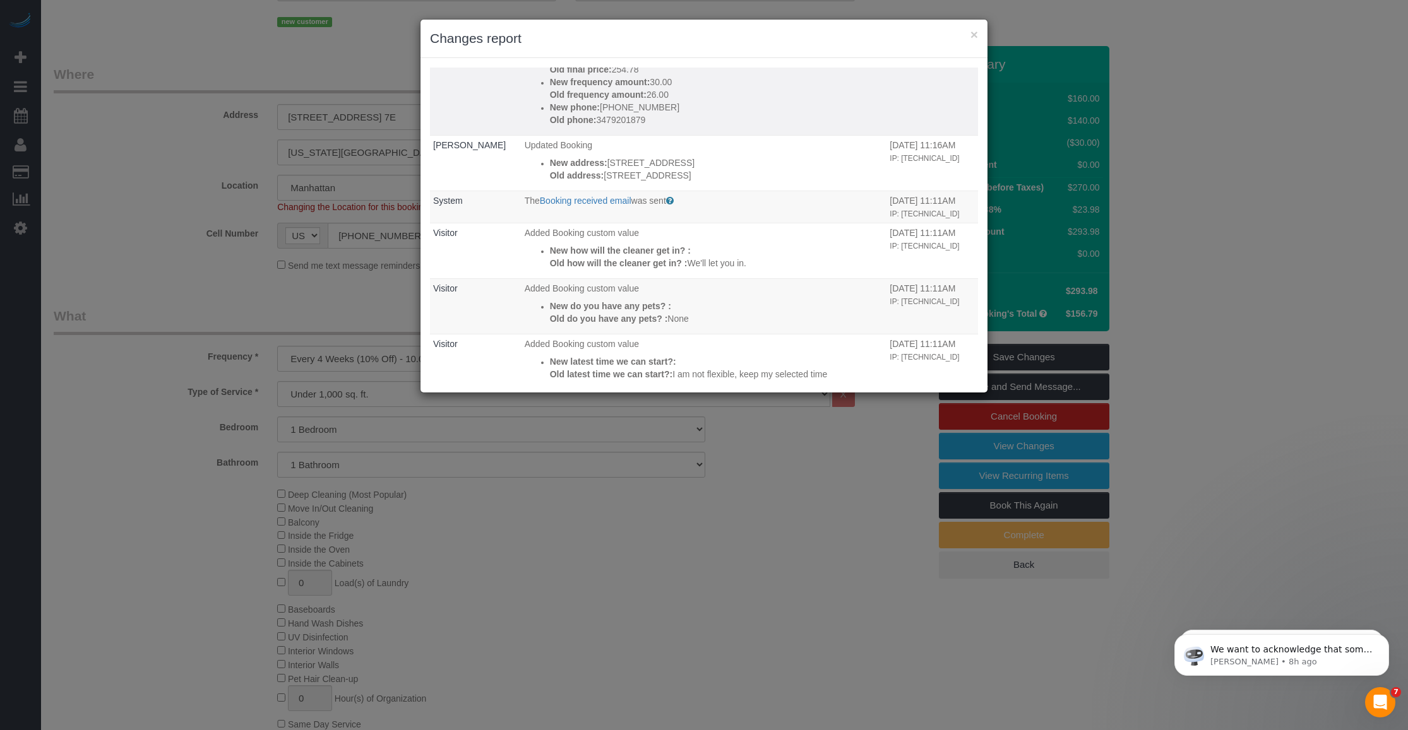
scroll to position [270, 0]
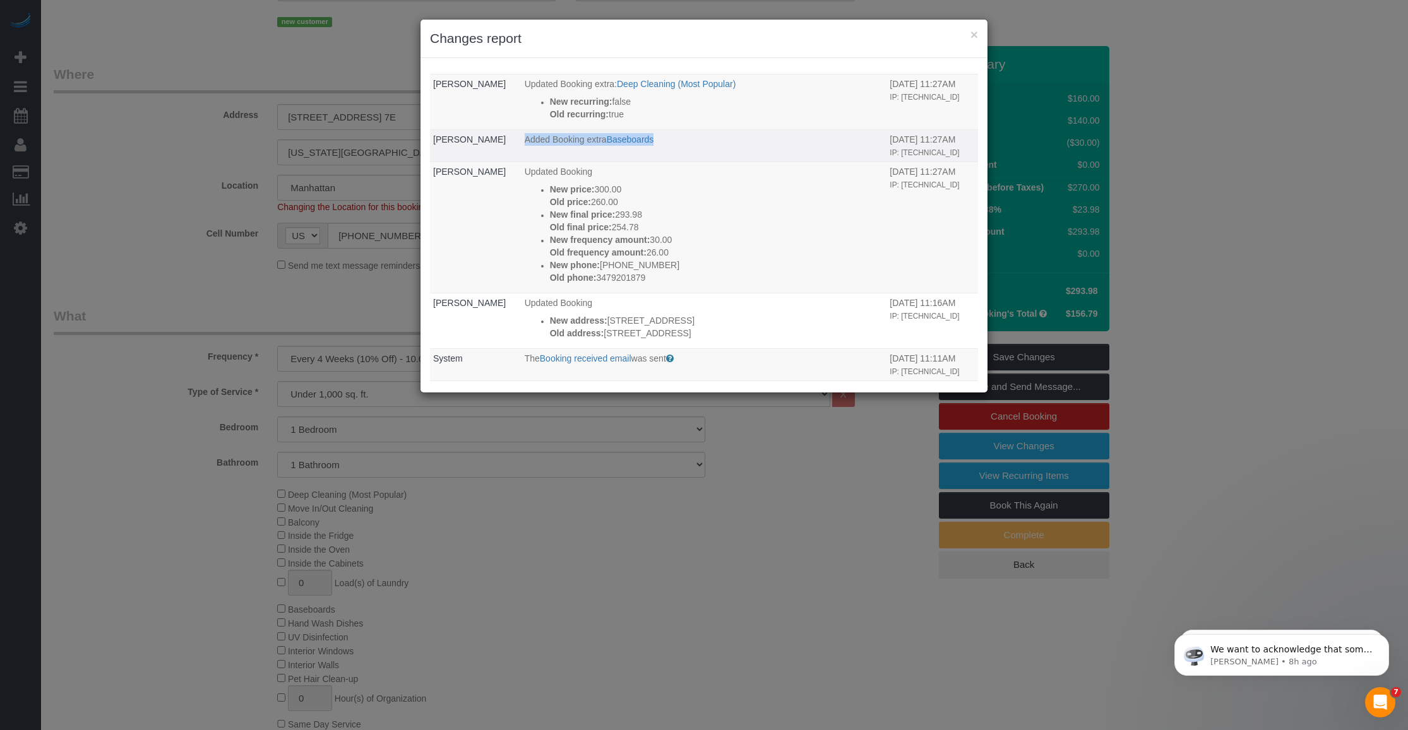
drag, startPoint x: 683, startPoint y: 174, endPoint x: 512, endPoint y: 169, distance: 171.2
click at [521, 162] on td "Added Booking extra Baseboards" at bounding box center [704, 145] width 366 height 32
copy p "Added Booking extra Baseboards"
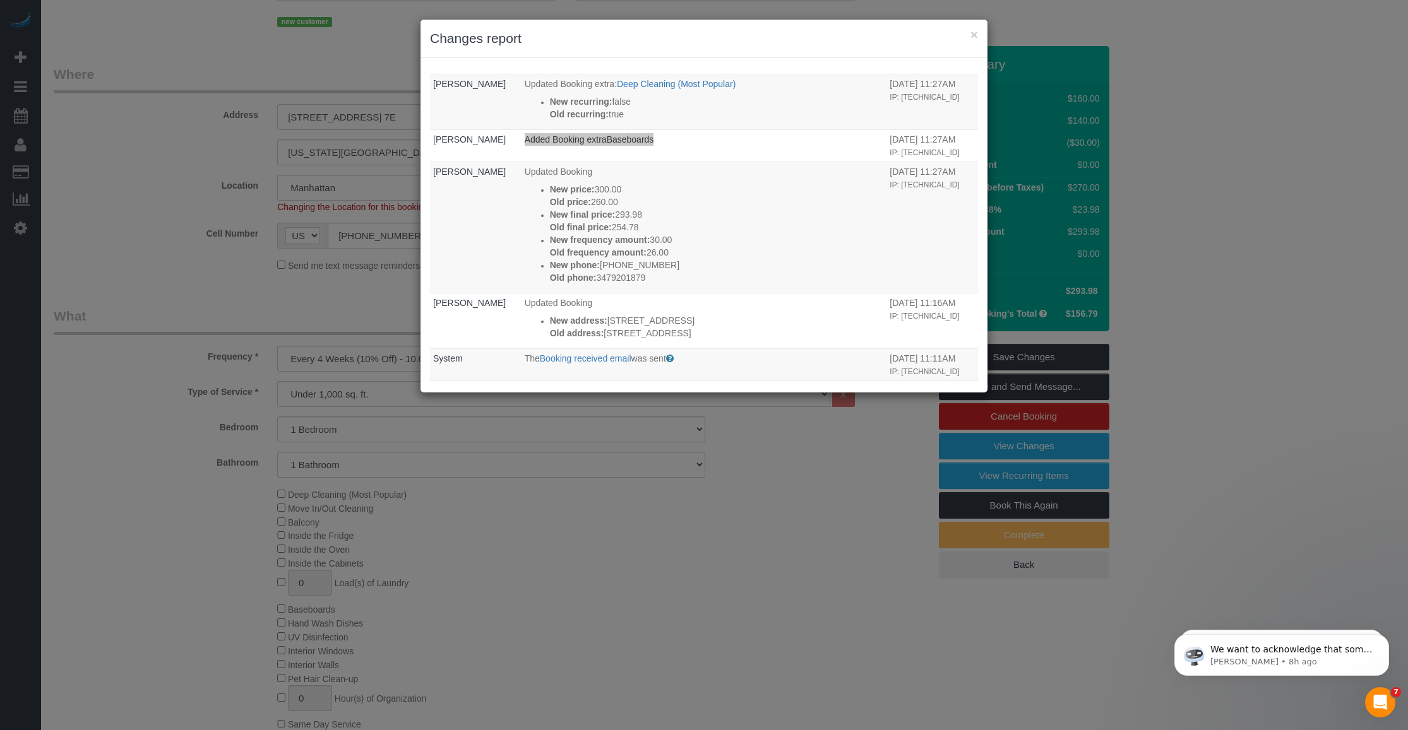
scroll to position [112, 0]
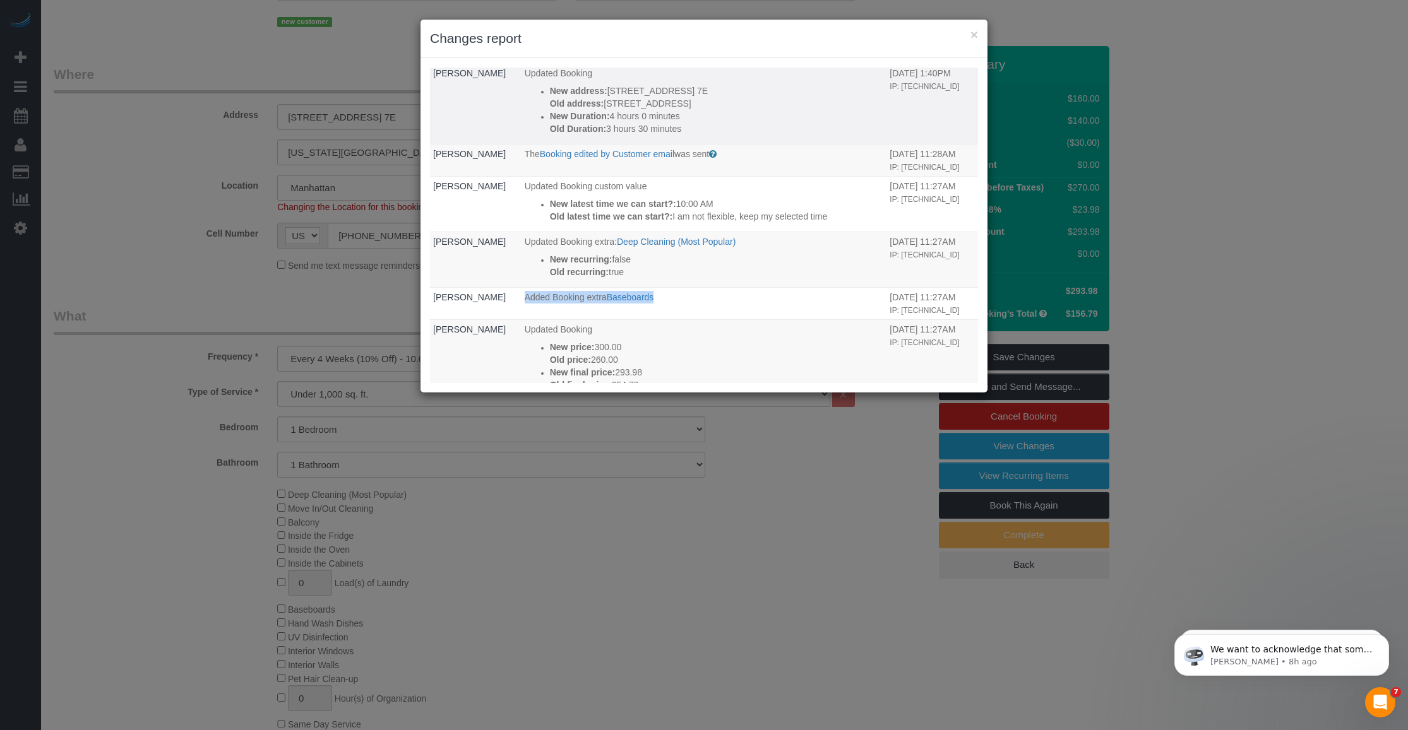
drag, startPoint x: 680, startPoint y: 142, endPoint x: 537, endPoint y: 131, distance: 143.8
click at [537, 131] on ul "New address: 25 East 10th Street, Apt. 7E Old address: 25 East 10th Street, Apt…" at bounding box center [704, 110] width 359 height 51
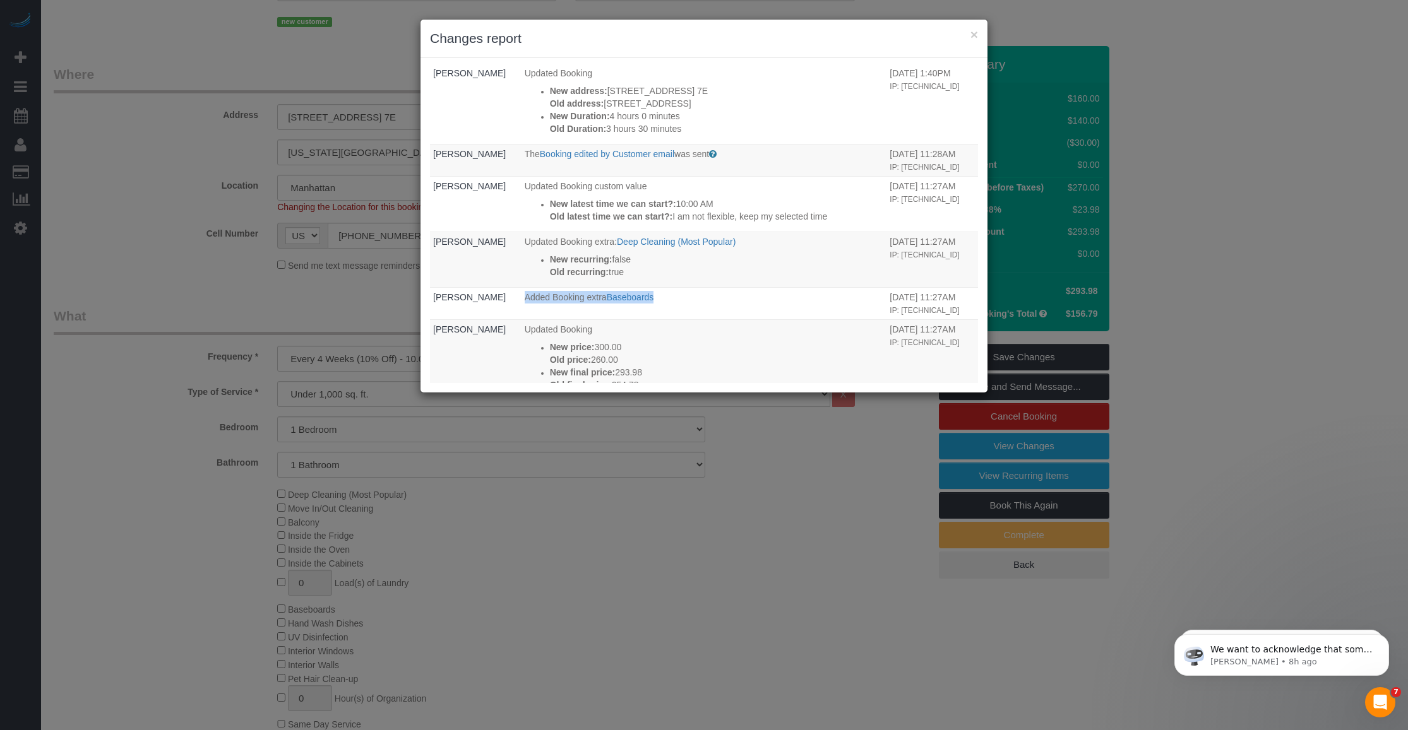
copy div "New Duration: 4 hours 0 minutes Old Duration: 3 hours 30 minutes"
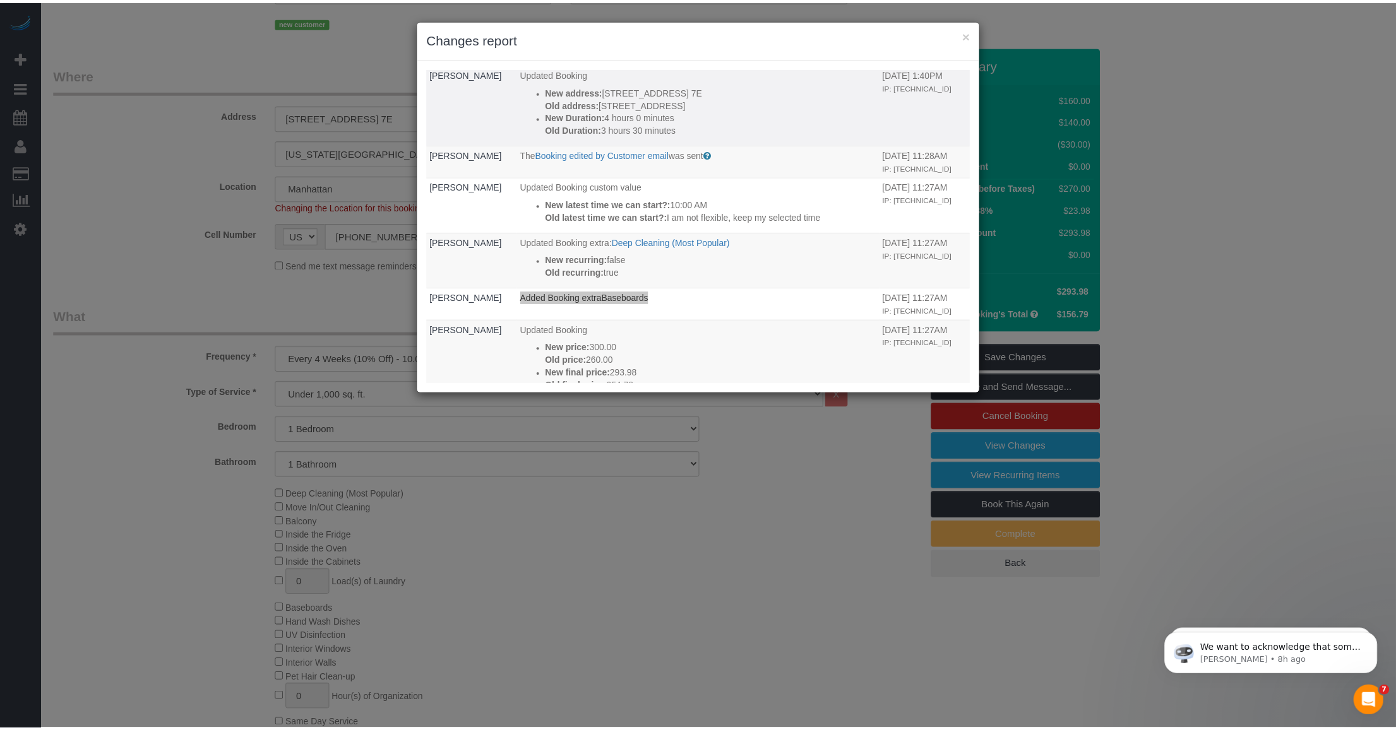
scroll to position [0, 0]
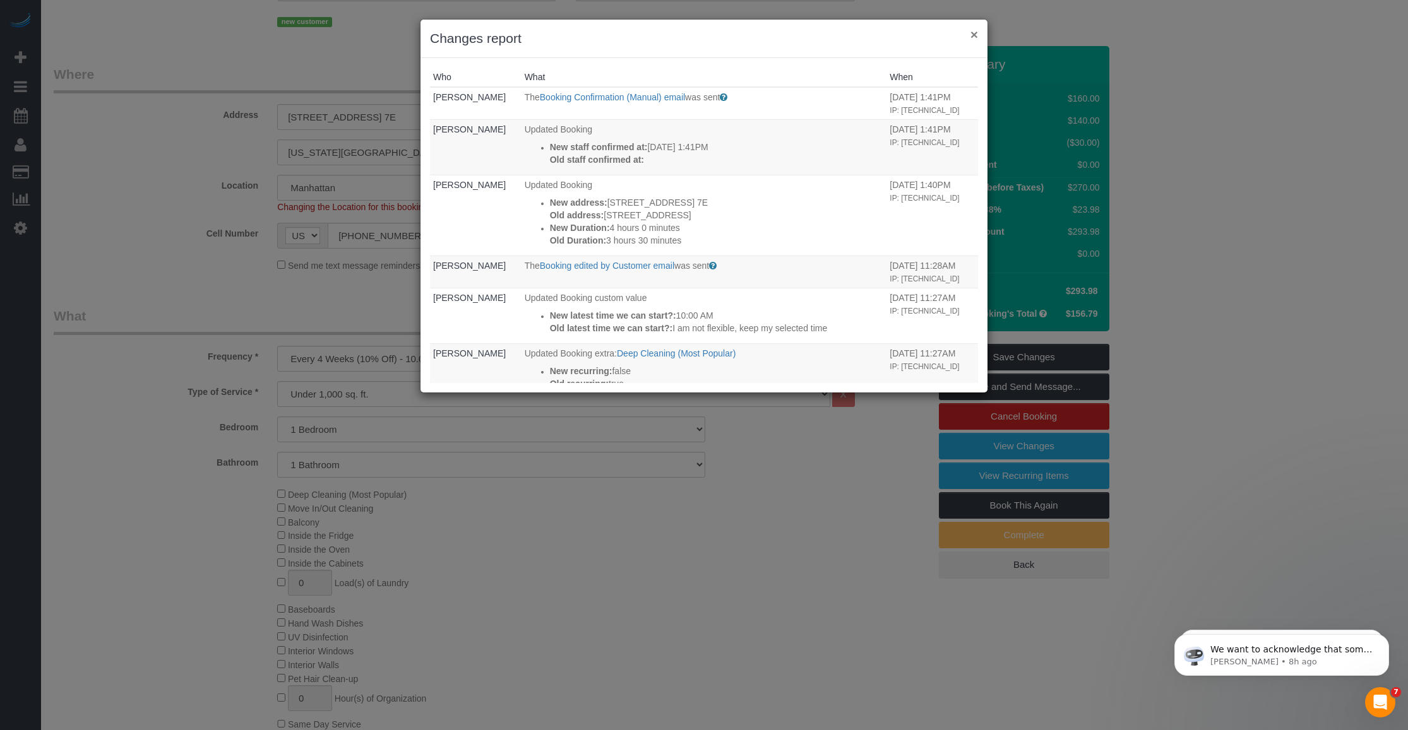
drag, startPoint x: 974, startPoint y: 33, endPoint x: 399, endPoint y: 134, distance: 583.5
click at [972, 33] on button "×" at bounding box center [974, 34] width 8 height 13
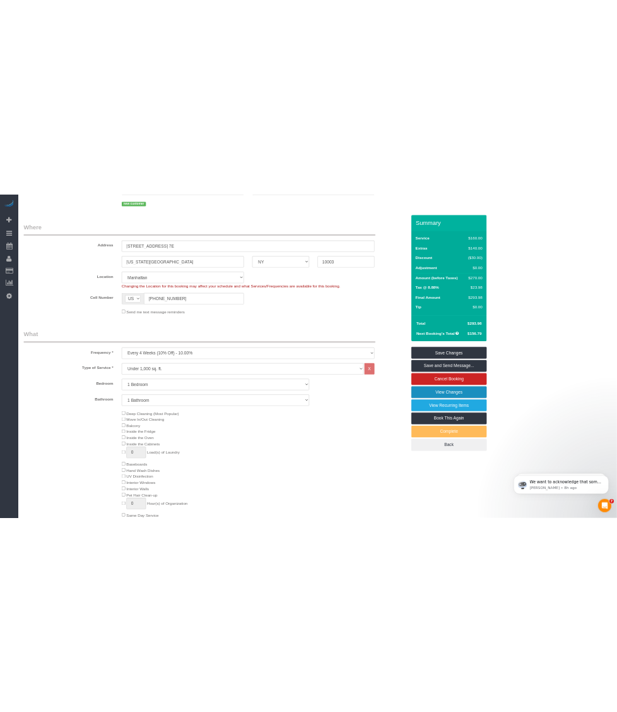
scroll to position [174, 0]
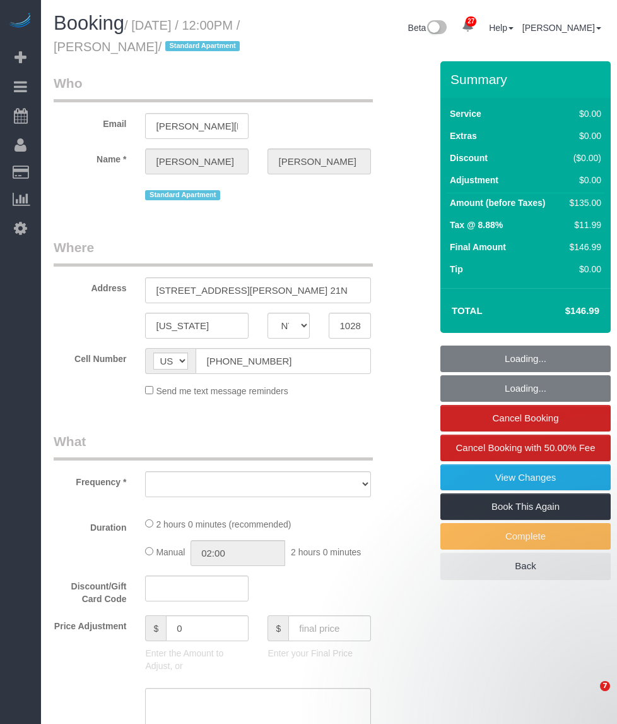
select select "NY"
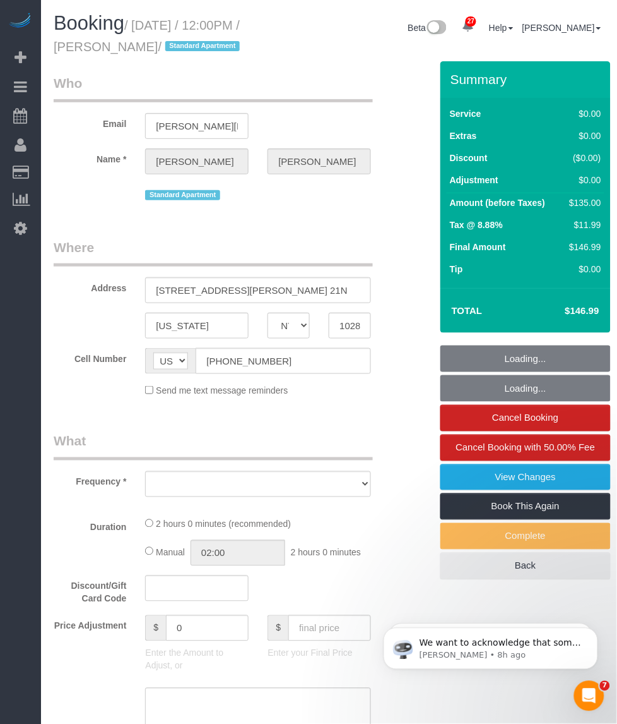
select select "number:89"
select select "number:90"
select select "number:15"
select select "number:6"
select select "number:21"
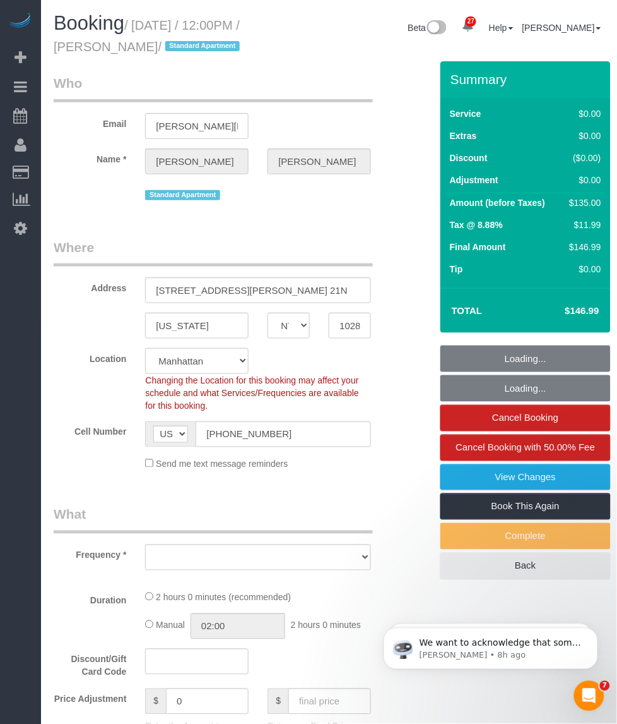
select select "object:984"
select select "string:stripe-pm_1JdiWK4VGloSiKo7FQDjCJnW"
select select "1"
select select "spot1"
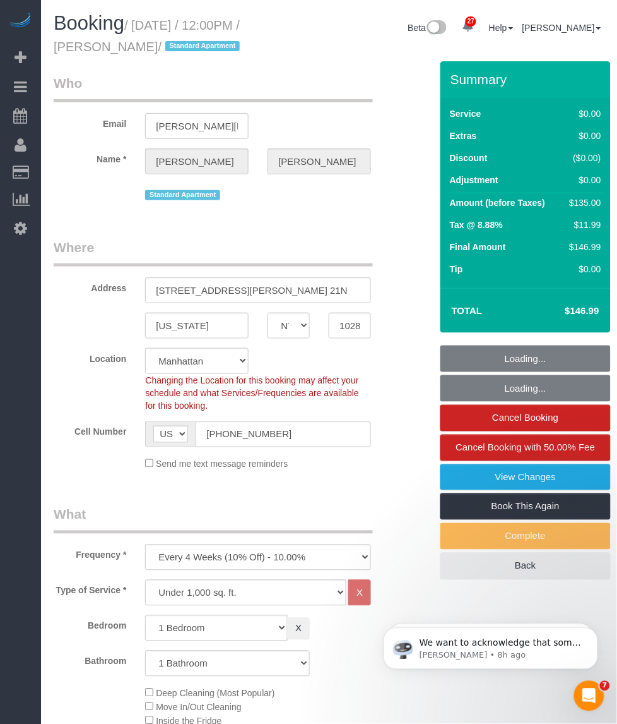
select select "object:1522"
select select "1"
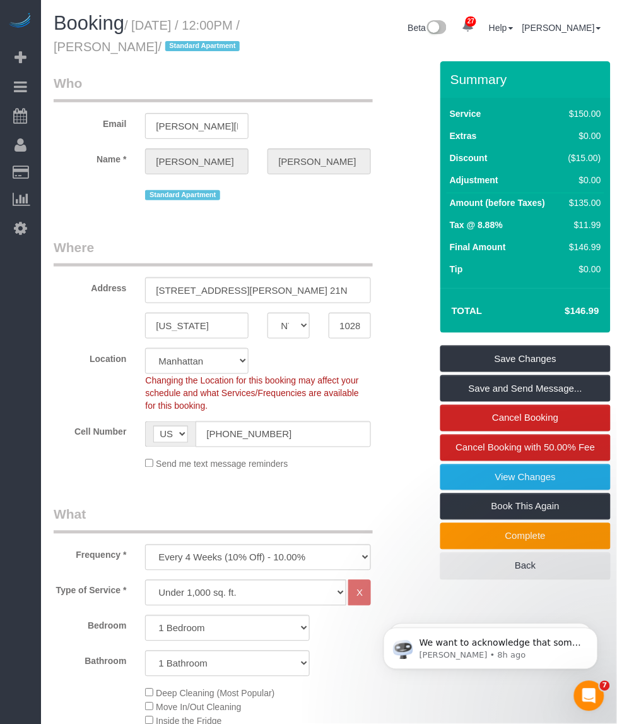
drag, startPoint x: 140, startPoint y: 44, endPoint x: 64, endPoint y: 46, distance: 75.8
click at [64, 46] on small "/ [DATE] / 12:00PM / [PERSON_NAME] / Standard Apartment" at bounding box center [149, 35] width 190 height 35
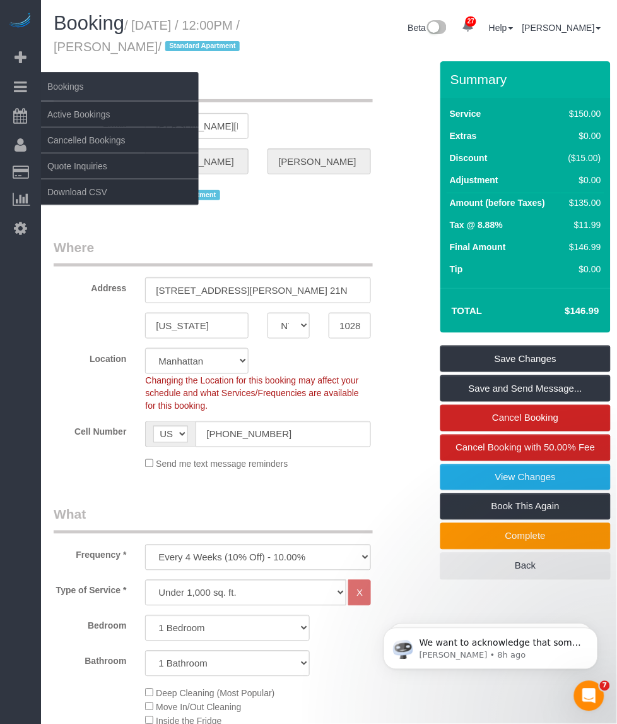
copy small "[PERSON_NAME]"
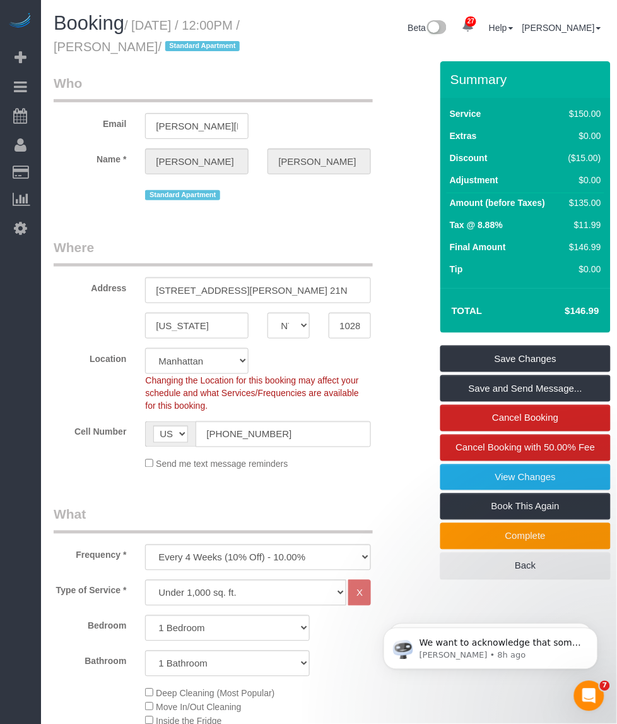
click at [128, 44] on small "/ [DATE] / 12:00PM / [PERSON_NAME] / Standard Apartment" at bounding box center [149, 35] width 190 height 35
drag, startPoint x: 137, startPoint y: 22, endPoint x: 140, endPoint y: 44, distance: 22.2
click at [140, 44] on small "/ [DATE] / 12:00PM / [PERSON_NAME] / Standard Apartment" at bounding box center [149, 35] width 190 height 35
copy small "[DATE] / 12:00PM / [PERSON_NAME]"
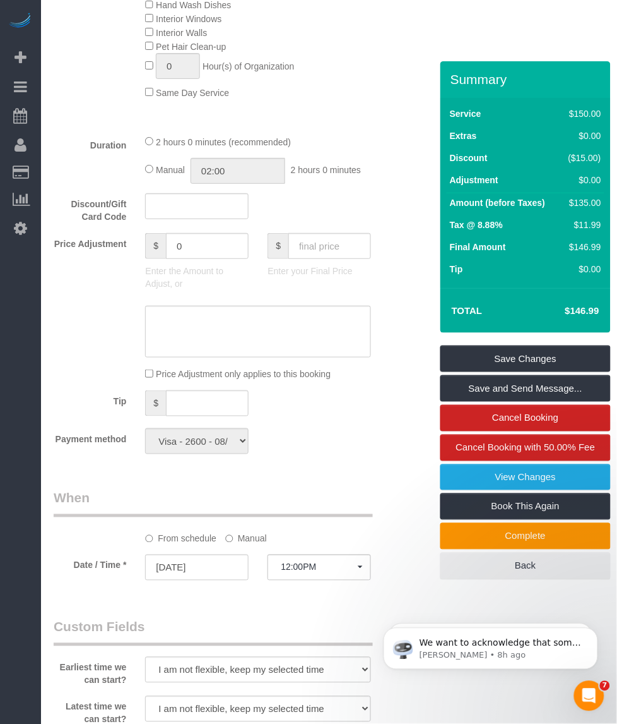
scroll to position [1184, 0]
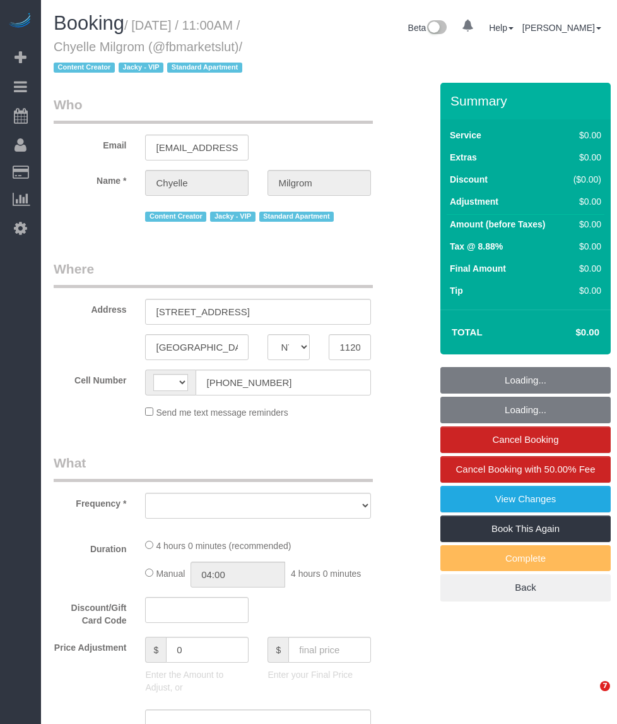
select select "NY"
select select "string:[GEOGRAPHIC_DATA]"
select select "object:721"
select select "4"
select select "240"
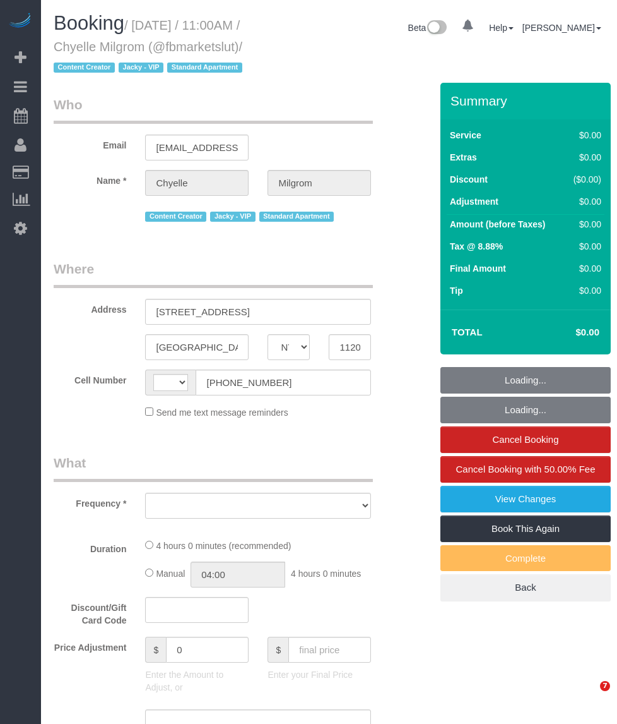
select select "spot1"
select select "number:89"
select select "number:90"
select select "number:15"
select select "number:7"
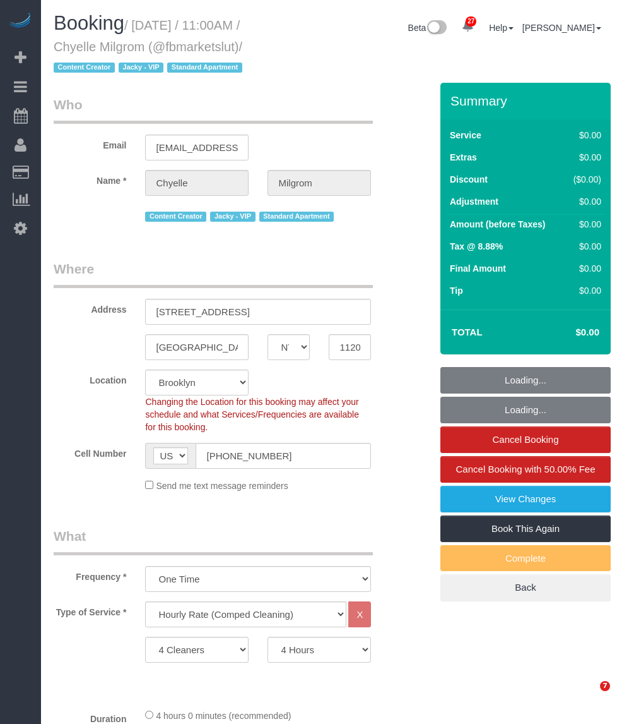
select select
select select "object:1524"
select select "string:stripe-pm_1RhsUC4VGloSiKo7xKl0ELHr"
select select "spot43"
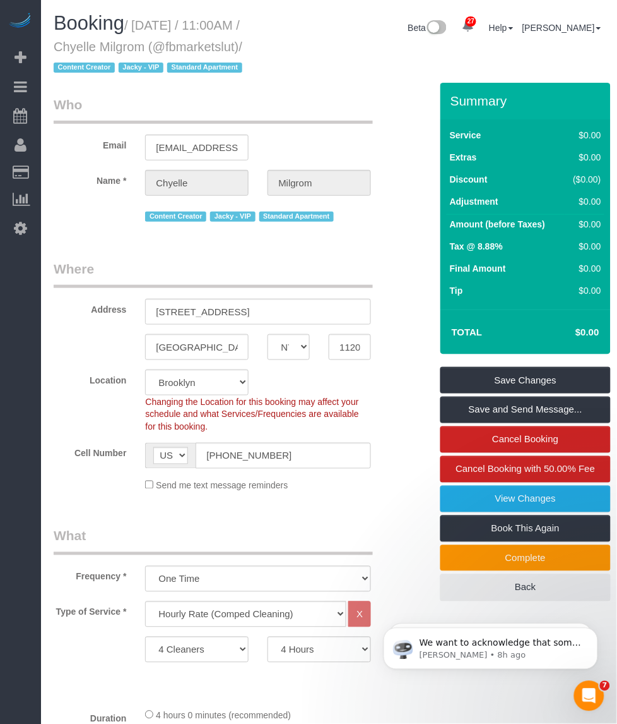
drag, startPoint x: 147, startPoint y: 44, endPoint x: 56, endPoint y: 49, distance: 91.7
click at [56, 49] on small "/ [DATE] / 11:00AM / Chyelle Milgrom (@fbmarketslut) / Content Creator Jacky - …" at bounding box center [150, 46] width 193 height 57
copy small "Chyelle Milgrom"
click at [193, 51] on small "/ [DATE] / 11:00AM / Chyelle Milgrom (@fbmarketslut) / Content Creator Jacky - …" at bounding box center [150, 46] width 193 height 57
drag, startPoint x: 134, startPoint y: 23, endPoint x: 229, endPoint y: 46, distance: 97.4
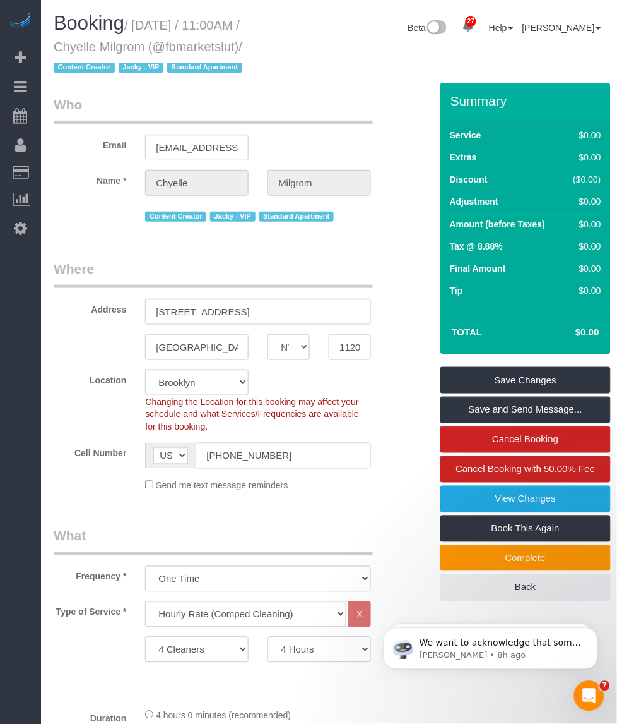
click at [232, 45] on small "/ [DATE] / 11:00AM / Chyelle Milgrom (@fbmarketslut) / Content Creator Jacky - …" at bounding box center [150, 46] width 193 height 57
drag, startPoint x: 229, startPoint y: 46, endPoint x: 109, endPoint y: 23, distance: 121.6
click at [103, 26] on span "Booking" at bounding box center [89, 23] width 71 height 22
drag, startPoint x: 138, startPoint y: 20, endPoint x: 238, endPoint y: 47, distance: 104.0
click at [238, 47] on small "/ [DATE] / 11:00AM / Chyelle Milgrom (@fbmarketslut) / Content Creator Jacky - …" at bounding box center [150, 46] width 193 height 57
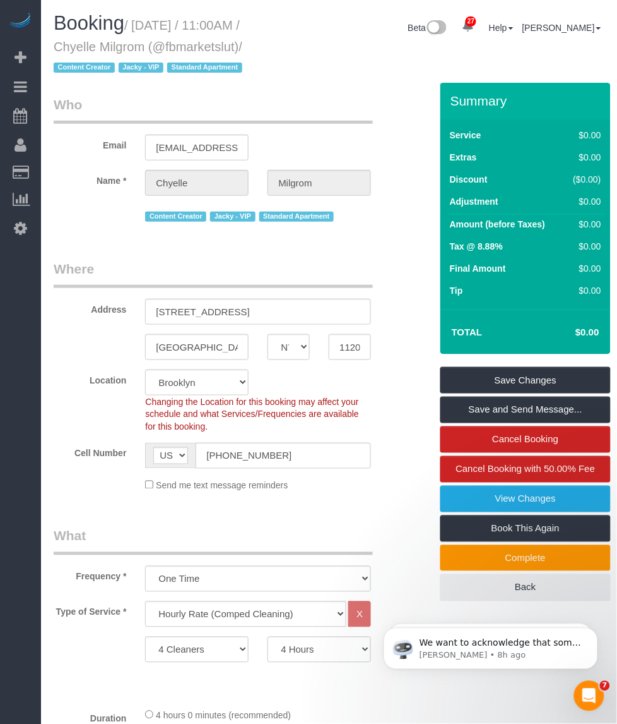
copy small "[DATE] / 11:00AM / Chyelle Milgrom (@fbmarketslut)"
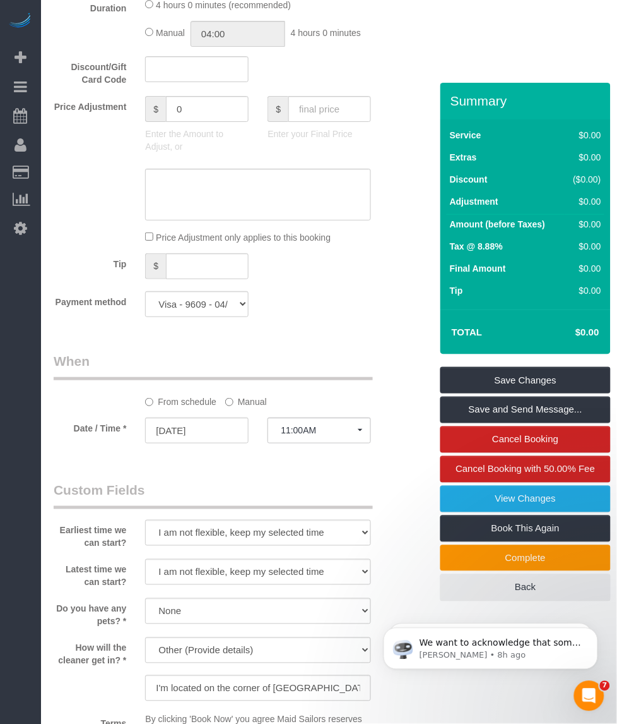
scroll to position [552, 0]
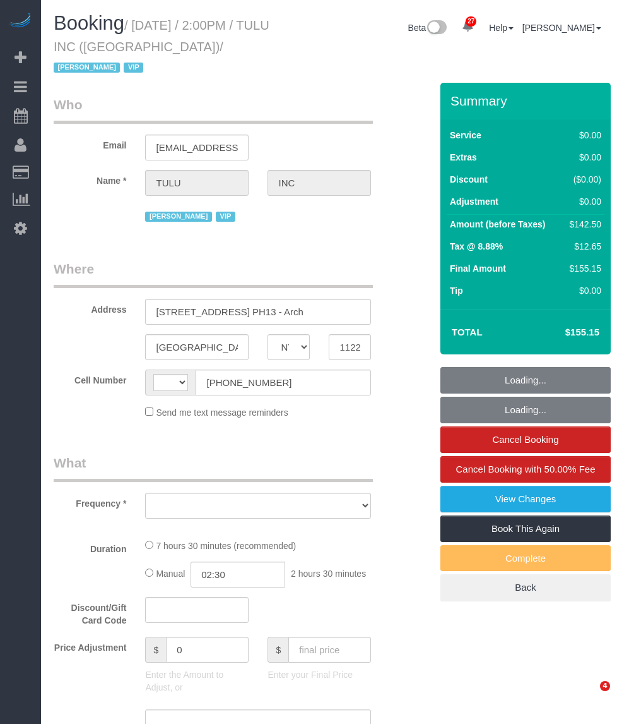
select select "NY"
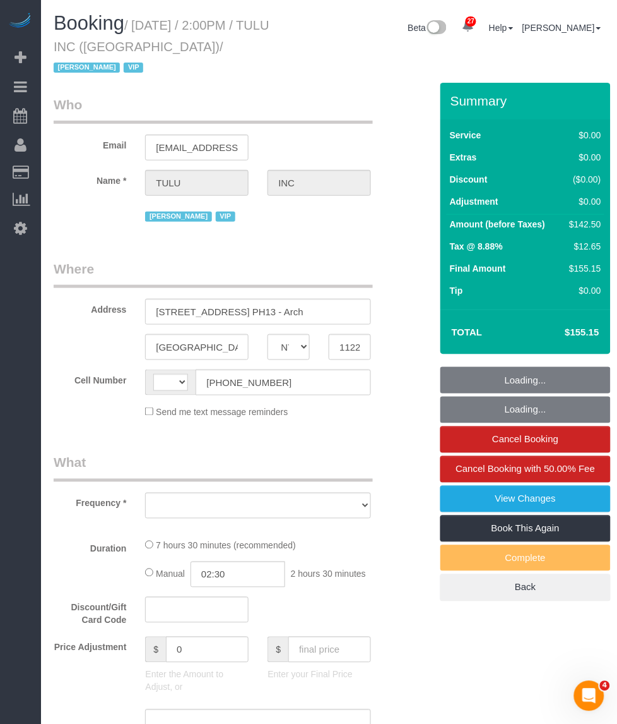
select select "string:[GEOGRAPHIC_DATA]"
select select "number:89"
select select "number:90"
select select "number:15"
select select "number:5"
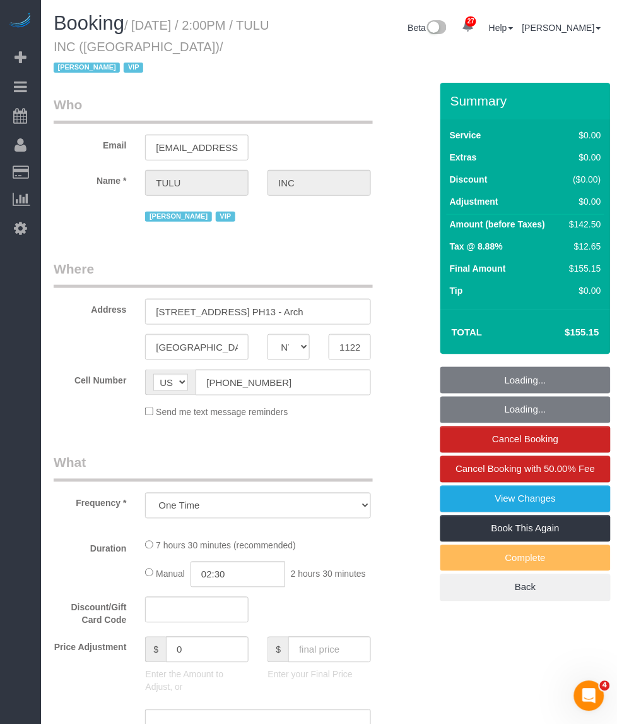
select select "object:952"
select select "spot1"
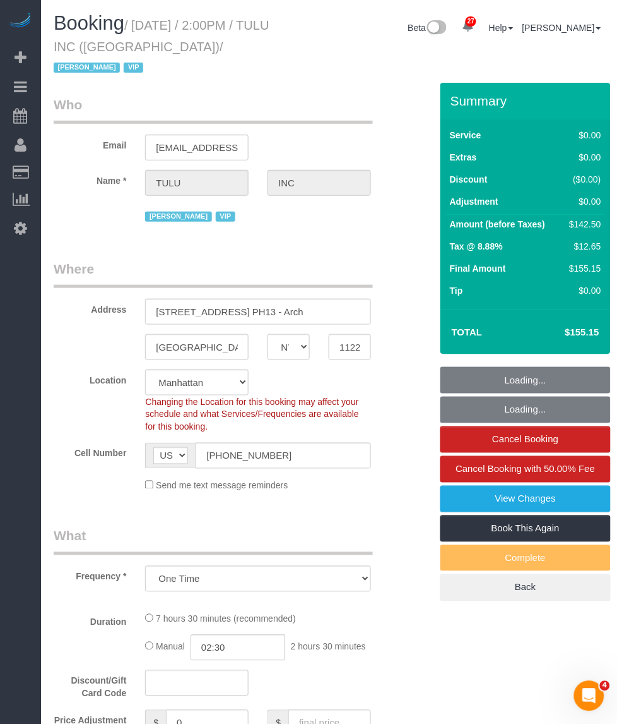
select select "3"
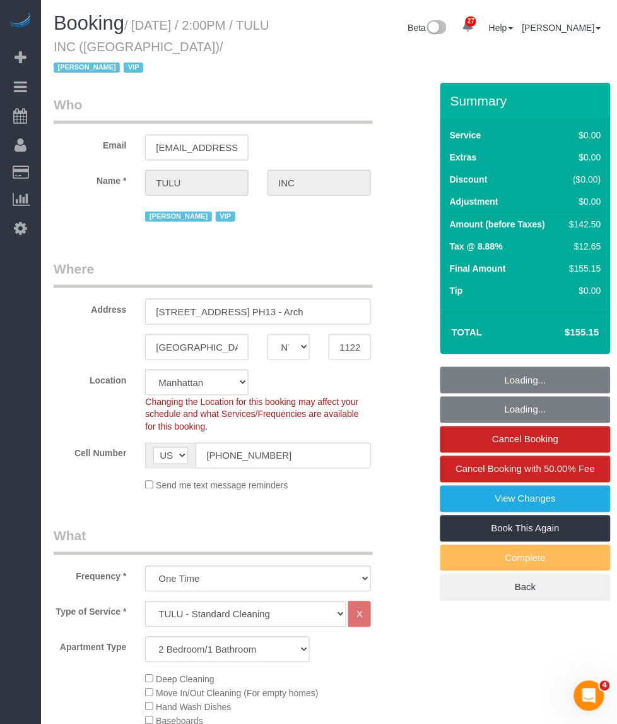
select select "spot51"
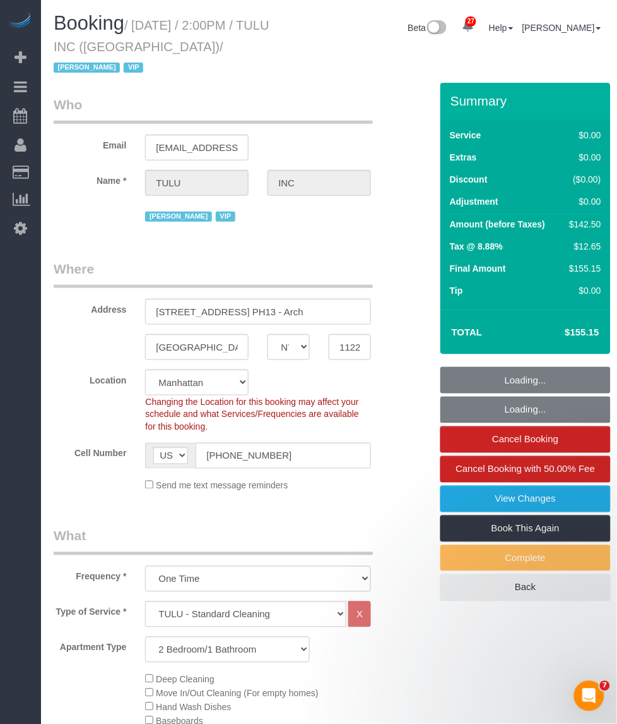
select select "object:1481"
select select "3"
click at [184, 259] on legend "Where" at bounding box center [213, 273] width 319 height 28
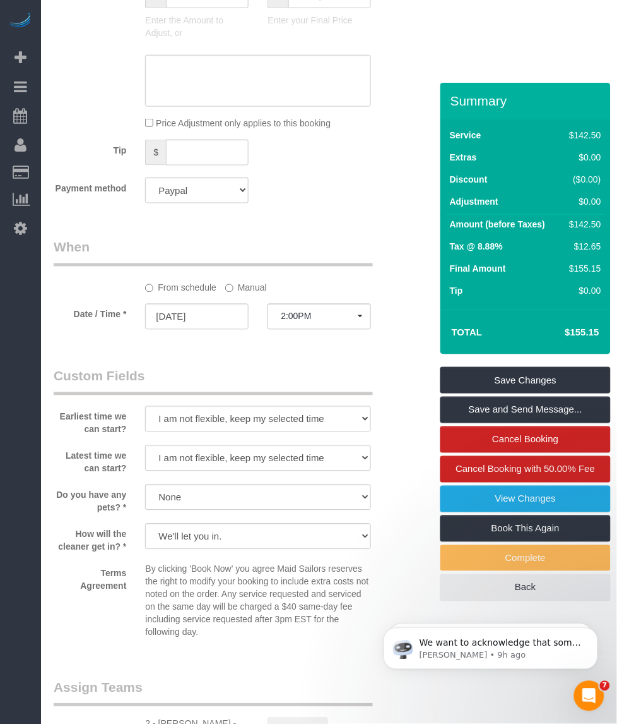
scroll to position [1421, 0]
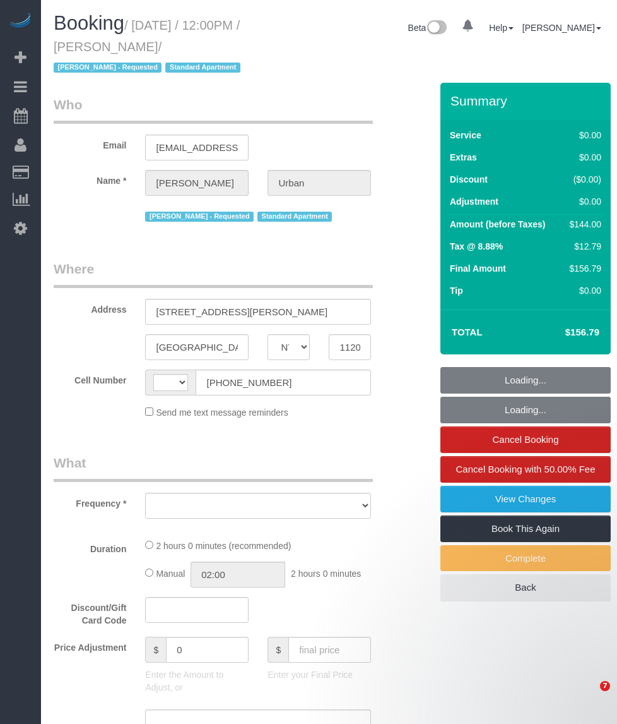
select select "NY"
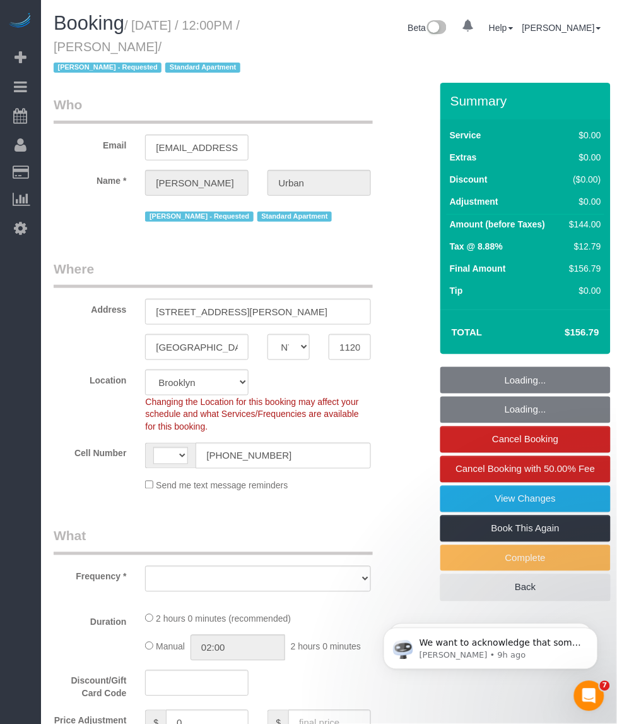
select select "string:[GEOGRAPHIC_DATA]"
select select "number:89"
select select "number:72"
select select "number:15"
select select "number:6"
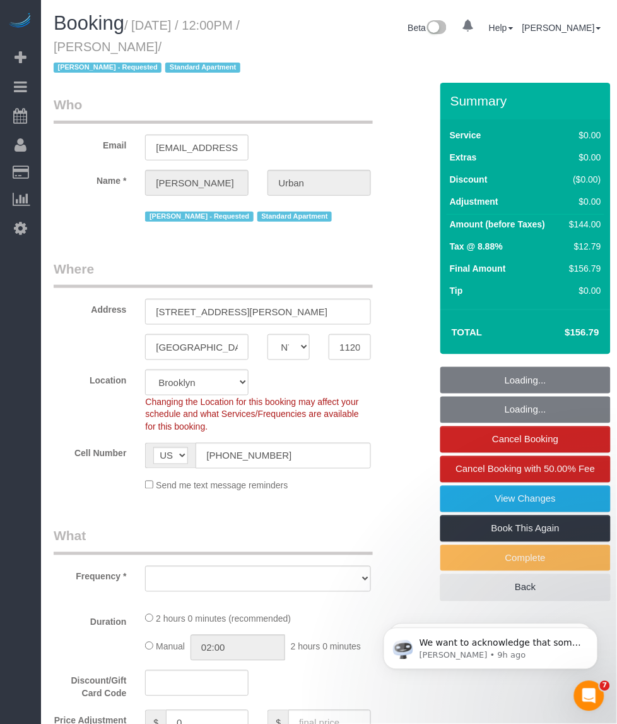
select select "1"
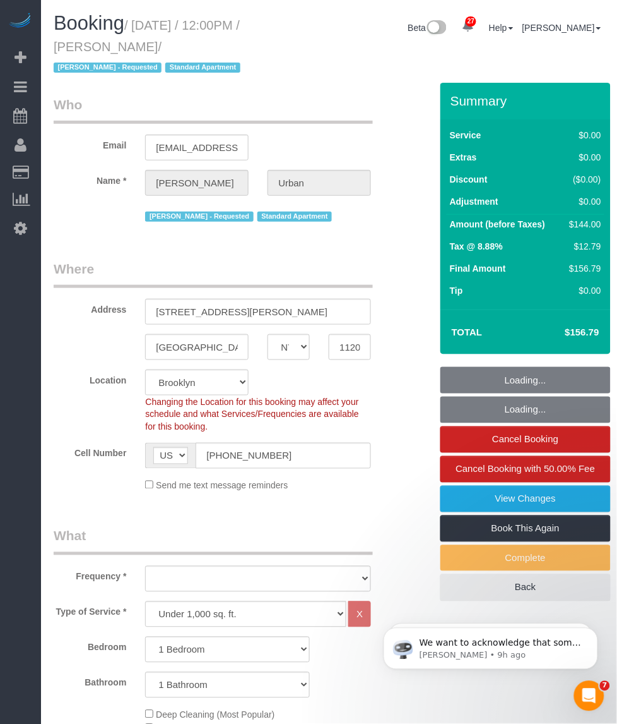
select select "spot1"
select select "object:1479"
select select "1"
select select "object:1519"
